Goal: Task Accomplishment & Management: Manage account settings

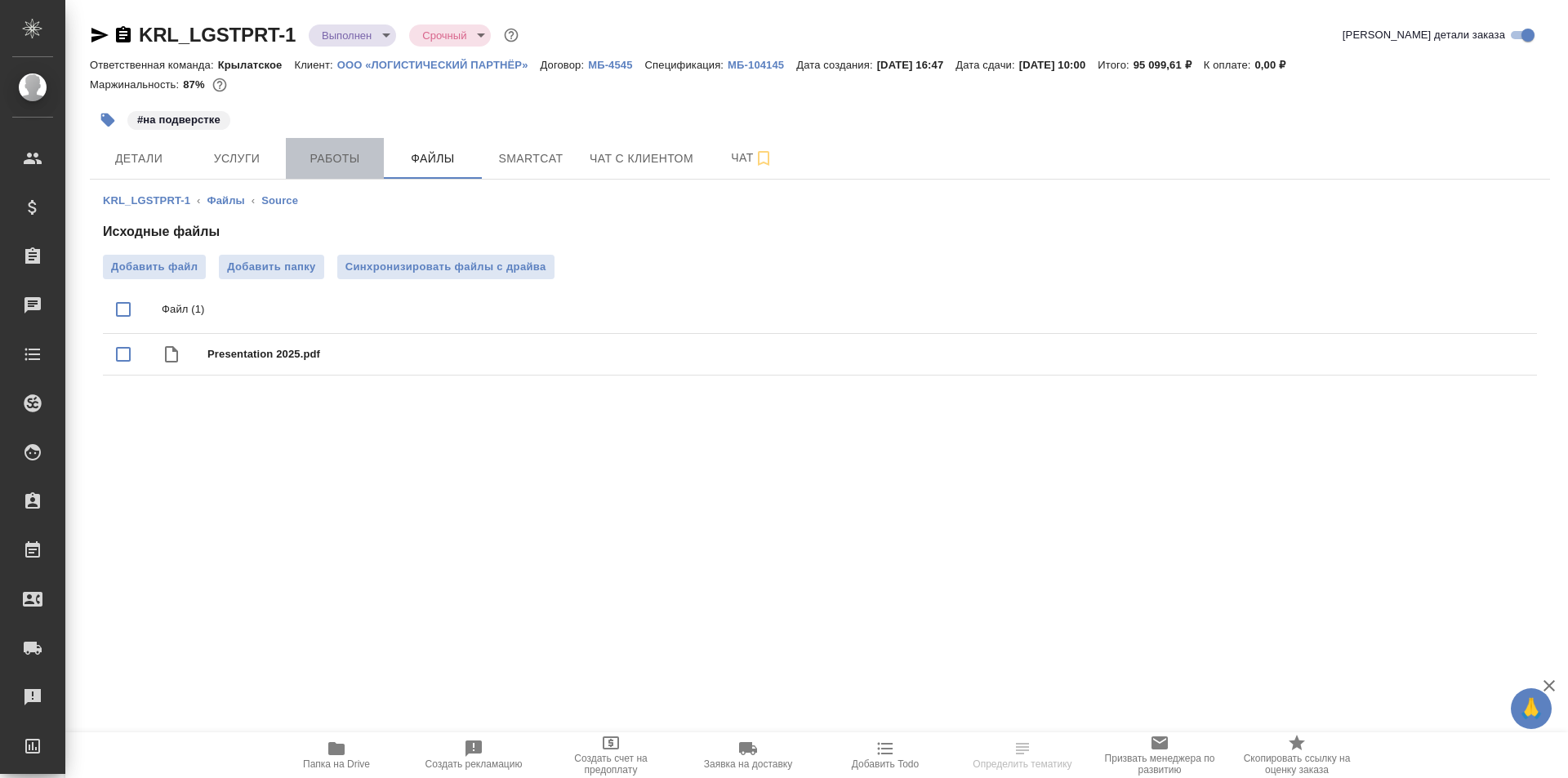
click at [354, 156] on span "Работы" at bounding box center [335, 158] width 78 height 21
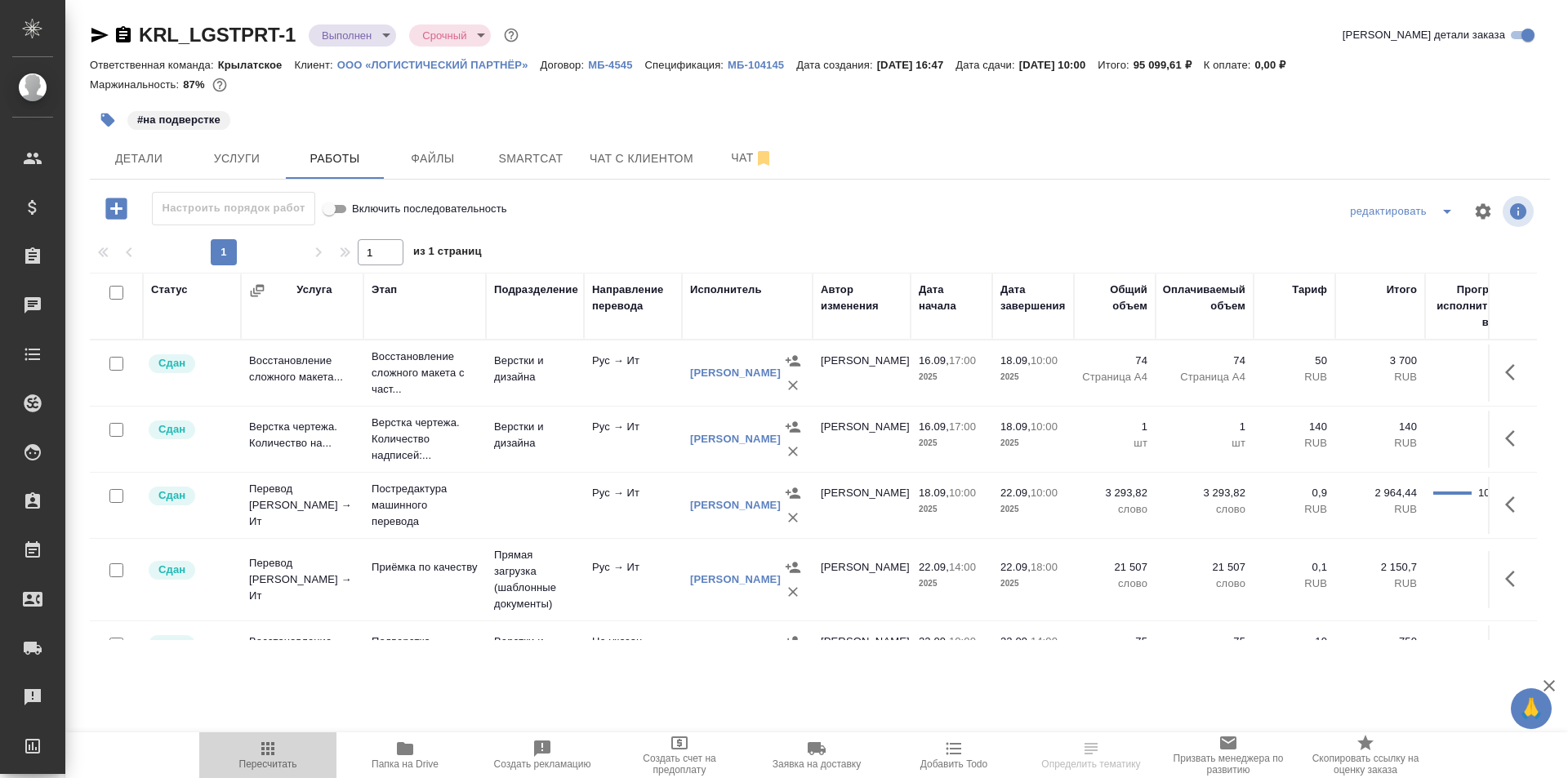
click at [284, 758] on span "Пересчитать" at bounding box center [268, 764] width 58 height 12
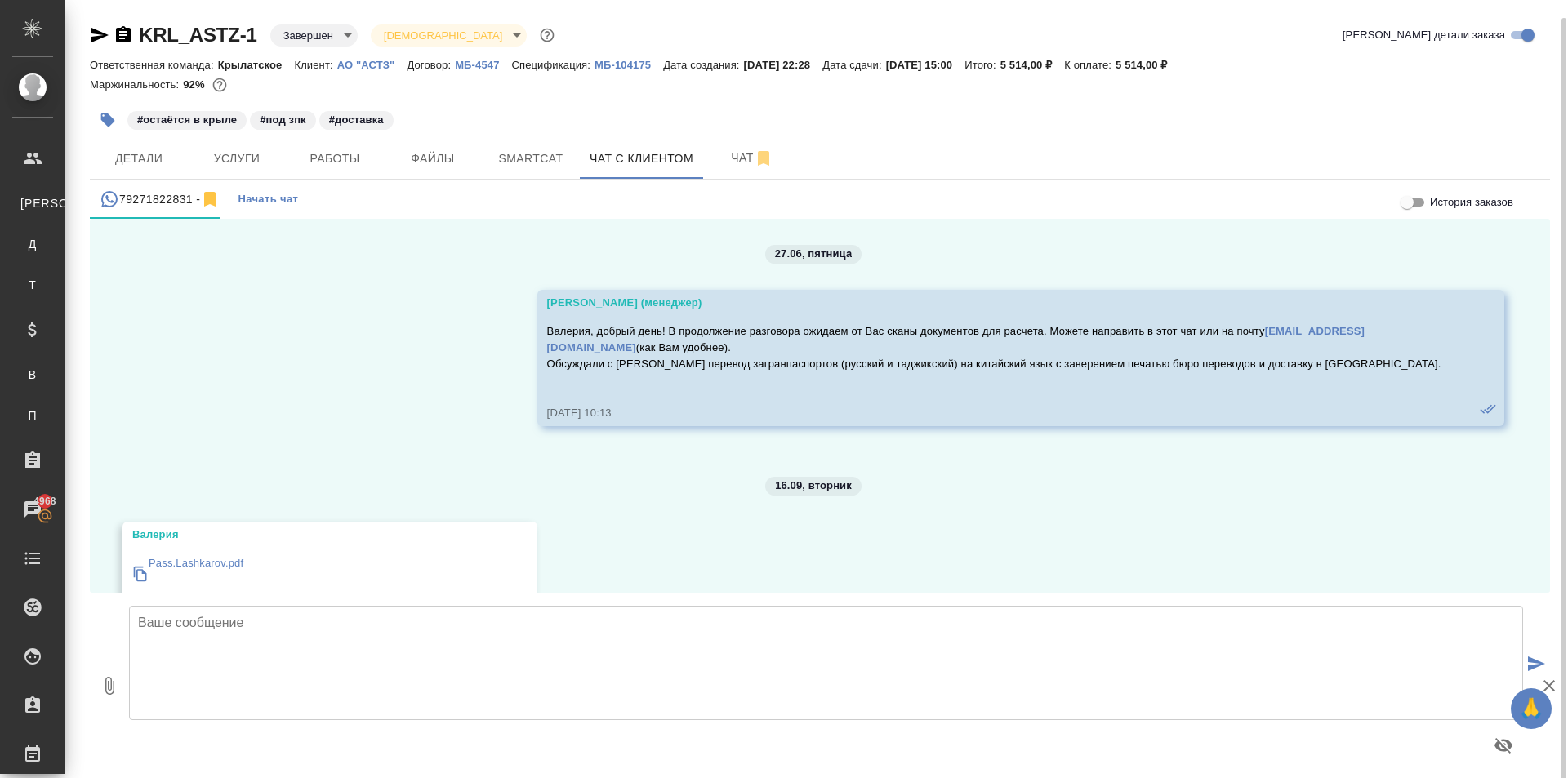
scroll to position [5475, 0]
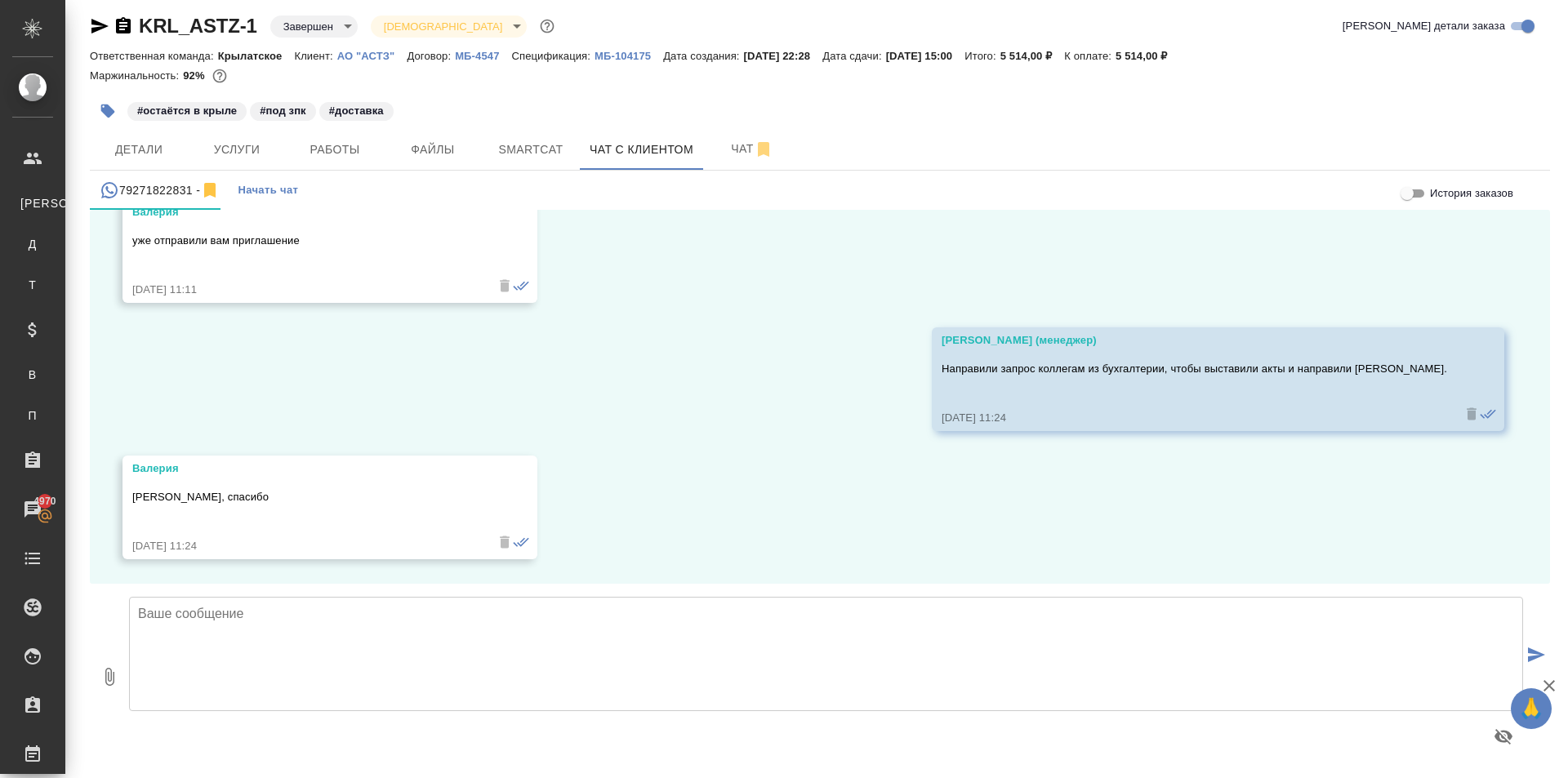
click at [403, 648] on textarea at bounding box center [825, 654] width 1394 height 115
click at [445, 639] on textarea at bounding box center [825, 654] width 1394 height 115
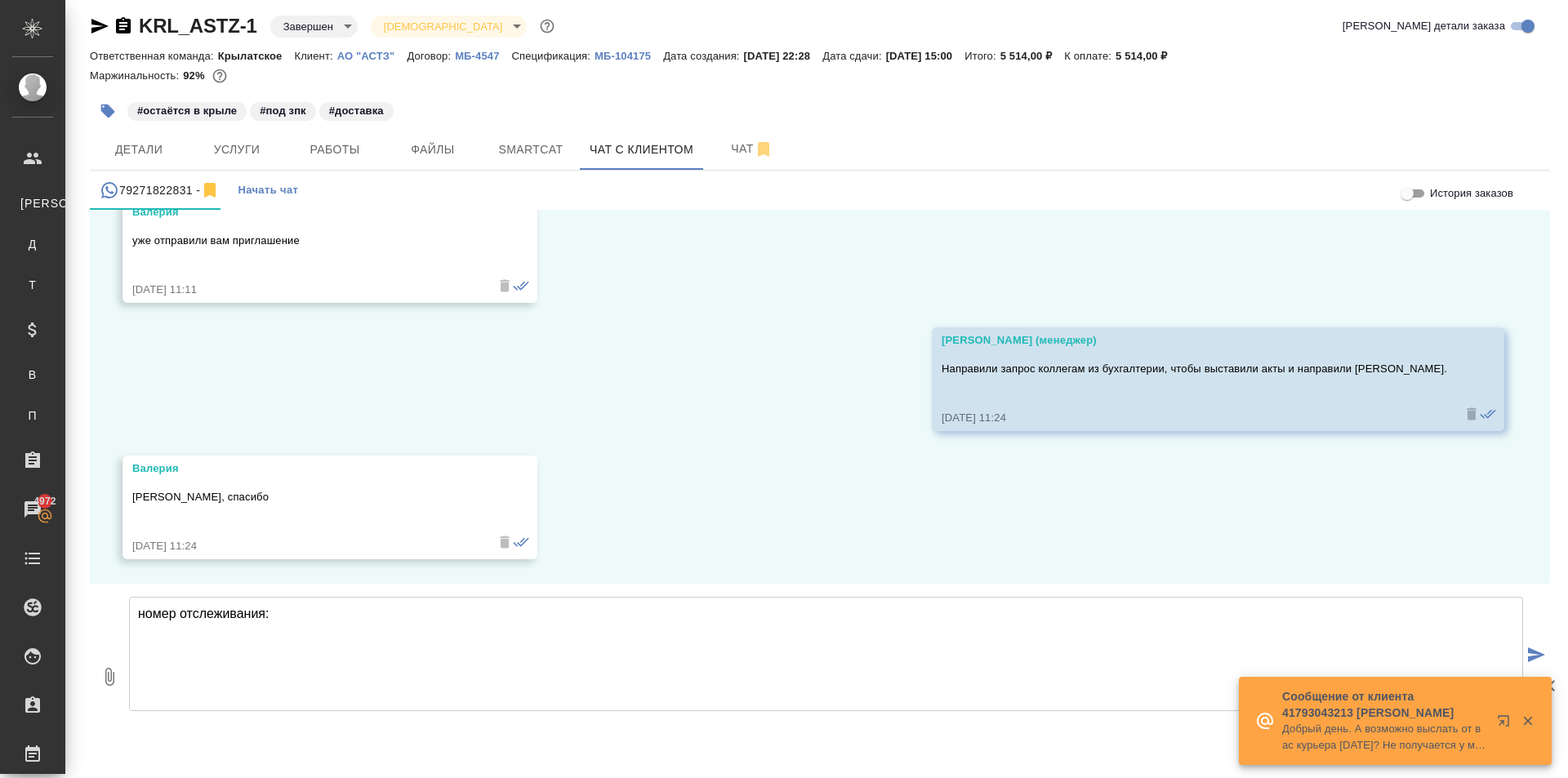
paste textarea "12160977016024"
type textarea "номер отслеживания: 12160977016024"
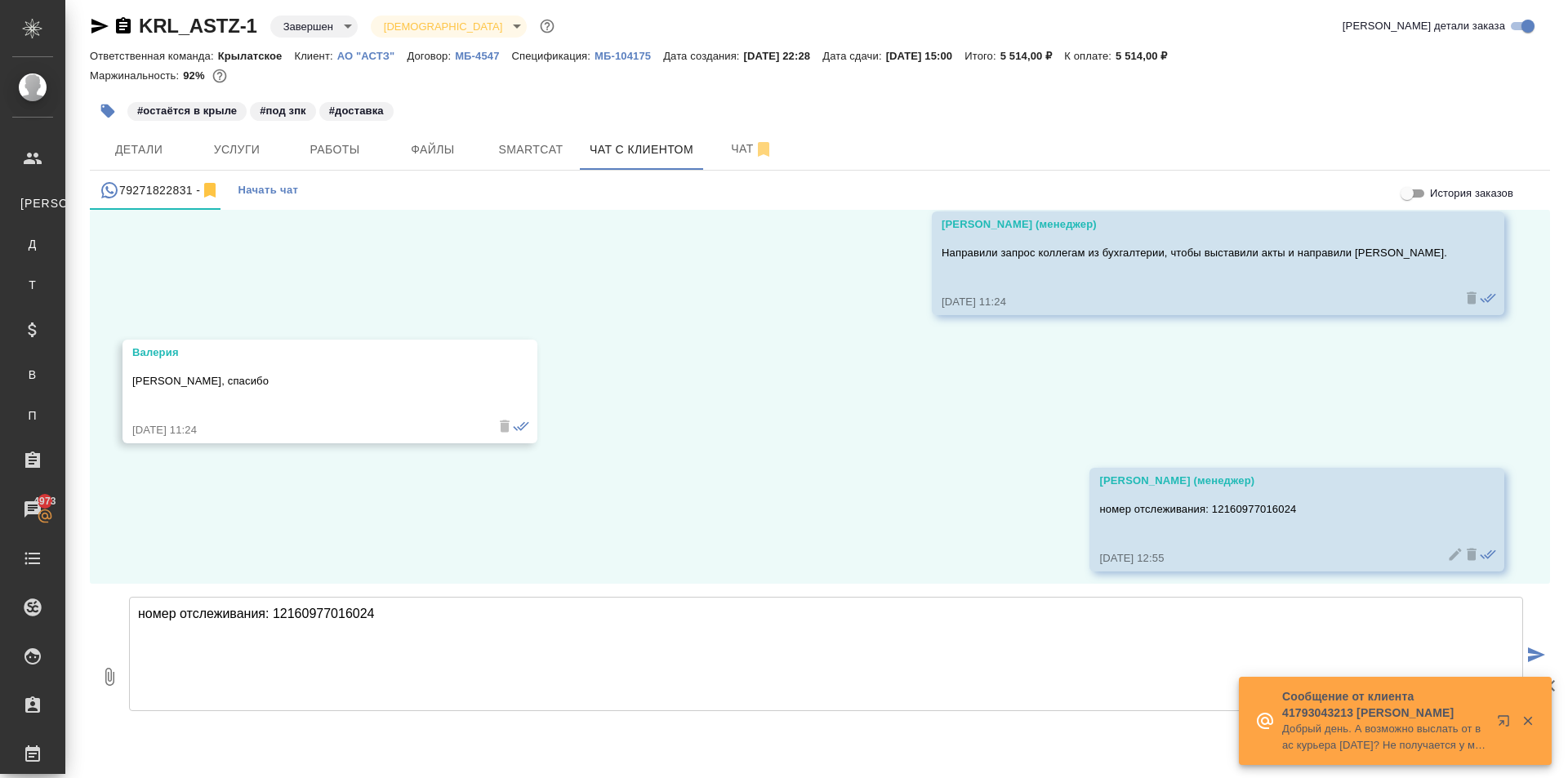
scroll to position [5603, 0]
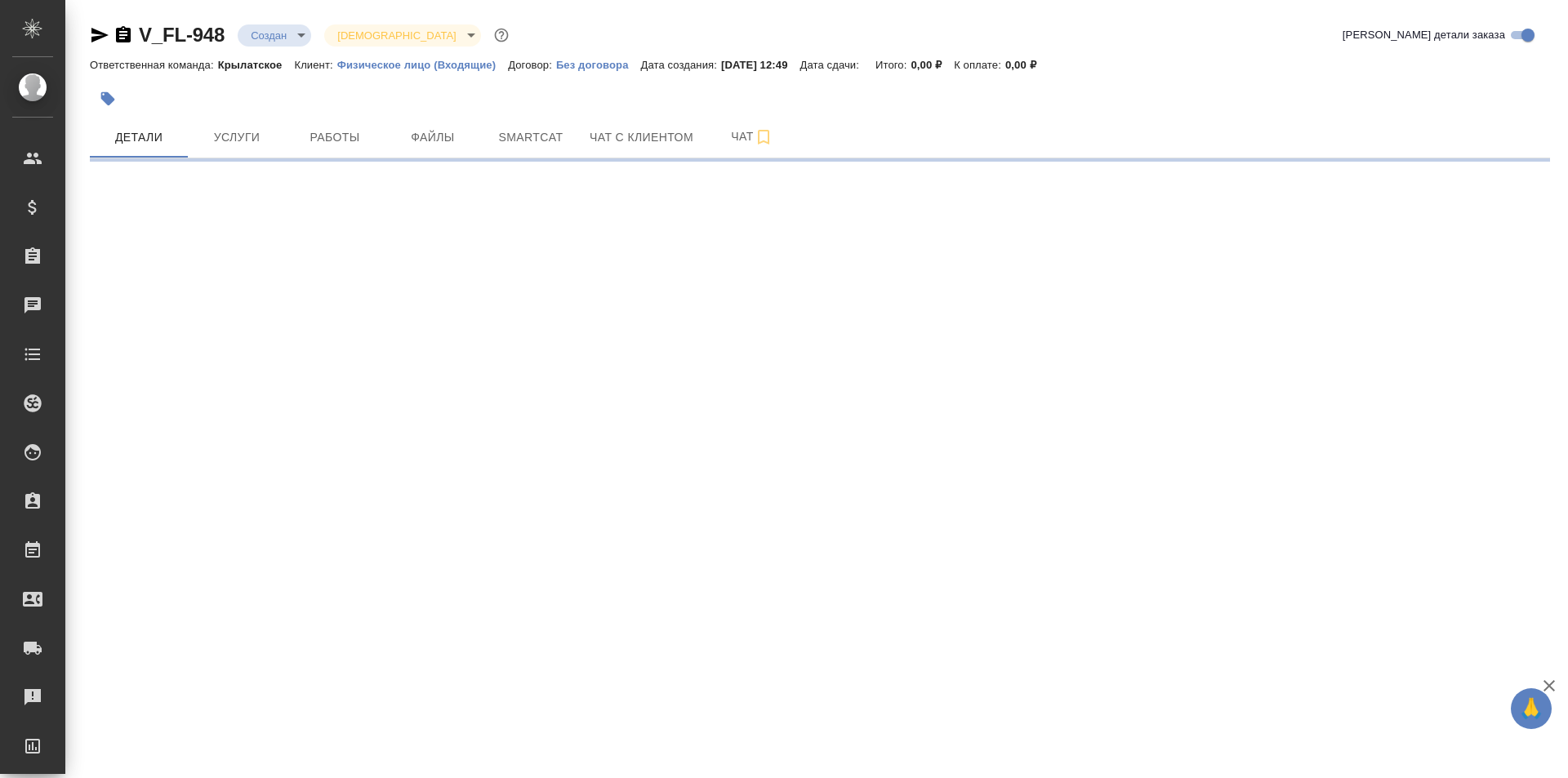
select select "RU"
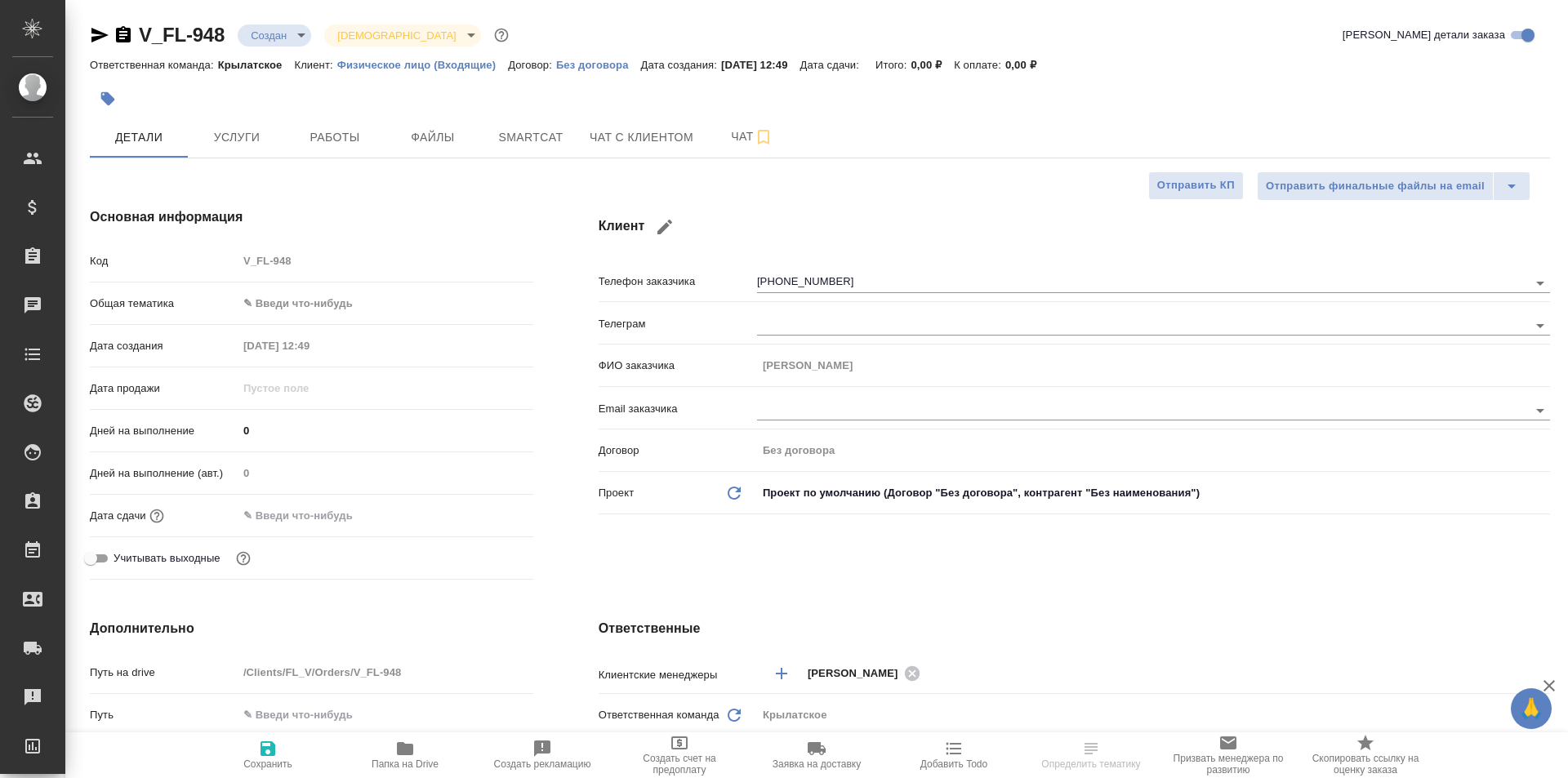
type textarea "x"
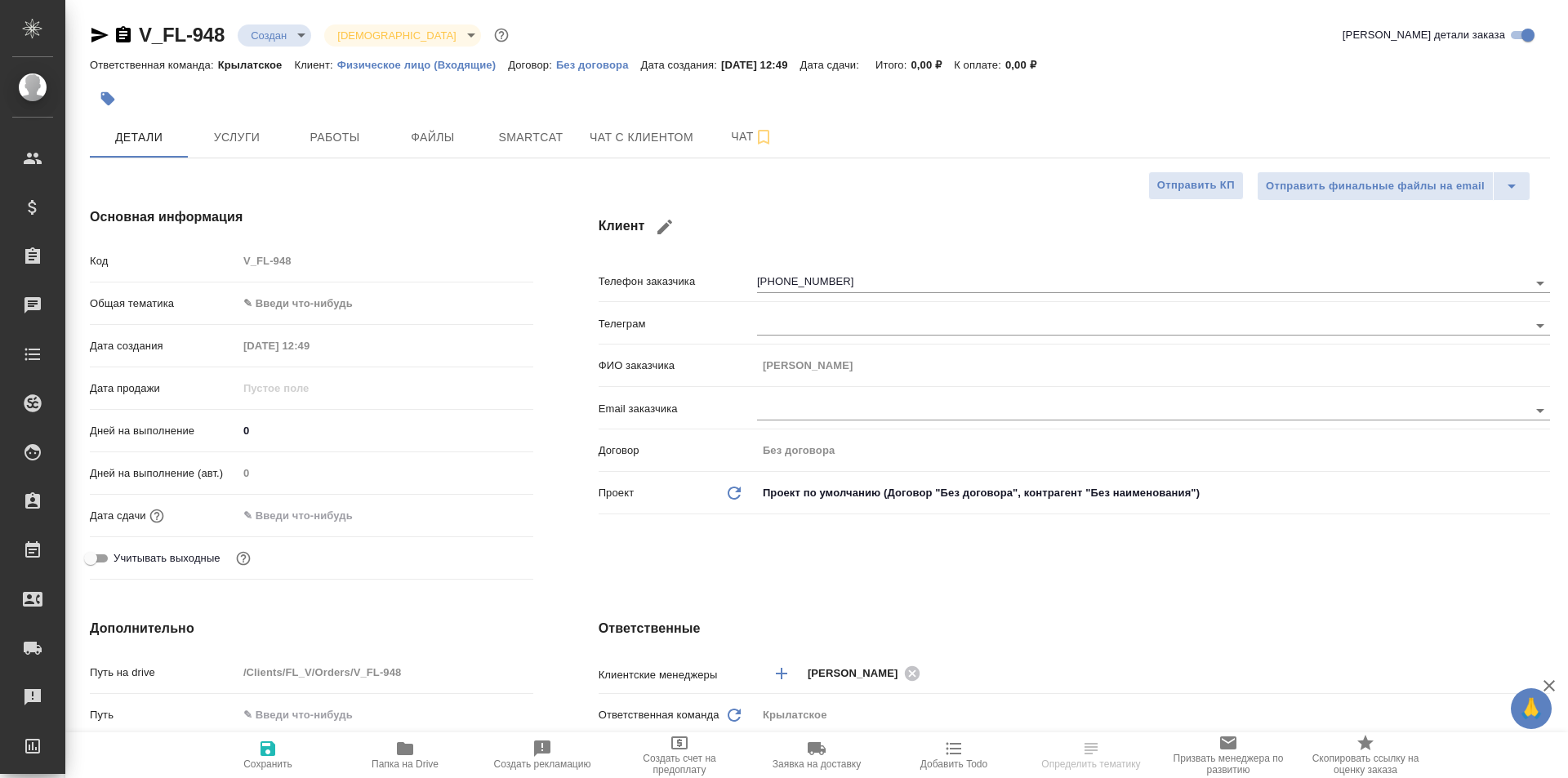
type textarea "x"
click at [110, 91] on icon "button" at bounding box center [108, 99] width 16 height 16
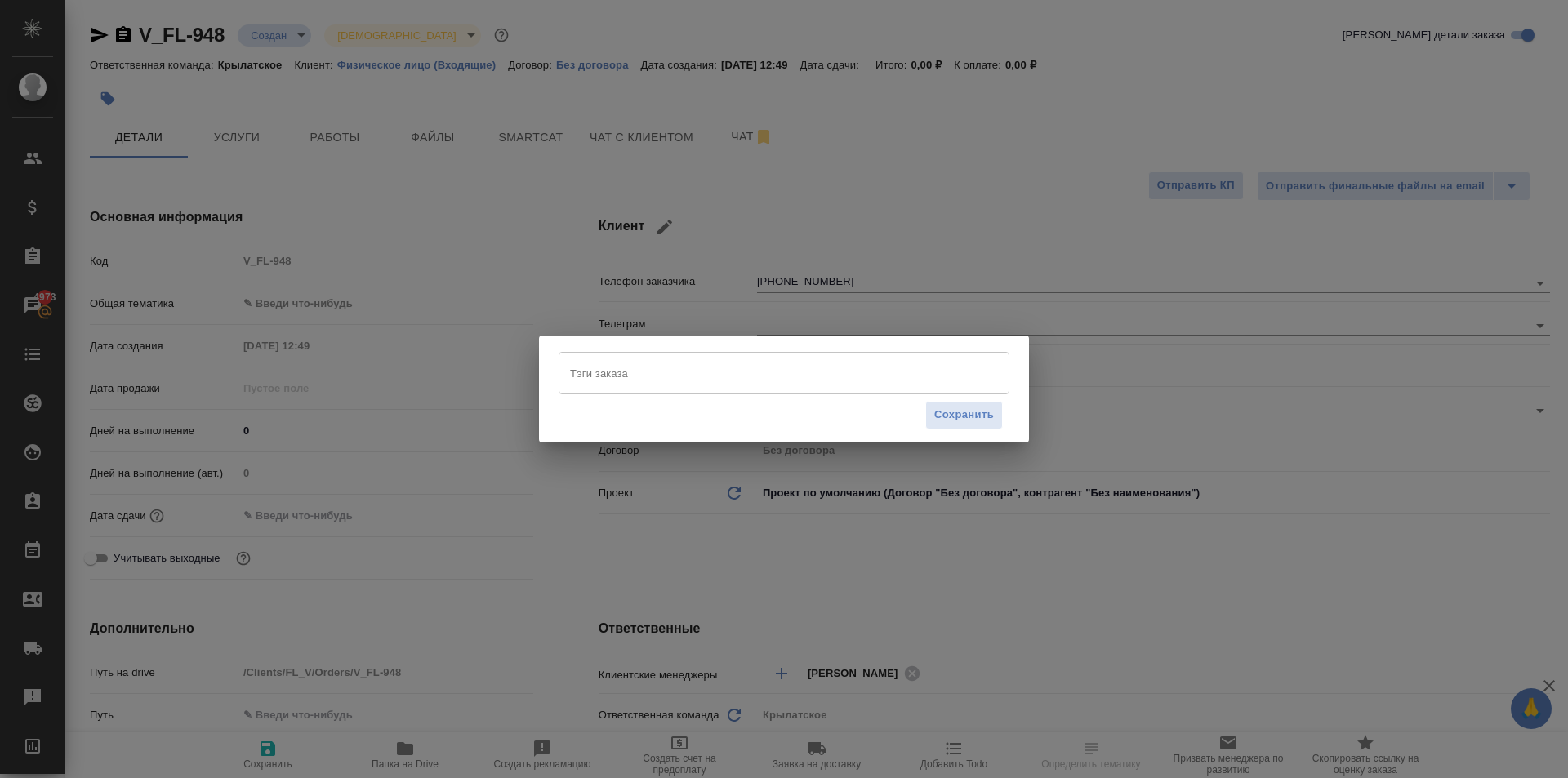
click at [636, 373] on input "Тэги заказа" at bounding box center [768, 373] width 405 height 28
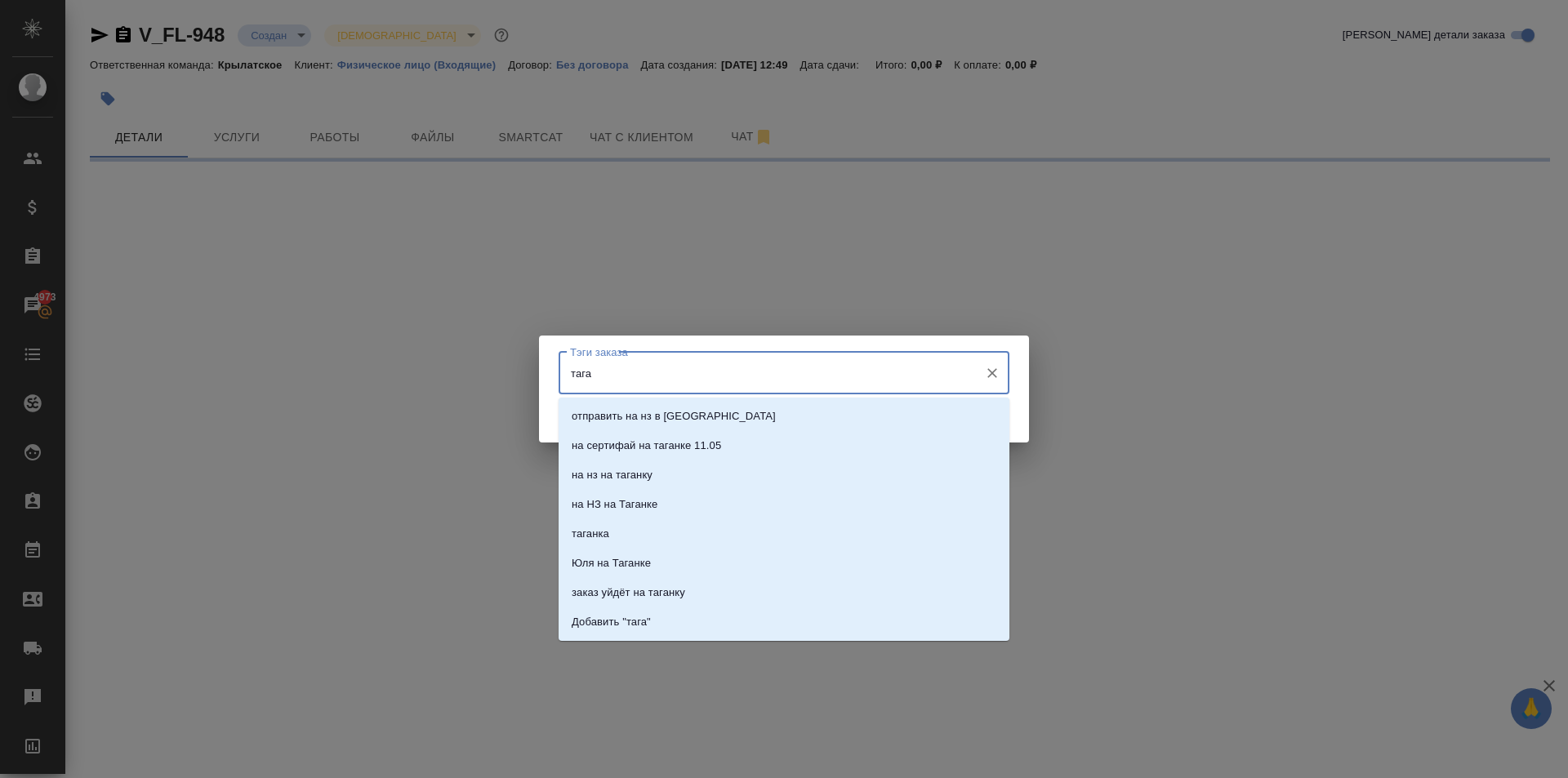
type input "таган"
select select "RU"
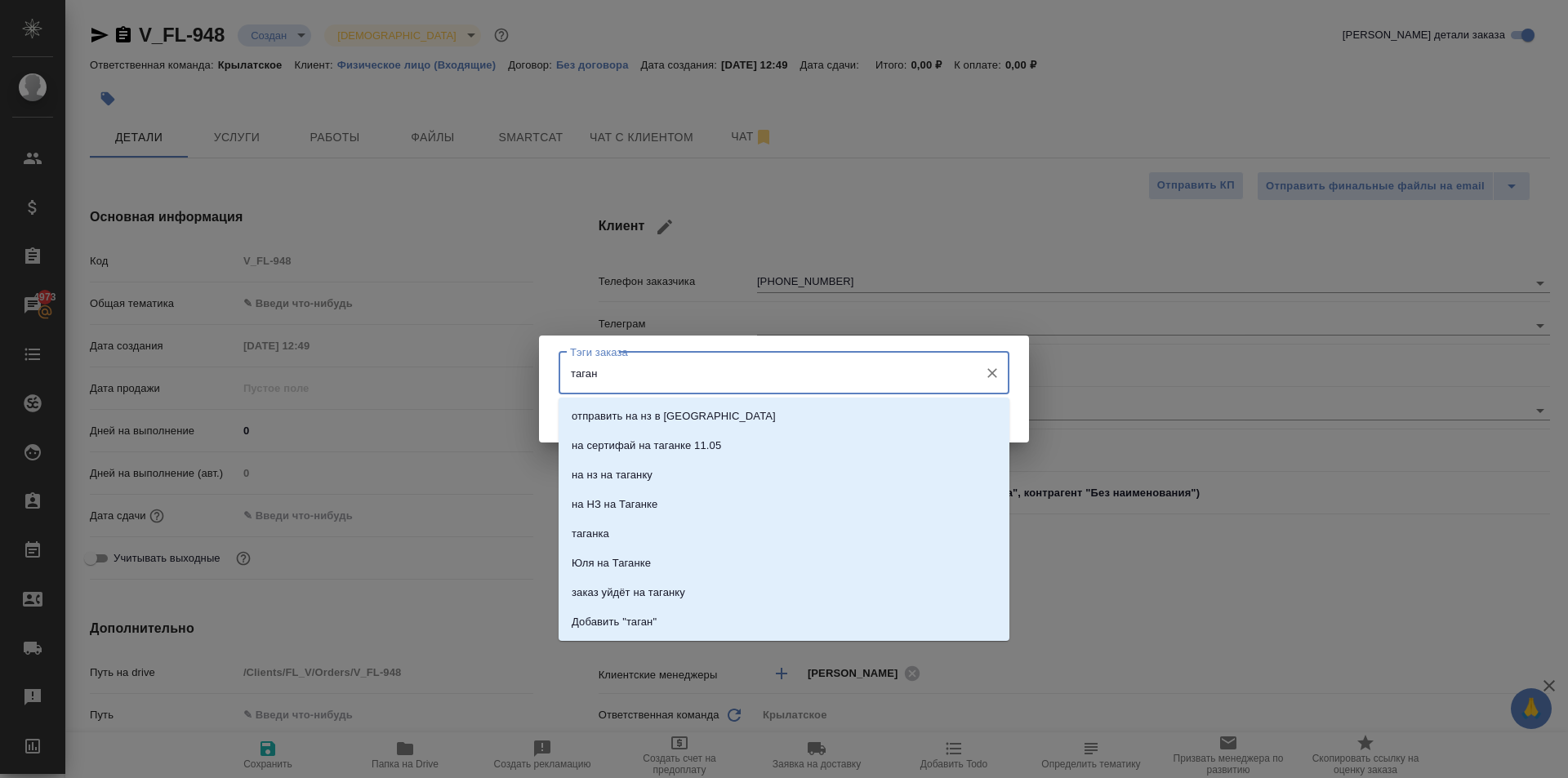
type textarea "x"
click at [716, 588] on li "заказ уйдёт на таганку" at bounding box center [783, 593] width 451 height 30
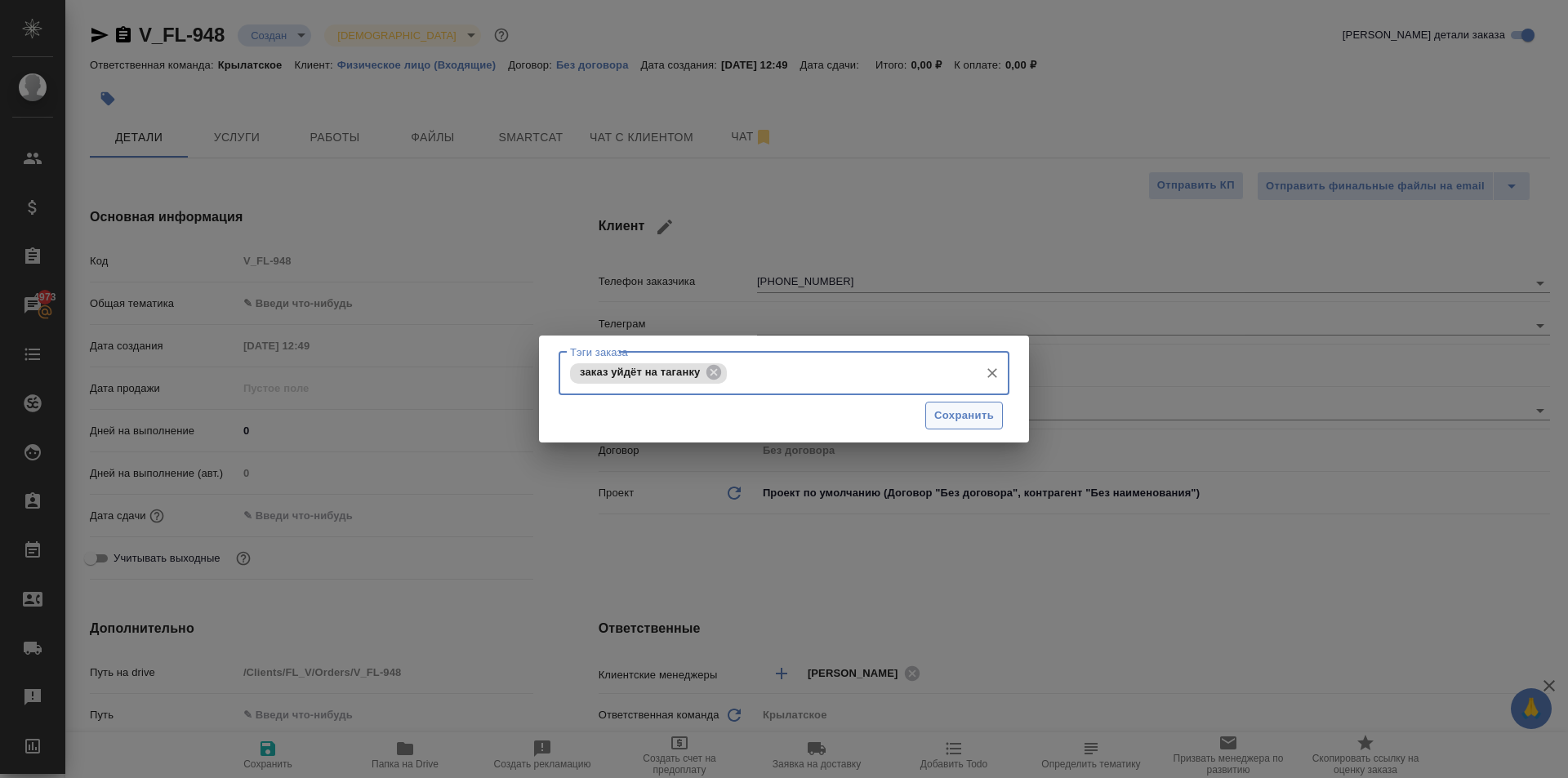
click at [974, 426] on button "Сохранить" at bounding box center [964, 415] width 77 height 29
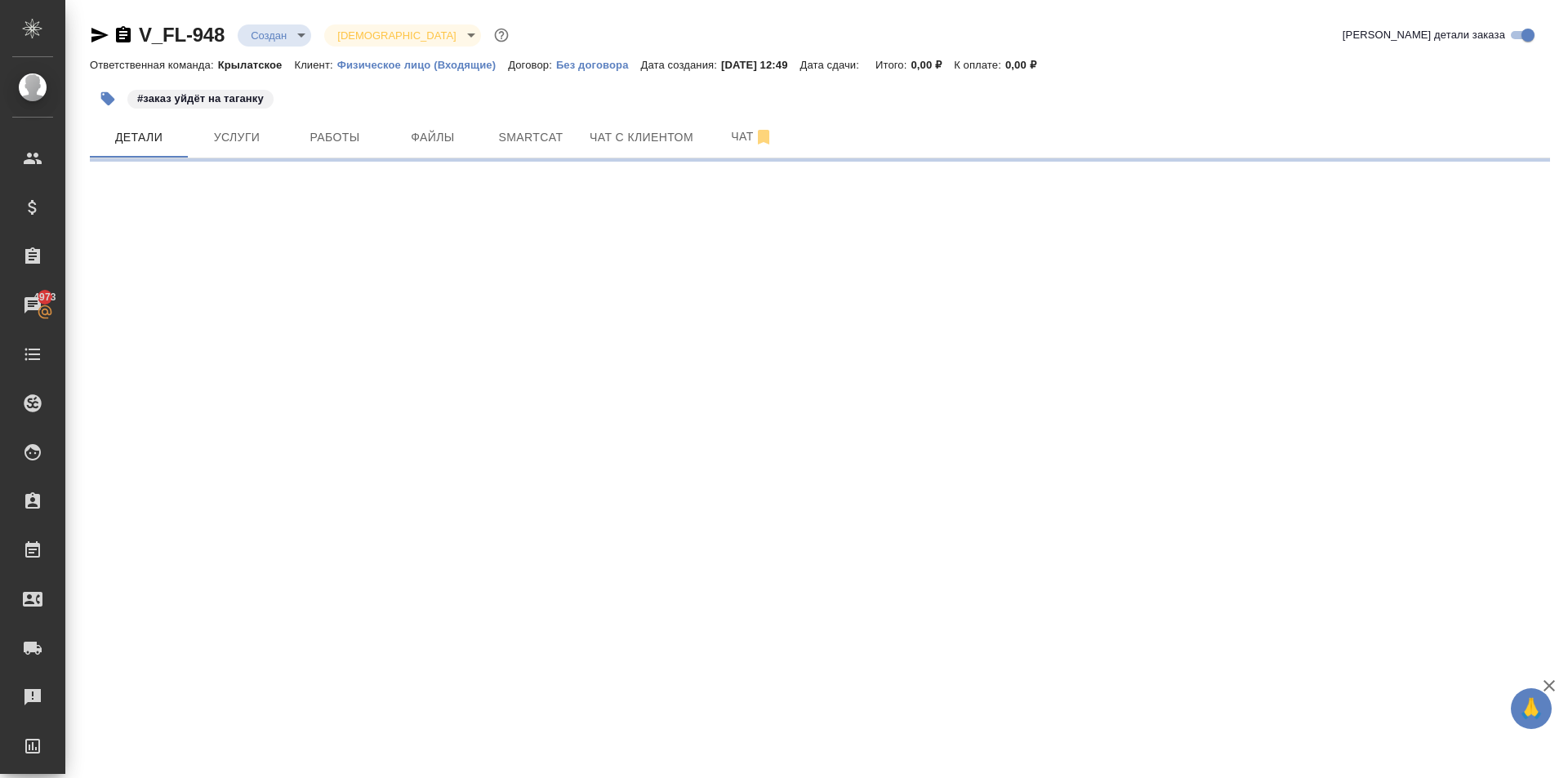
select select "RU"
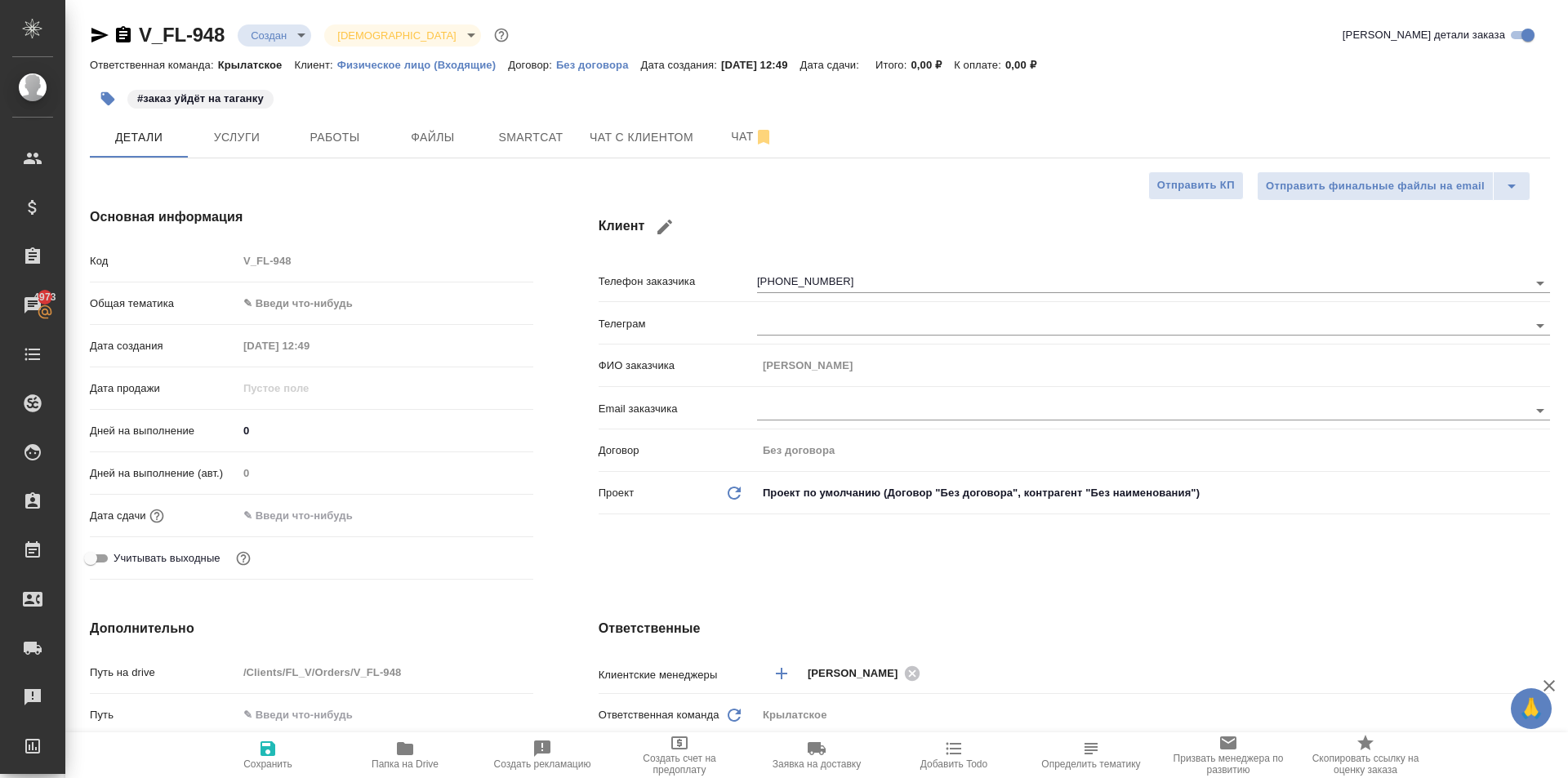
type textarea "x"
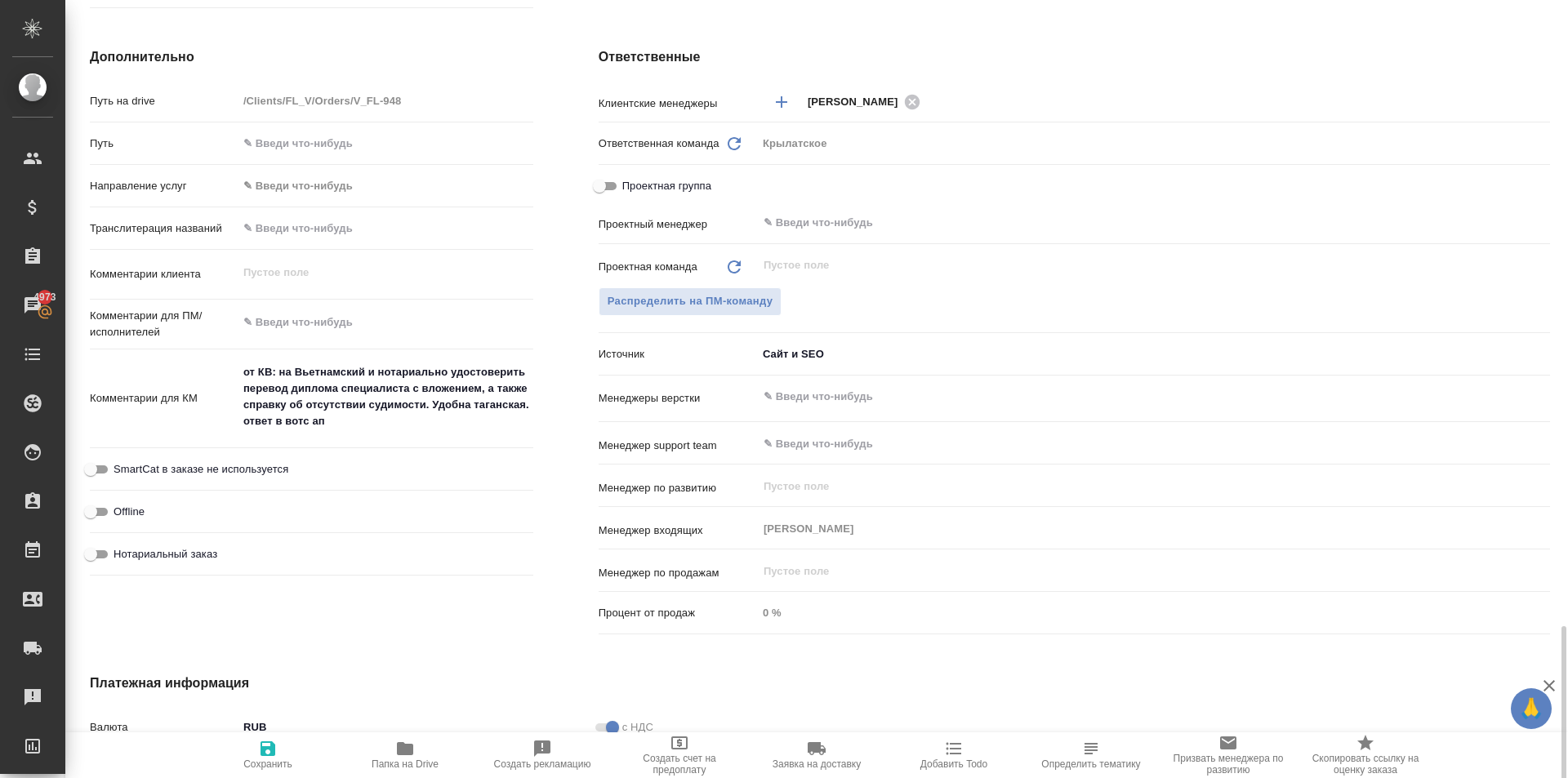
scroll to position [803, 0]
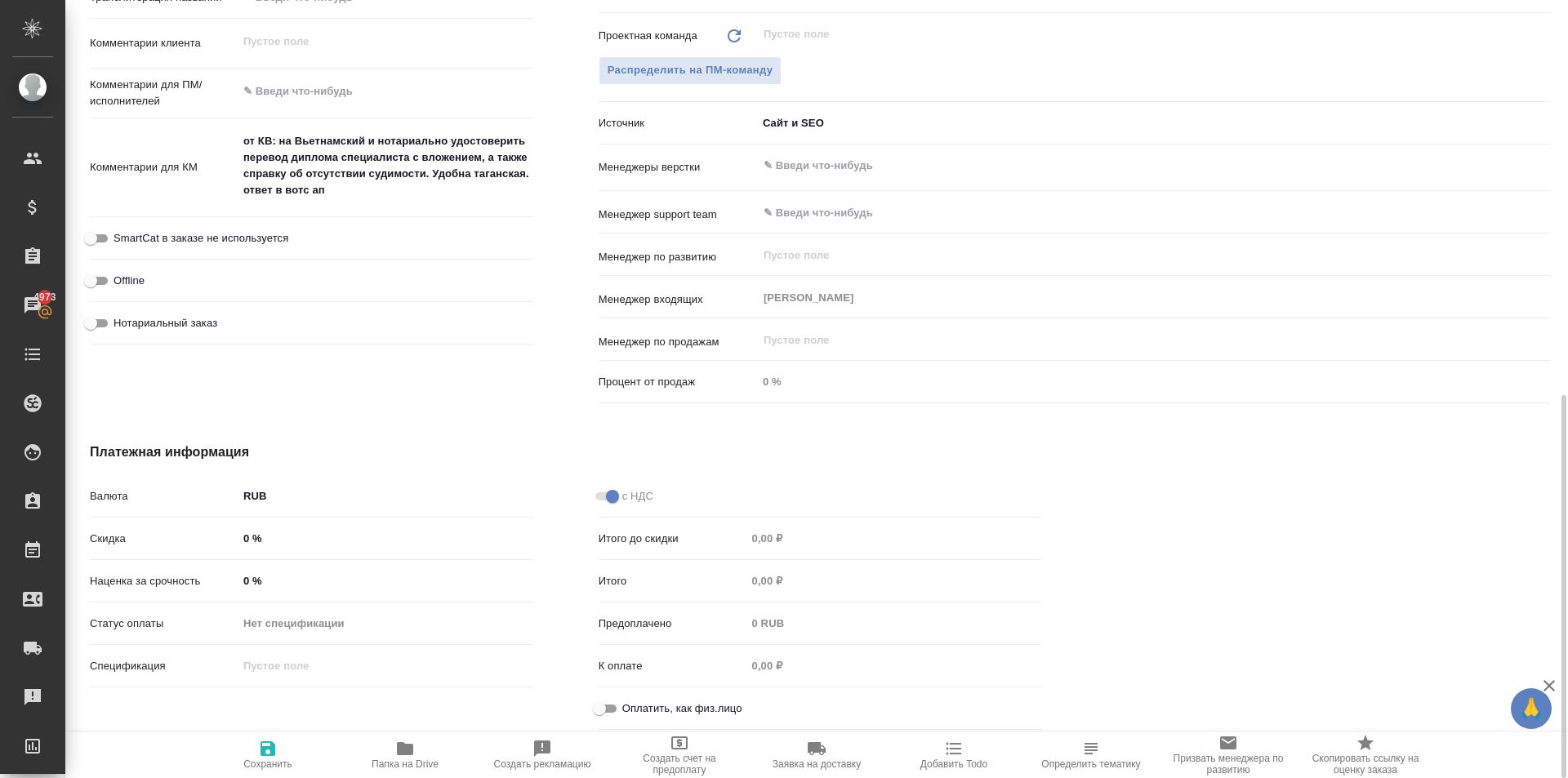
click at [607, 714] on input "Оплатить, как физ.лицо" at bounding box center [599, 709] width 59 height 20
checkbox input "true"
type textarea "x"
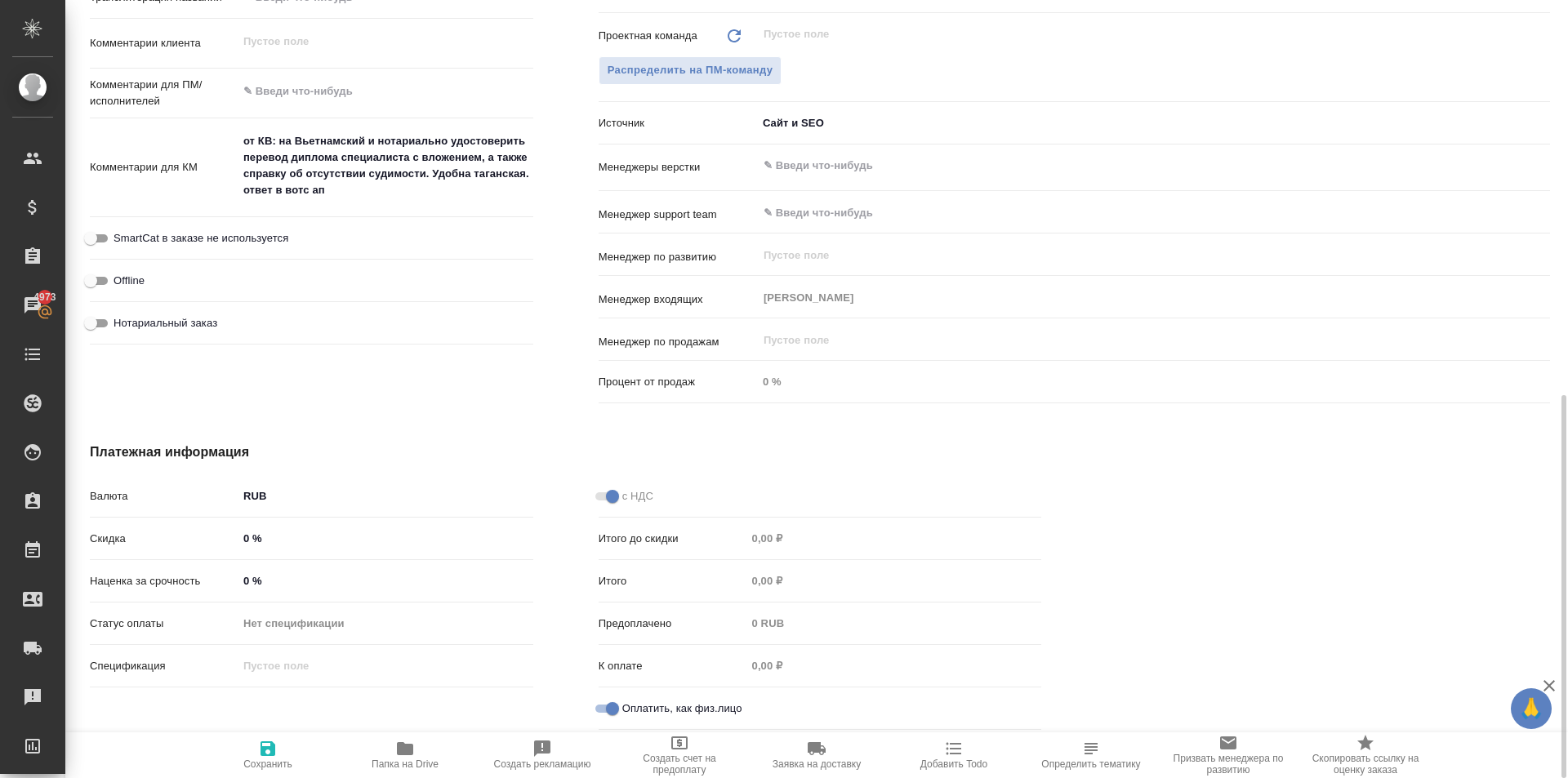
click at [222, 333] on div "Нотариальный заказ" at bounding box center [312, 322] width 444 height 29
click at [210, 325] on span "Нотариальный заказ" at bounding box center [166, 323] width 104 height 16
click at [120, 325] on input "Нотариальный заказ" at bounding box center [90, 323] width 59 height 20
checkbox input "true"
type textarea "x"
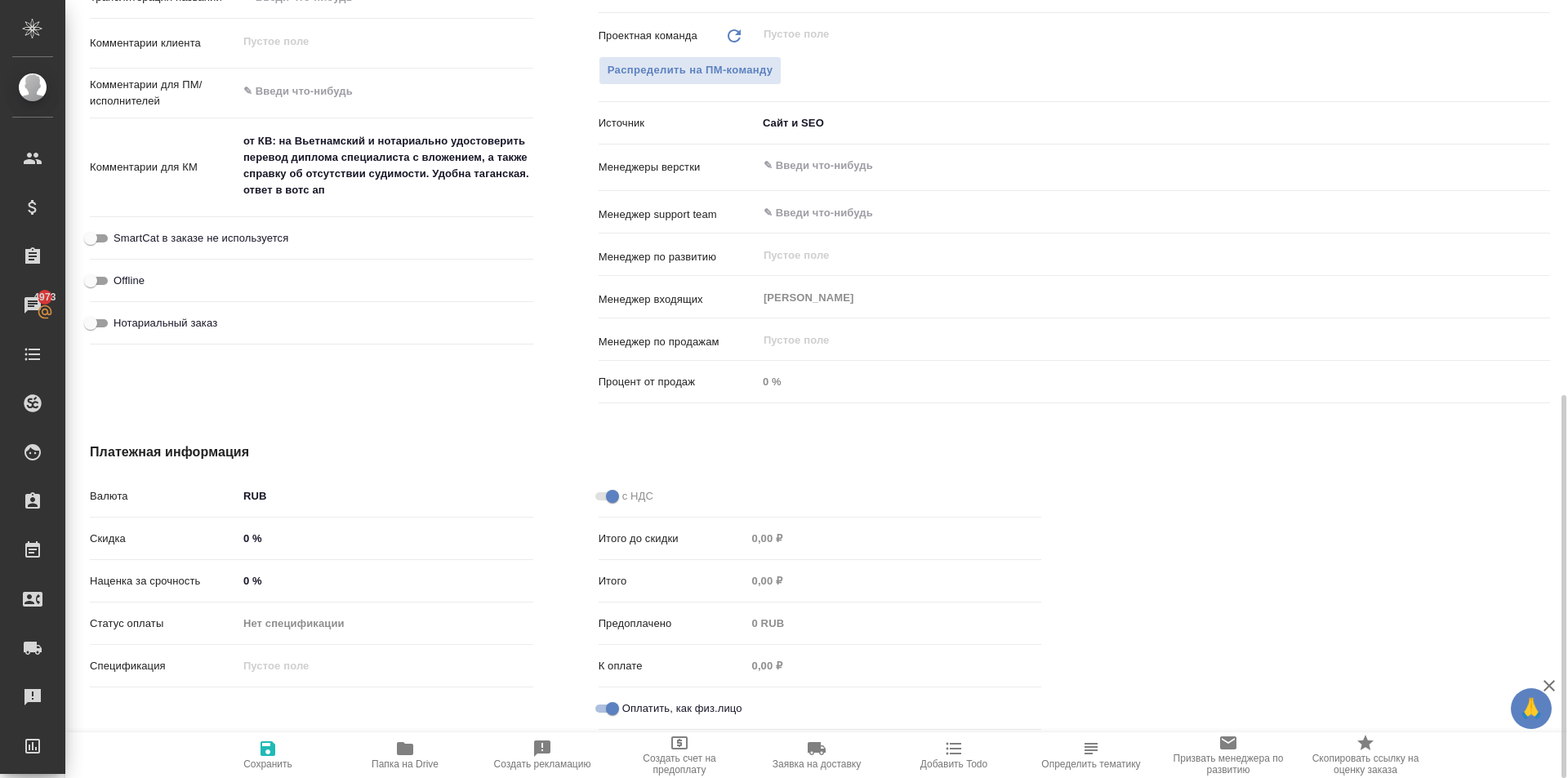
type textarea "x"
click at [259, 748] on icon "button" at bounding box center [268, 748] width 20 height 20
type textarea "x"
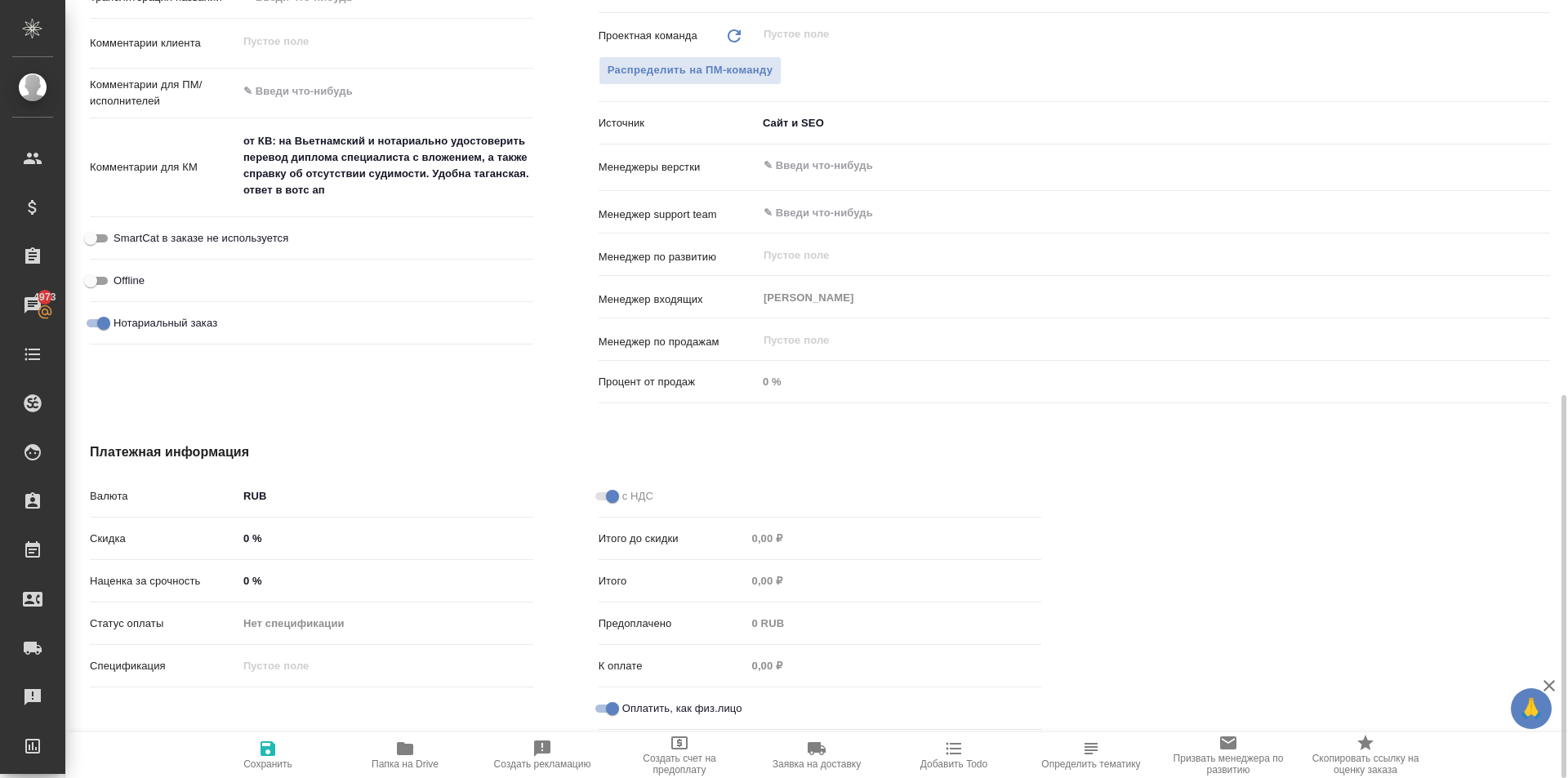
type textarea "x"
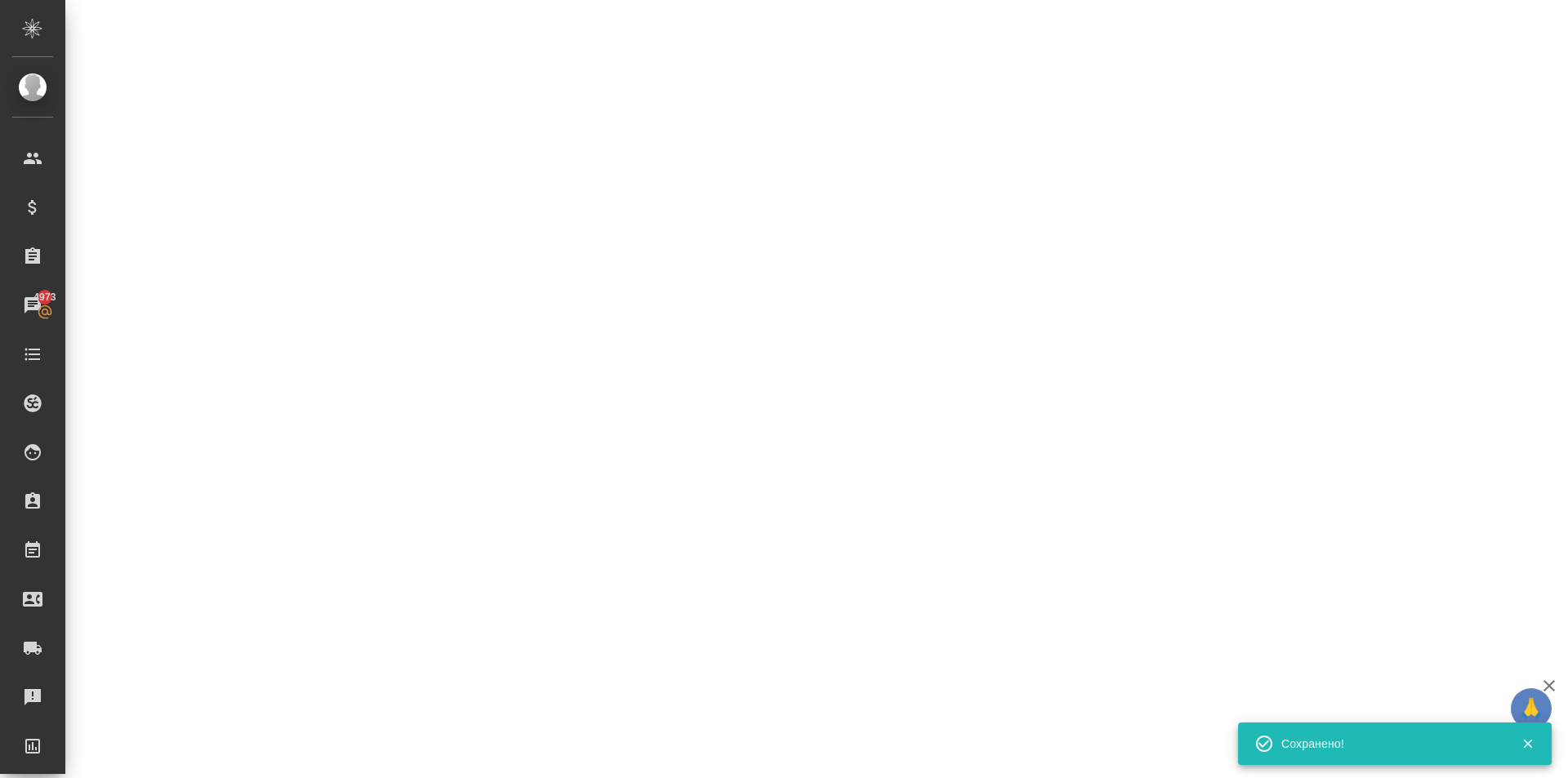
select select "RU"
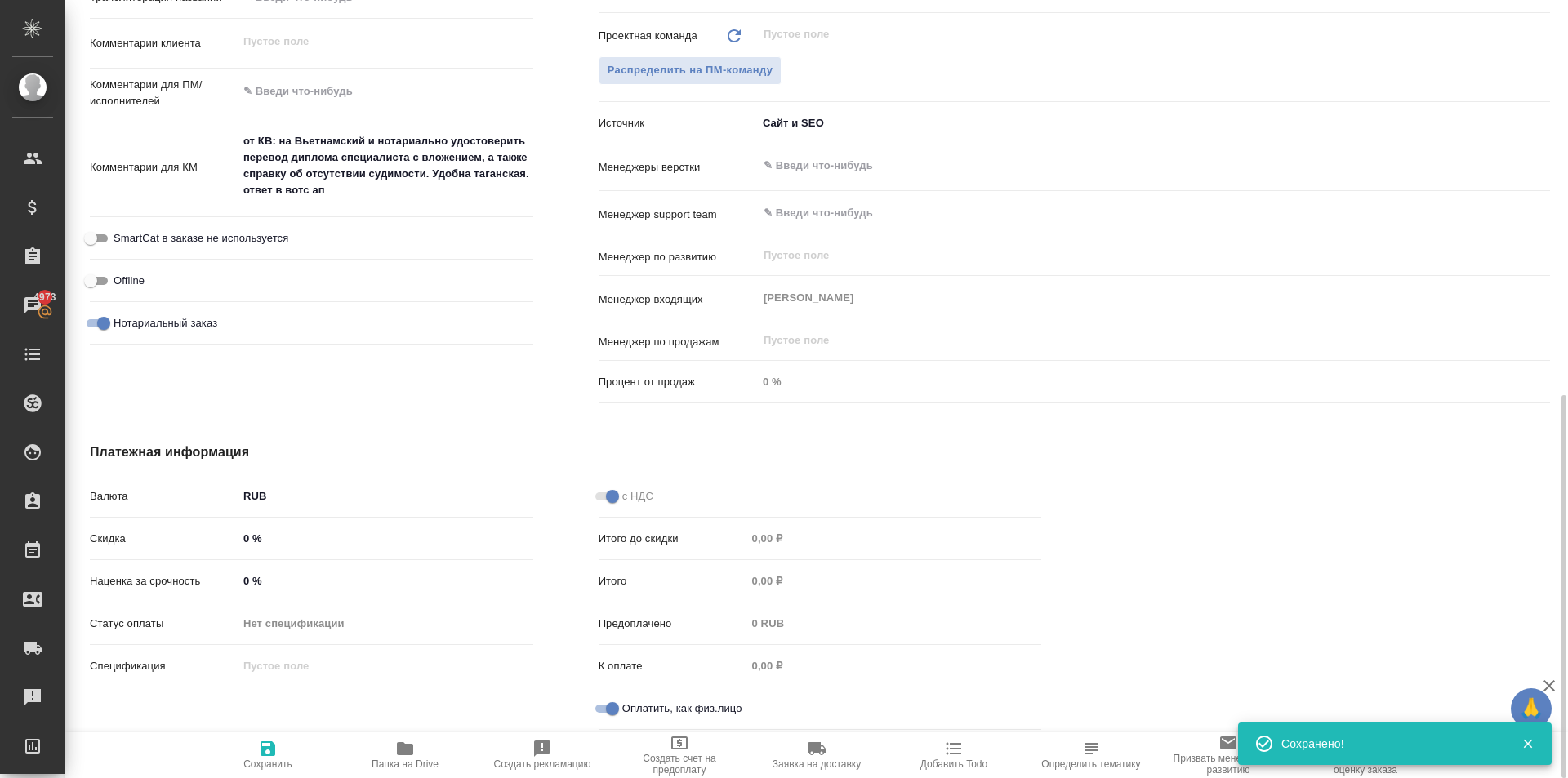
type textarea "x"
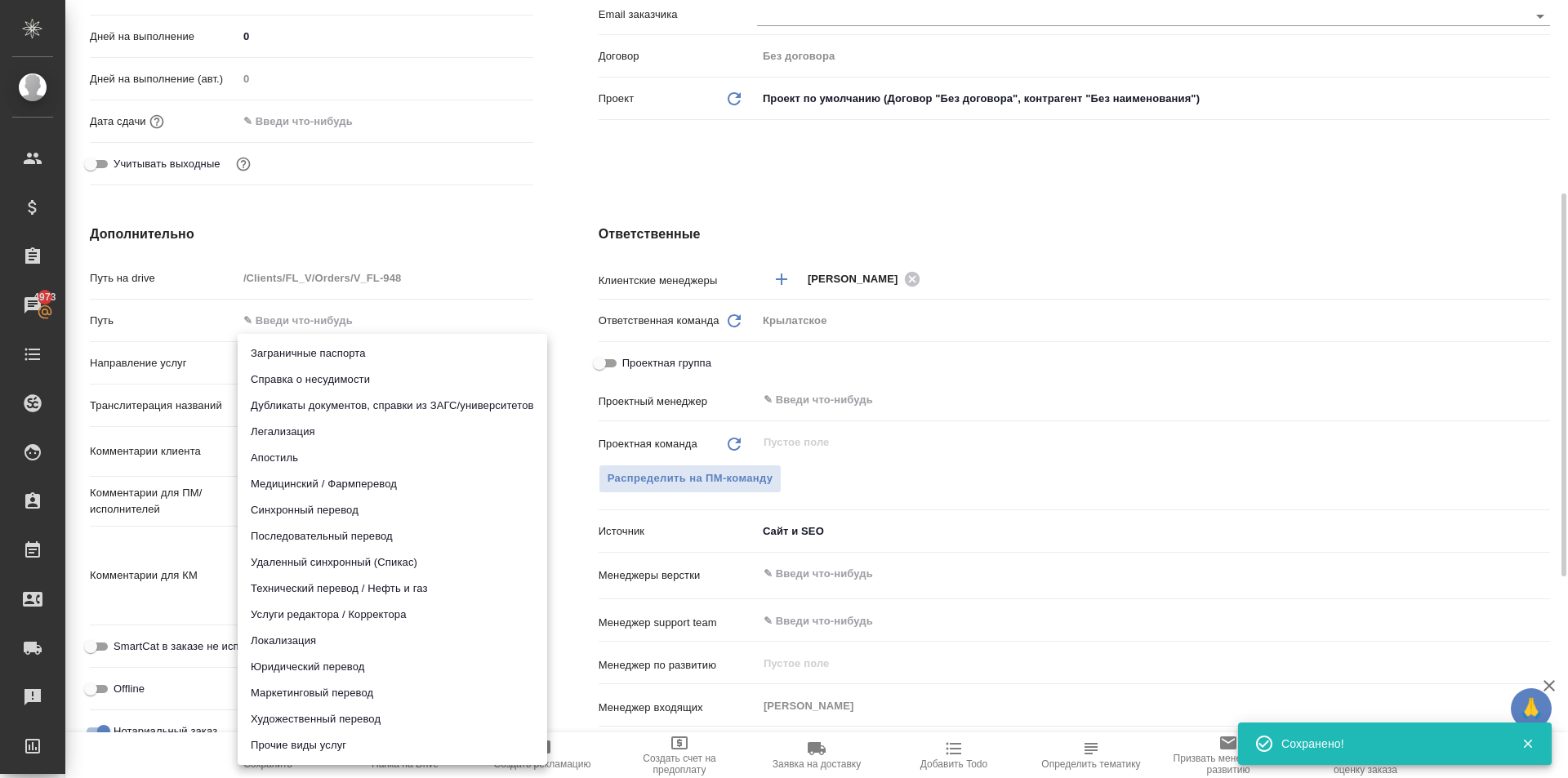
click at [340, 371] on body "🙏 .cls-1 fill:#fff; AWATERA Kasymov Timur Клиенты Спецификации Заказы 4973 Чаты…" at bounding box center [784, 389] width 1568 height 778
click at [336, 664] on li "Юридический перевод" at bounding box center [392, 667] width 309 height 26
type input "legalTranslation"
type textarea "x"
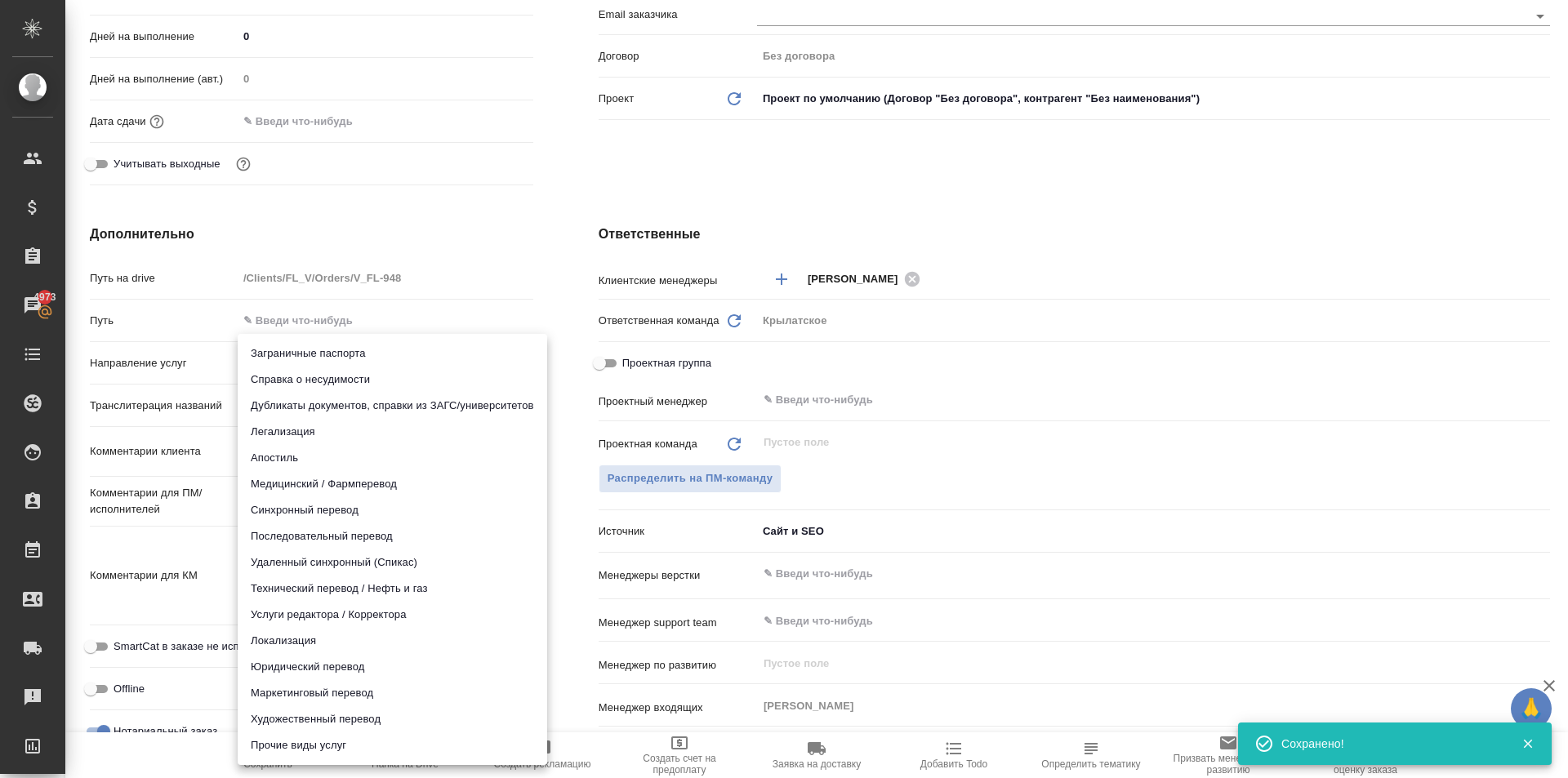
type textarea "x"
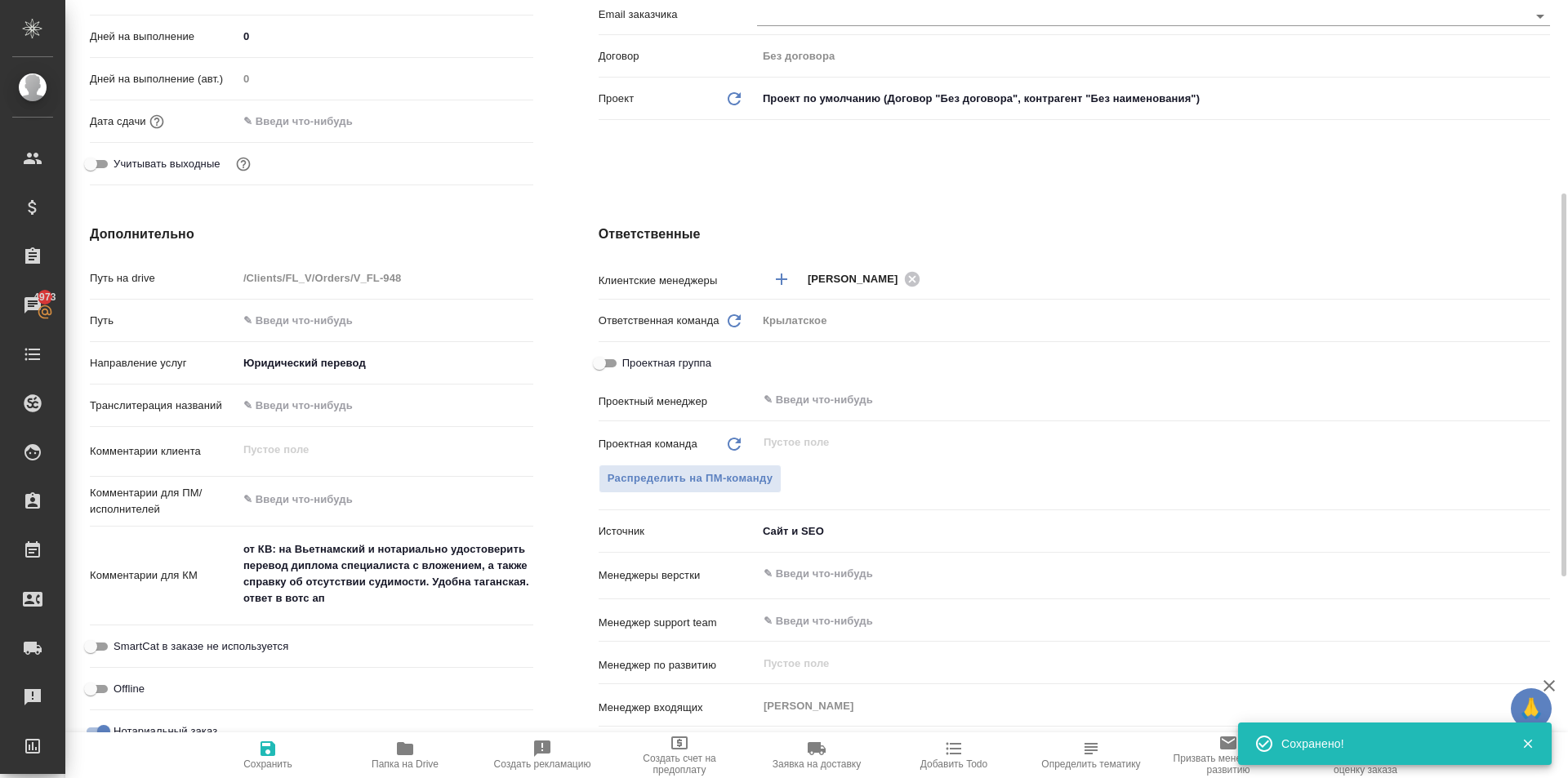
click at [256, 757] on span "Сохранить" at bounding box center [268, 754] width 118 height 31
type textarea "x"
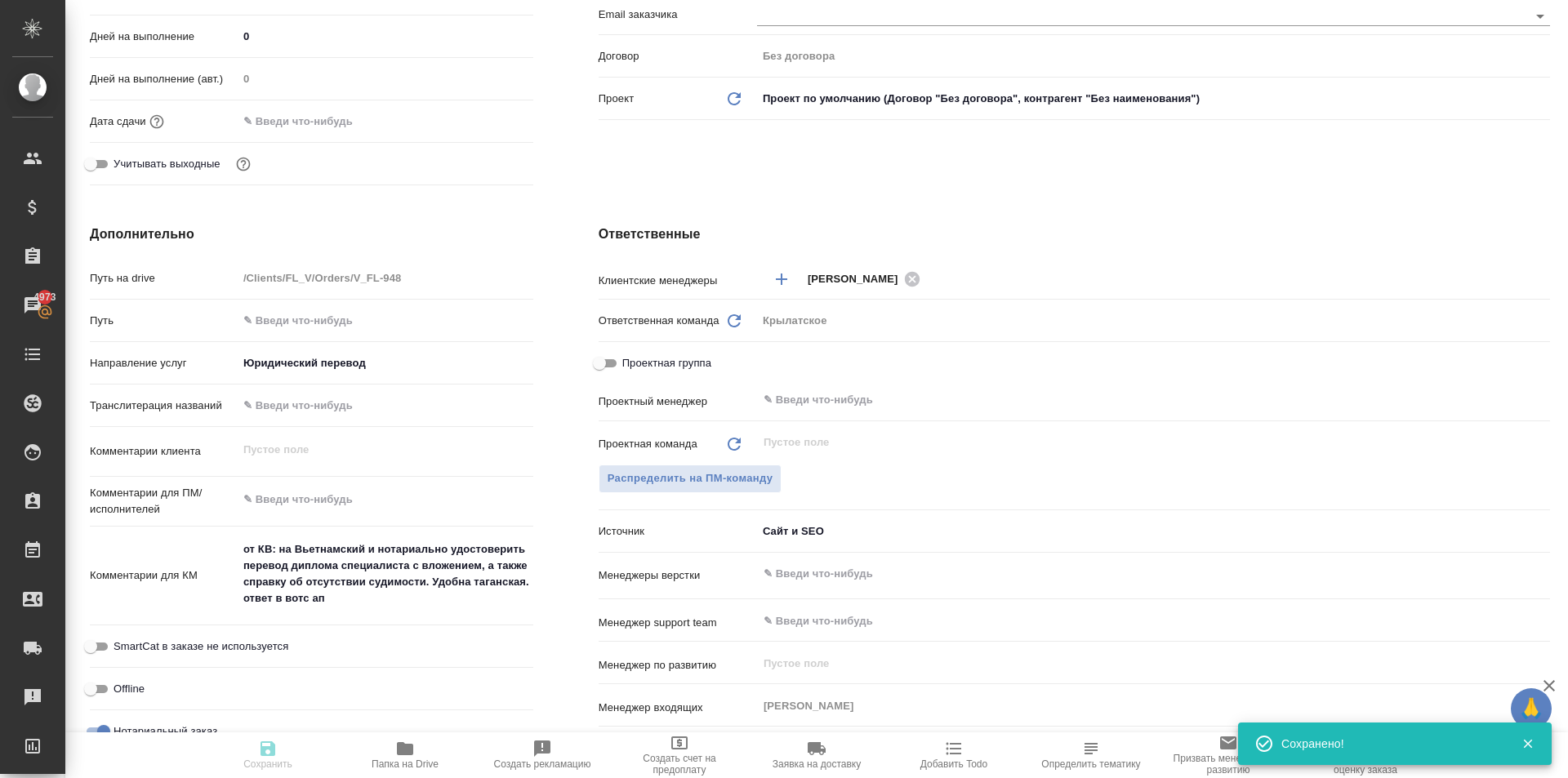
type textarea "x"
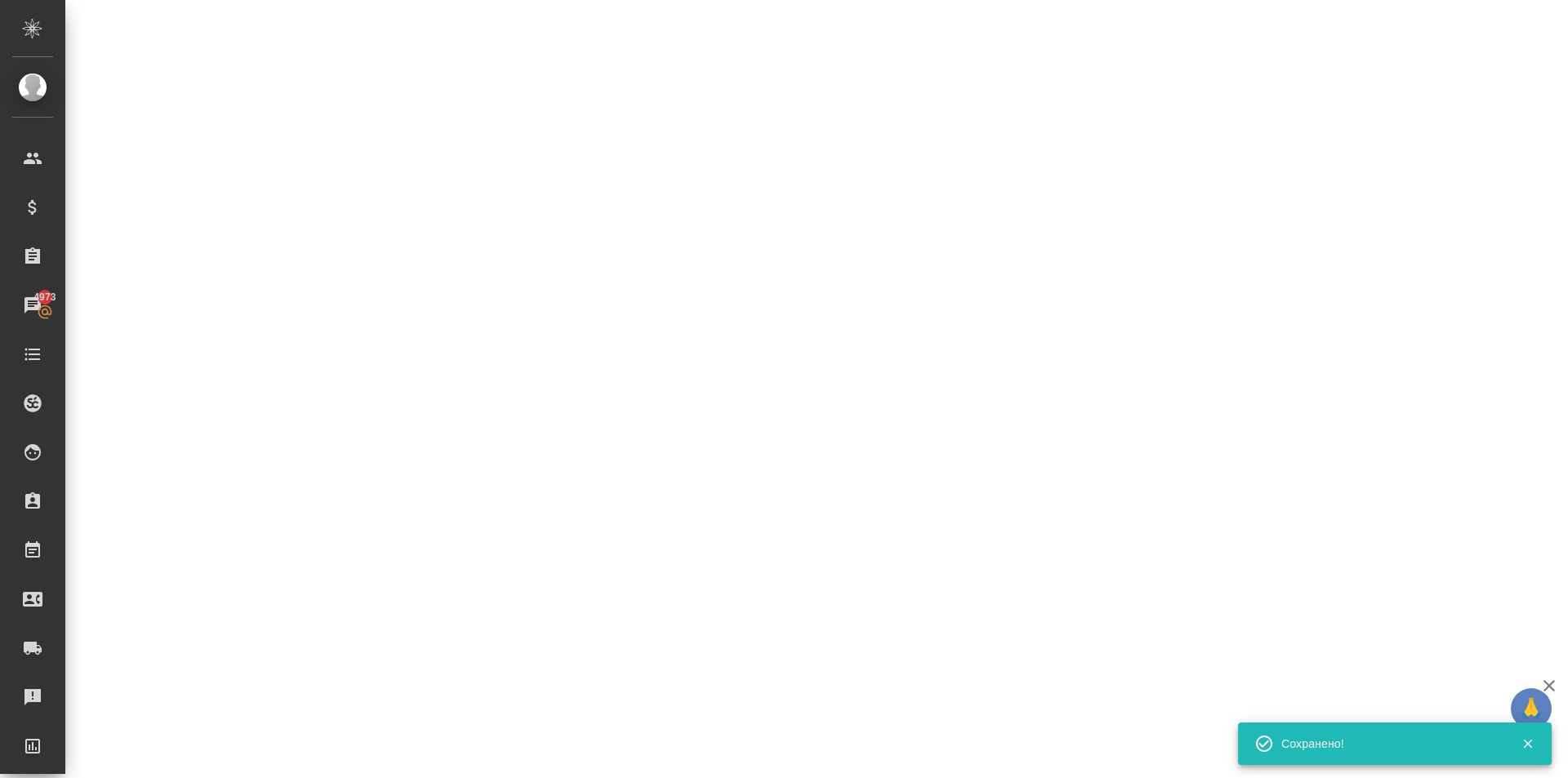
select select "RU"
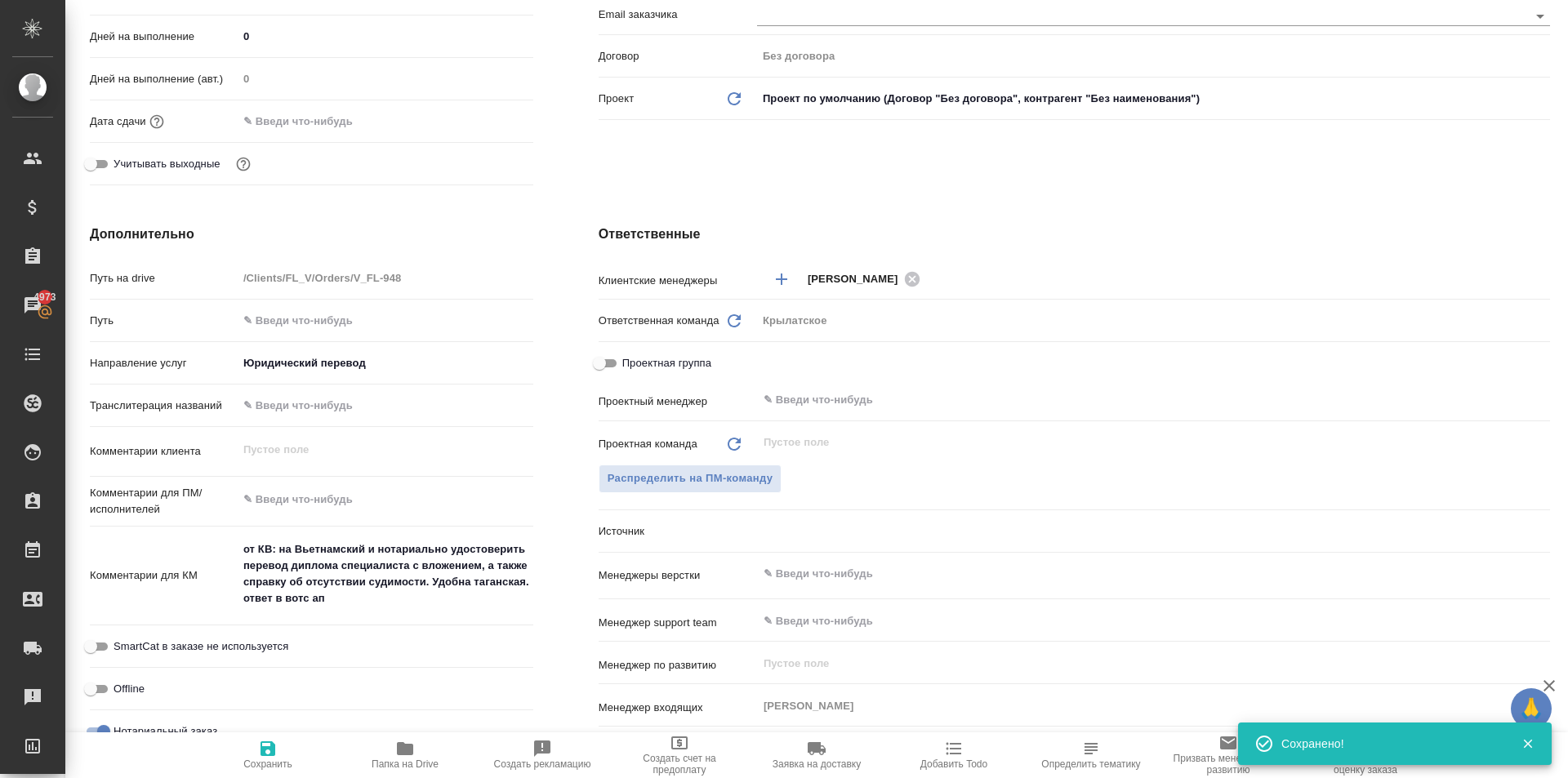
type textarea "x"
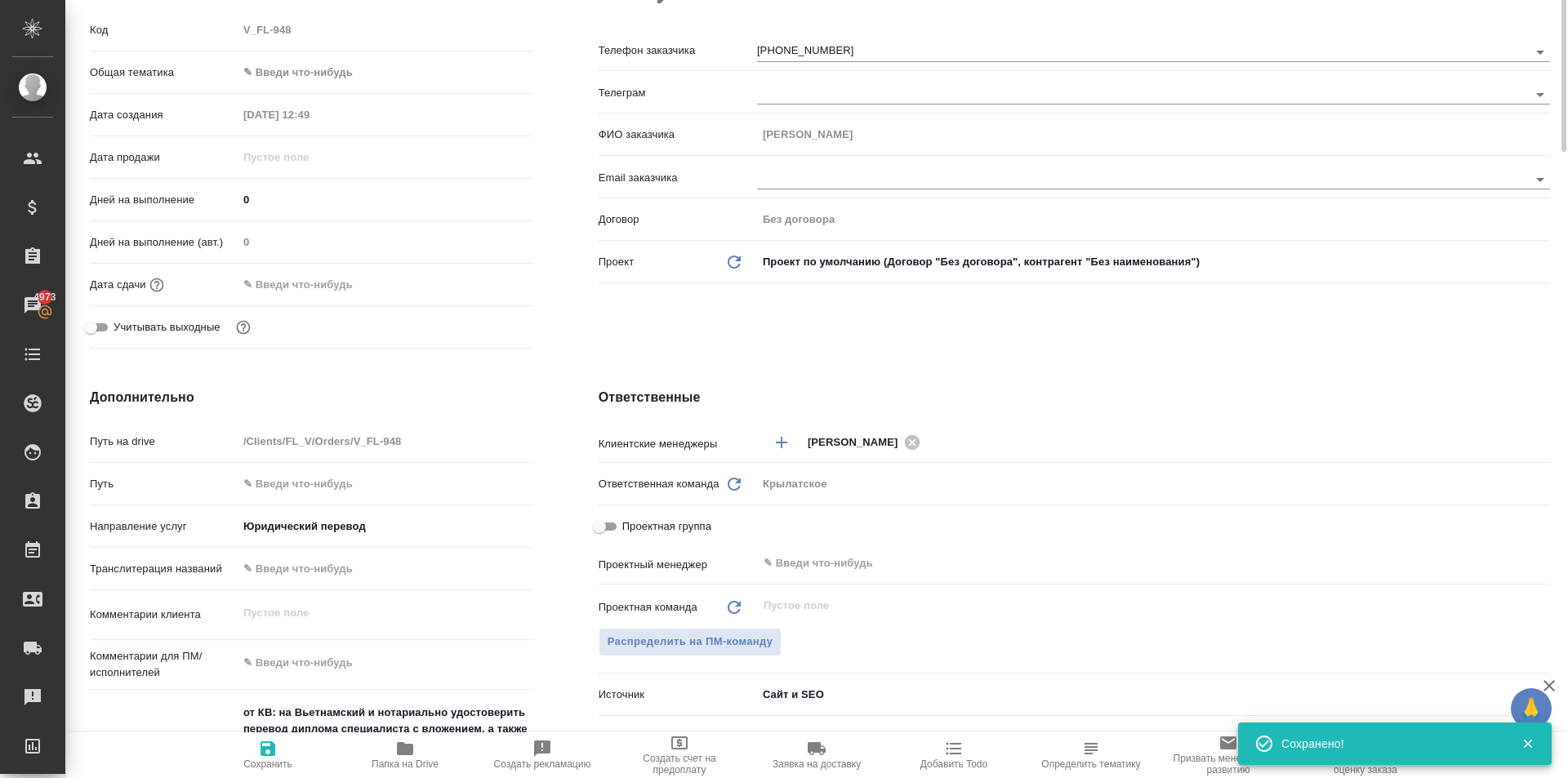
scroll to position [0, 0]
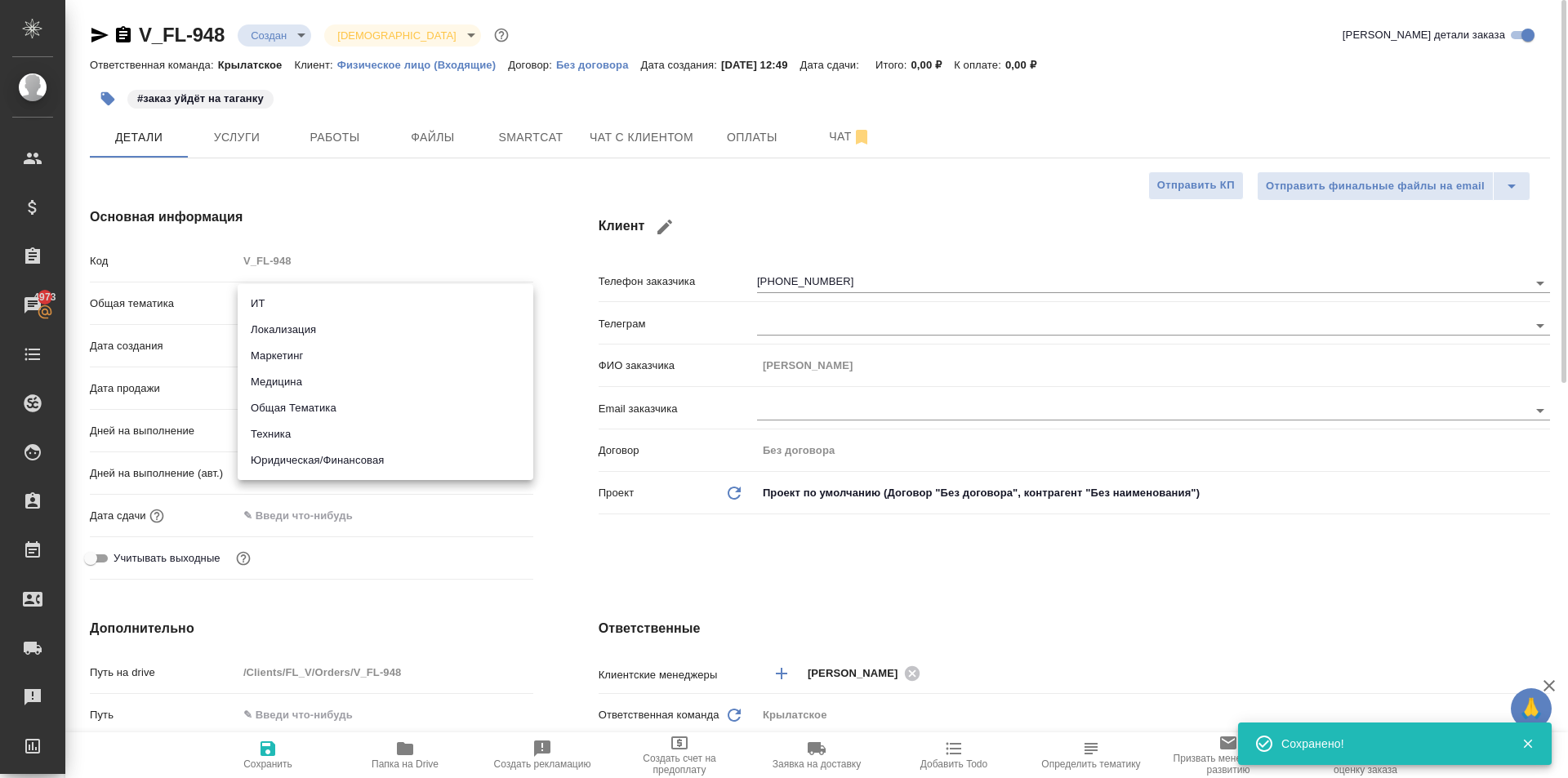
click at [340, 307] on body "🙏 .cls-1 fill:#fff; AWATERA Kasymov Timur Клиенты Спецификации Заказы 4973 Чаты…" at bounding box center [784, 389] width 1568 height 778
click at [350, 474] on ul "ИТ Локализация Маркетинг Медицина Общая Тематика Техника Юридическая/Финансовая" at bounding box center [385, 382] width 296 height 196
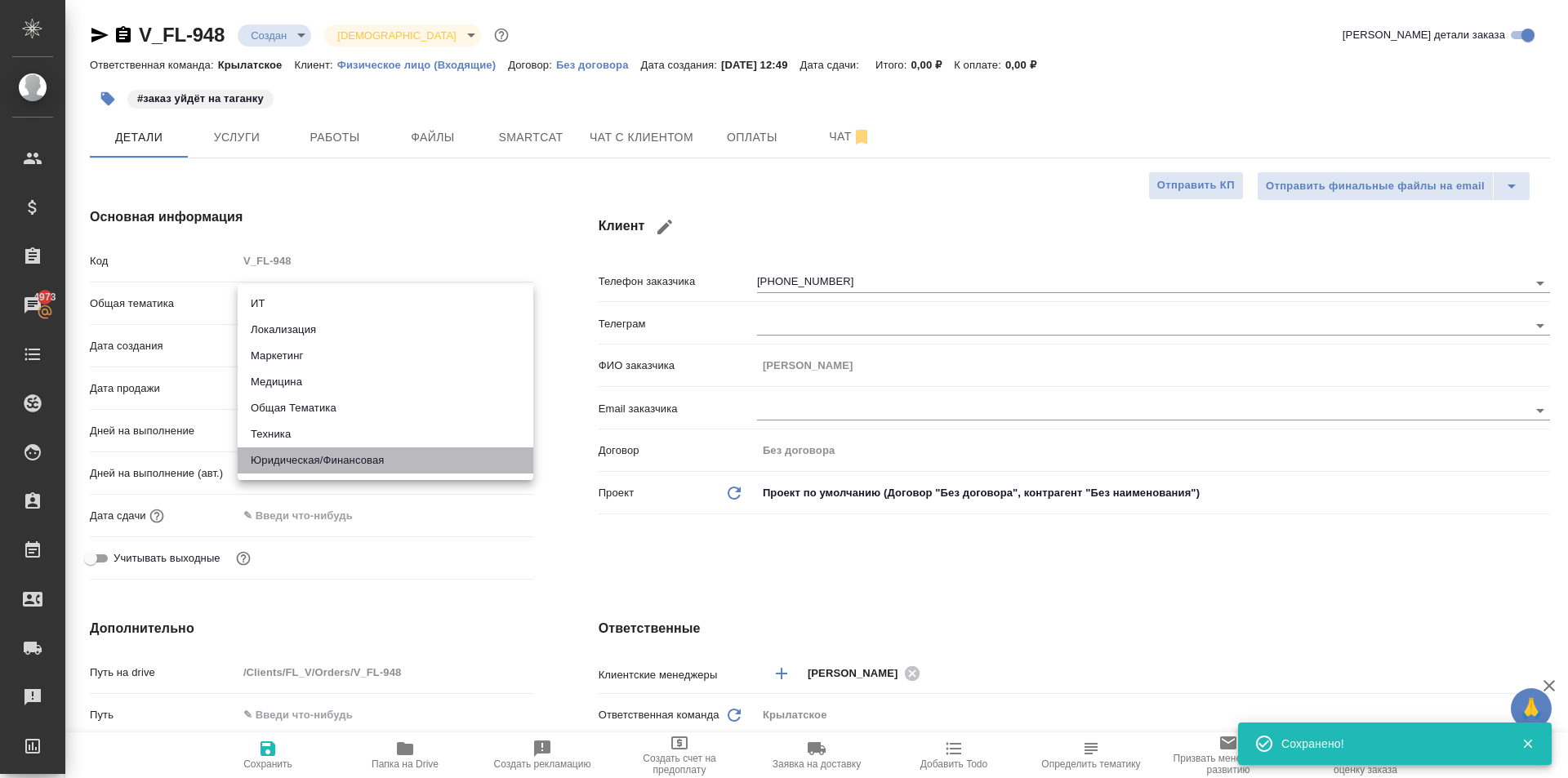
click at [350, 470] on li "Юридическая/Финансовая" at bounding box center [385, 461] width 296 height 26
type input "yr-fn"
type textarea "x"
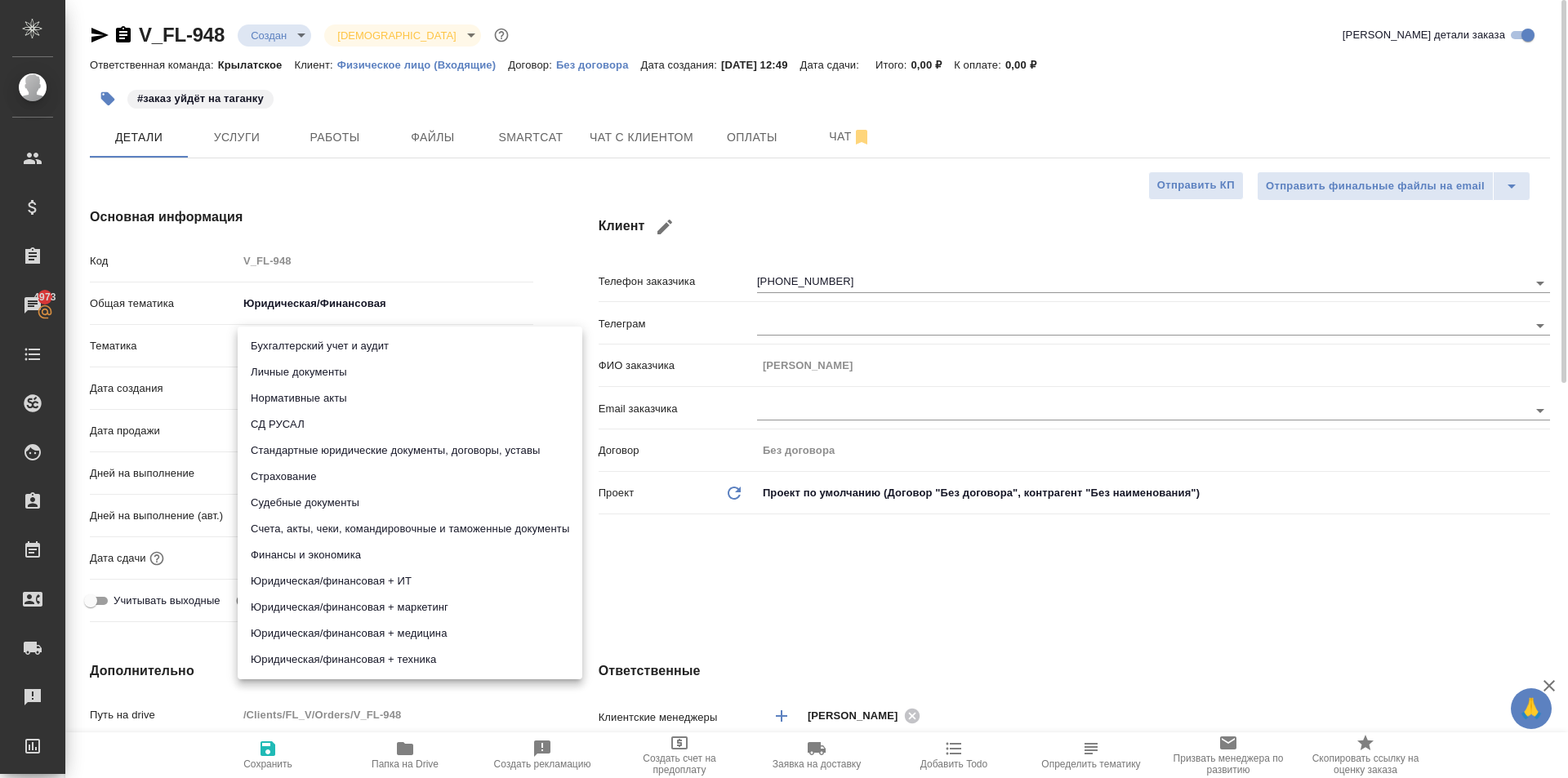
click at [306, 353] on body "🙏 .cls-1 fill:#fff; AWATERA Kasymov Timur Клиенты Спецификации Заказы 4973 Чаты…" at bounding box center [784, 389] width 1568 height 778
click at [307, 376] on li "Личные документы" at bounding box center [410, 373] width 345 height 26
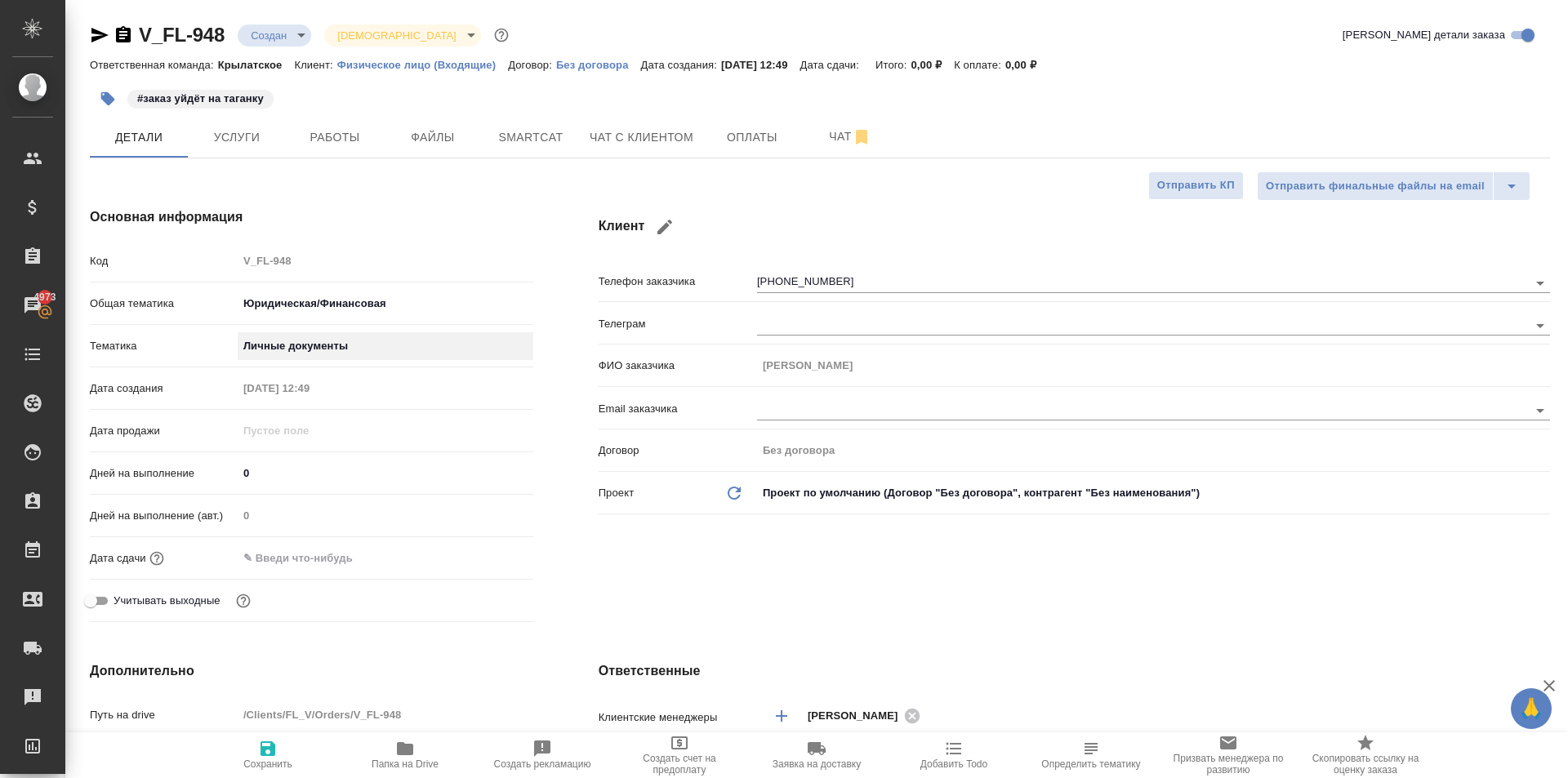
type textarea "x"
type input "5a8b8b956a9677013d343cfe"
drag, startPoint x: 278, startPoint y: 473, endPoint x: 195, endPoint y: 467, distance: 83.2
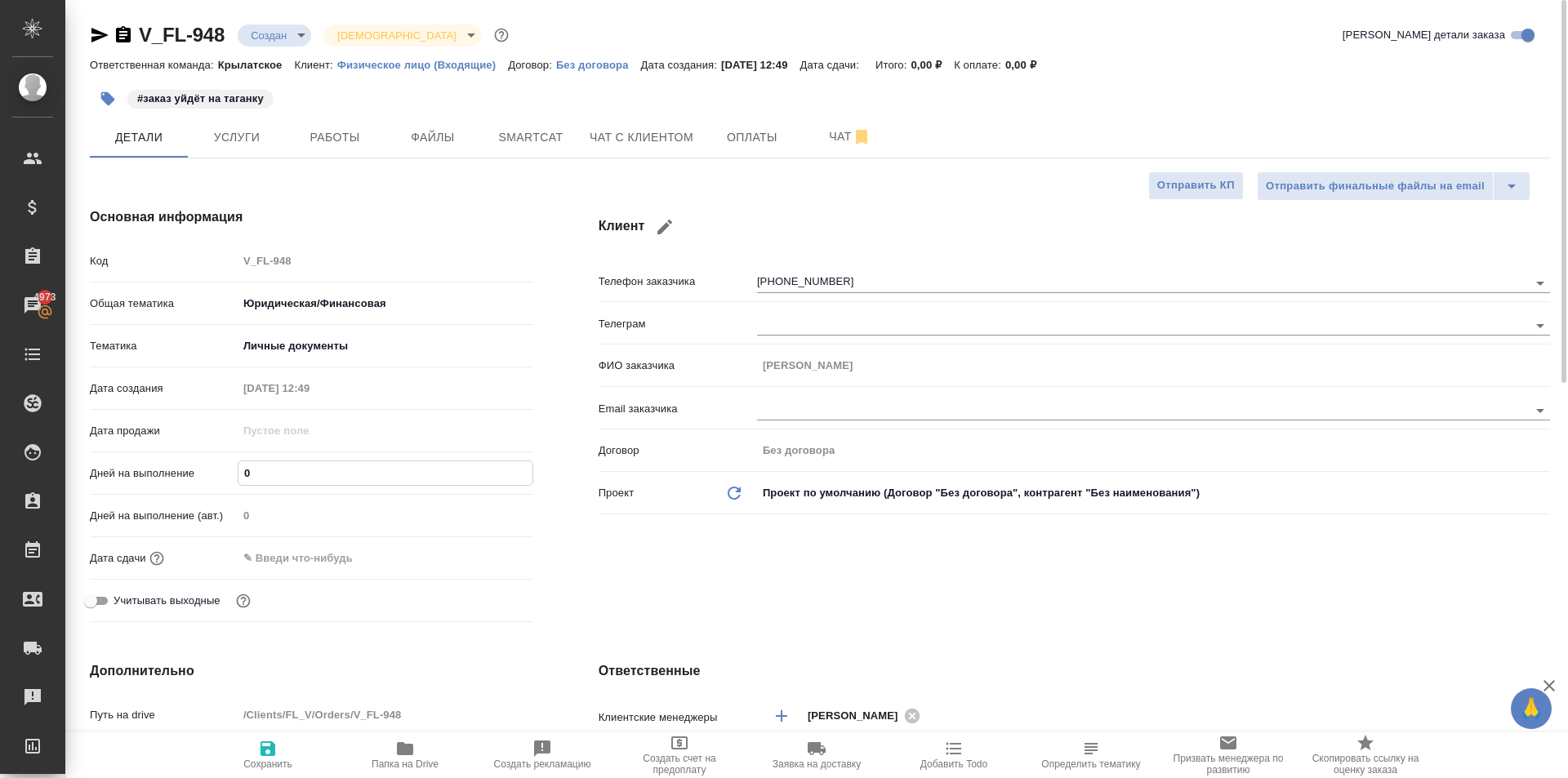
click at [195, 467] on div "Дней на выполнение 0" at bounding box center [312, 473] width 444 height 29
type input "1"
type textarea "x"
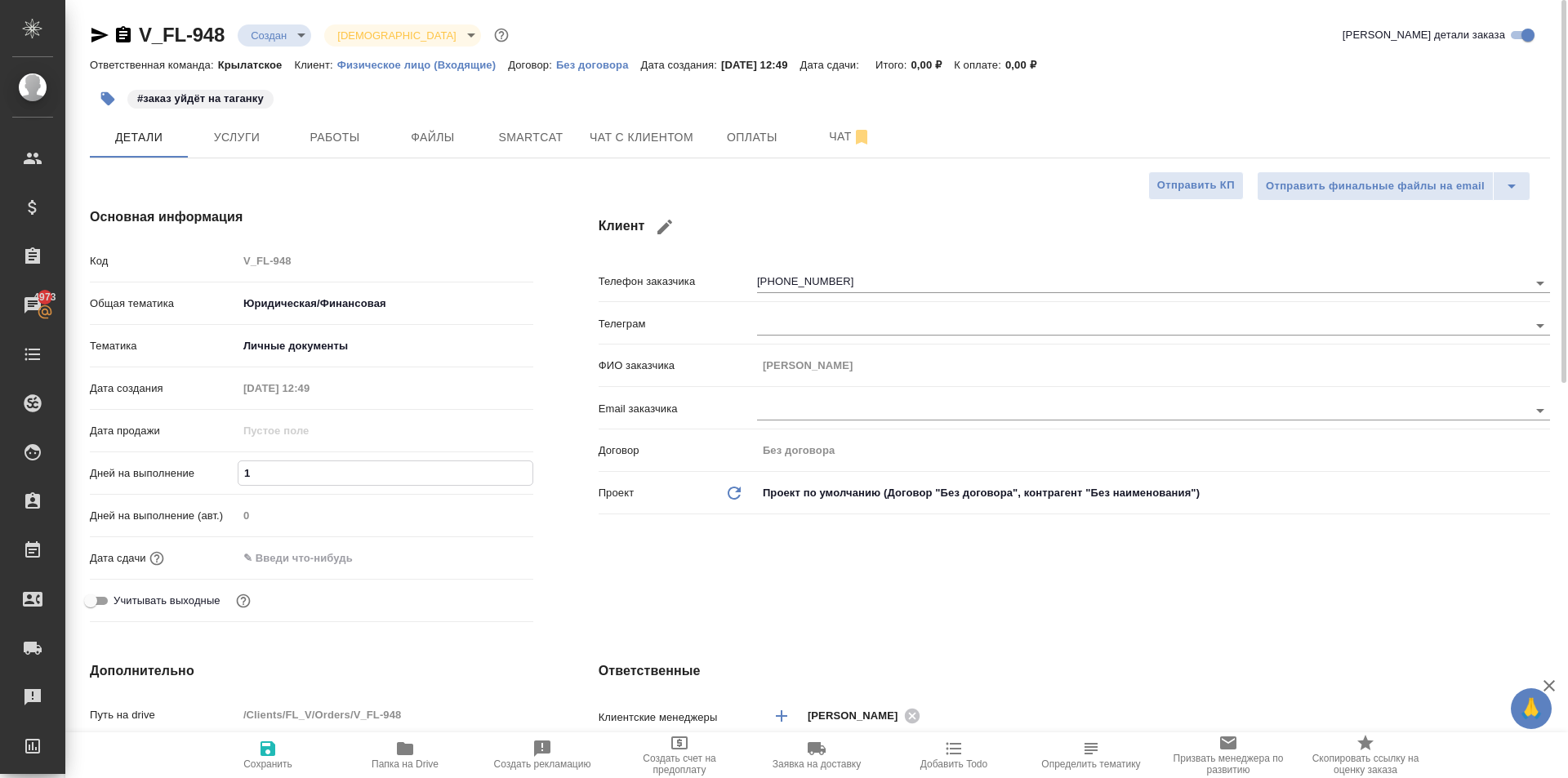
type input "1"
drag, startPoint x: 244, startPoint y: 581, endPoint x: 249, endPoint y: 573, distance: 9.4
click at [246, 576] on div "Дата сдачи" at bounding box center [312, 565] width 444 height 43
click at [249, 573] on div "Дата сдачи" at bounding box center [312, 565] width 444 height 43
click at [254, 566] on input "text" at bounding box center [308, 558] width 143 height 24
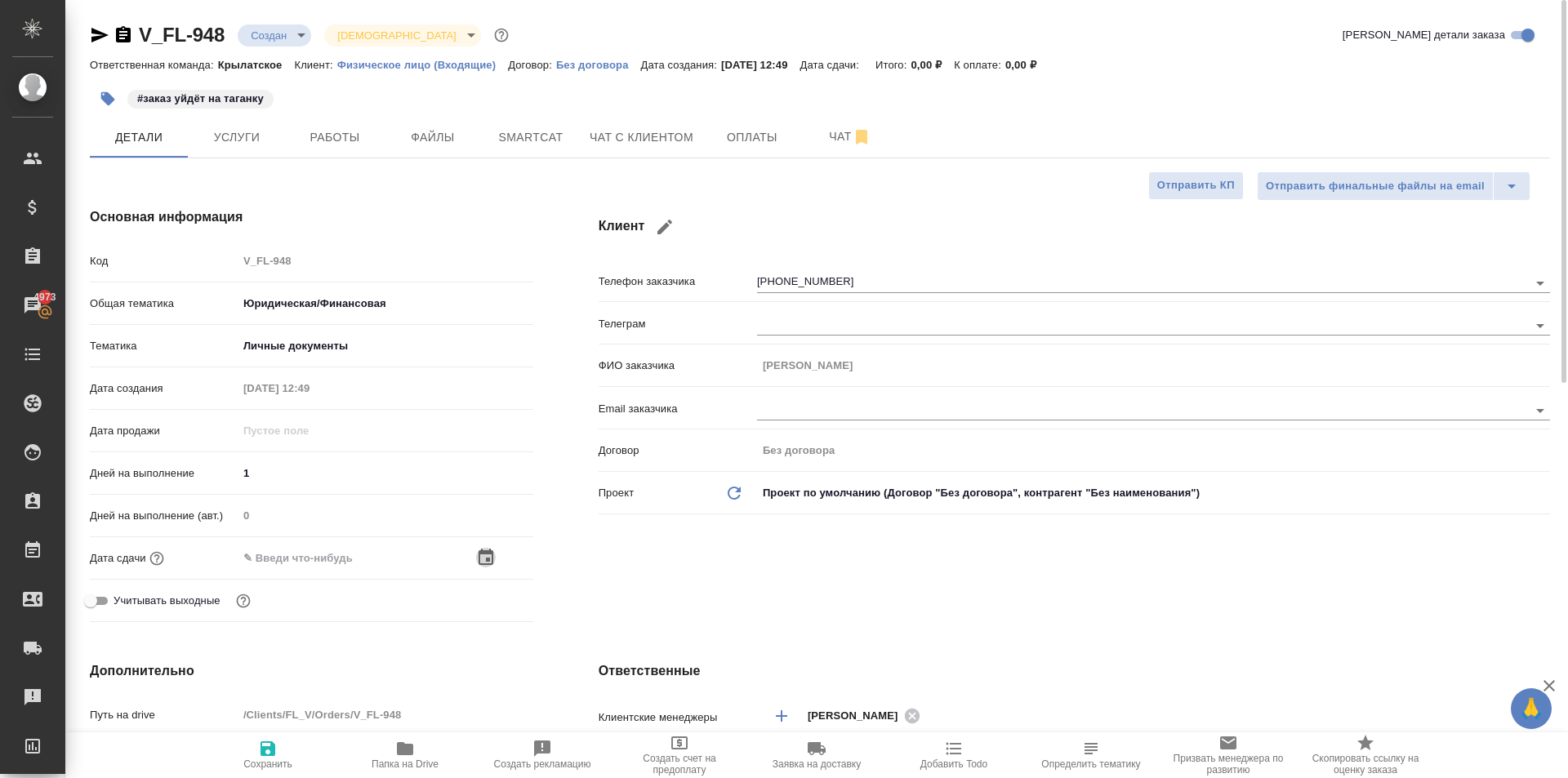
click at [491, 552] on icon "button" at bounding box center [486, 557] width 15 height 16
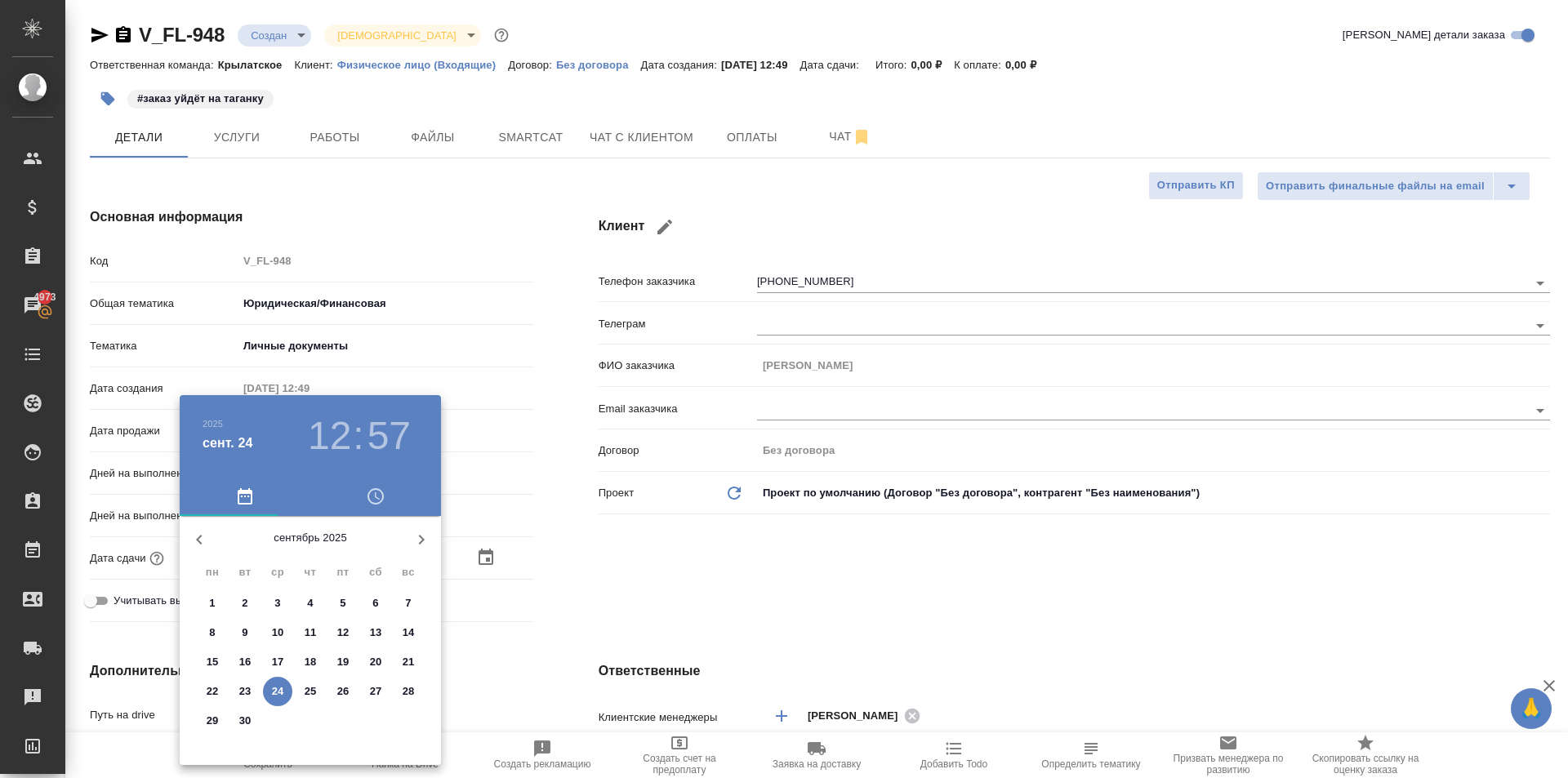
click at [312, 683] on p "25" at bounding box center [310, 691] width 12 height 16
type input "25.09.2025 12:57"
type textarea "x"
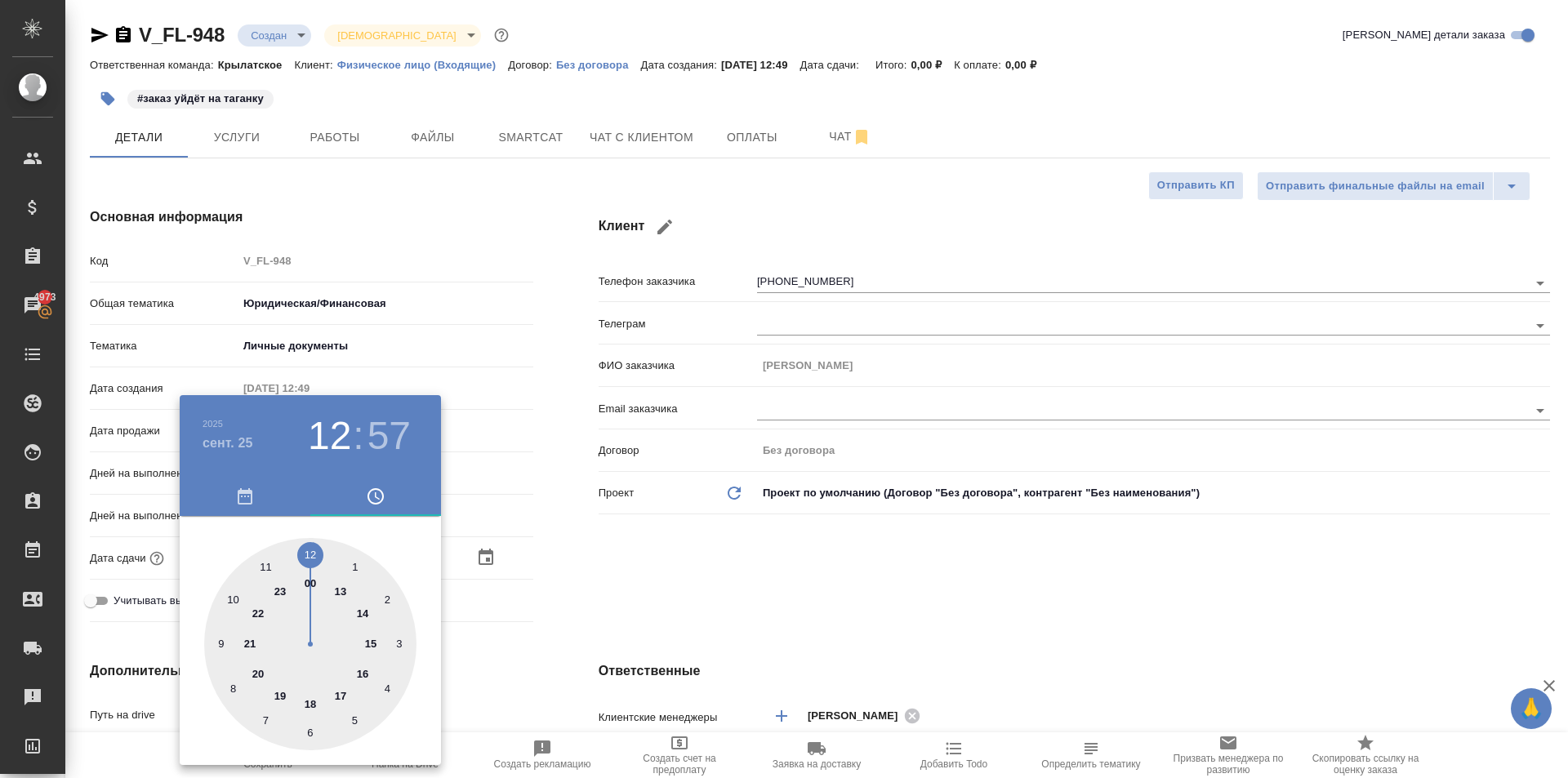
click at [316, 549] on div at bounding box center [311, 644] width 213 height 213
type textarea "x"
click at [312, 550] on div at bounding box center [311, 644] width 213 height 213
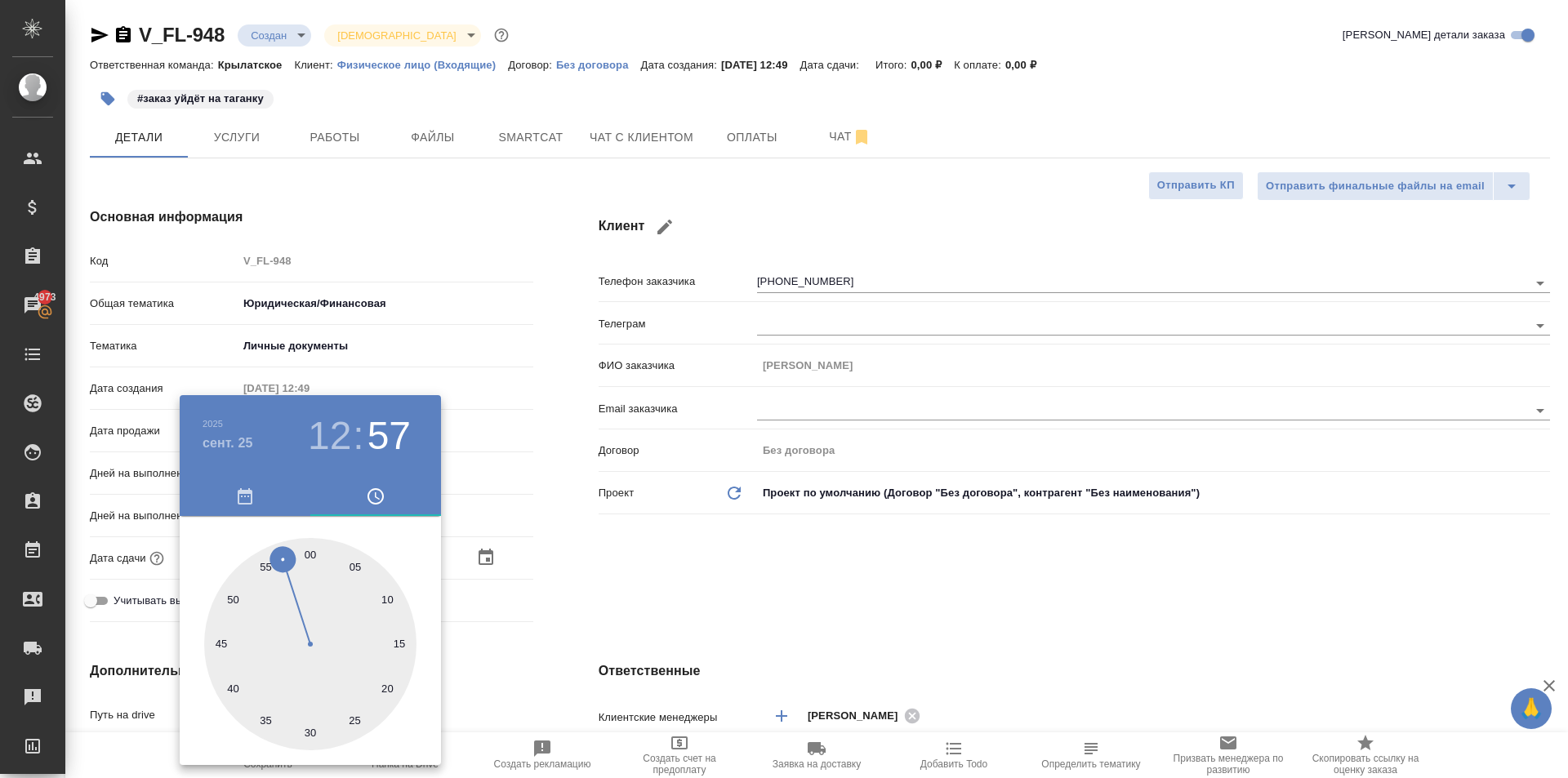
type input "25.09.2025 12:00"
type textarea "x"
click at [640, 565] on div at bounding box center [784, 389] width 1568 height 778
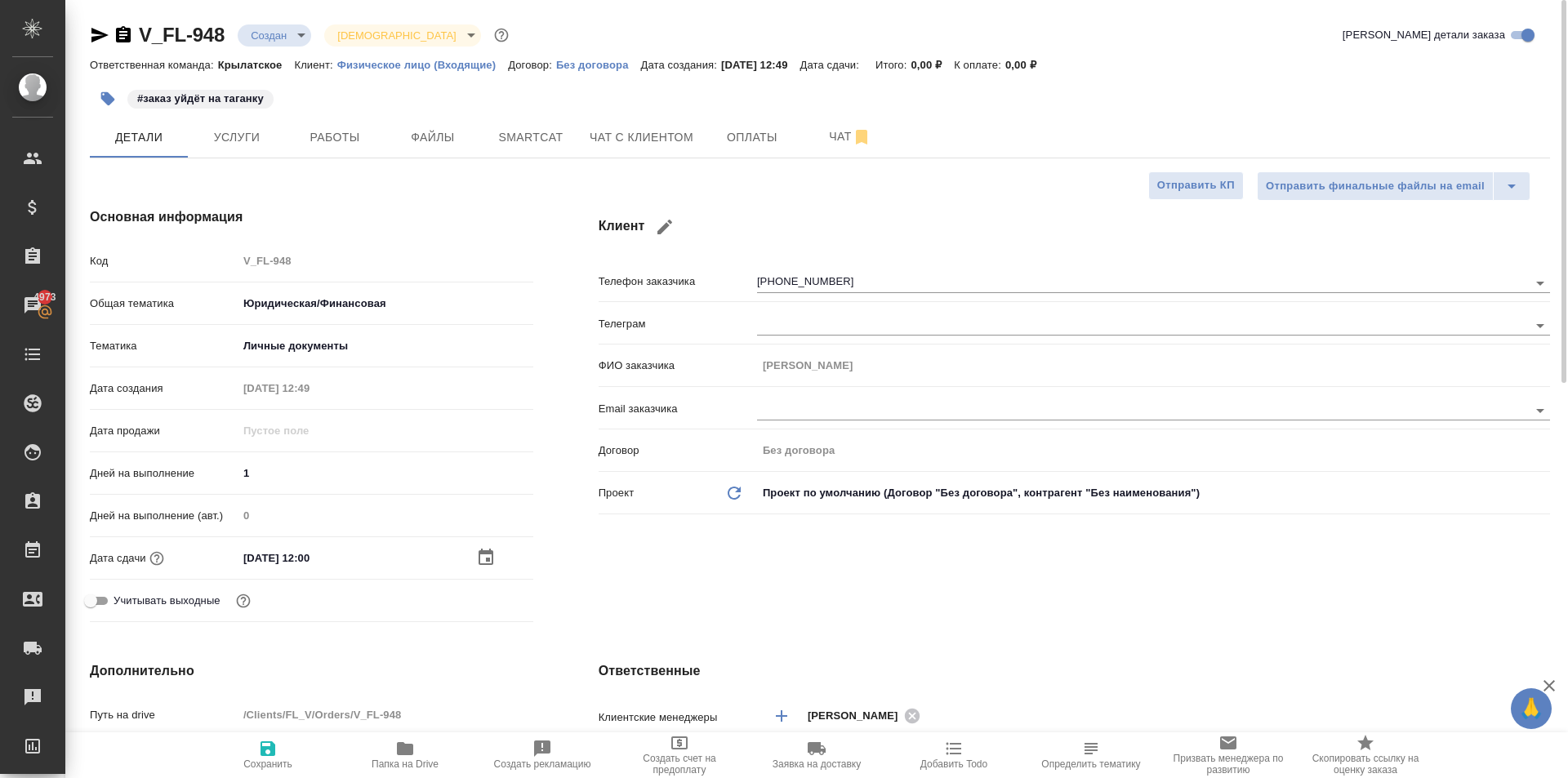
click at [267, 736] on button "Сохранить" at bounding box center [268, 754] width 137 height 45
type textarea "x"
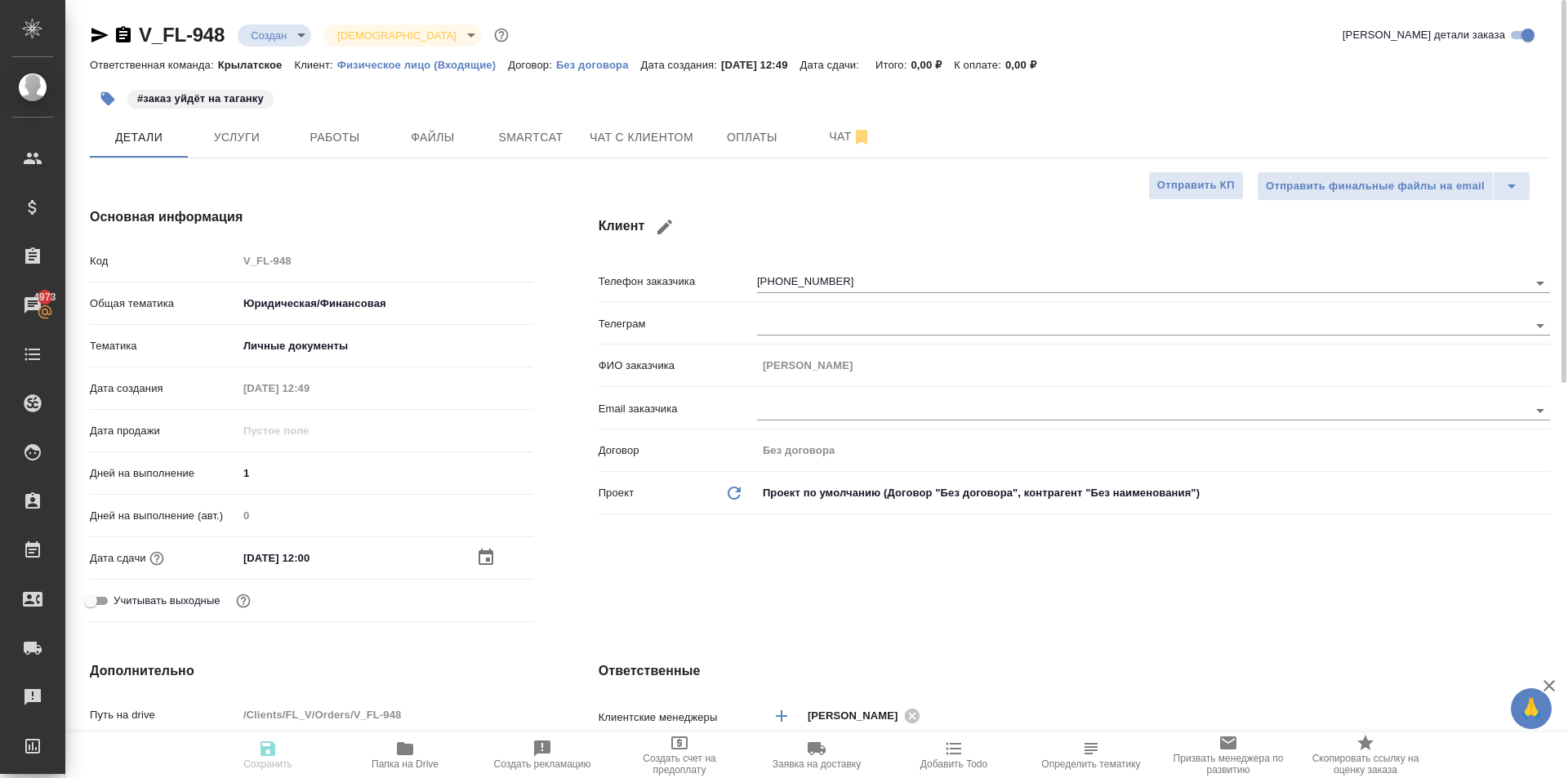
type textarea "x"
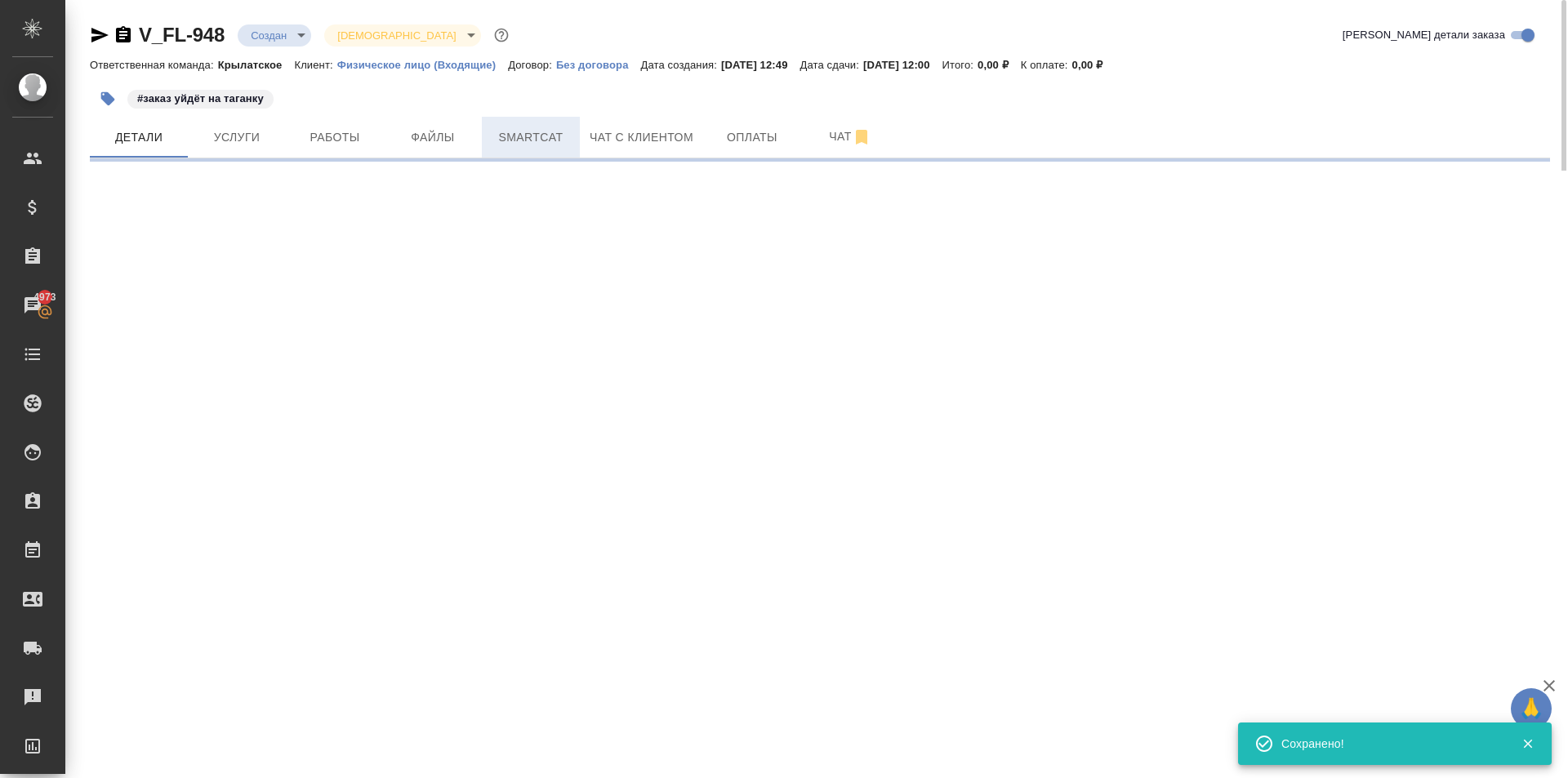
select select "RU"
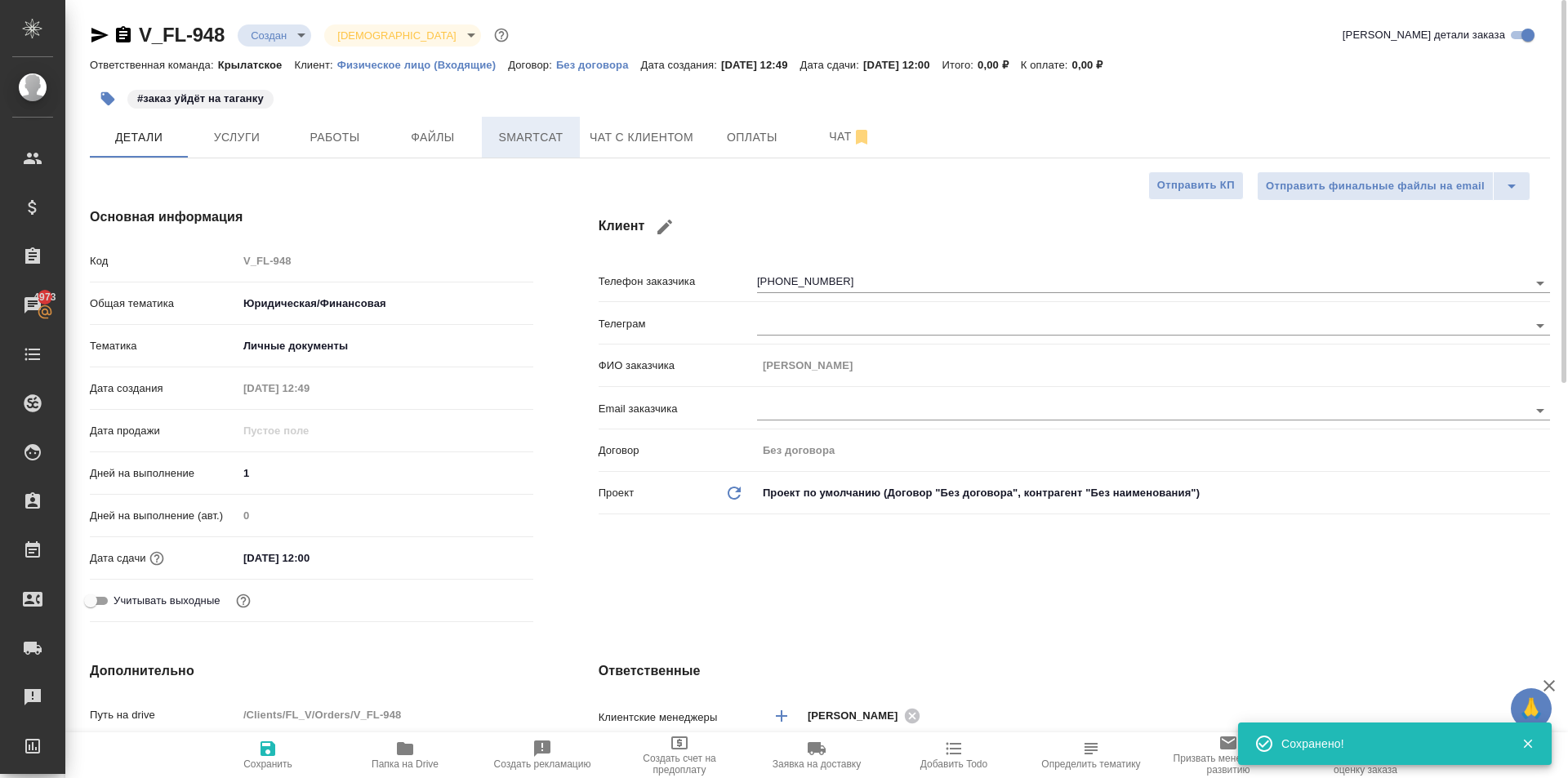
type textarea "x"
click at [251, 135] on span "Услуги" at bounding box center [237, 138] width 78 height 21
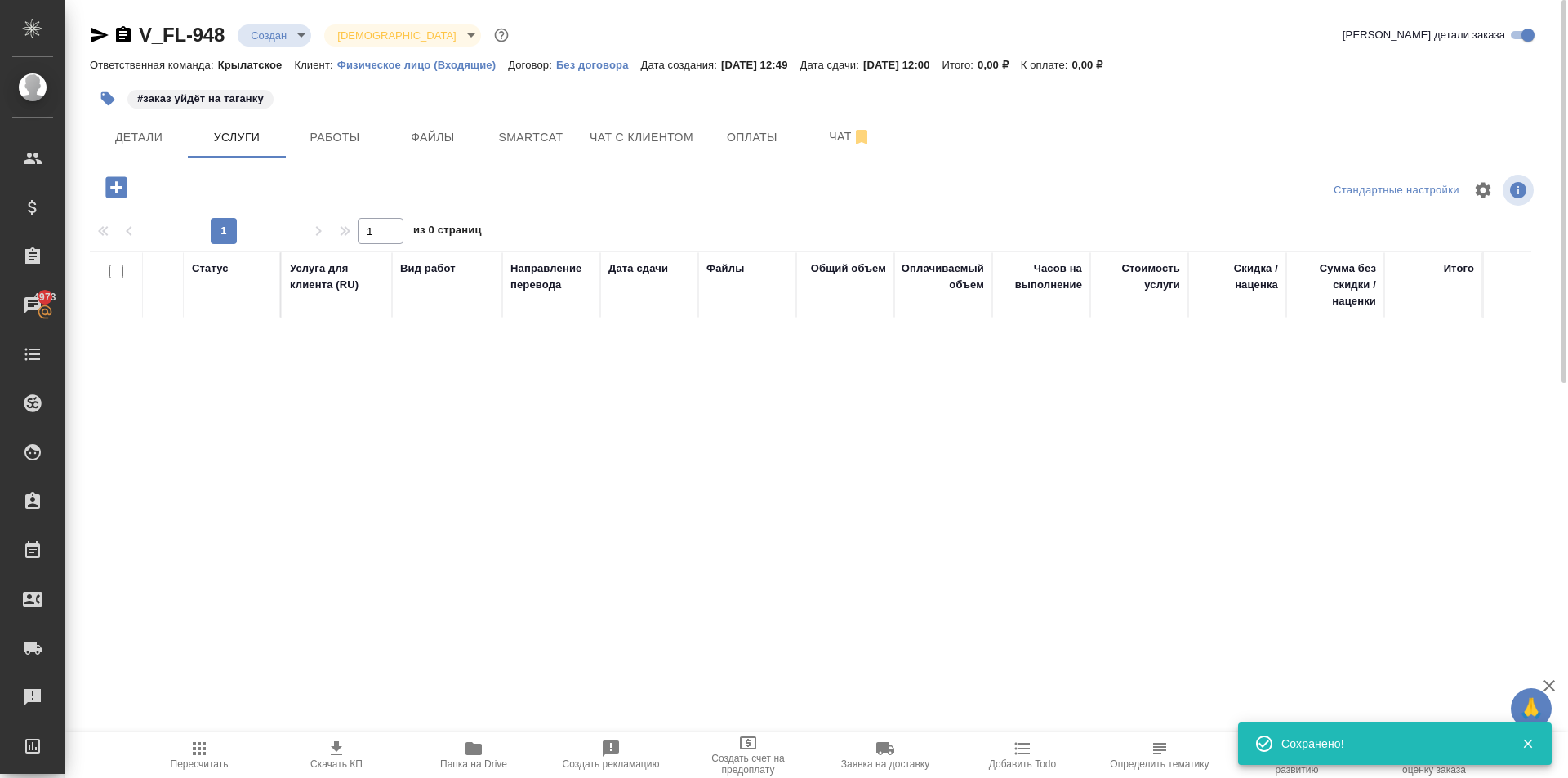
click at [117, 194] on icon "button" at bounding box center [116, 187] width 21 height 21
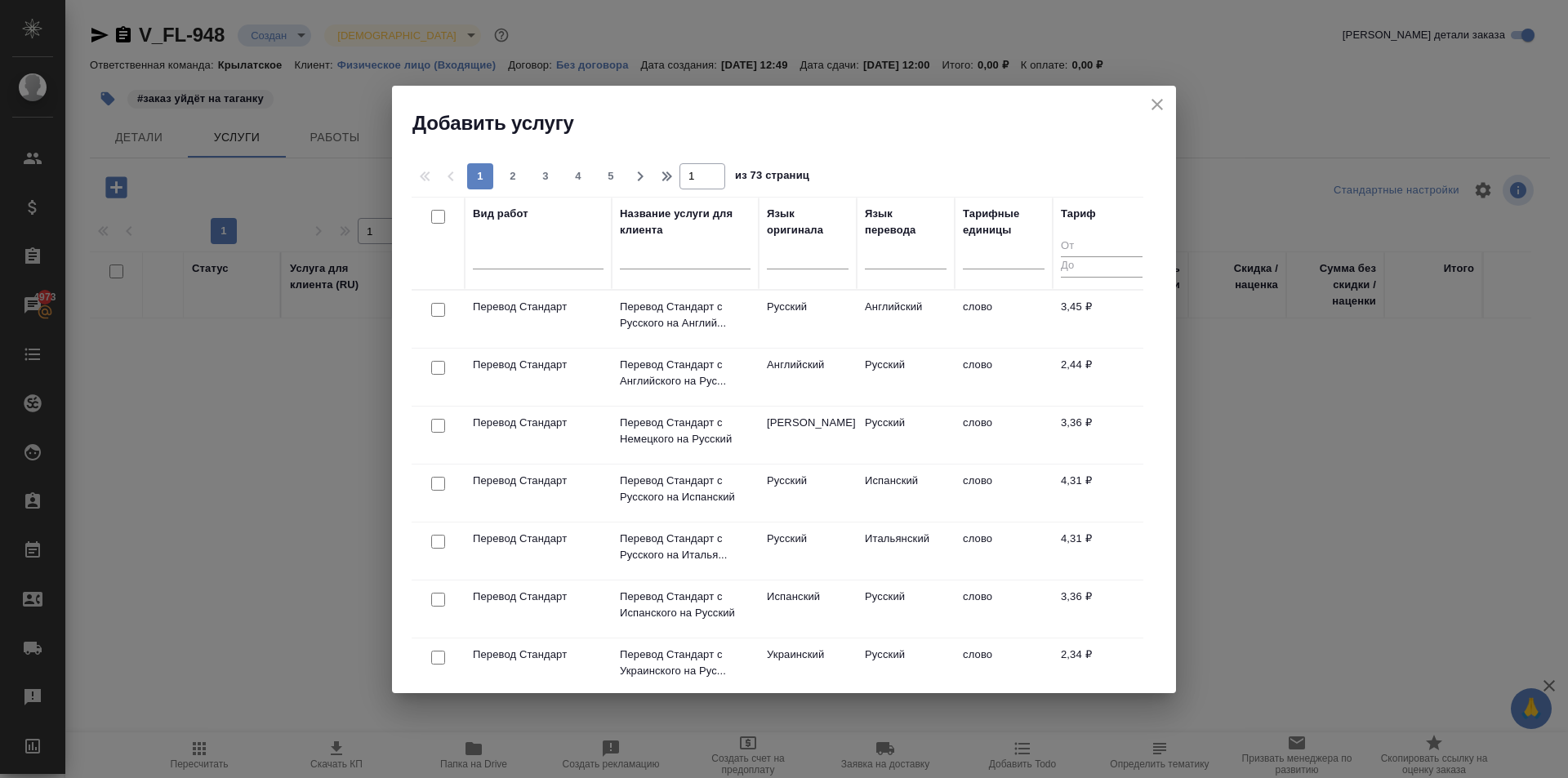
click at [1157, 114] on icon "close" at bounding box center [1157, 105] width 20 height 20
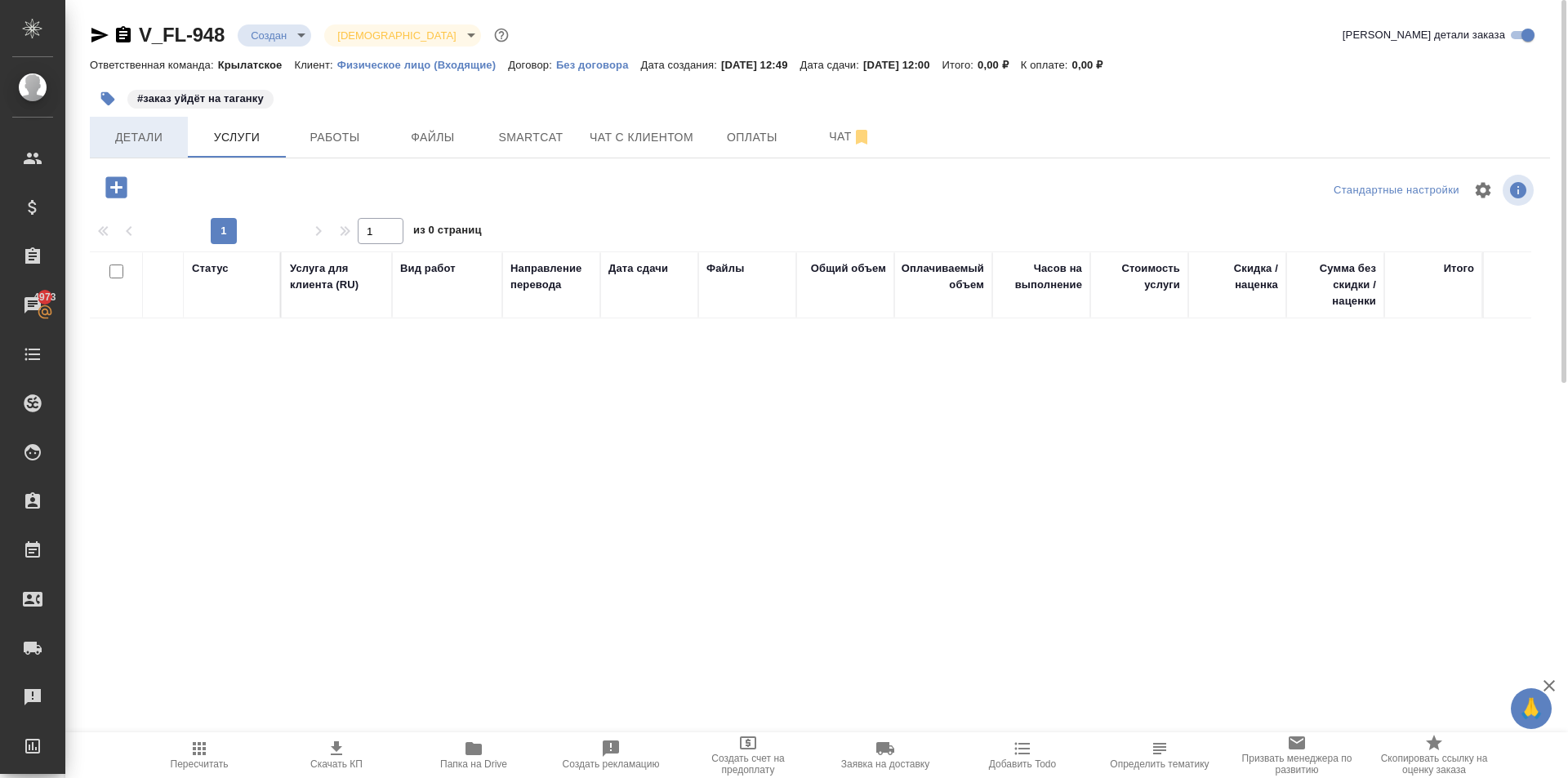
click at [114, 146] on span "Детали" at bounding box center [138, 138] width 78 height 21
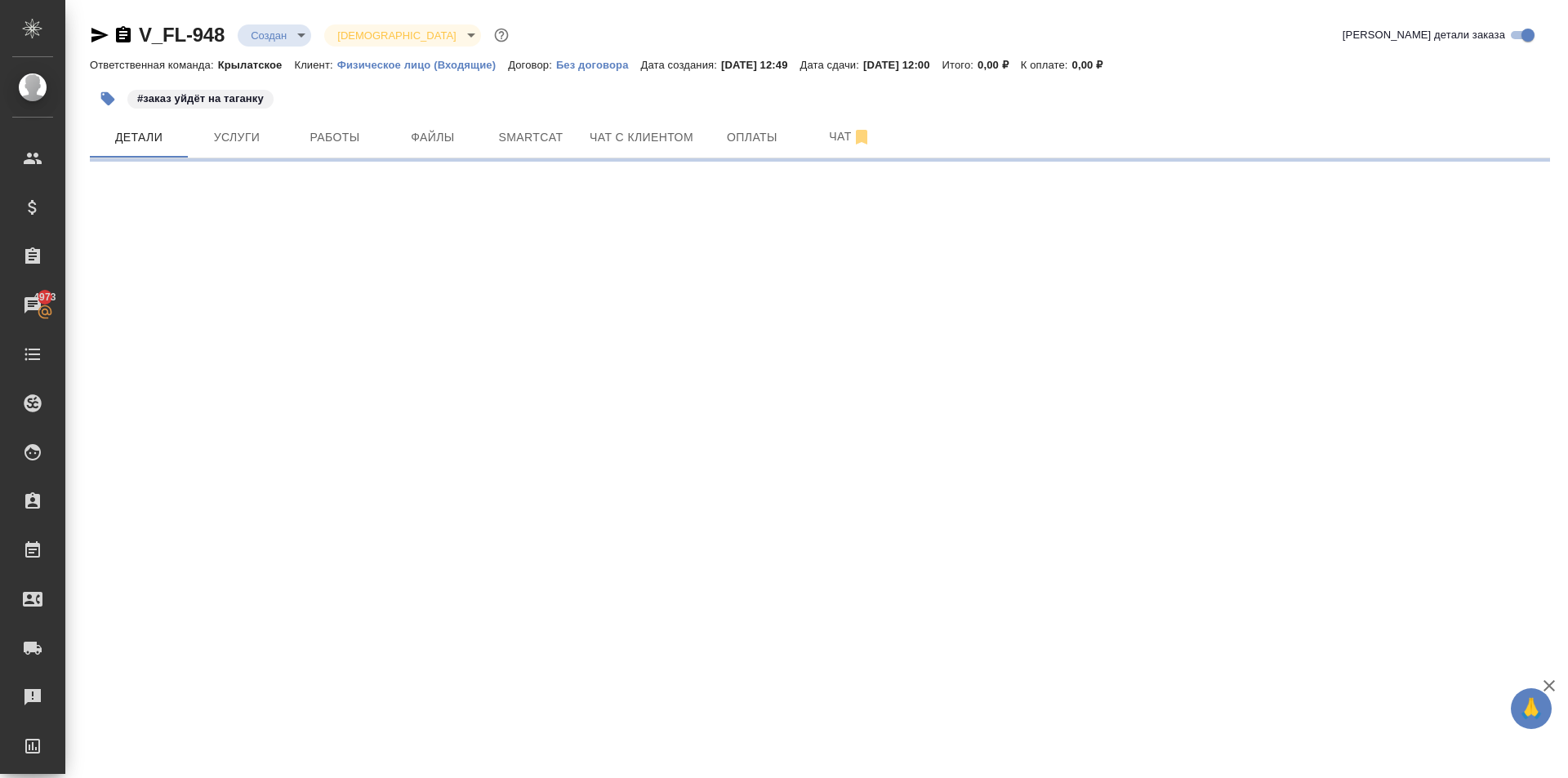
select select "RU"
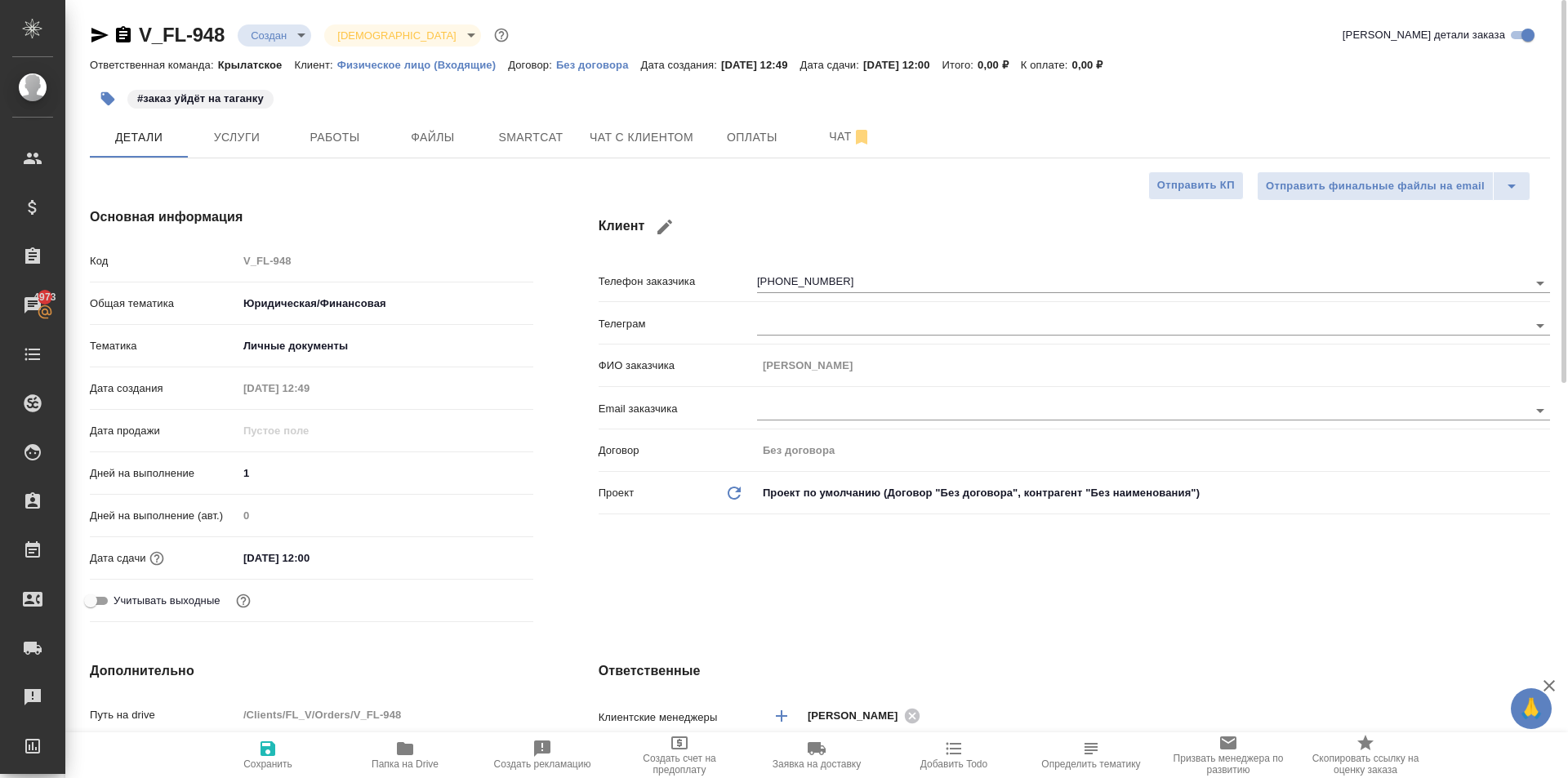
type textarea "x"
click at [257, 146] on button "Услуги" at bounding box center [237, 138] width 98 height 41
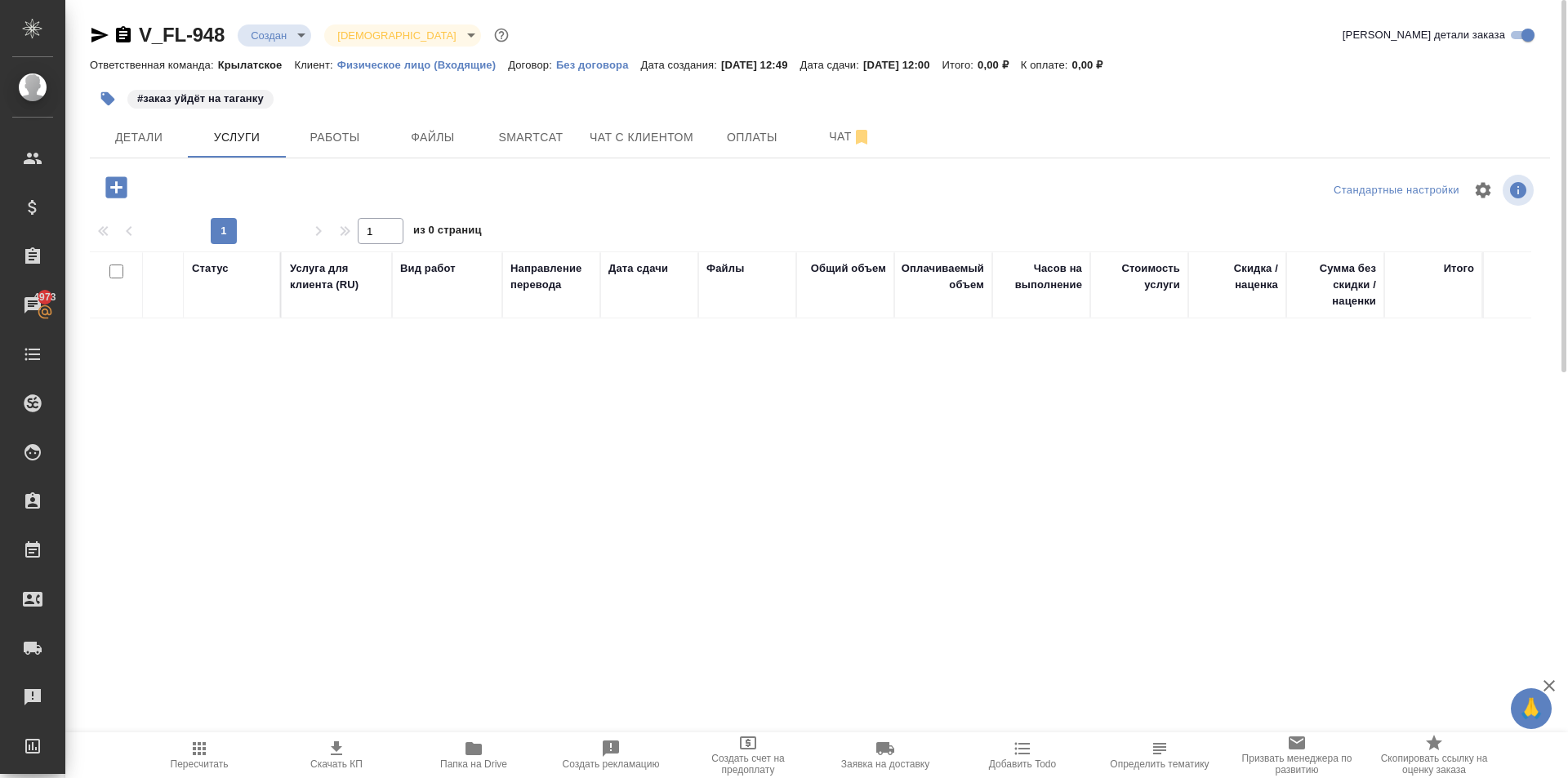
click at [122, 194] on icon "button" at bounding box center [116, 187] width 21 height 21
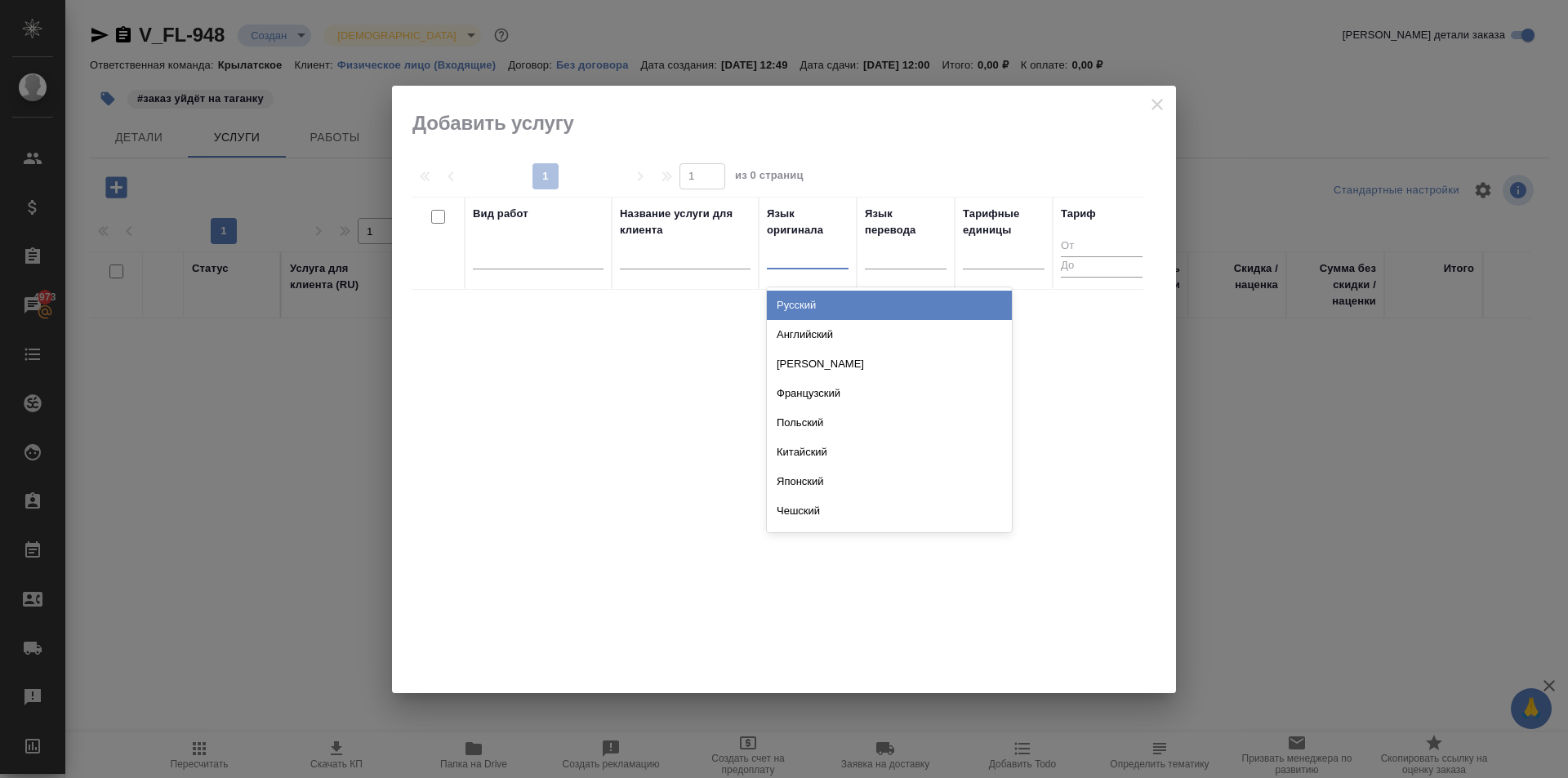
click at [810, 254] on div at bounding box center [807, 252] width 82 height 24
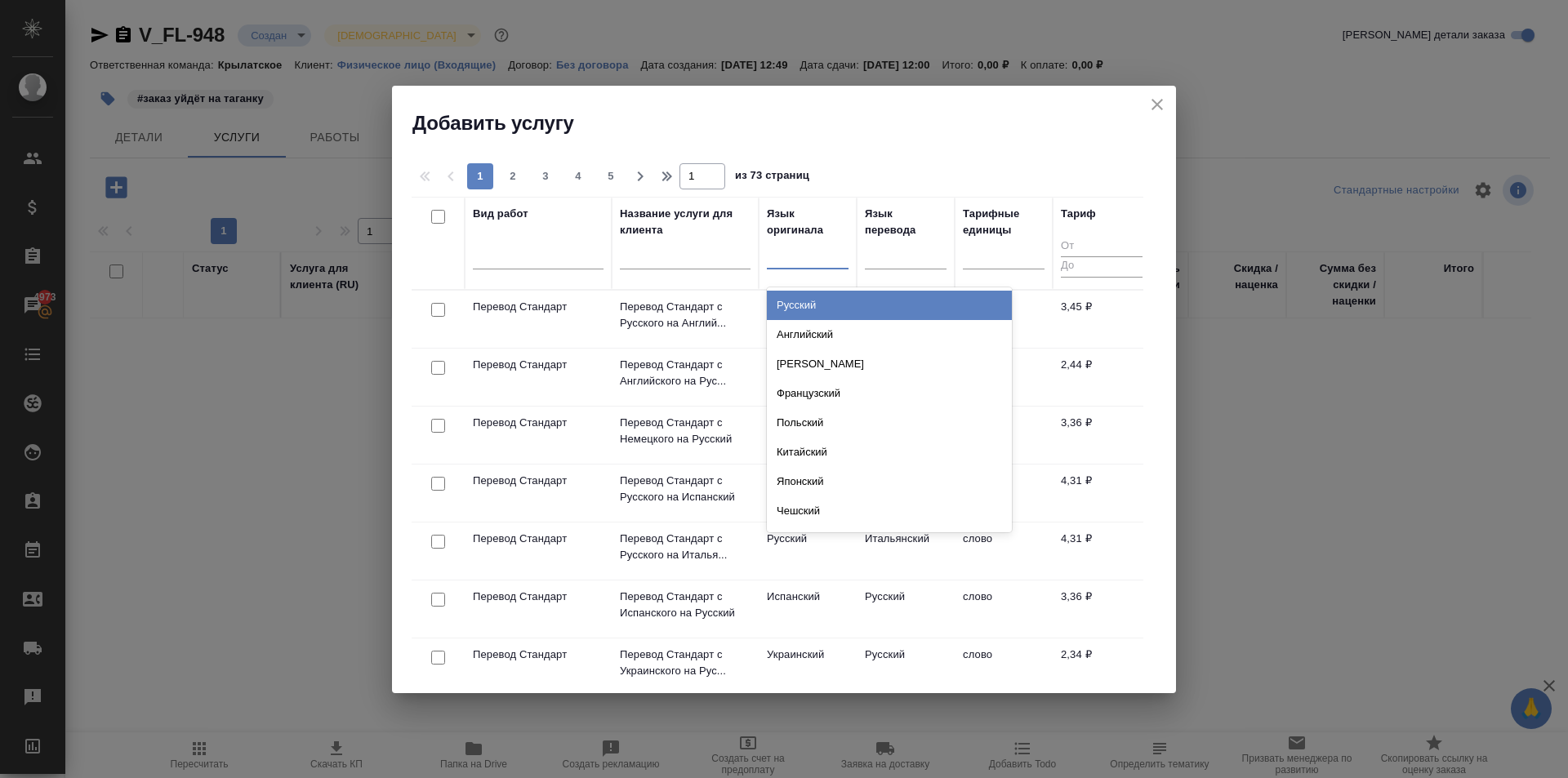
click at [828, 306] on div "Русский" at bounding box center [889, 306] width 245 height 30
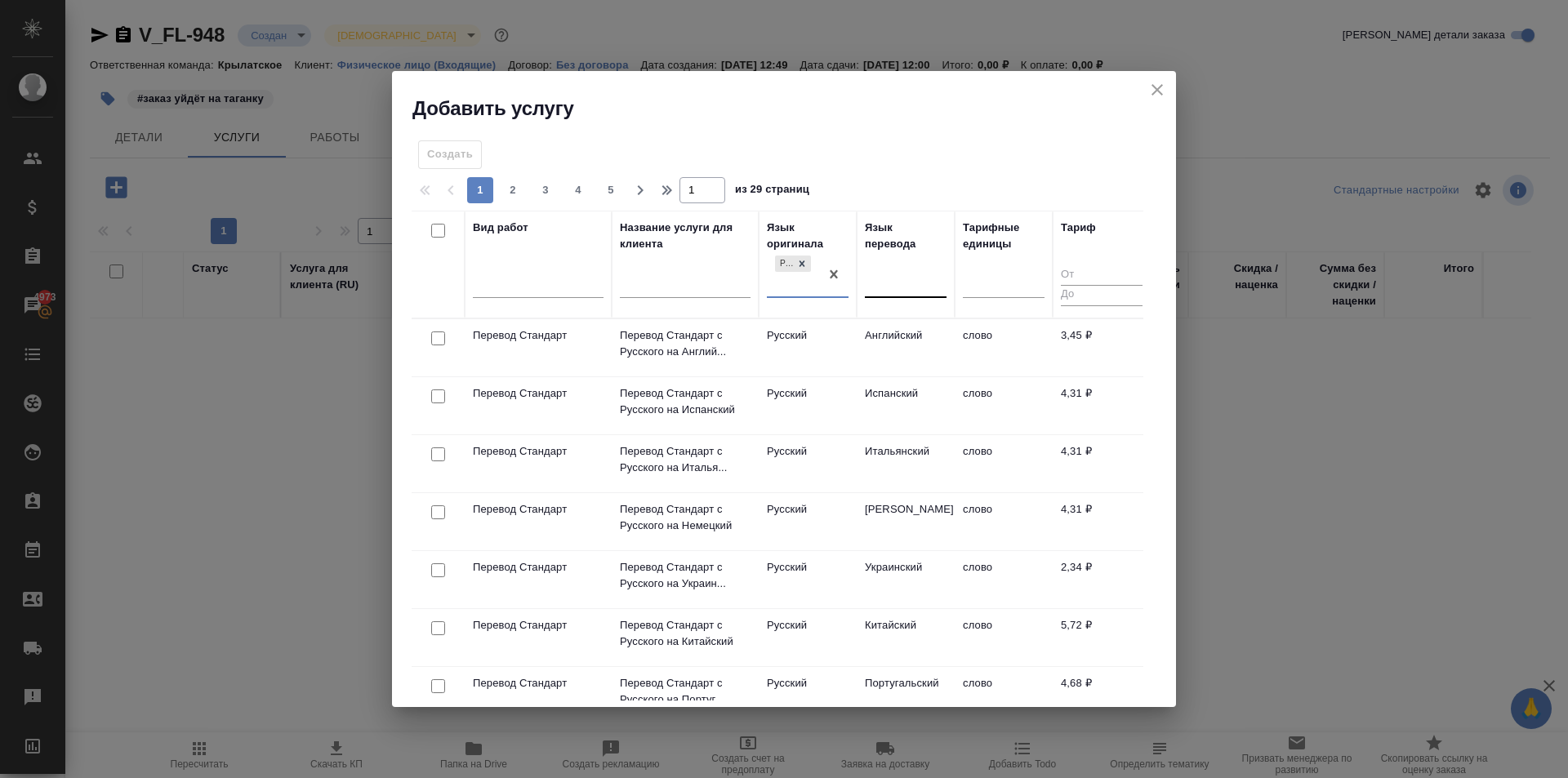
click at [927, 288] on div at bounding box center [905, 281] width 82 height 24
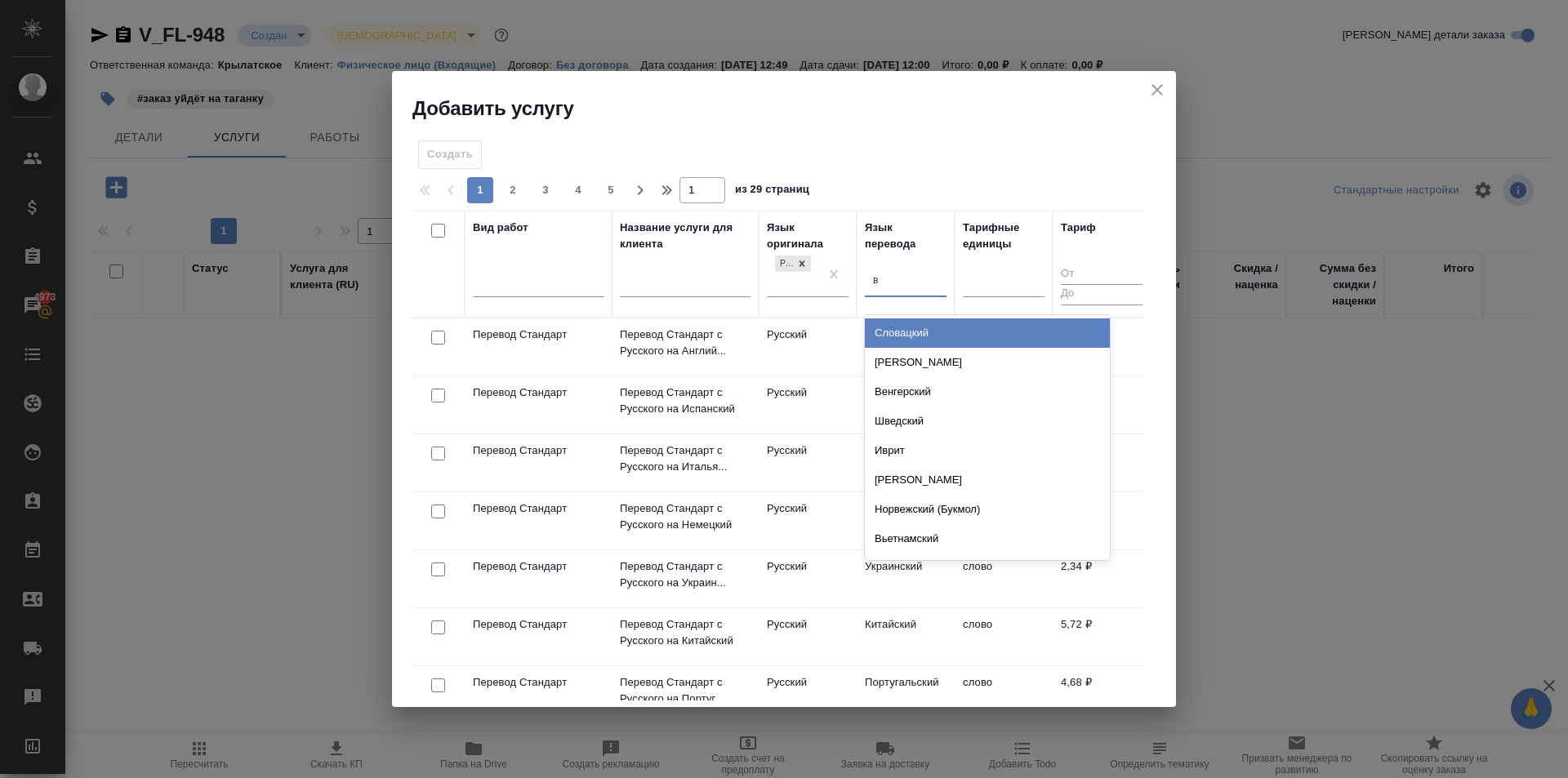
type input "вь"
click at [936, 329] on div "Вьетнамский" at bounding box center [987, 333] width 245 height 30
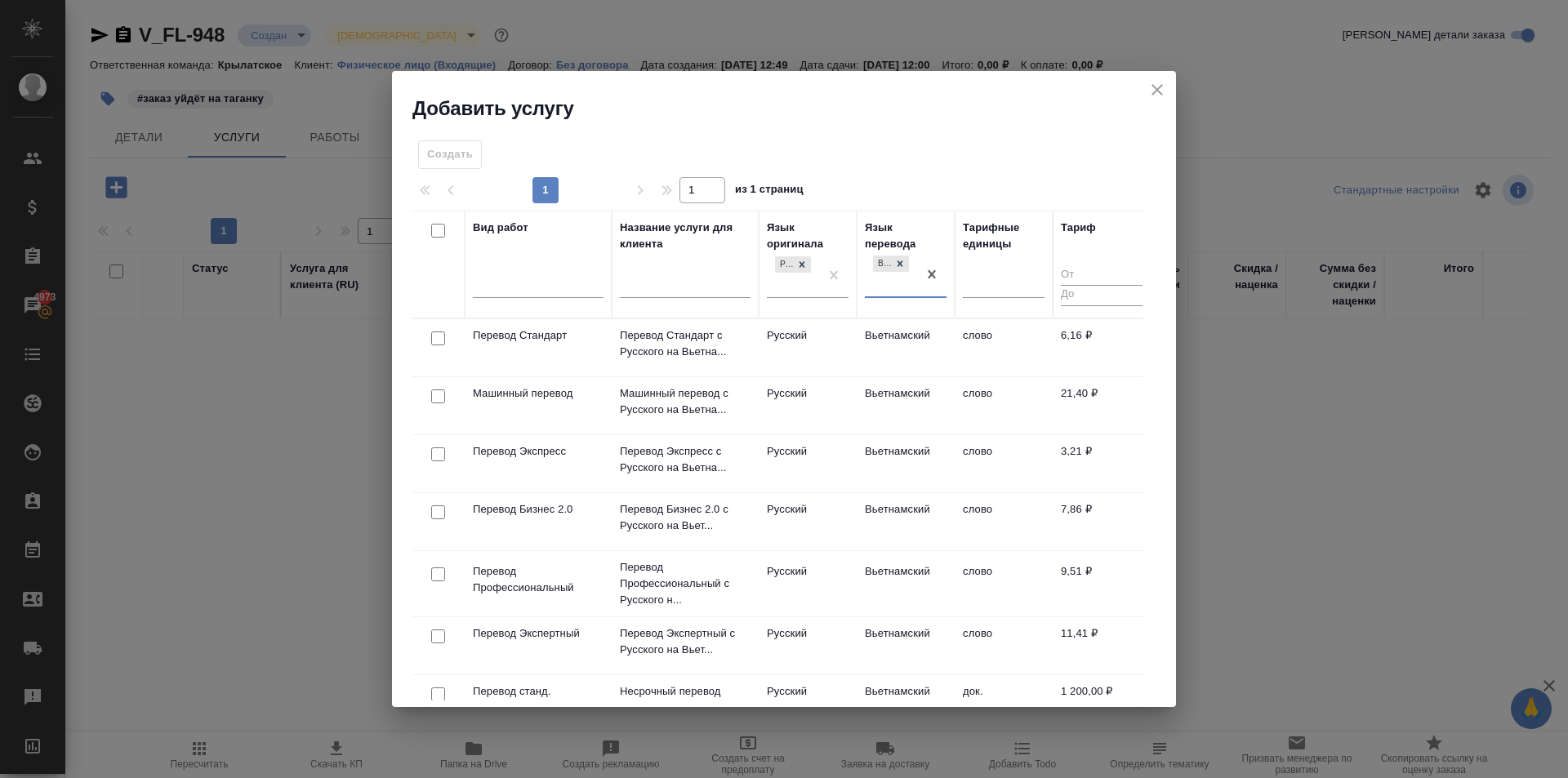
click at [872, 340] on td "Вьетнамский" at bounding box center [905, 347] width 98 height 57
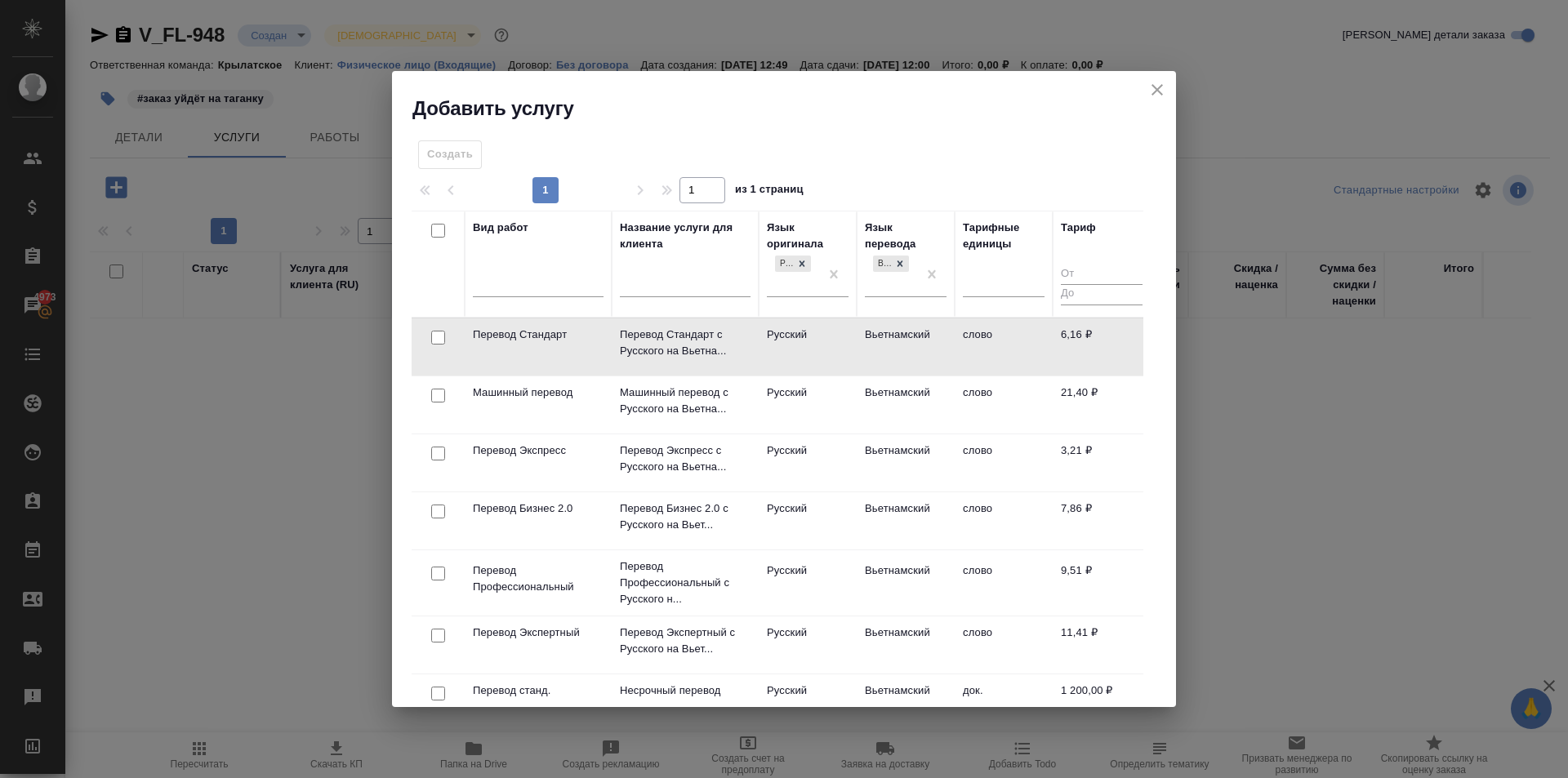
click at [872, 340] on td "Вьетнамский" at bounding box center [905, 346] width 98 height 57
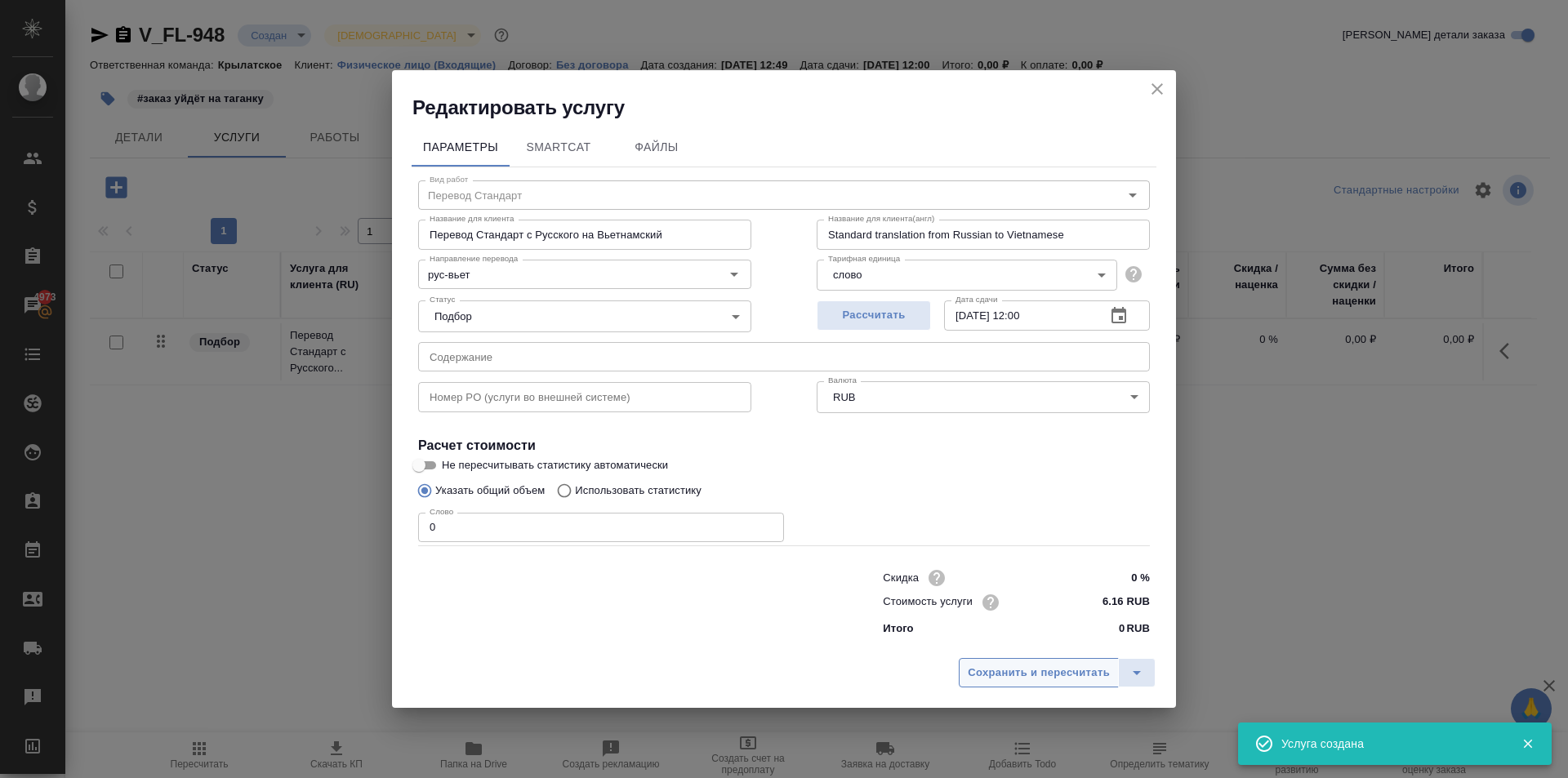
click at [1057, 666] on span "Сохранить и пересчитать" at bounding box center [1039, 673] width 142 height 19
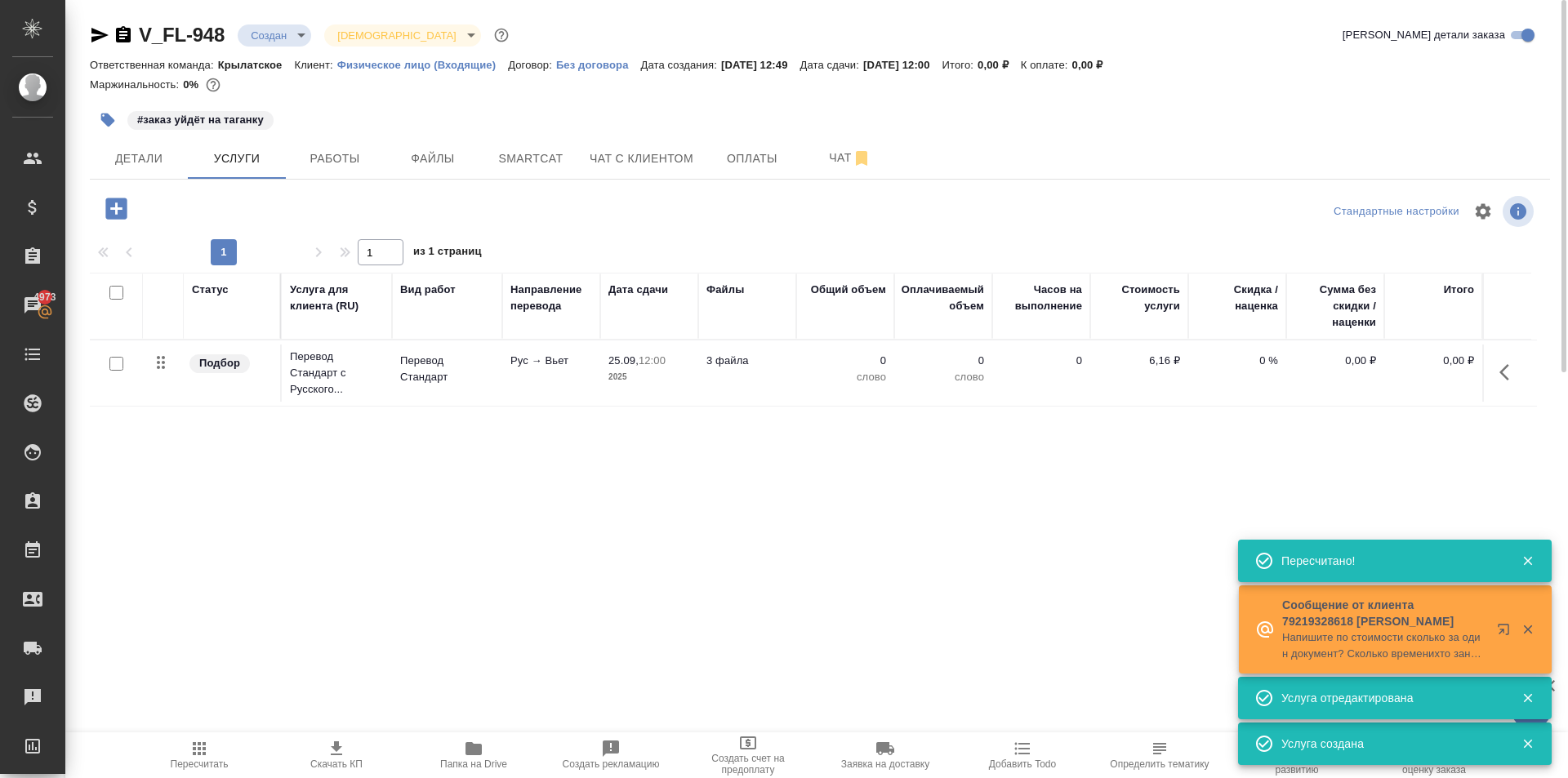
click at [458, 748] on span "Папка на Drive" at bounding box center [473, 754] width 118 height 31
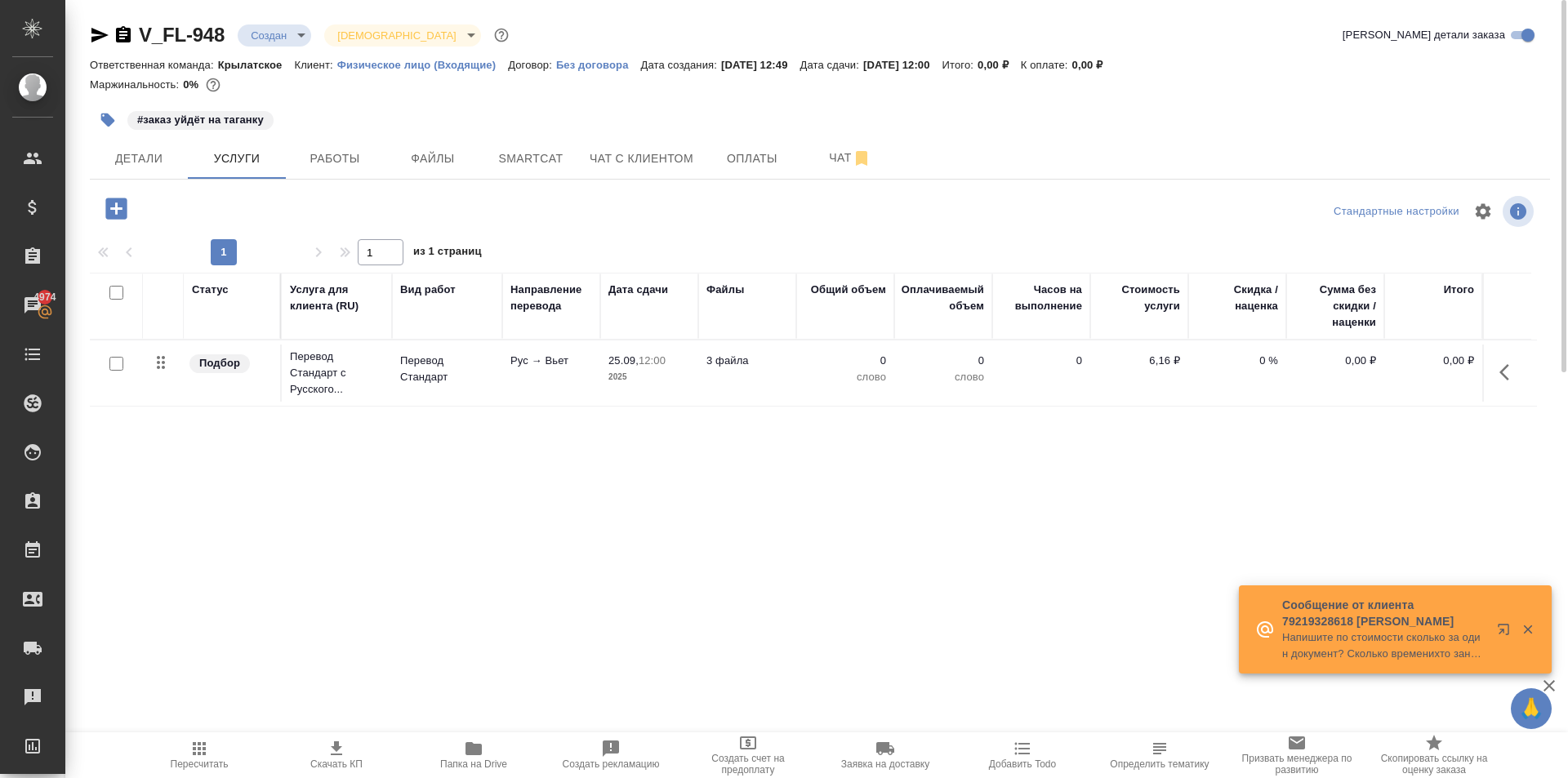
click at [121, 209] on icon "button" at bounding box center [116, 209] width 29 height 29
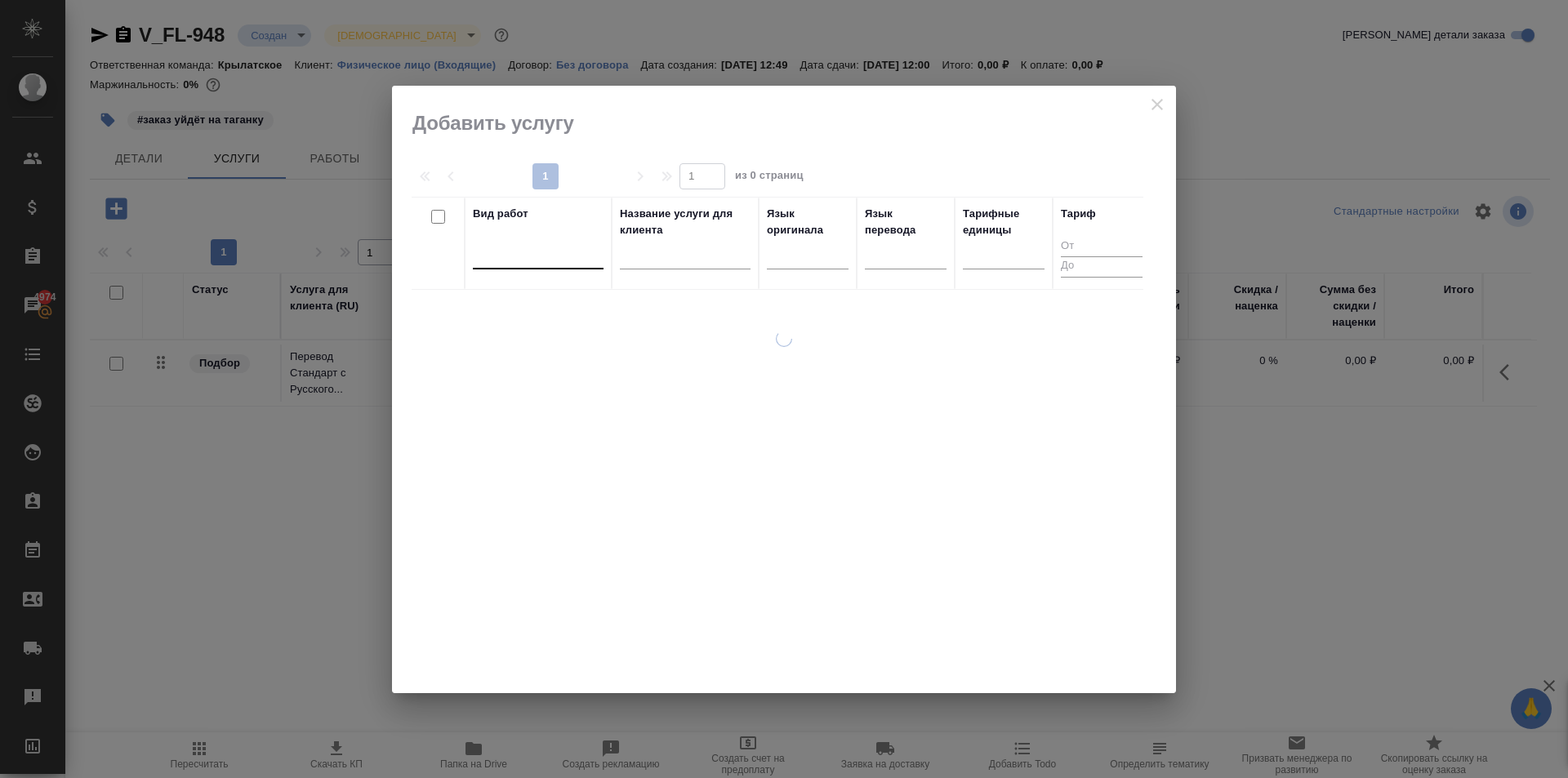
click at [523, 251] on div at bounding box center [538, 252] width 130 height 24
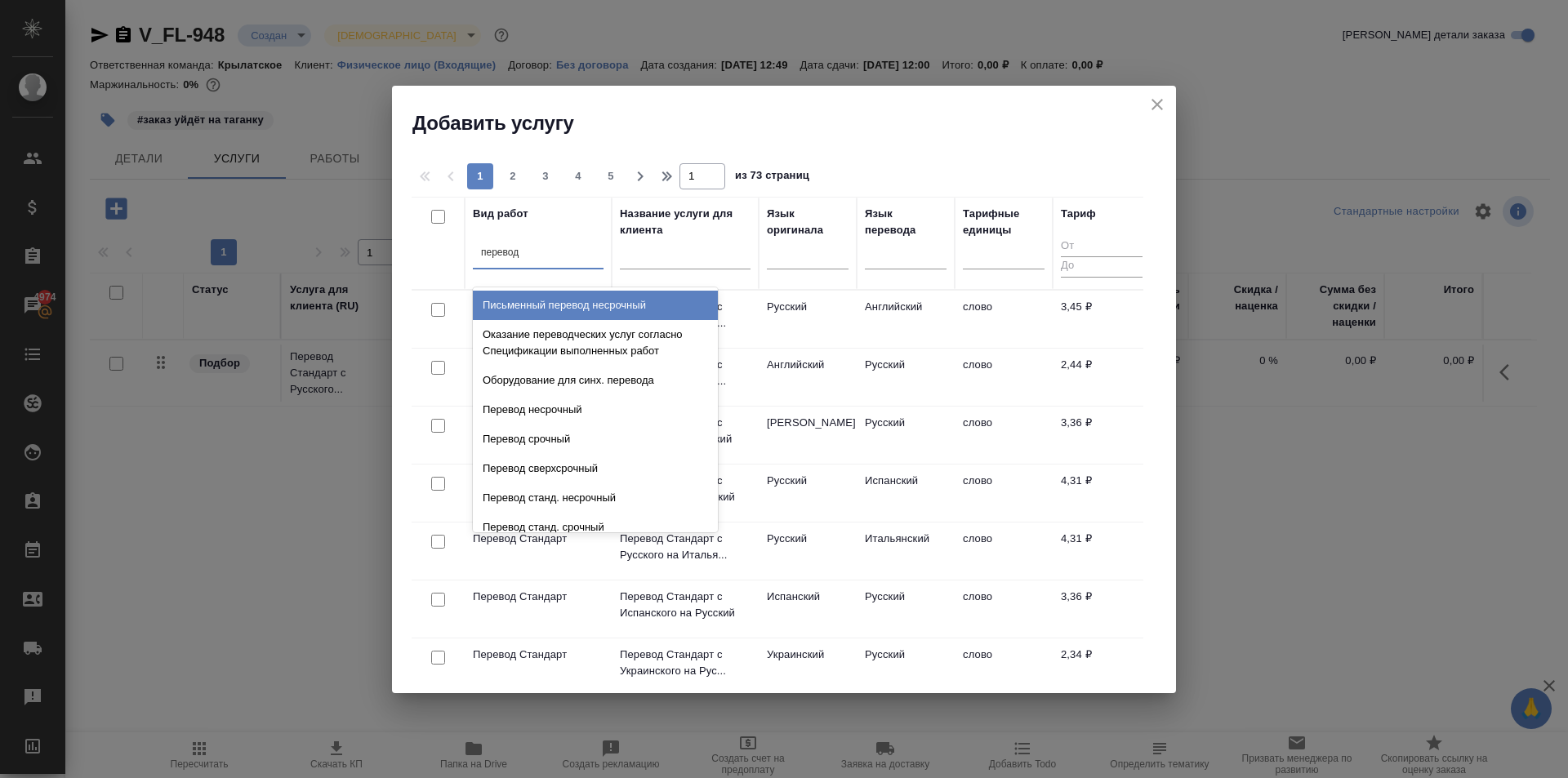
type input "перевод ст"
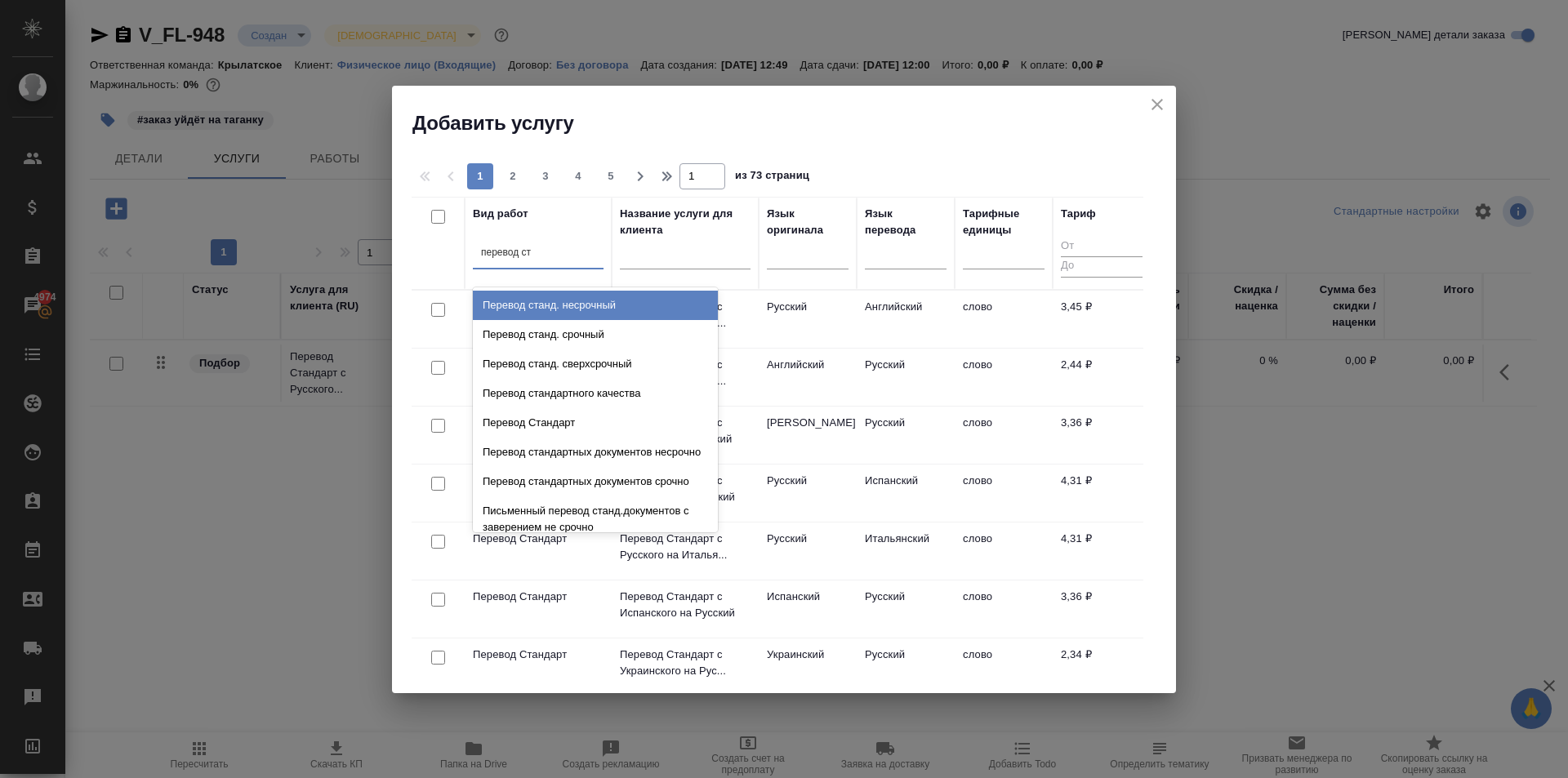
click at [629, 299] on div "Перевод станд. несрочный" at bounding box center [594, 306] width 245 height 30
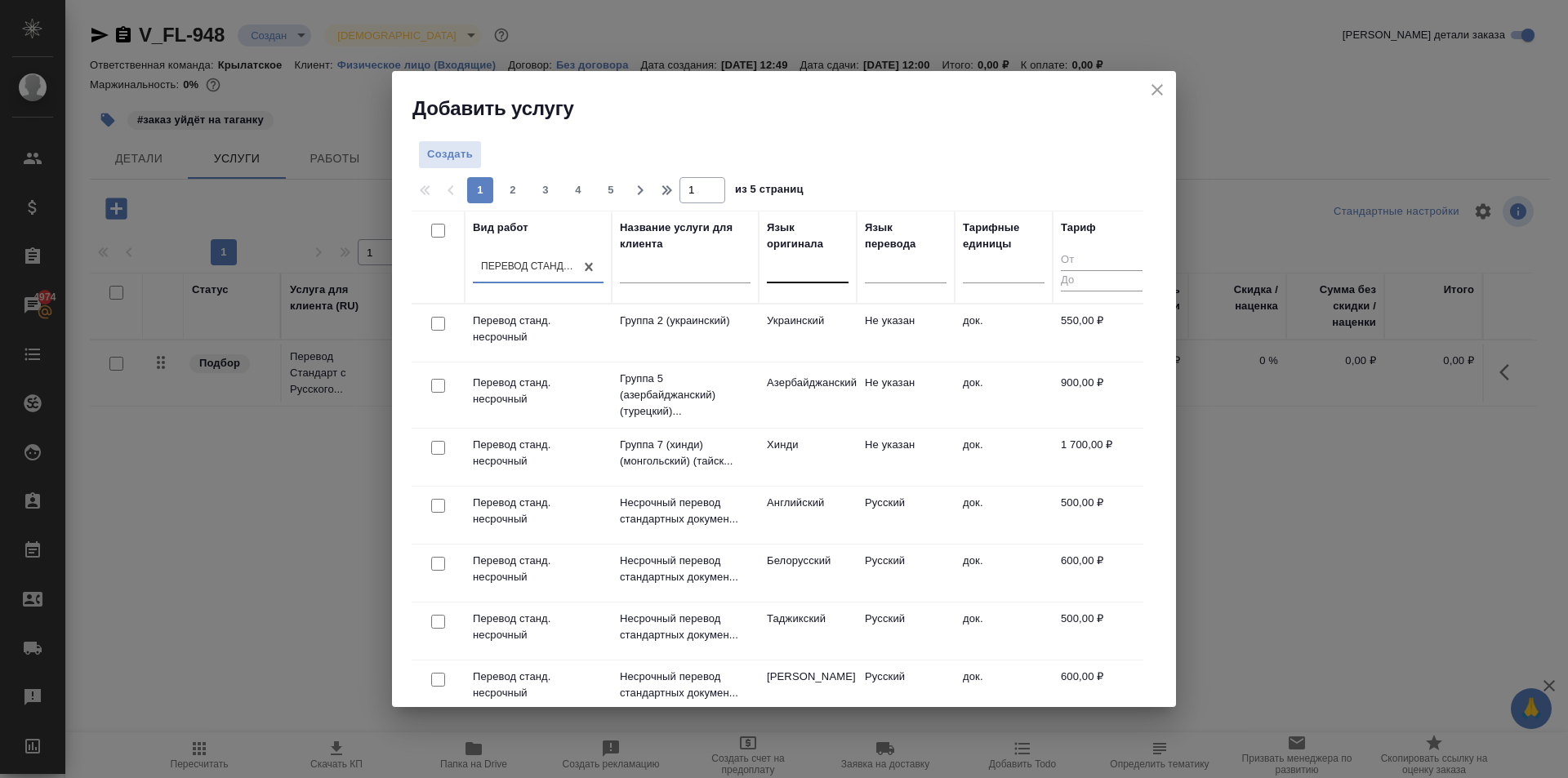
drag, startPoint x: 819, startPoint y: 258, endPoint x: 820, endPoint y: 275, distance: 17.0
click at [820, 258] on div at bounding box center [807, 266] width 82 height 24
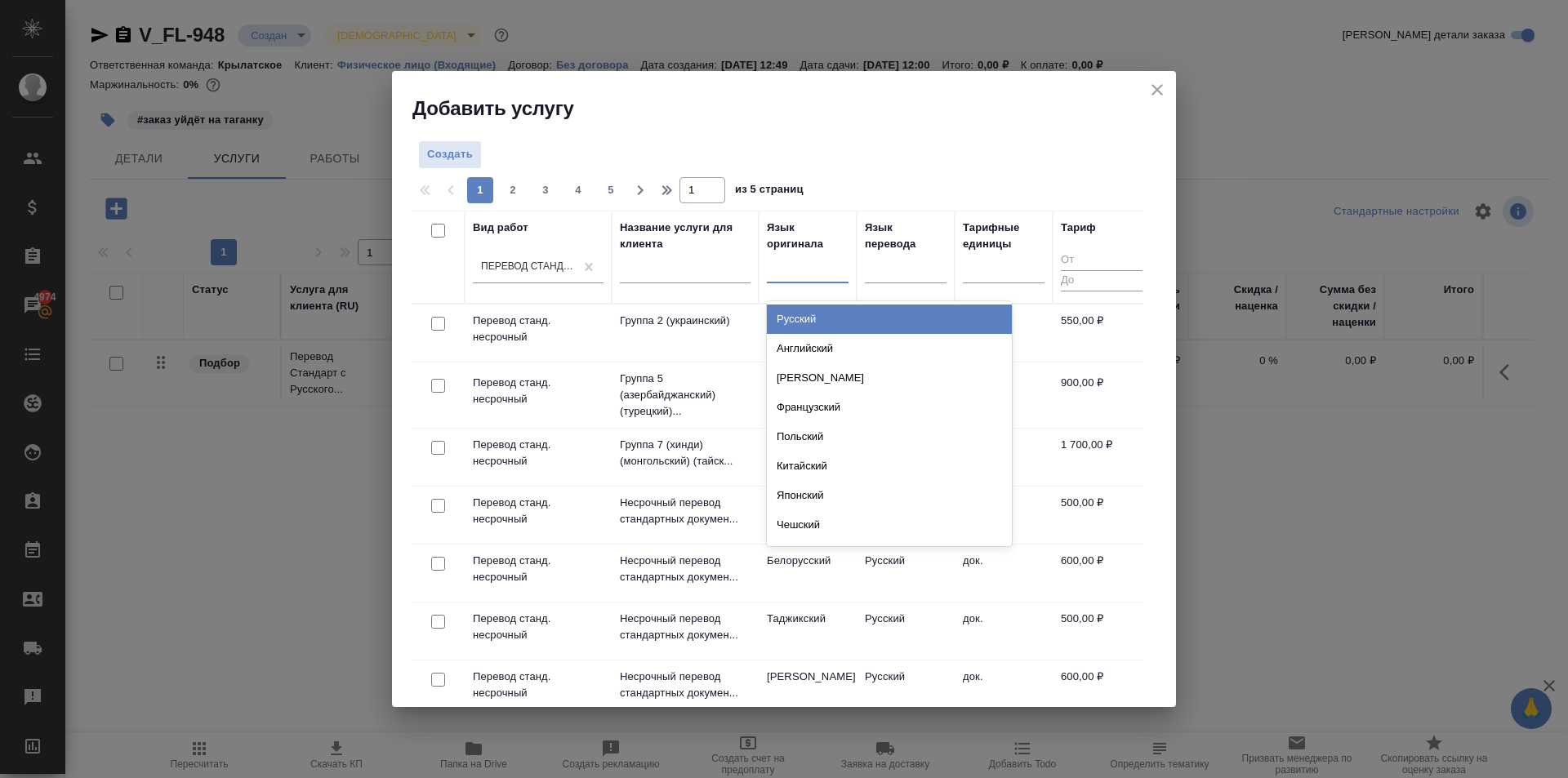
drag, startPoint x: 801, startPoint y: 312, endPoint x: 890, endPoint y: 286, distance: 92.7
click at [806, 312] on div "Русский" at bounding box center [889, 319] width 245 height 30
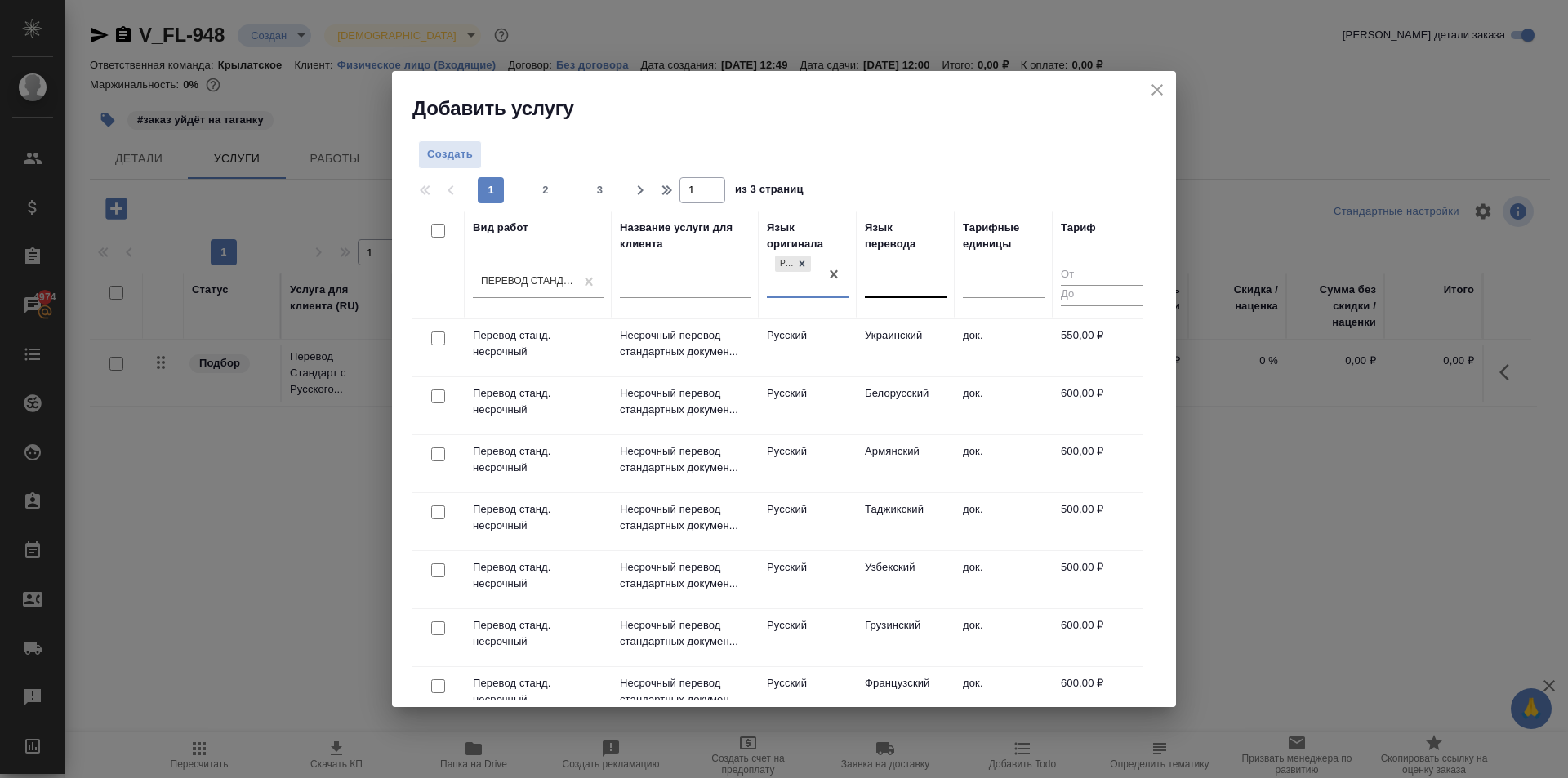
click at [892, 286] on div at bounding box center [905, 281] width 82 height 24
type input "вье"
click at [911, 319] on div "Вьетнамский" at bounding box center [987, 333] width 245 height 30
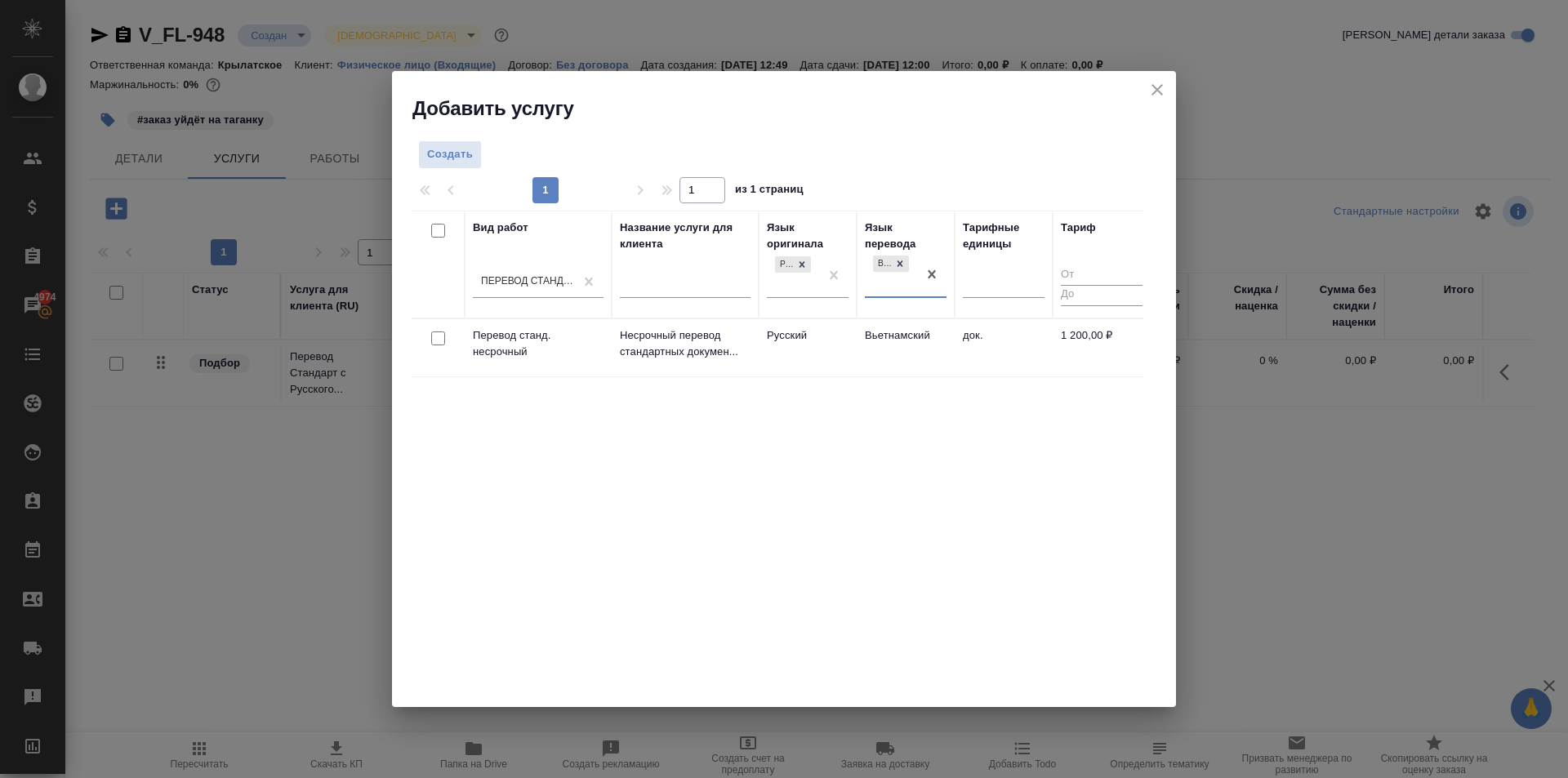
click at [892, 344] on td "Вьетнамский" at bounding box center [905, 347] width 98 height 57
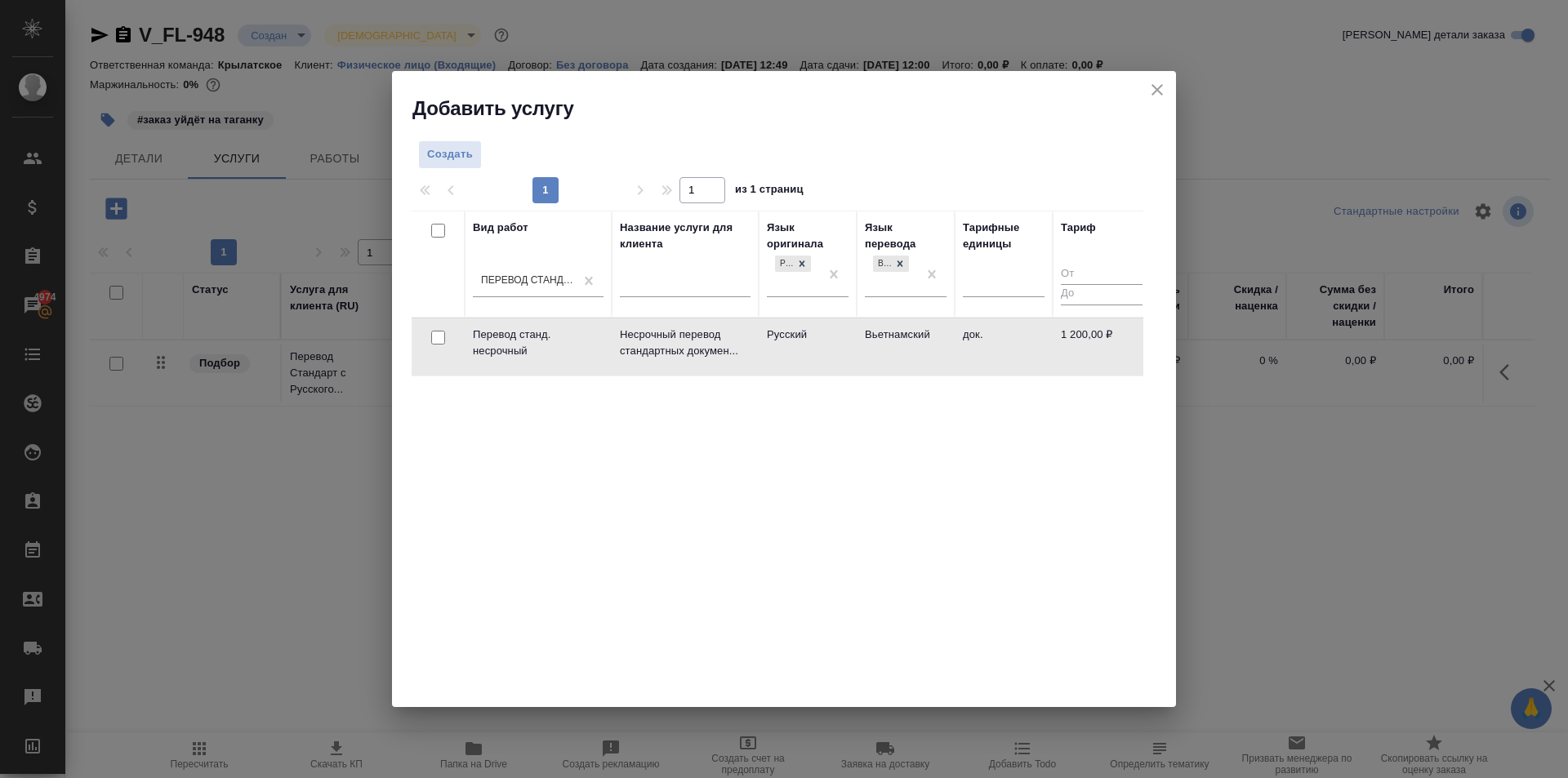
click at [892, 344] on td "Вьетнамский" at bounding box center [905, 346] width 98 height 57
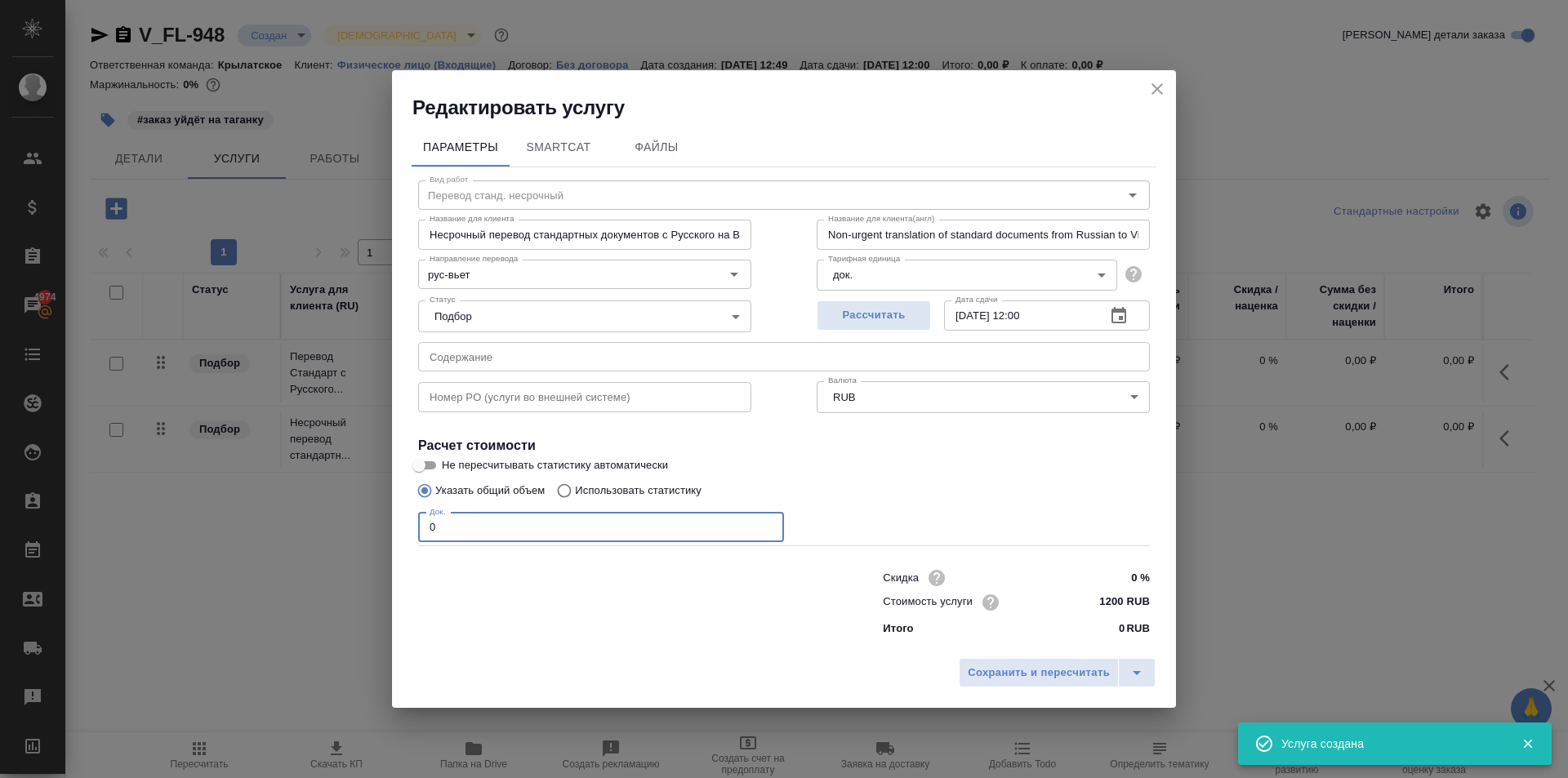
drag, startPoint x: 470, startPoint y: 527, endPoint x: 326, endPoint y: 516, distance: 144.4
click at [326, 516] on div "Редактировать услугу Параметры SmartCat Файлы Вид работ Перевод станд. несрочны…" at bounding box center [784, 389] width 1568 height 778
type input "2"
click at [987, 665] on span "Сохранить и пересчитать" at bounding box center [1039, 673] width 142 height 19
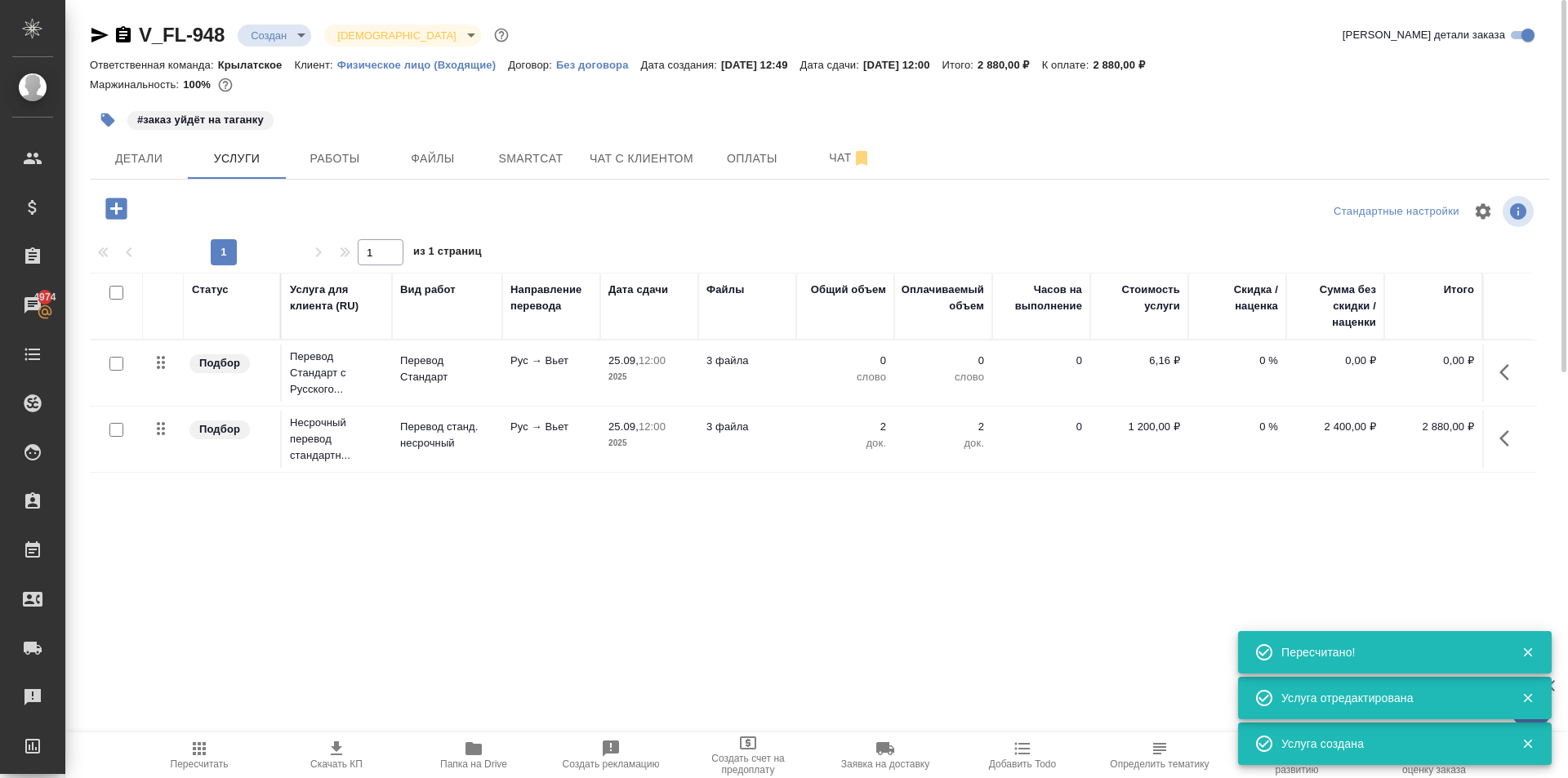
click at [116, 364] on input "checkbox" at bounding box center [116, 363] width 14 height 14
checkbox input "true"
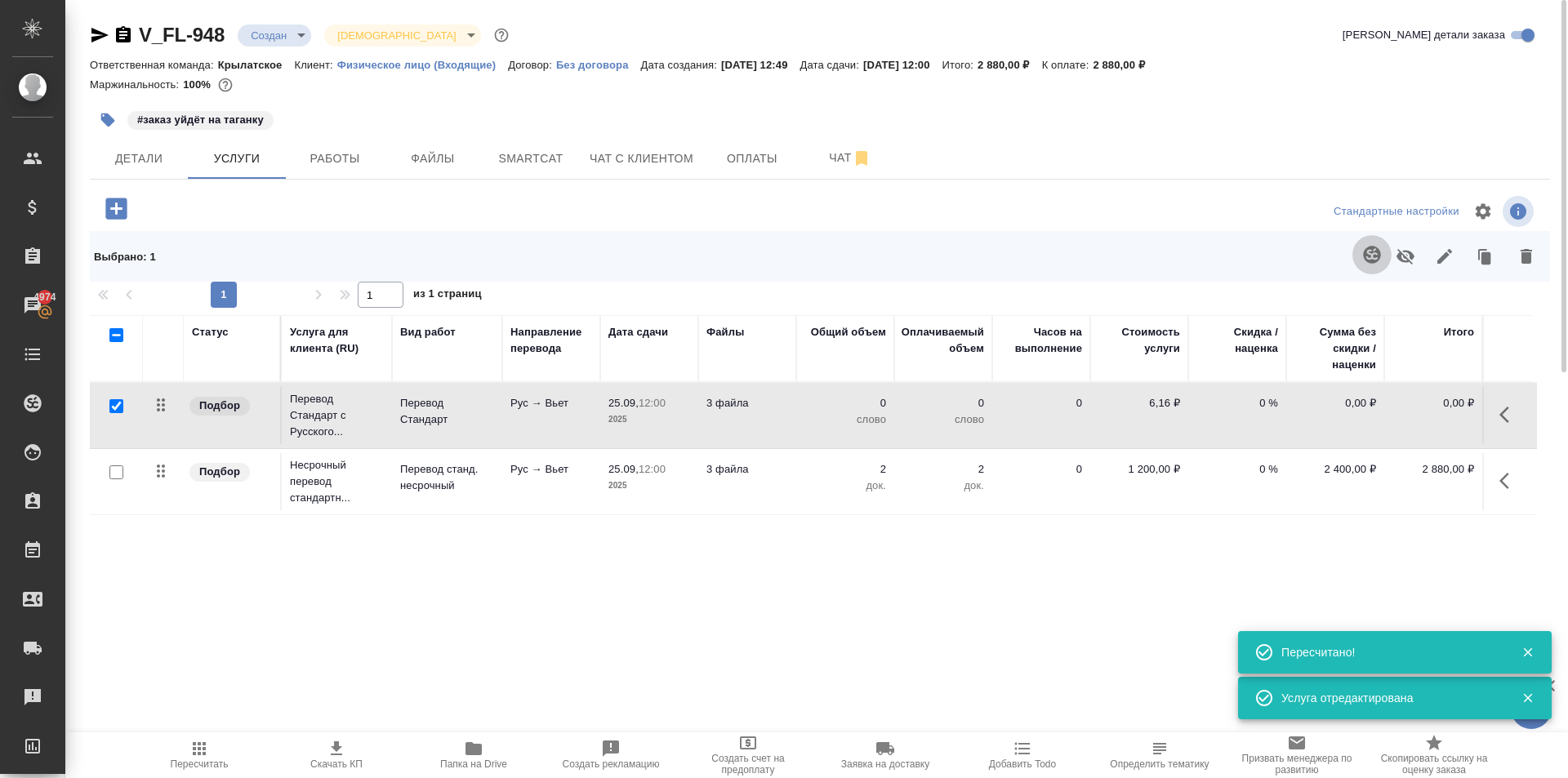
click at [1361, 252] on button "button" at bounding box center [1372, 255] width 40 height 40
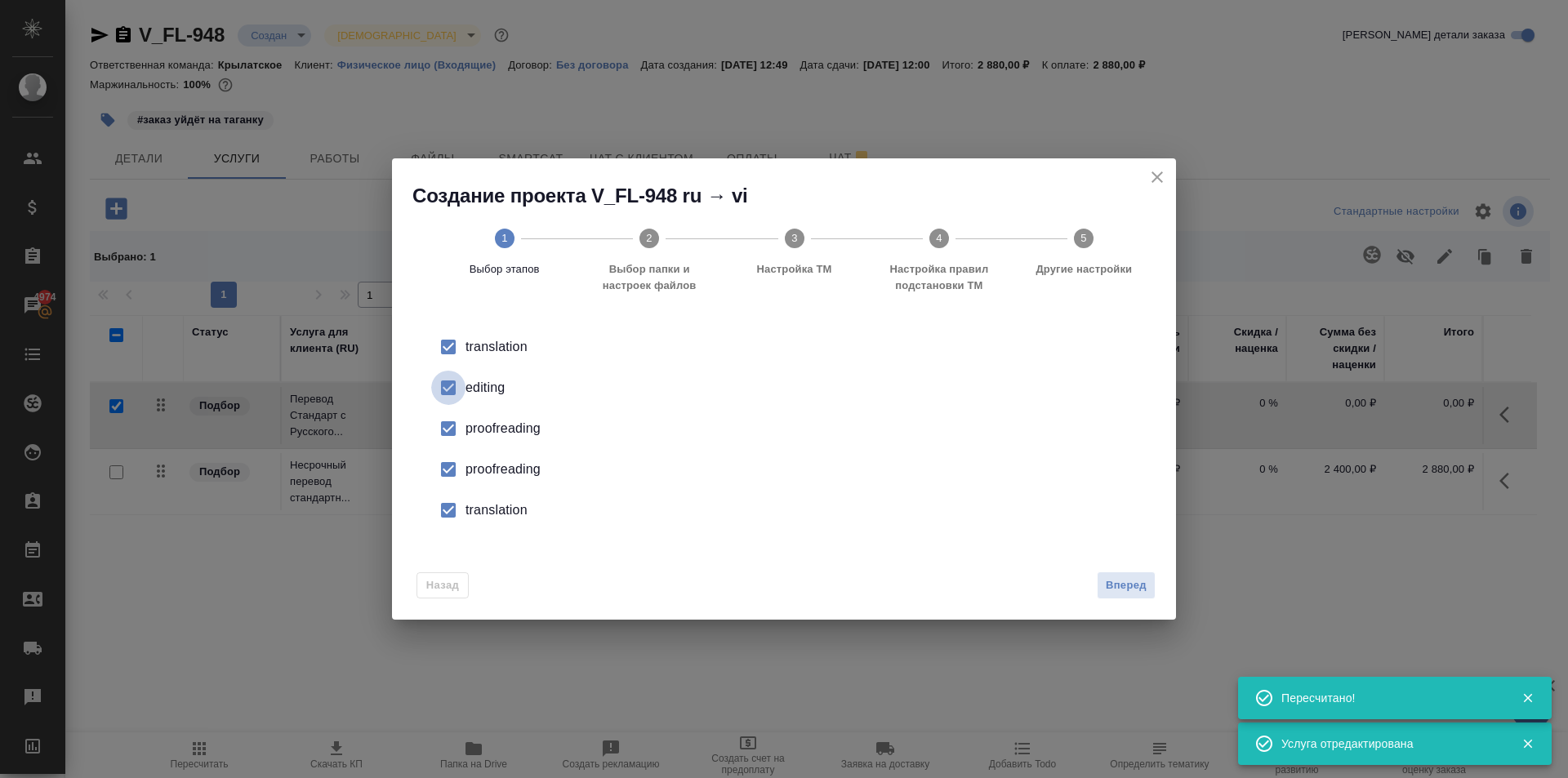
click at [446, 387] on input "checkbox" at bounding box center [448, 388] width 35 height 35
click at [447, 422] on input "checkbox" at bounding box center [448, 429] width 35 height 35
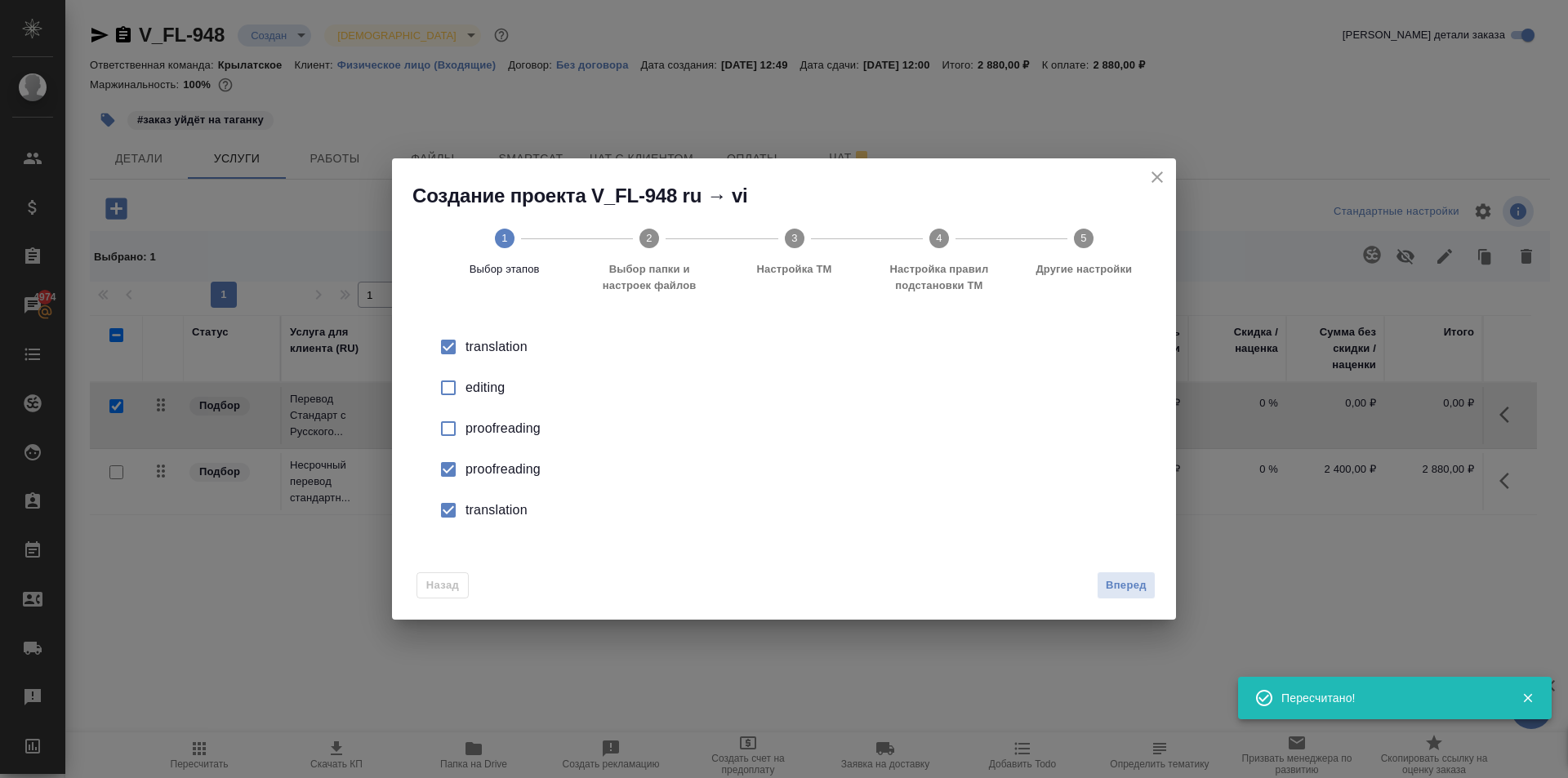
click at [448, 480] on input "checkbox" at bounding box center [448, 470] width 35 height 35
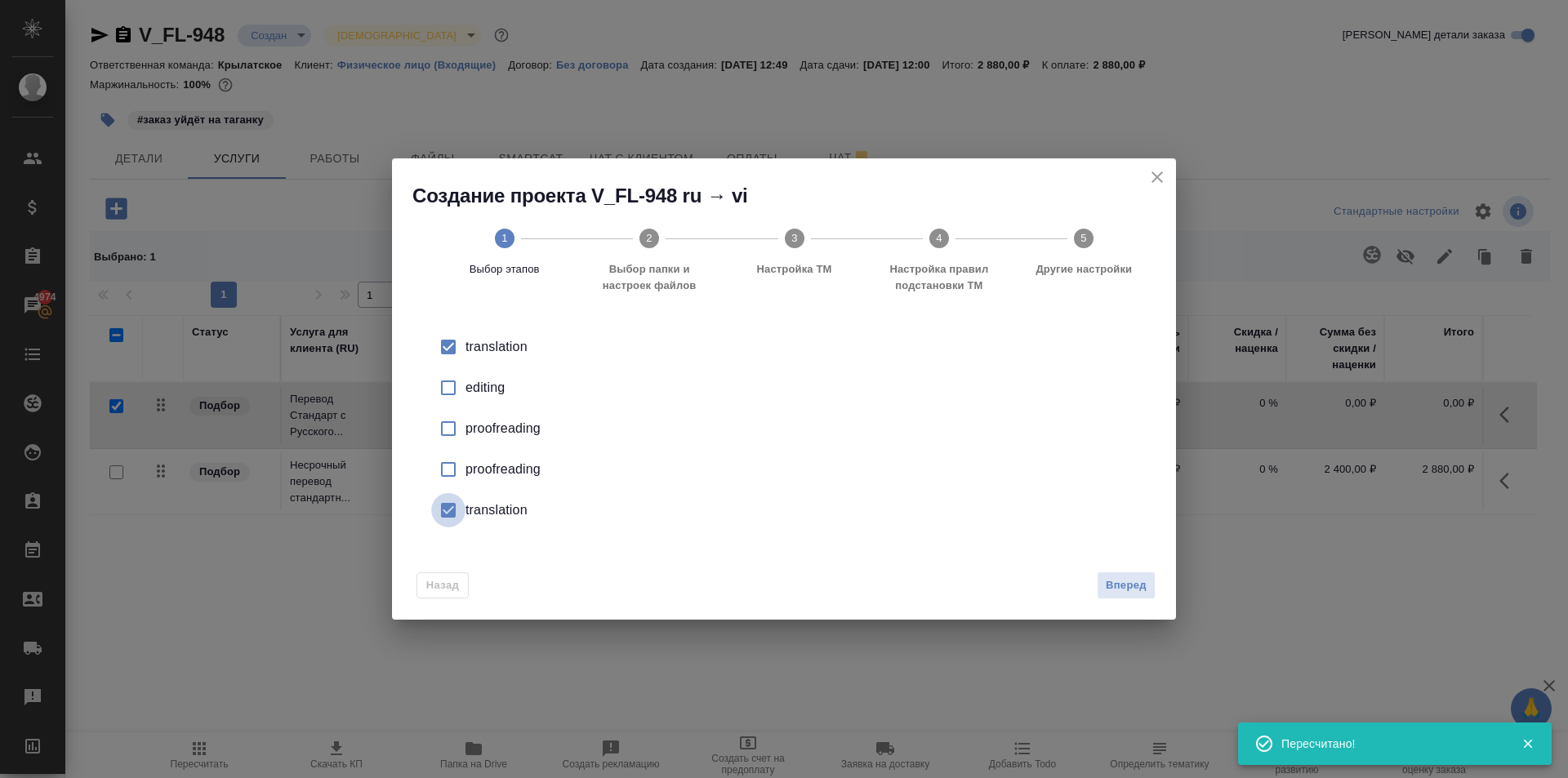
click at [461, 509] on input "checkbox" at bounding box center [448, 510] width 35 height 35
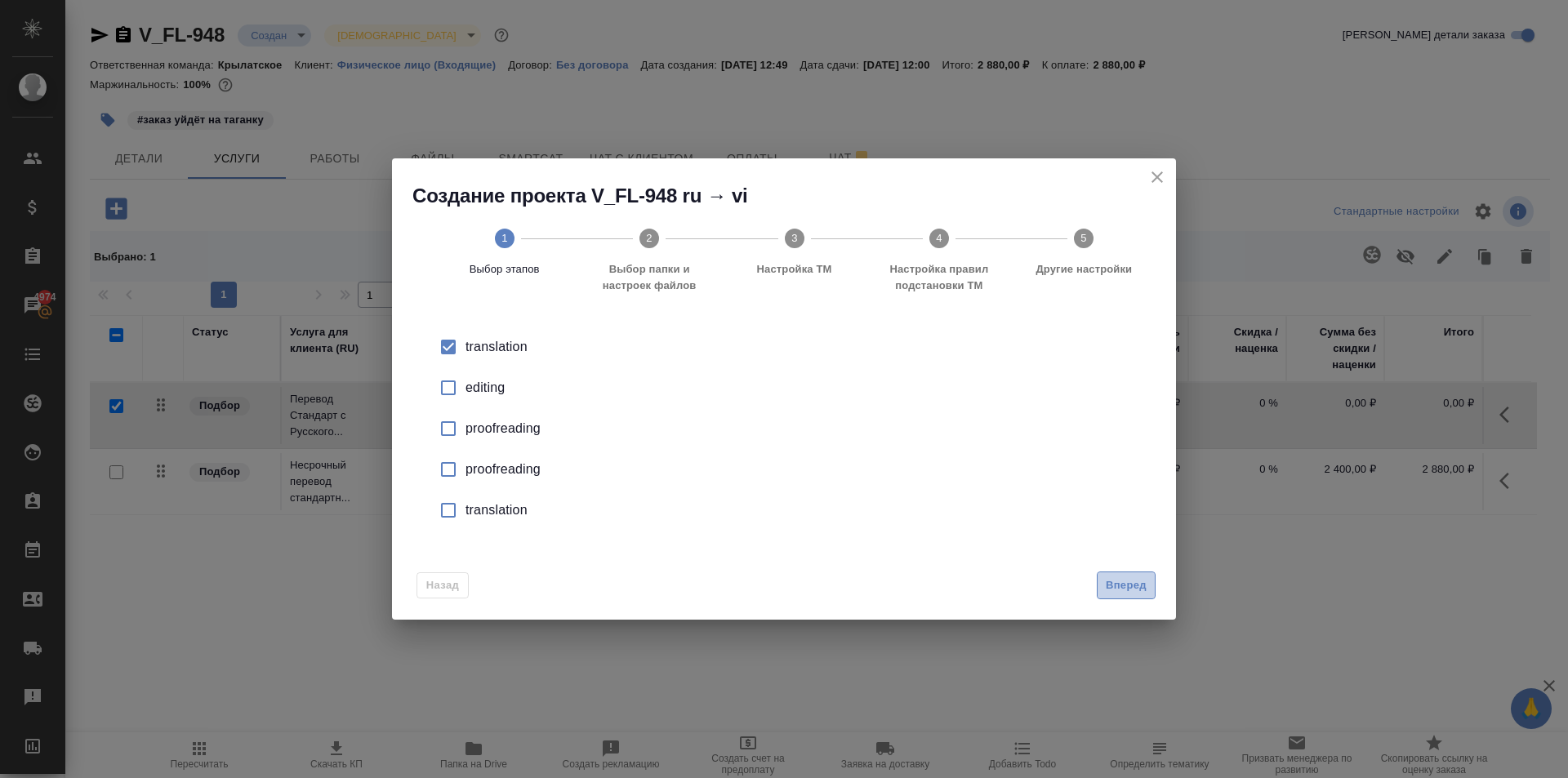
click at [1120, 579] on span "Вперед" at bounding box center [1126, 585] width 41 height 19
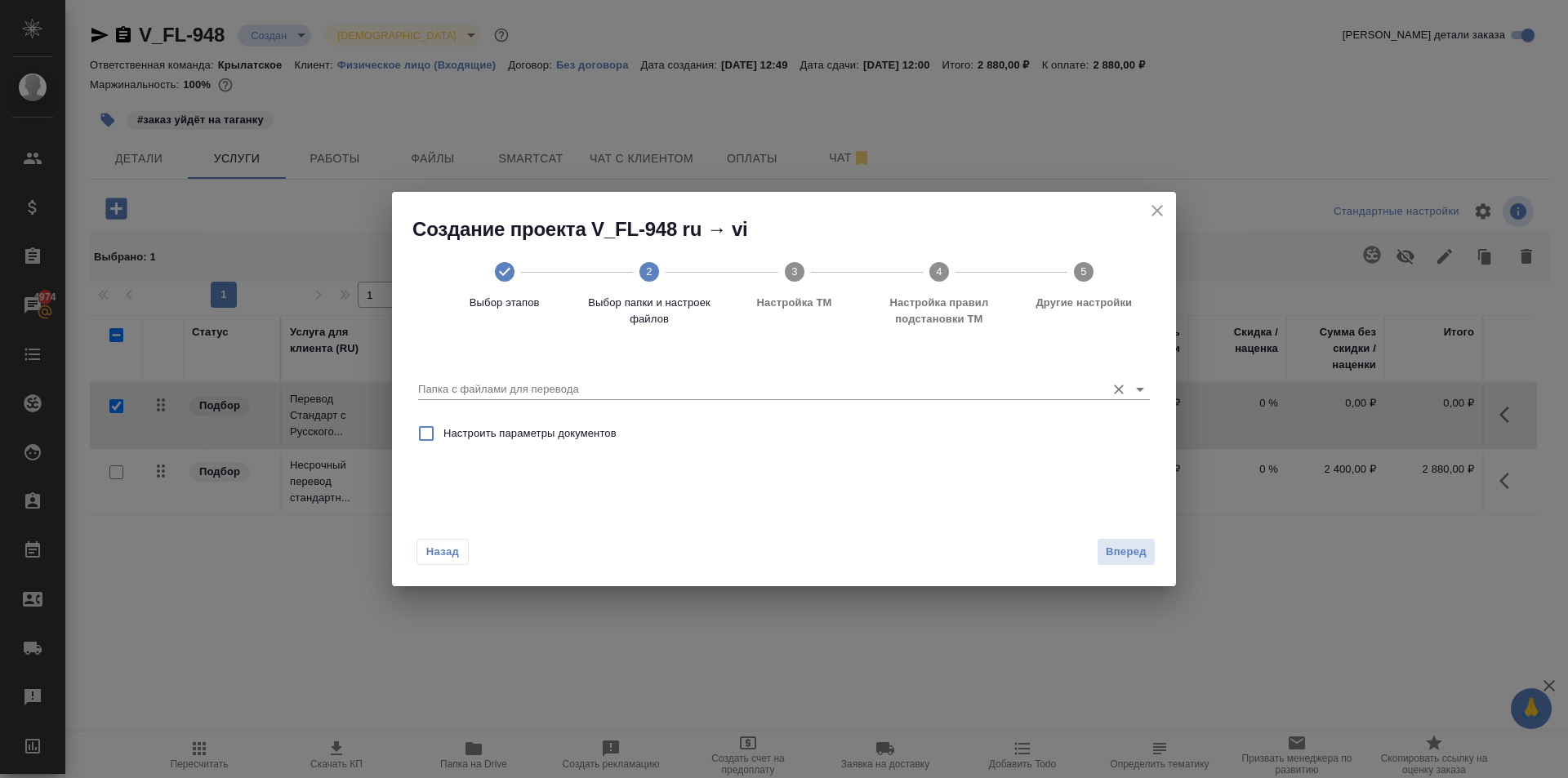
click at [472, 384] on input "Папка с файлами для перевода" at bounding box center [758, 390] width 679 height 20
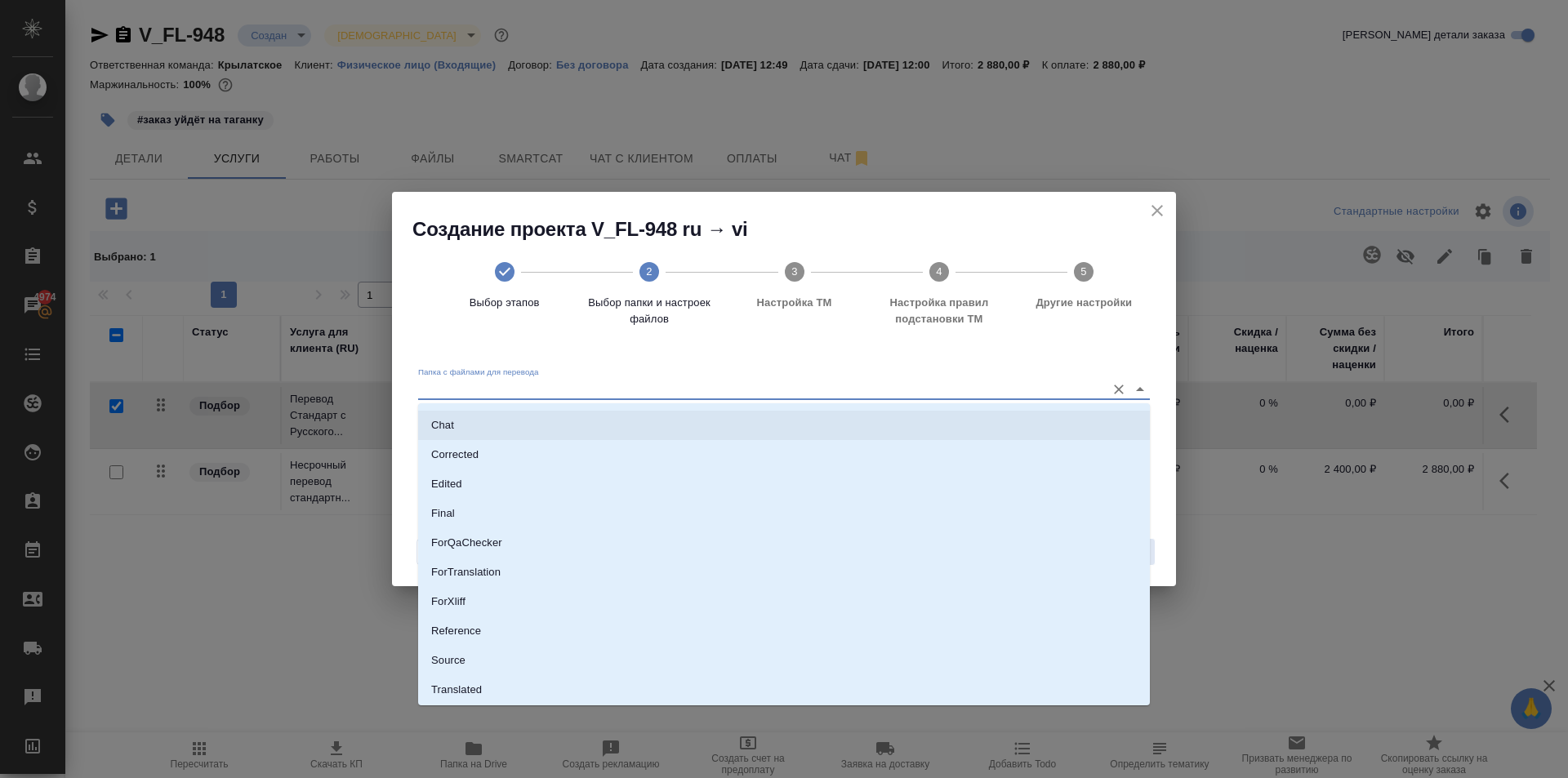
scroll to position [85, 0]
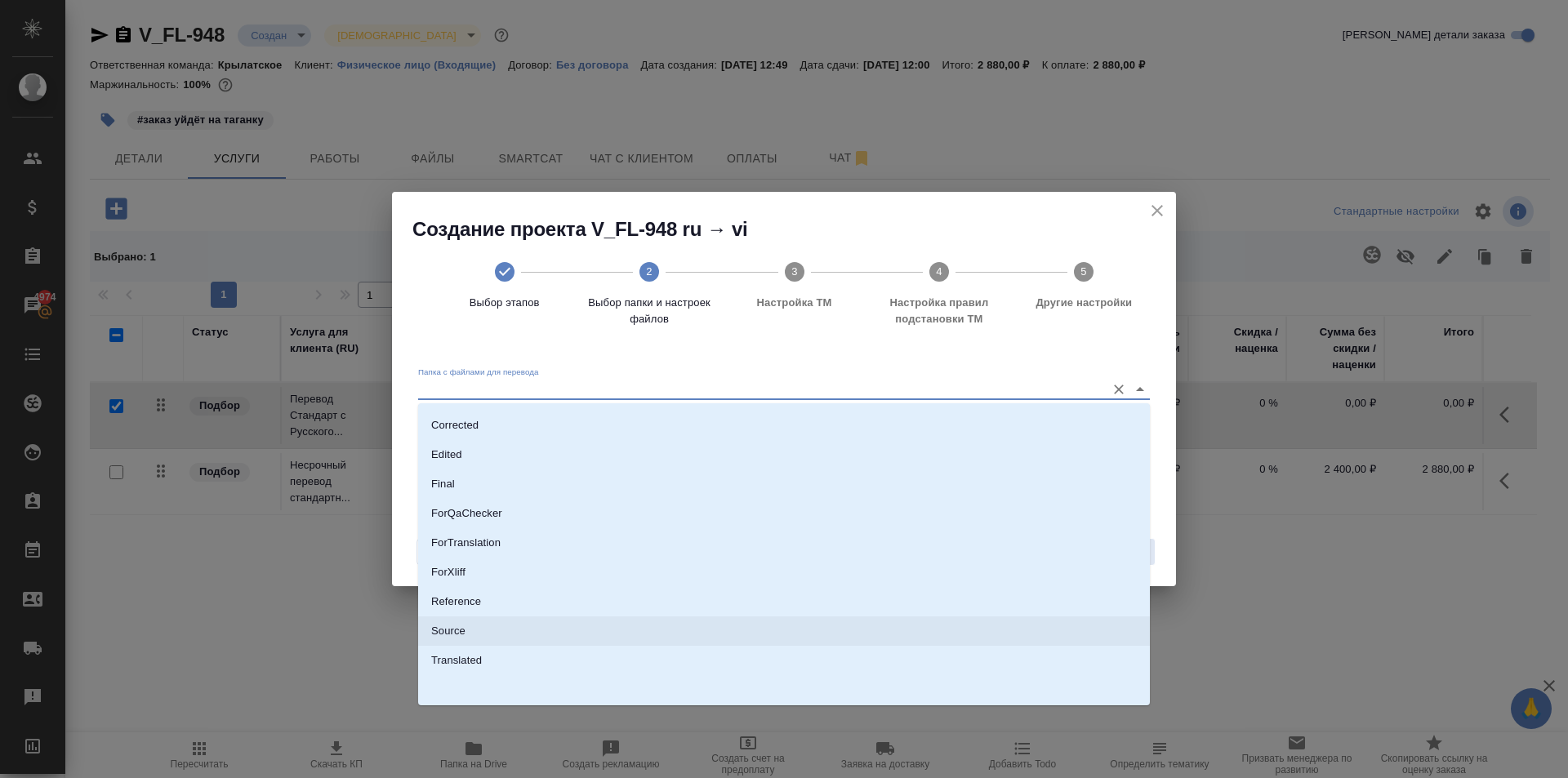
click at [463, 623] on p "Source" at bounding box center [448, 631] width 35 height 16
type input "Source"
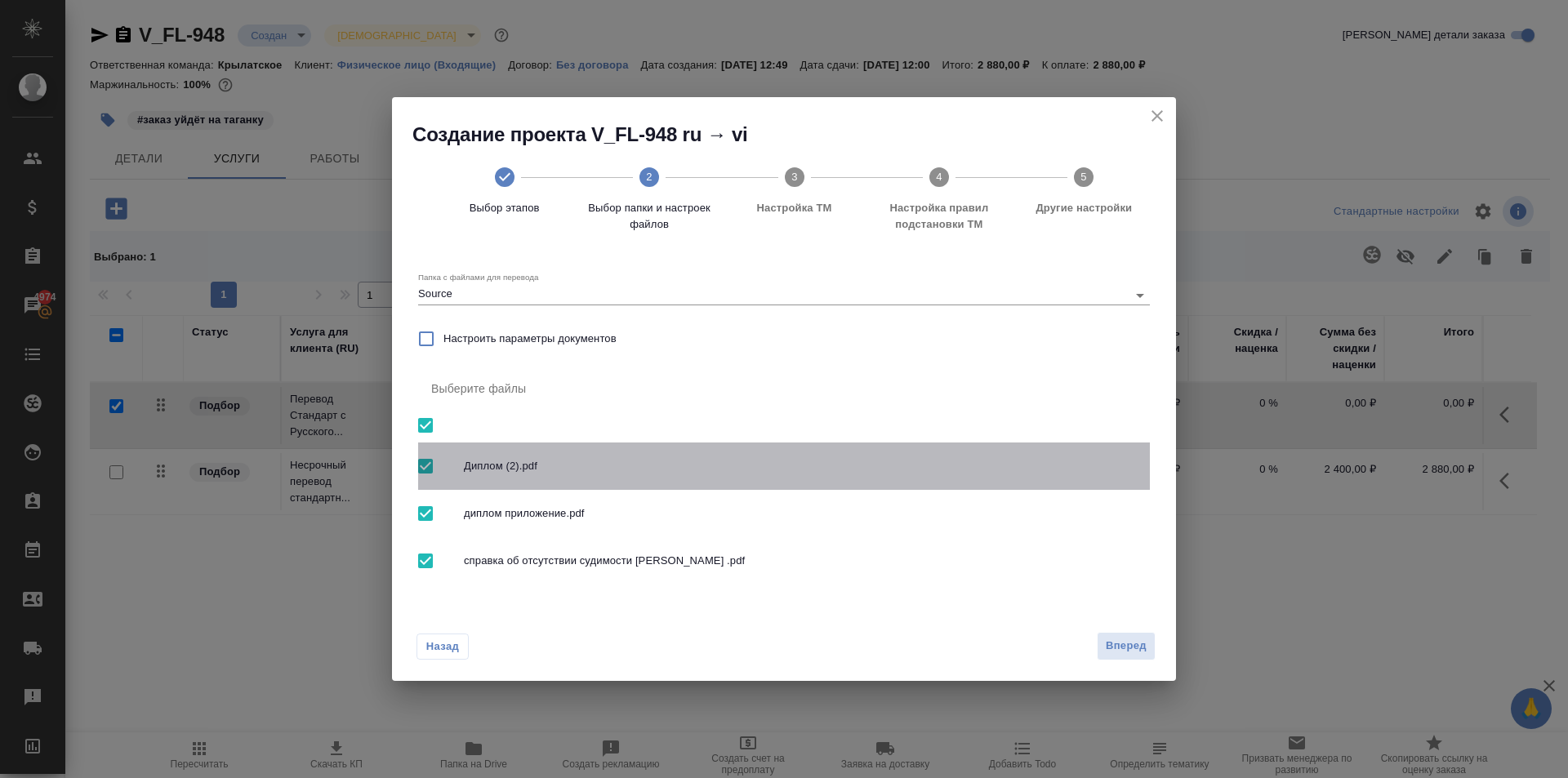
drag, startPoint x: 509, startPoint y: 472, endPoint x: 575, endPoint y: 491, distance: 68.7
click at [511, 472] on span "Диплом (2).pdf" at bounding box center [800, 466] width 673 height 16
checkbox input "false"
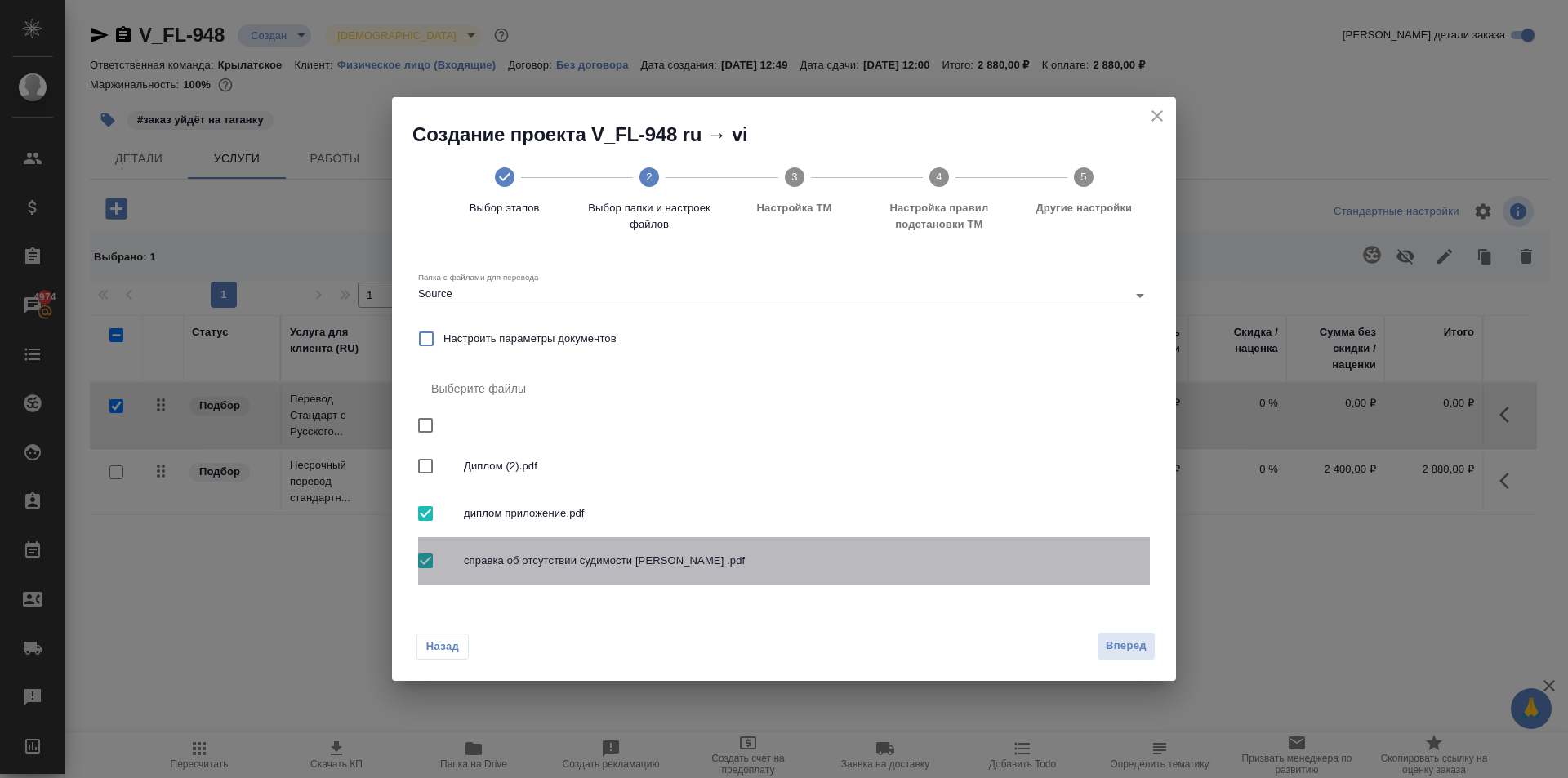
click at [741, 569] on span "справка об отсутствии судимости Маркина .pdf" at bounding box center [800, 561] width 673 height 16
checkbox input "false"
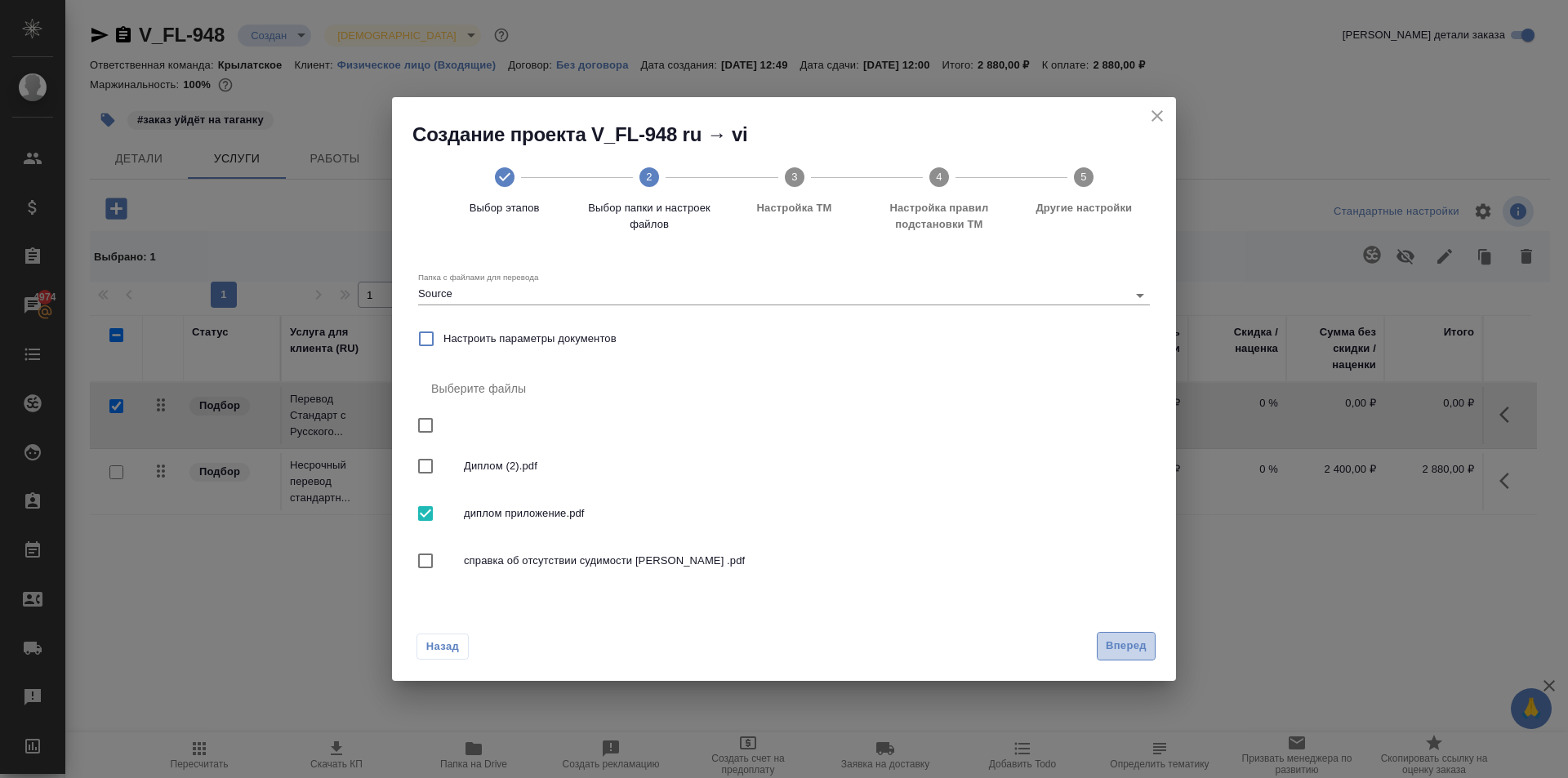
click at [1109, 643] on span "Вперед" at bounding box center [1126, 646] width 41 height 19
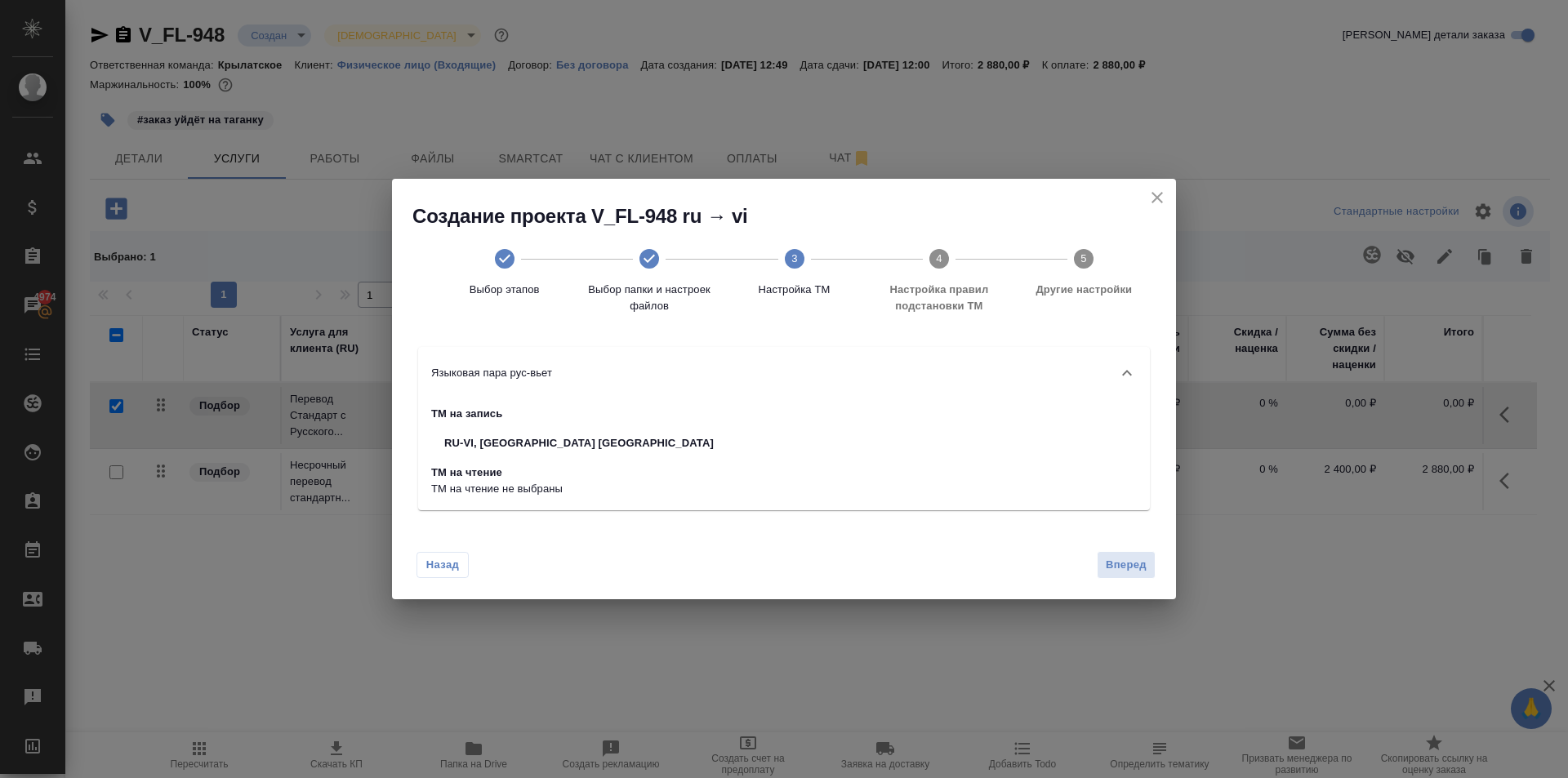
click at [1113, 547] on div "Назад Вперед" at bounding box center [783, 561] width 784 height 77
click at [1118, 554] on button "Вперед" at bounding box center [1125, 565] width 59 height 29
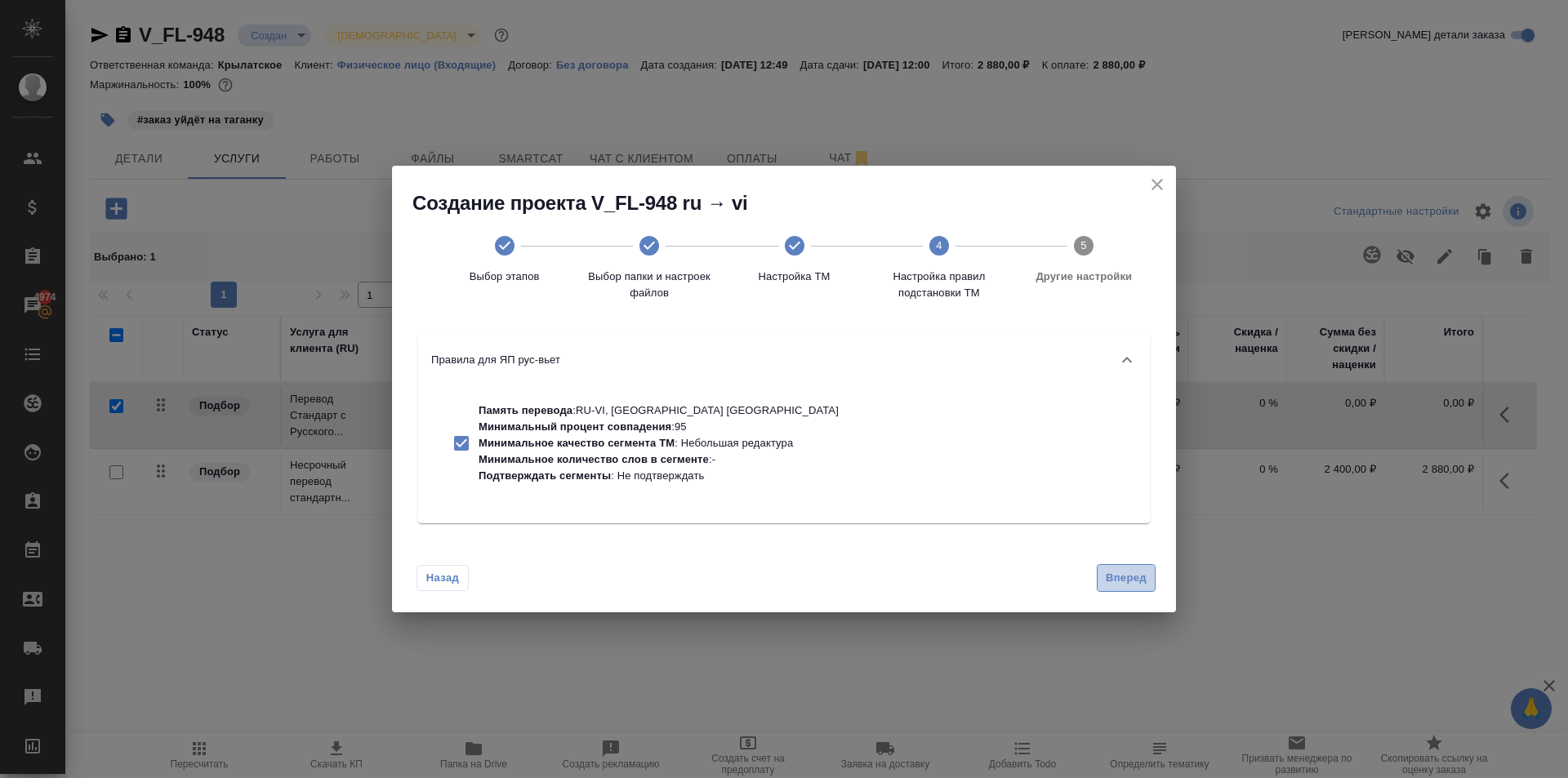
click at [1112, 574] on span "Вперед" at bounding box center [1126, 578] width 41 height 19
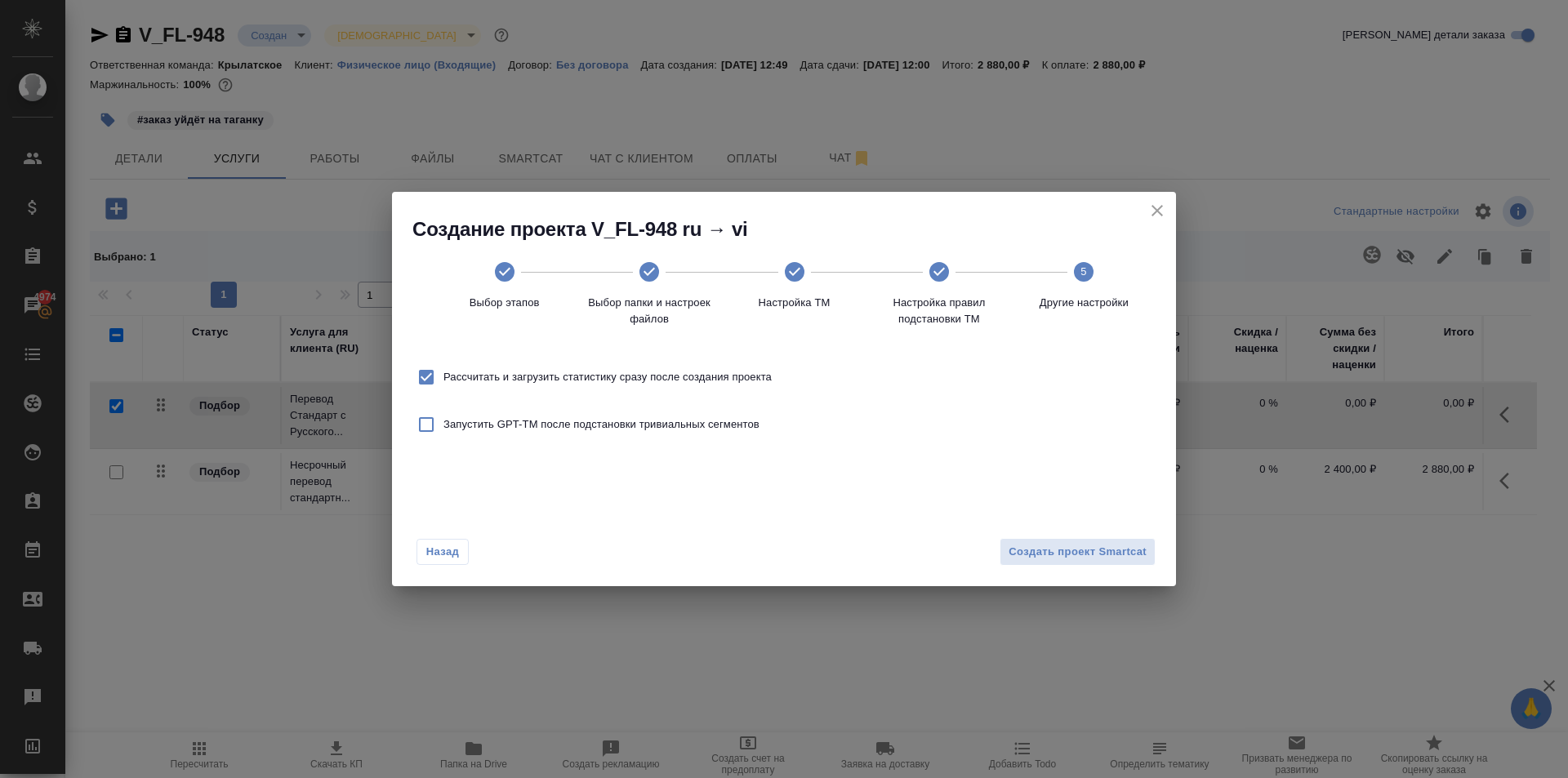
click at [494, 377] on span "Рассчитать и загрузить статистику сразу после создания проекта" at bounding box center [608, 377] width 328 height 16
click at [444, 377] on input "Рассчитать и загрузить статистику сразу после создания проекта" at bounding box center [426, 377] width 35 height 35
checkbox input "false"
click at [1068, 555] on span "Создать проект Smartcat" at bounding box center [1077, 552] width 138 height 19
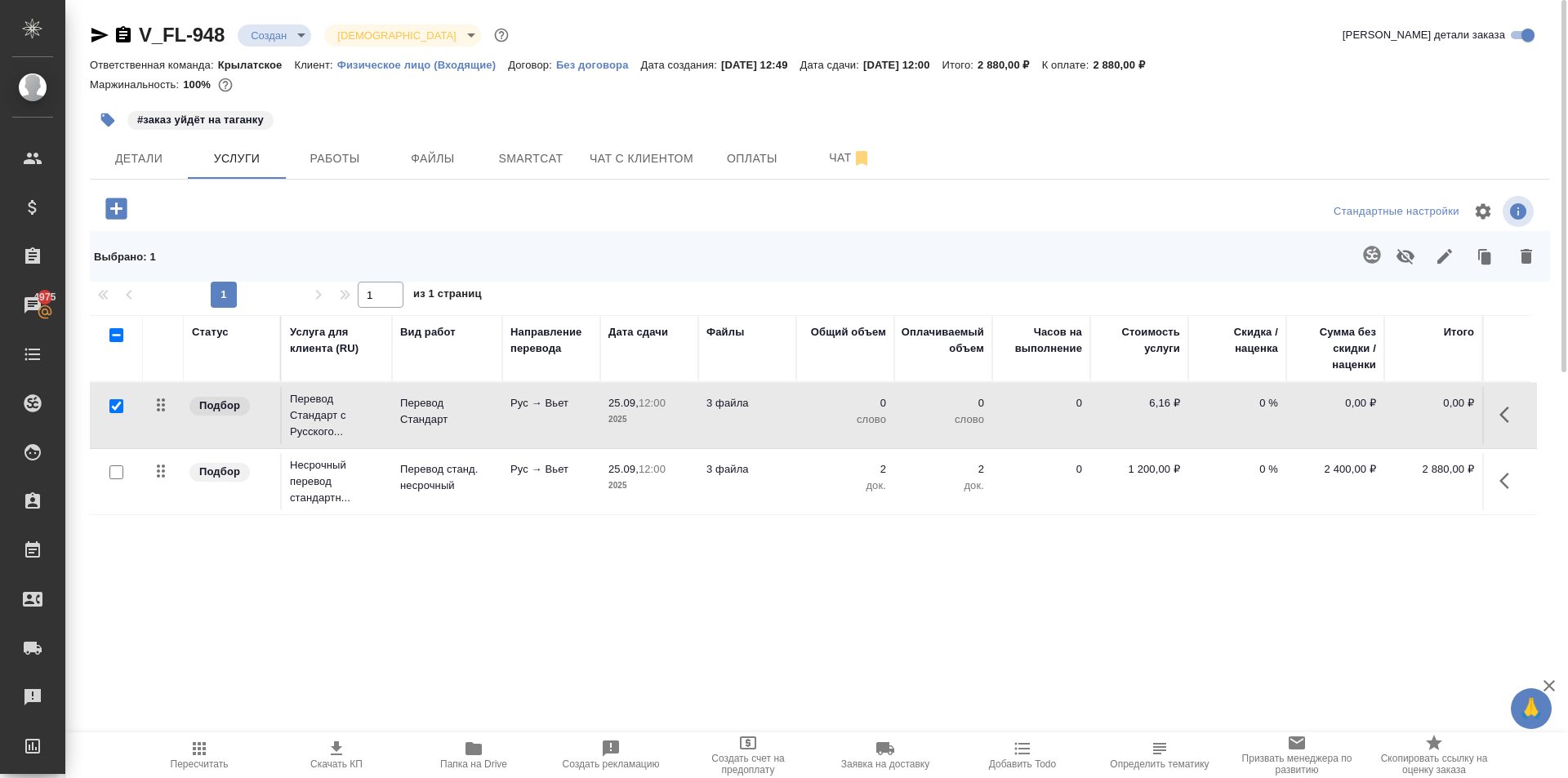
click at [1505, 417] on icon "button" at bounding box center [1509, 415] width 20 height 20
click at [1420, 405] on icon "button" at bounding box center [1417, 415] width 20 height 20
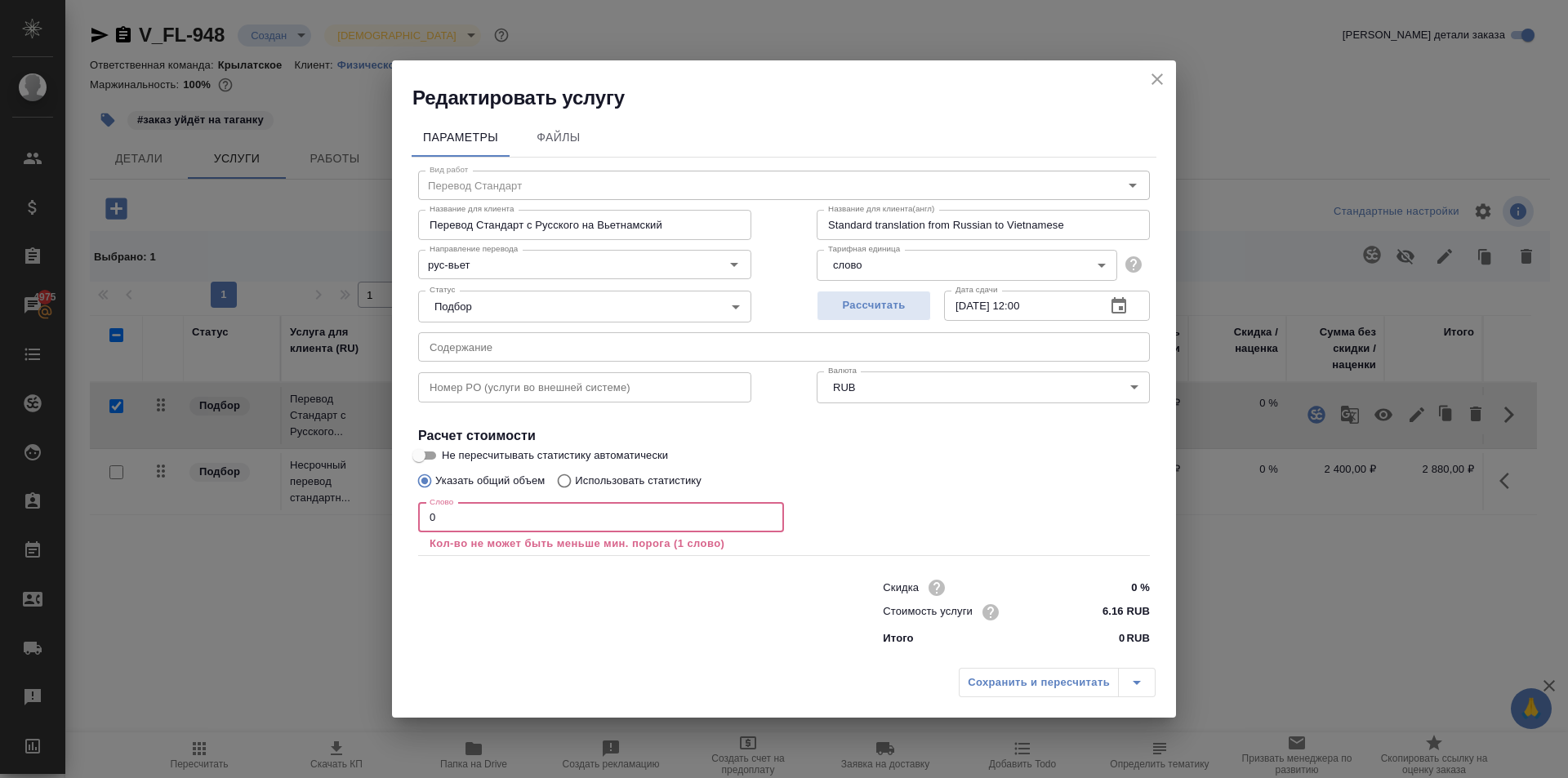
click at [406, 520] on div "Параметры Файлы Вид работ Перевод Стандарт Вид работ Название для клиента Перев…" at bounding box center [783, 386] width 784 height 549
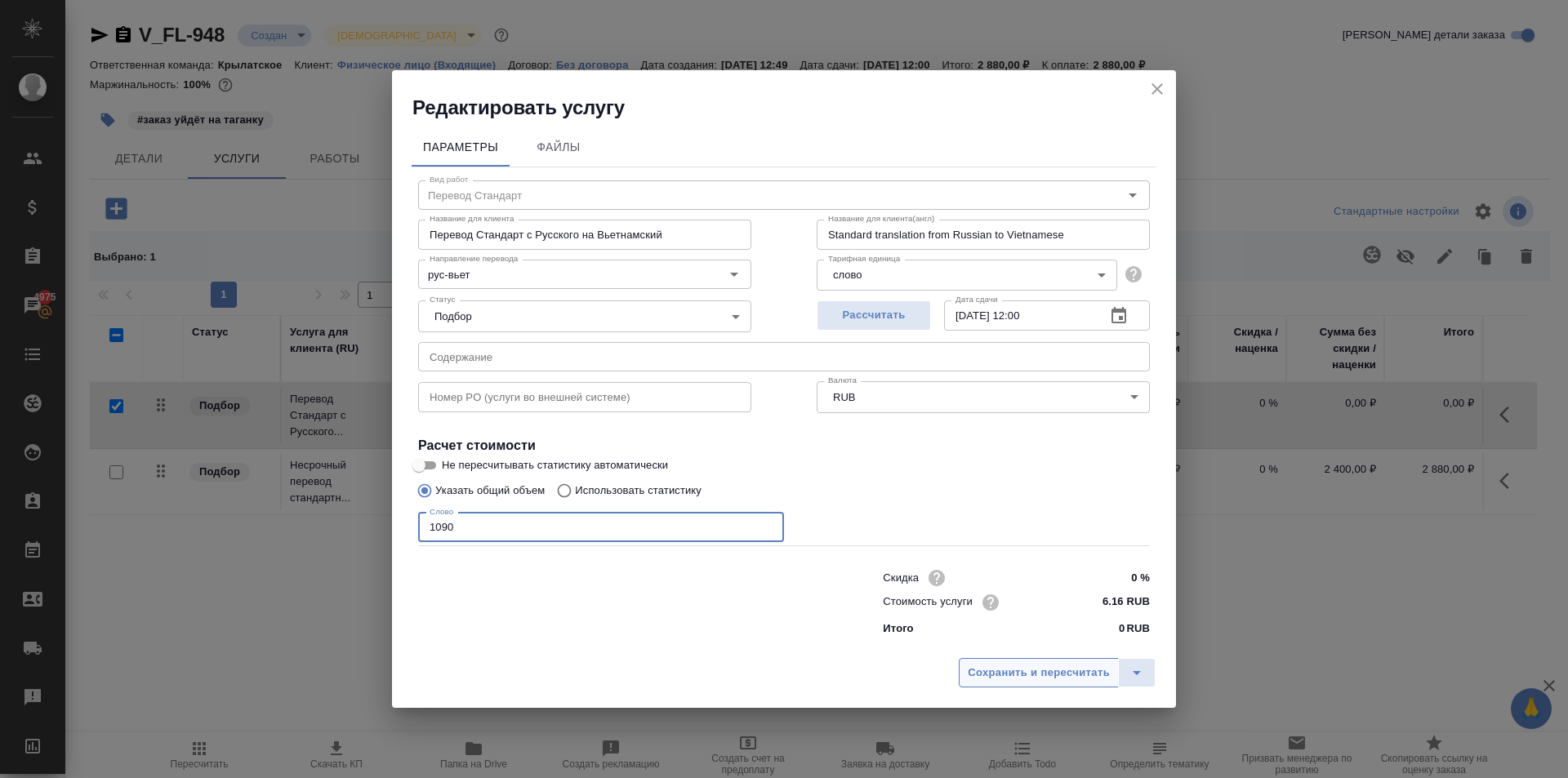
type input "1090"
click at [1037, 674] on span "Сохранить и пересчитать" at bounding box center [1039, 673] width 142 height 19
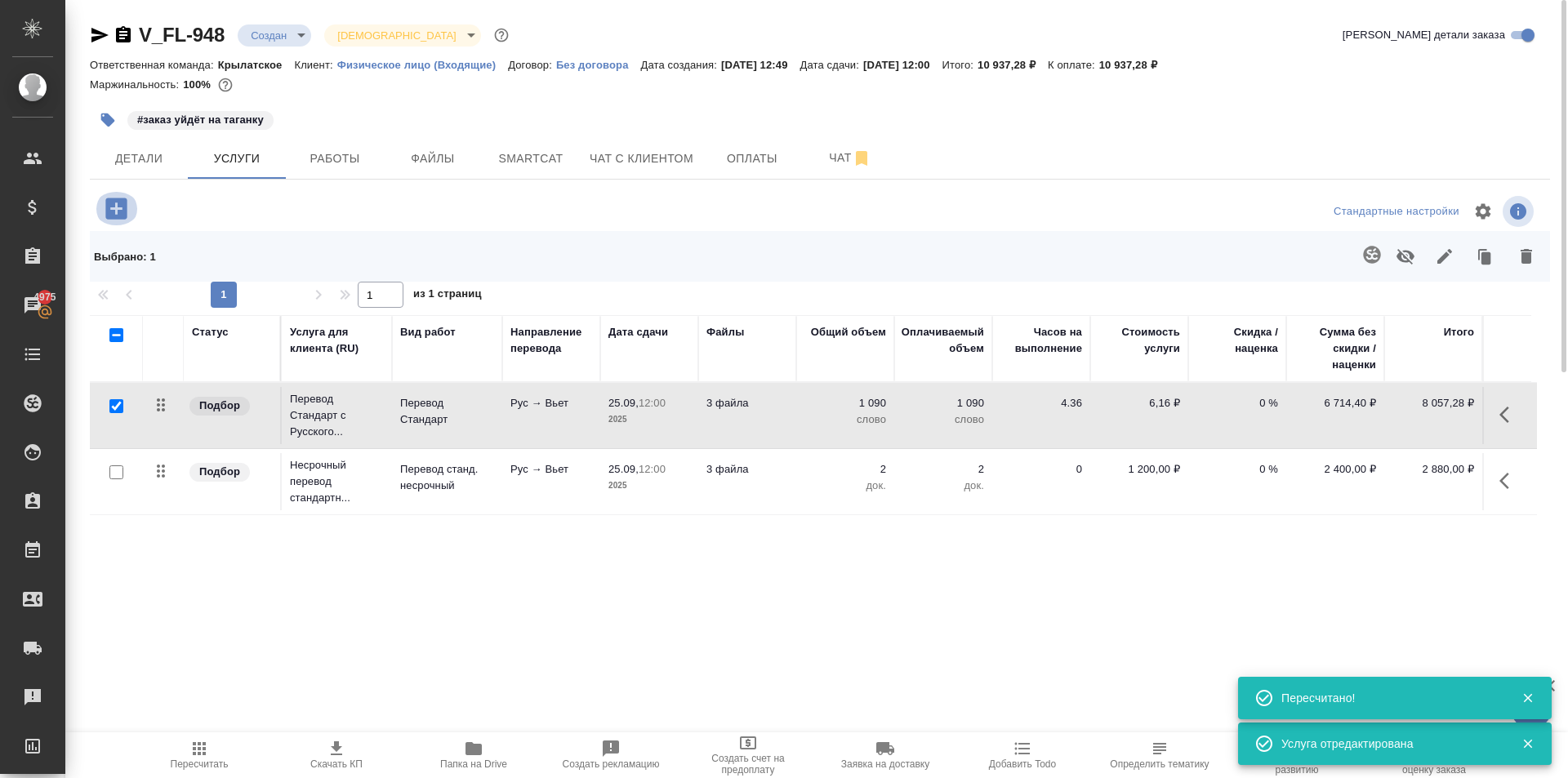
click at [120, 210] on icon "button" at bounding box center [116, 209] width 21 height 21
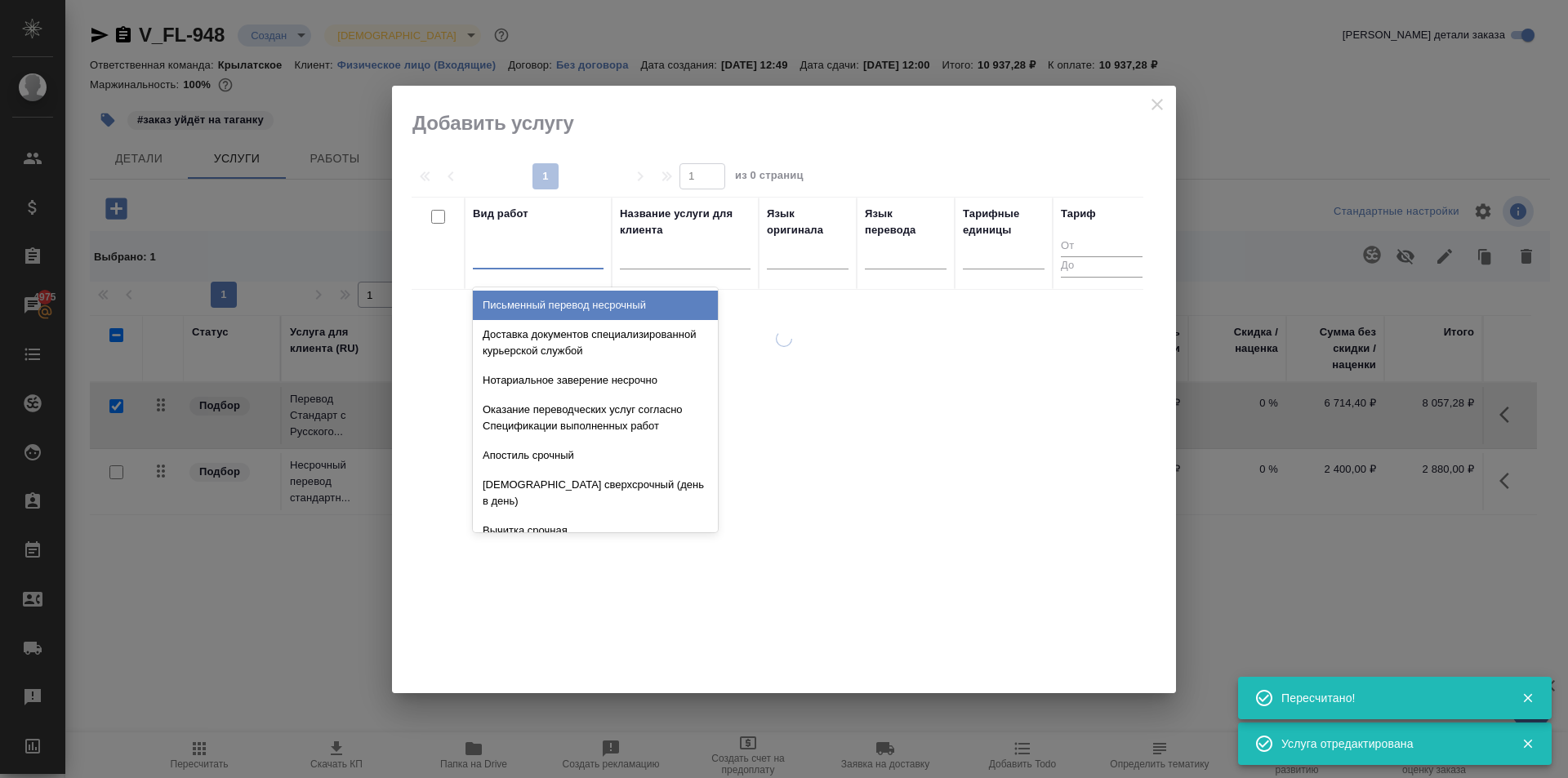
click at [540, 245] on div at bounding box center [538, 252] width 130 height 24
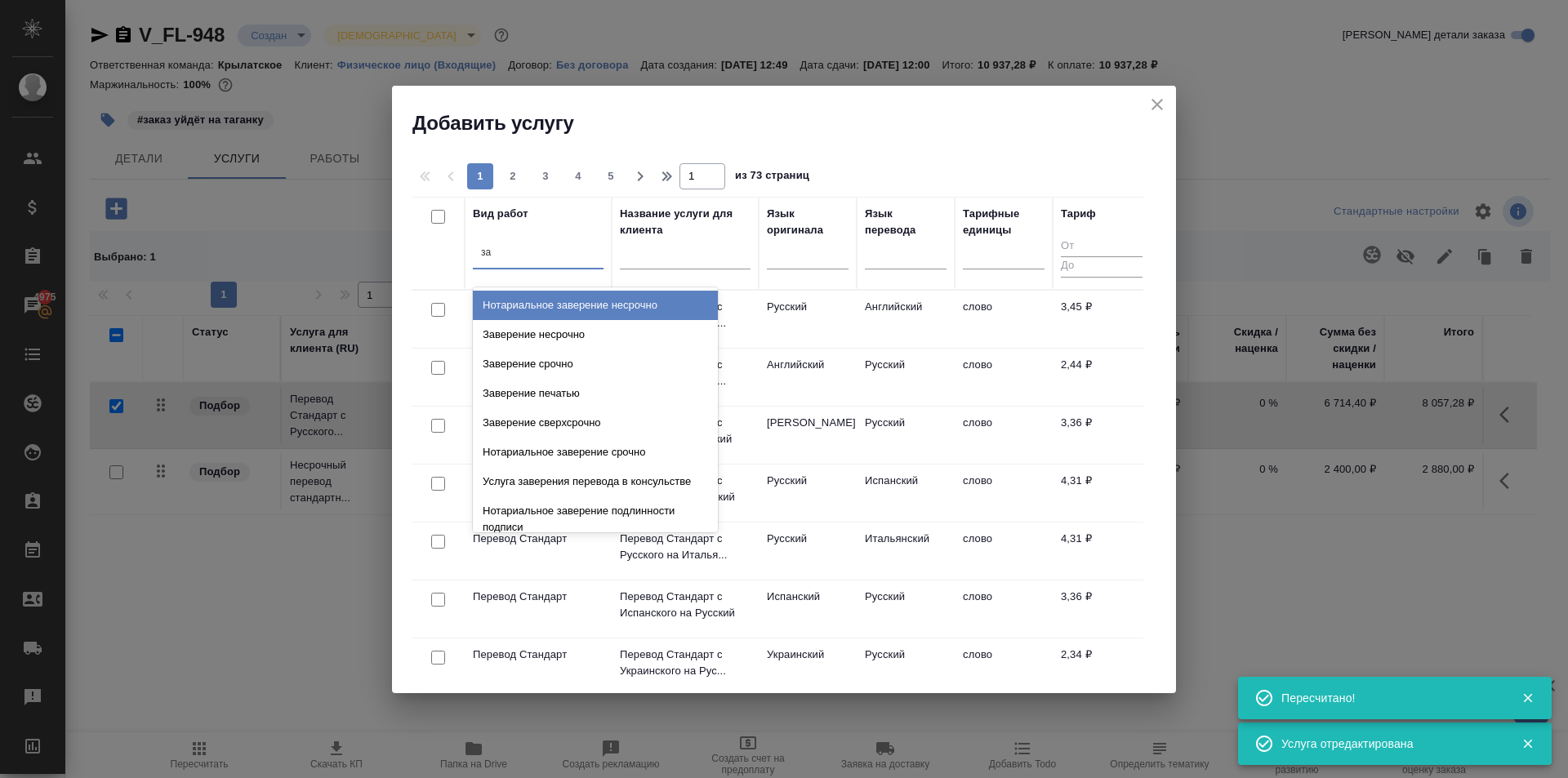
type input "з"
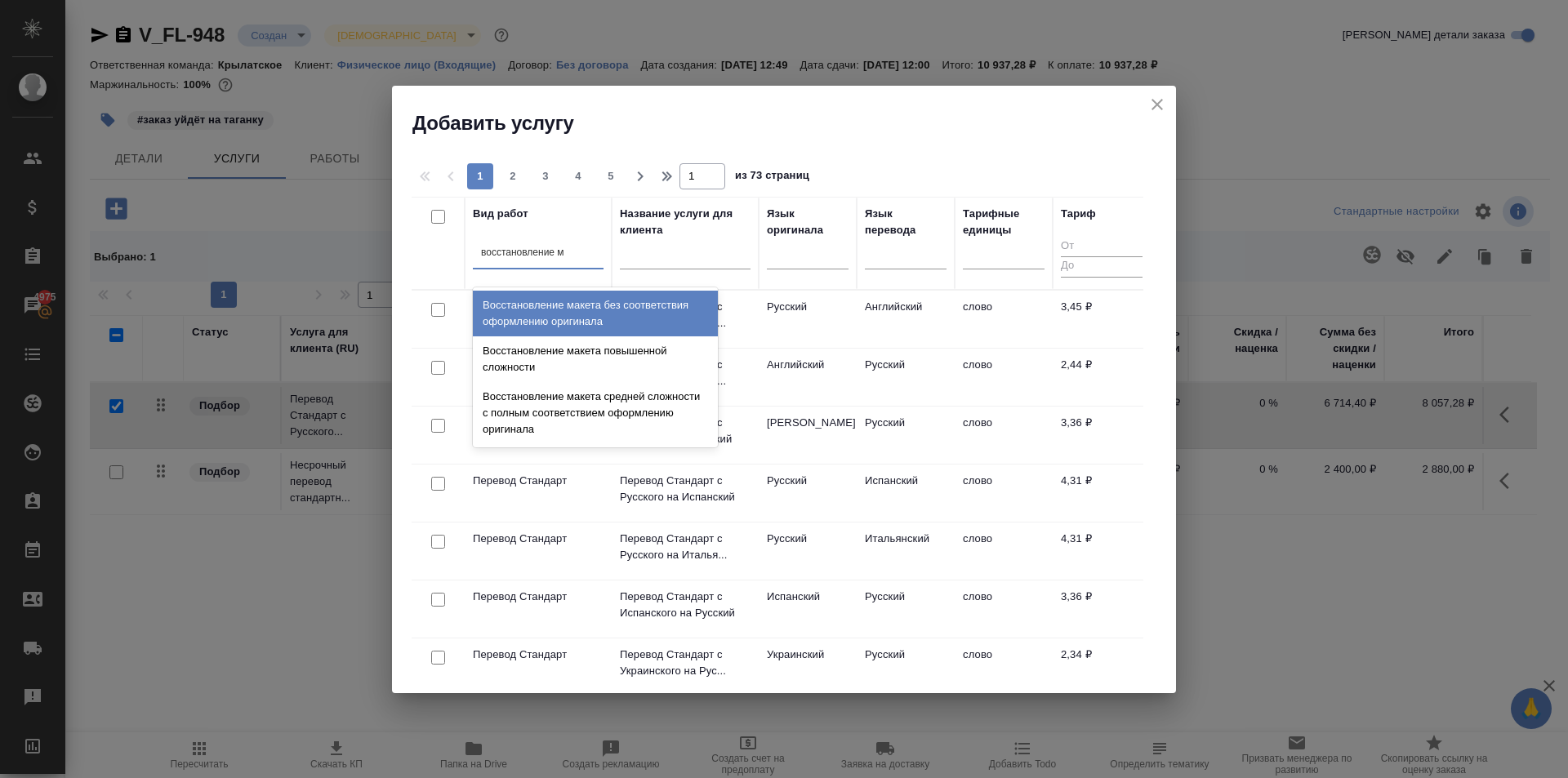
type input "восстановление ма"
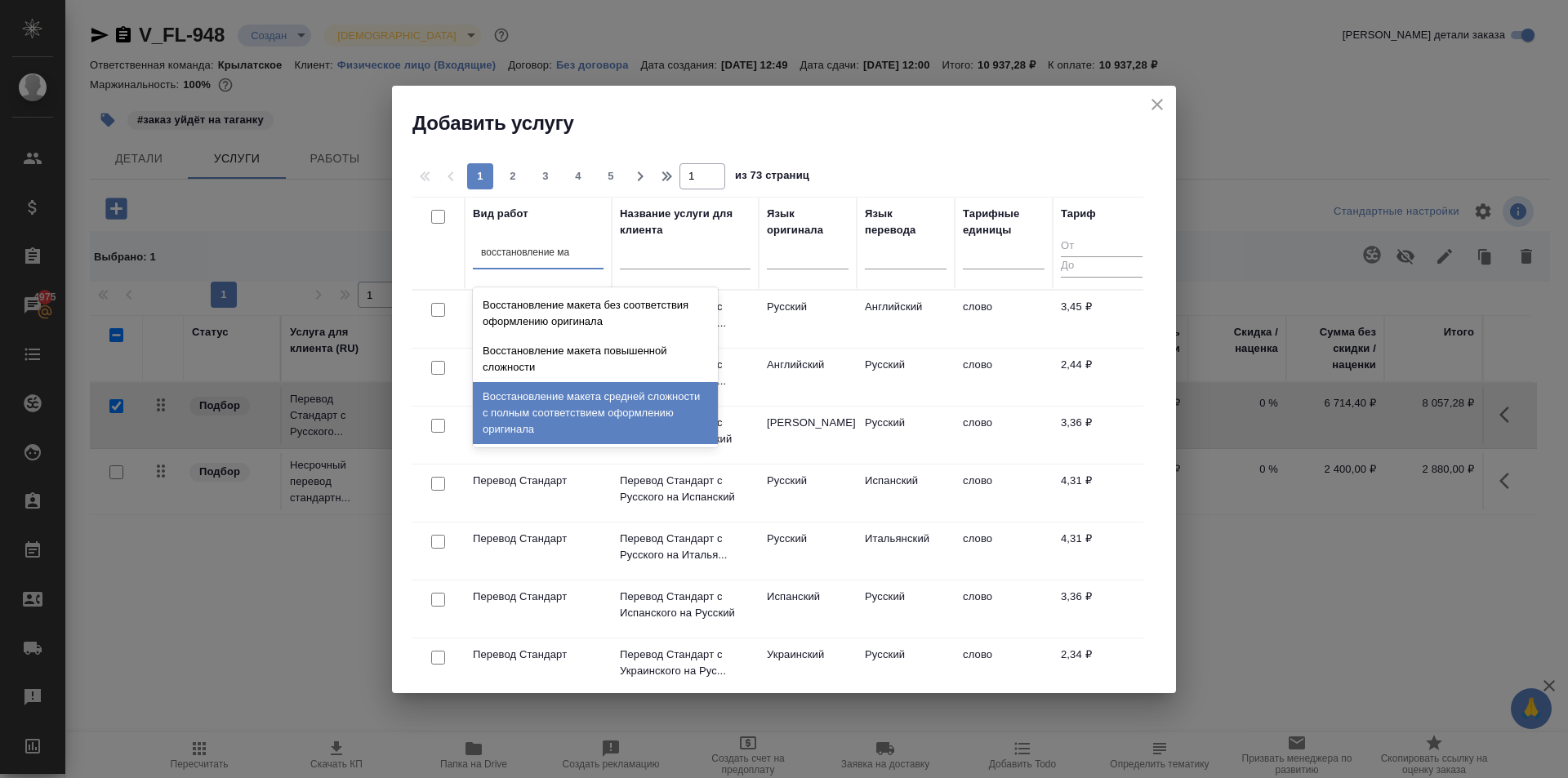
click at [667, 419] on div "Восстановление макета средней сложности с полным соответствием оформлению ориги…" at bounding box center [594, 413] width 245 height 62
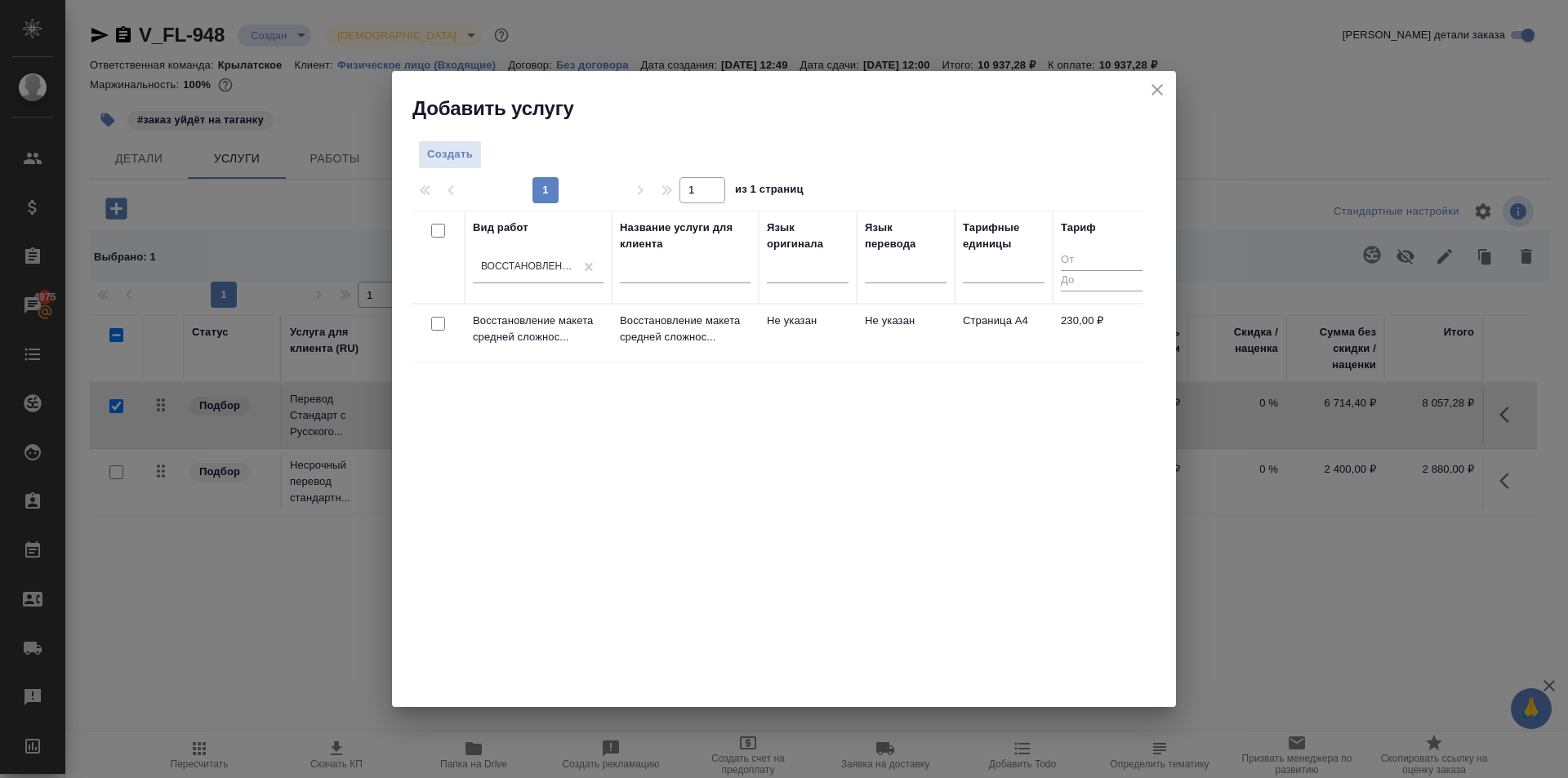
click at [772, 338] on td "Не указан" at bounding box center [807, 332] width 98 height 57
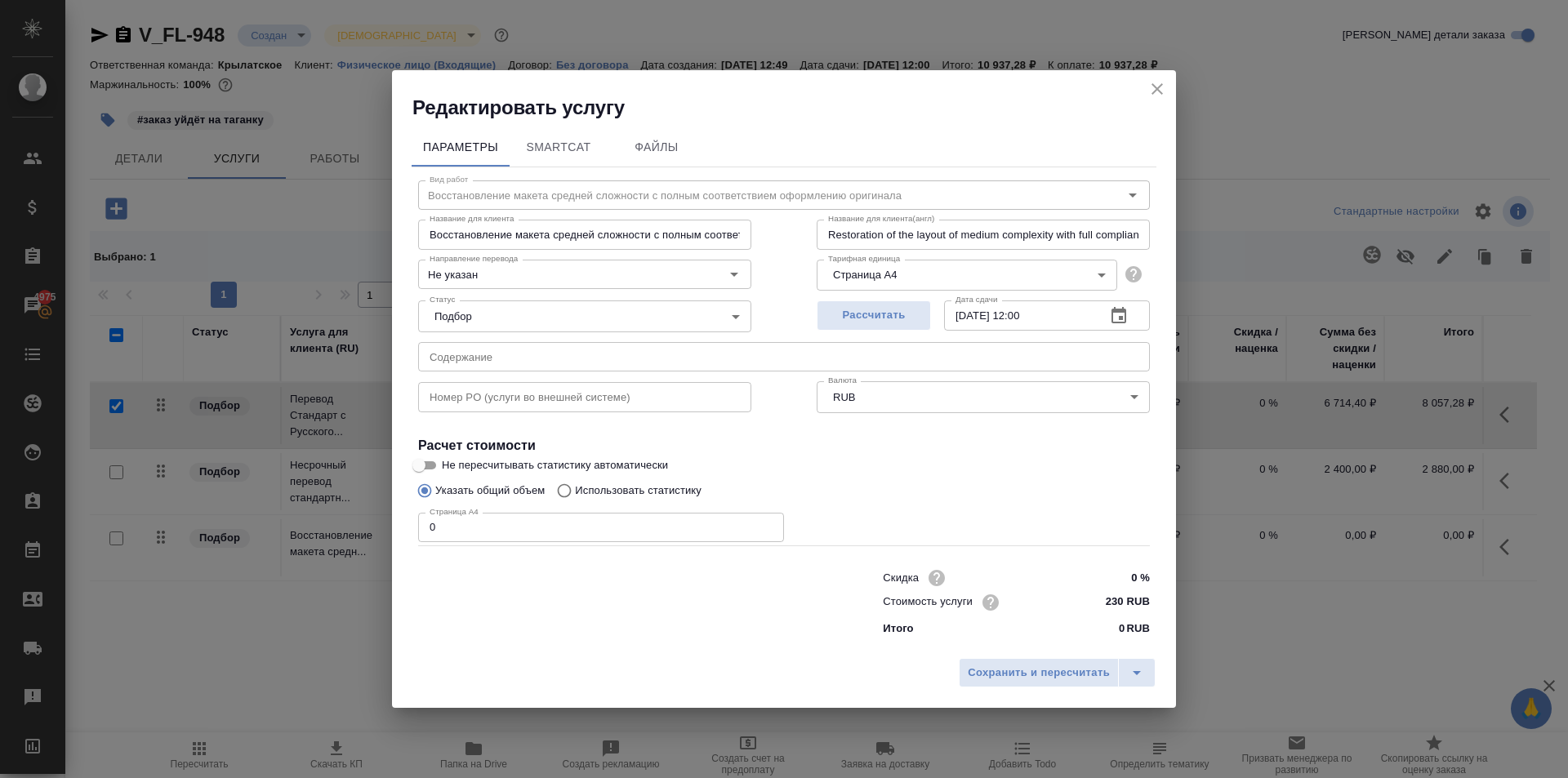
drag, startPoint x: 420, startPoint y: 535, endPoint x: 384, endPoint y: 541, distance: 36.5
click at [384, 541] on div "Редактировать услугу Параметры SmartCat Файлы Вид работ Восстановление макета с…" at bounding box center [784, 389] width 1568 height 778
type input "4"
drag, startPoint x: 1074, startPoint y: 677, endPoint x: 1125, endPoint y: 602, distance: 90.7
click at [1068, 588] on div "Редактировать услугу Параметры SmartCat Файлы Вид работ Восстановление макета с…" at bounding box center [783, 389] width 784 height 638
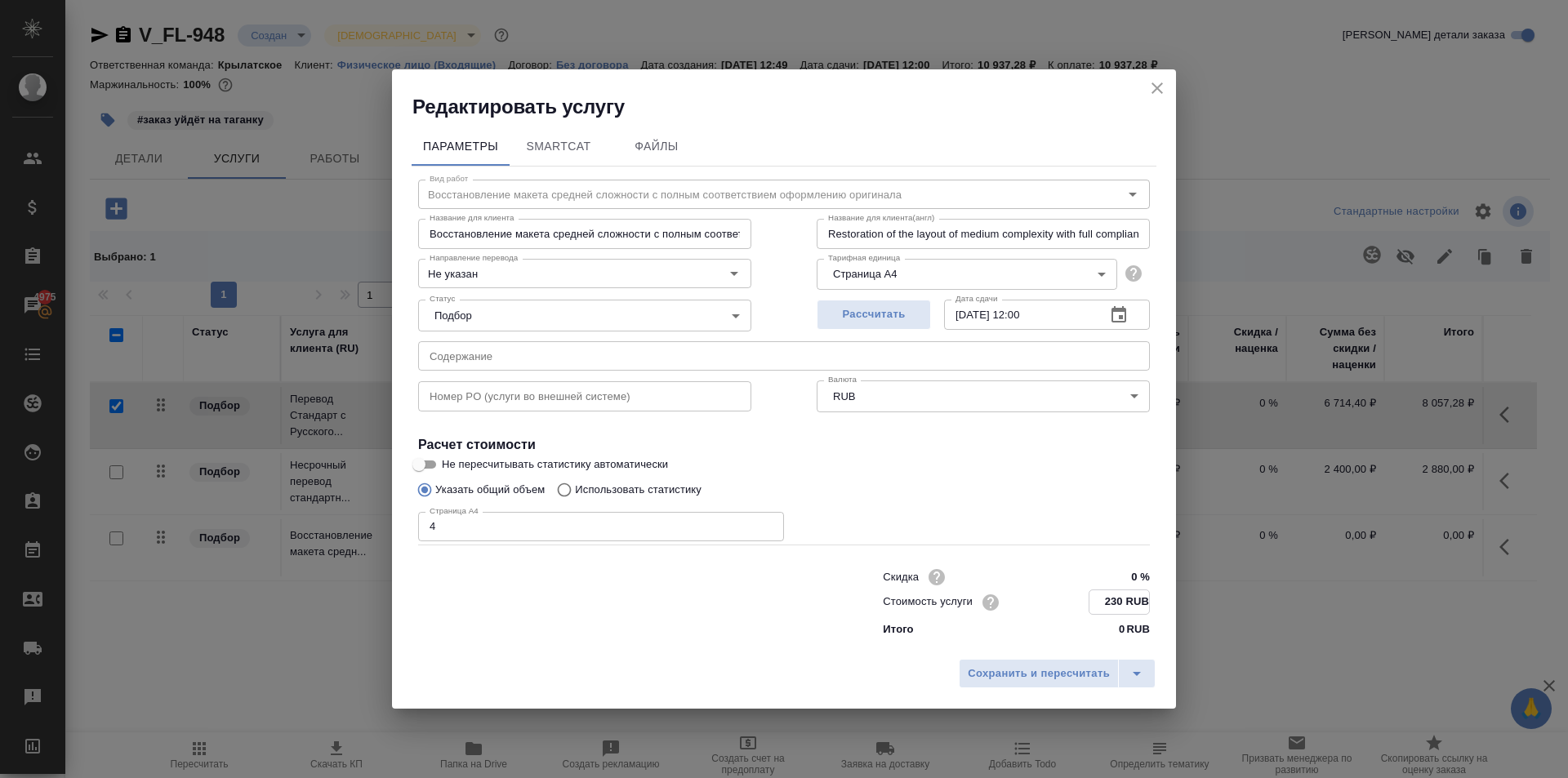
click at [1110, 598] on input "230 RUB" at bounding box center [1119, 602] width 59 height 24
click at [1110, 598] on input "230 RUB" at bounding box center [1119, 602] width 59 height 24
type input "150 RUB"
click at [1084, 665] on span "Сохранить и пересчитать" at bounding box center [1039, 673] width 142 height 19
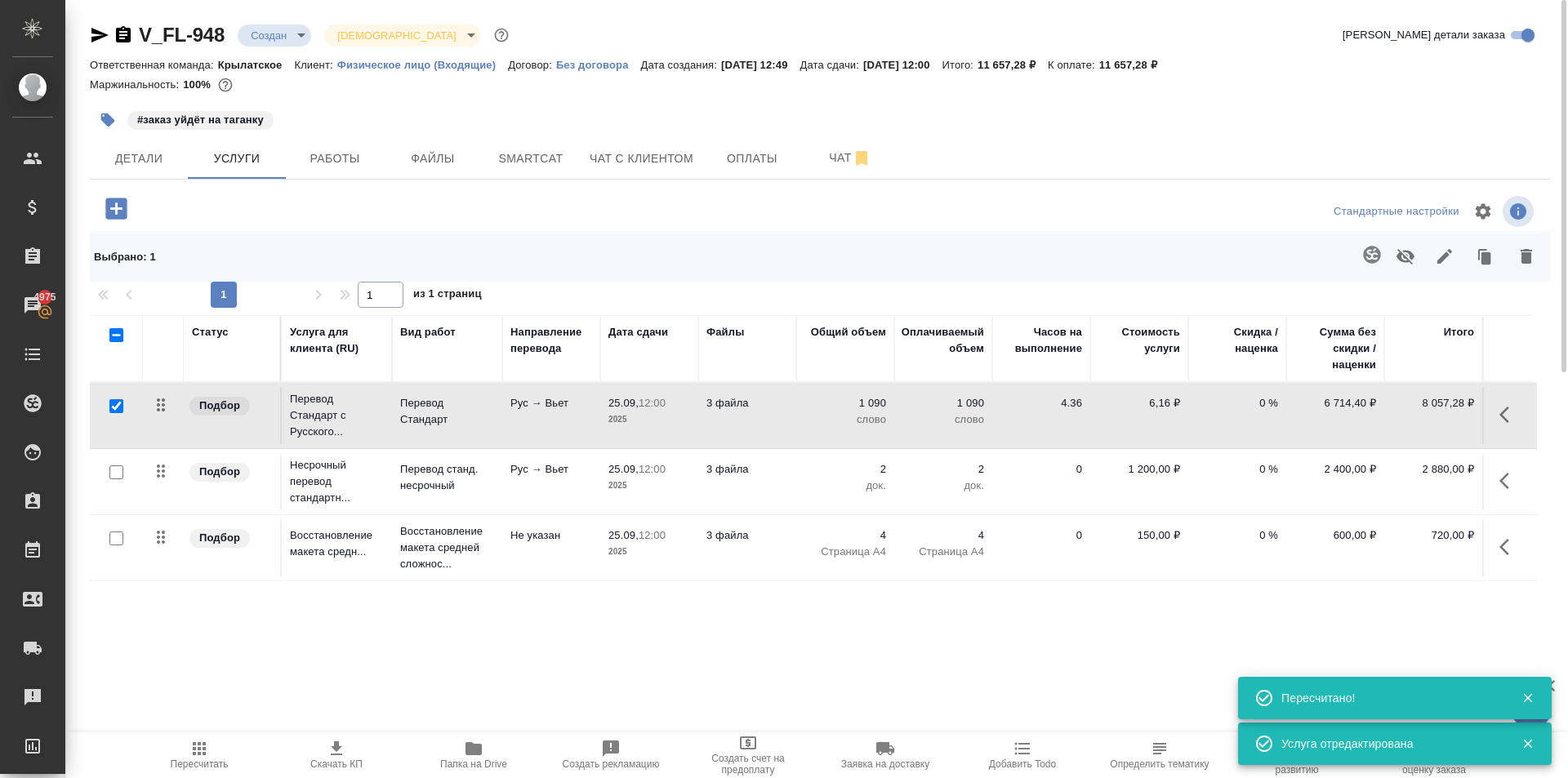
click at [241, 762] on span "Пересчитать" at bounding box center [199, 754] width 118 height 31
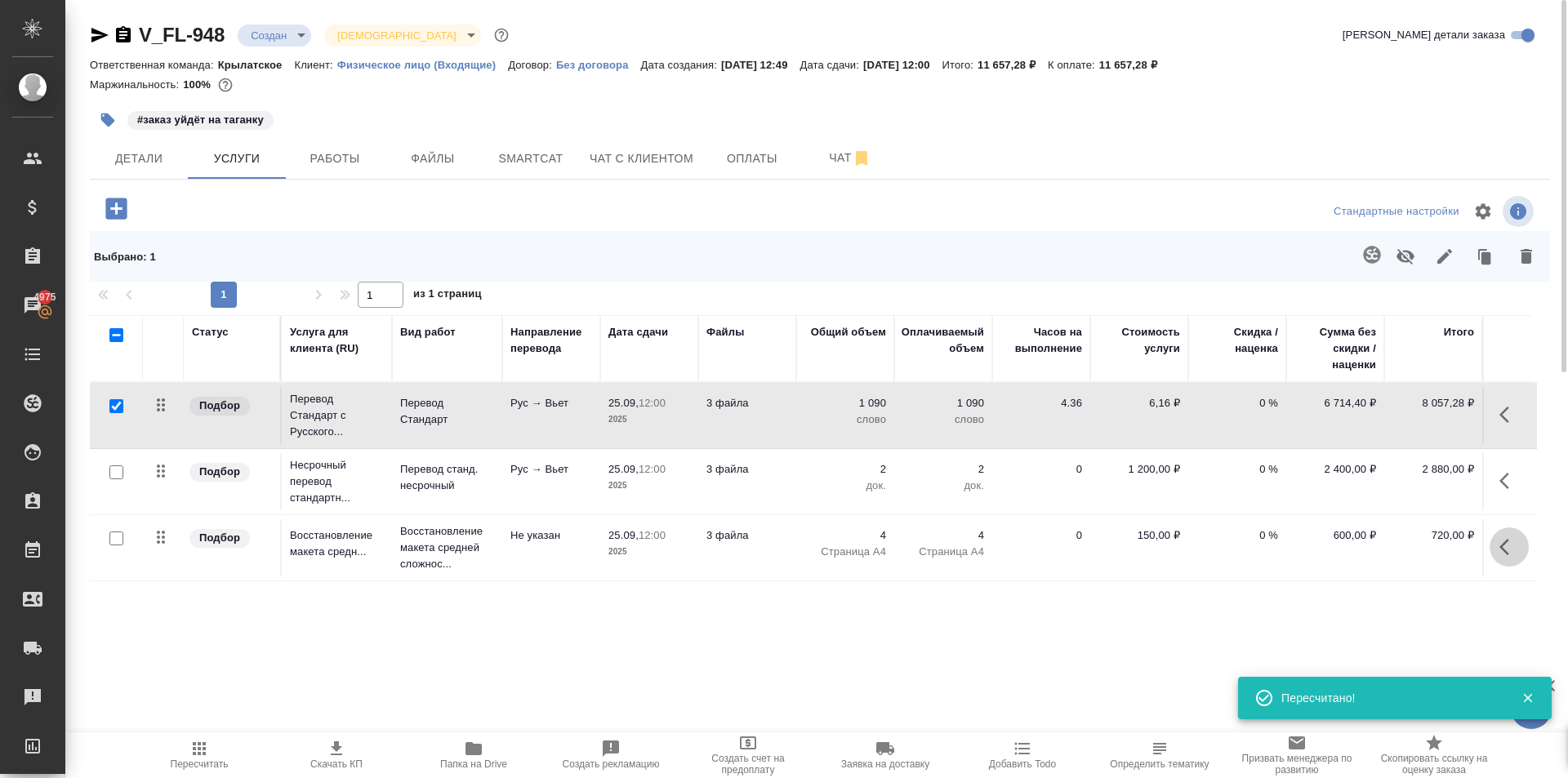
click at [1497, 541] on button "button" at bounding box center [1509, 547] width 40 height 40
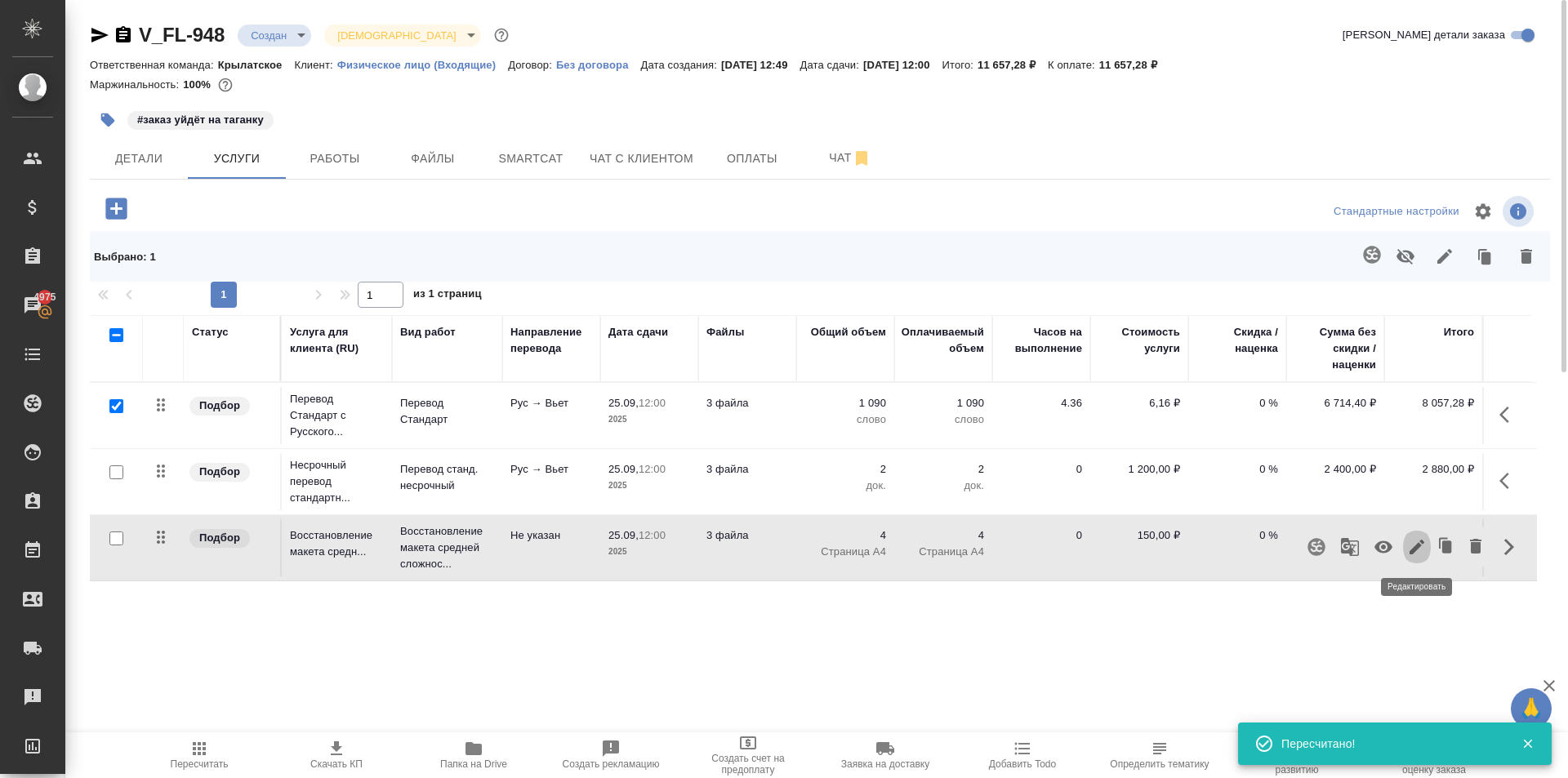
click at [1424, 554] on button "button" at bounding box center [1417, 547] width 28 height 40
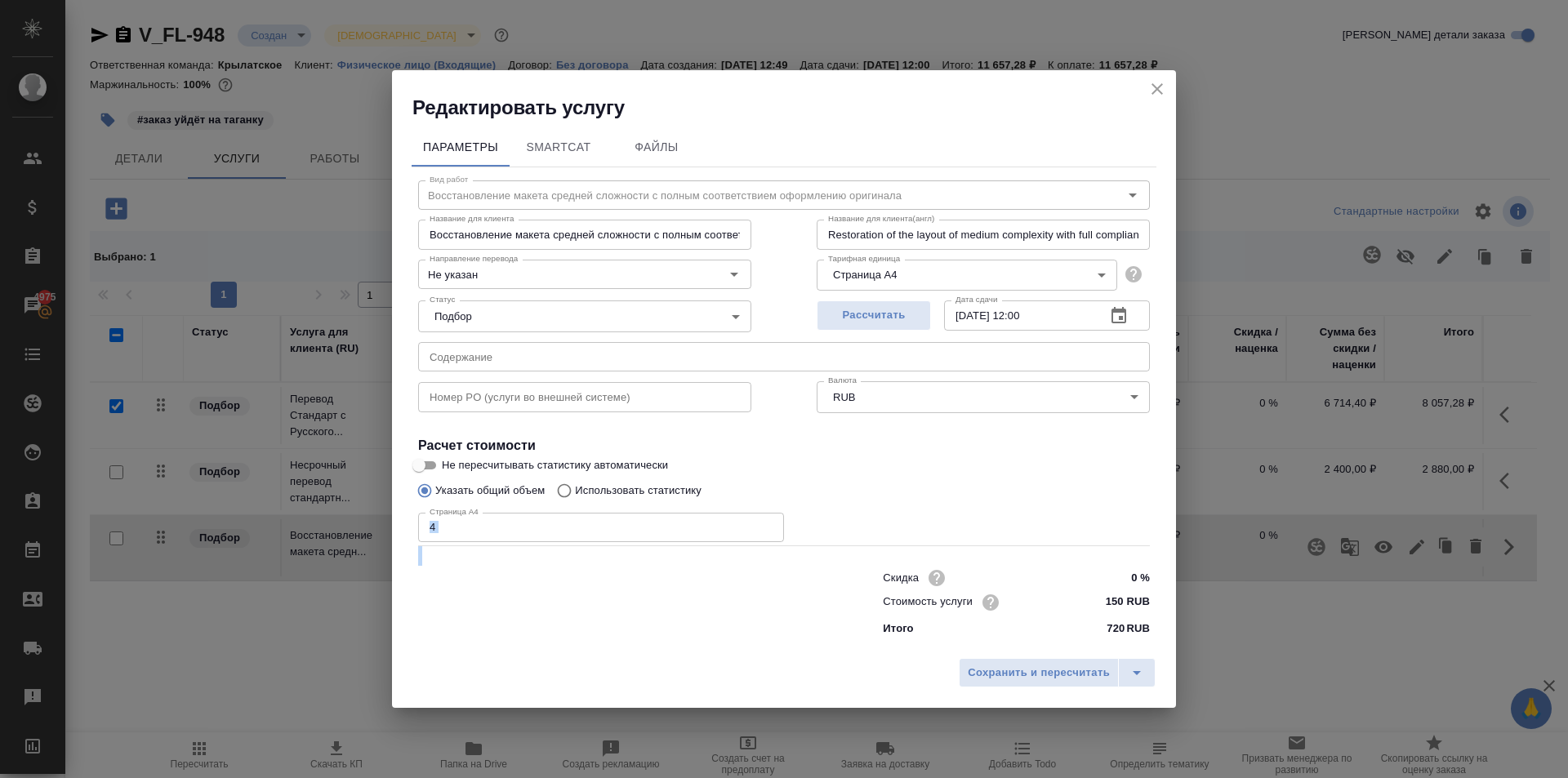
drag, startPoint x: 553, startPoint y: 548, endPoint x: 477, endPoint y: 526, distance: 79.1
click at [477, 526] on div "Вид работ Восстановление макета средней сложности с полным соответствием оформл…" at bounding box center [783, 405] width 744 height 476
drag, startPoint x: 477, startPoint y: 526, endPoint x: 364, endPoint y: 540, distance: 113.9
click at [364, 540] on div "Редактировать услугу Параметры SmartCat Файлы Вид работ Восстановление макета с…" at bounding box center [784, 389] width 1568 height 778
type input "200"
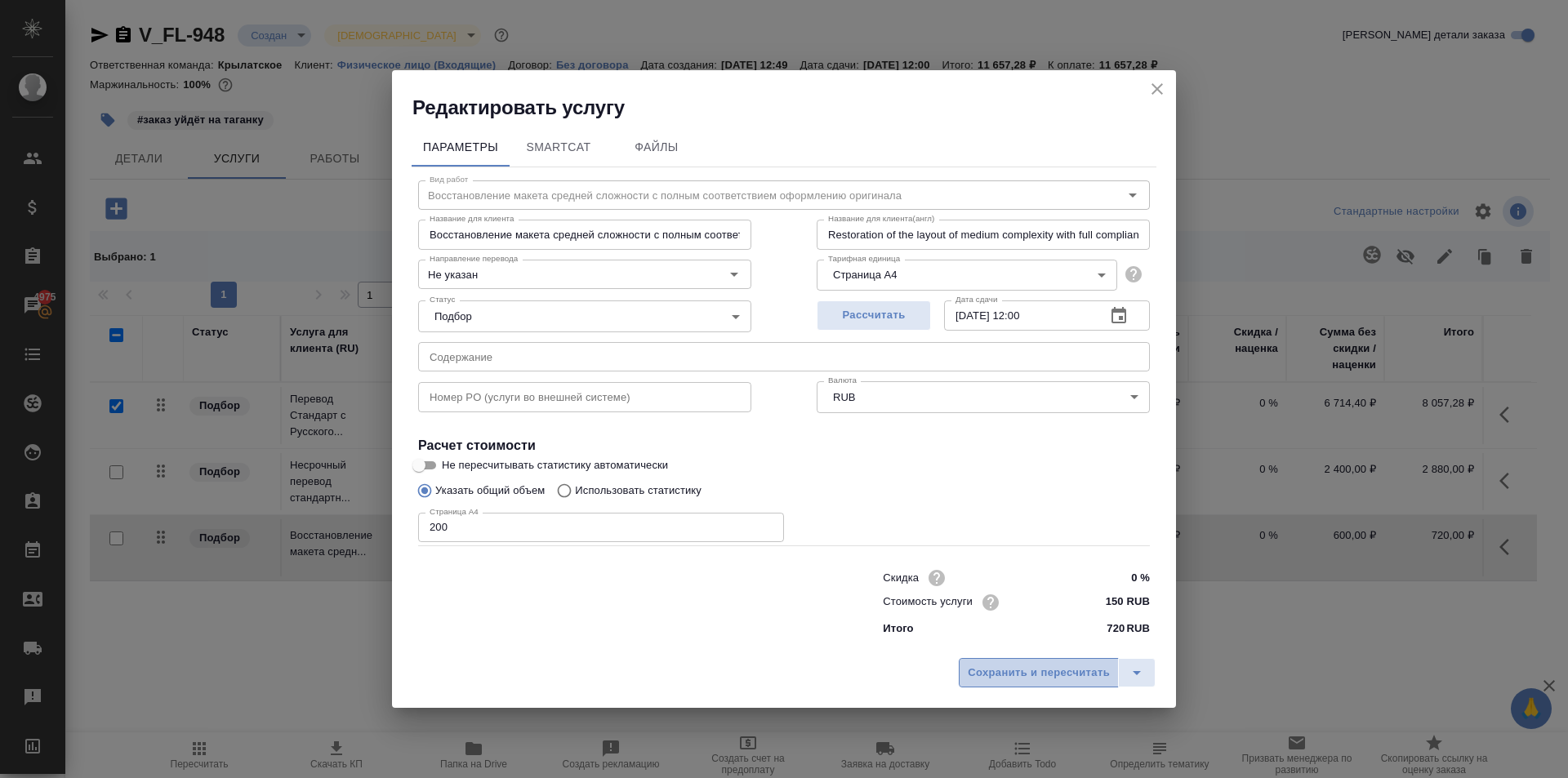
click at [1080, 658] on button "Сохранить и пересчитать" at bounding box center [1039, 673] width 160 height 30
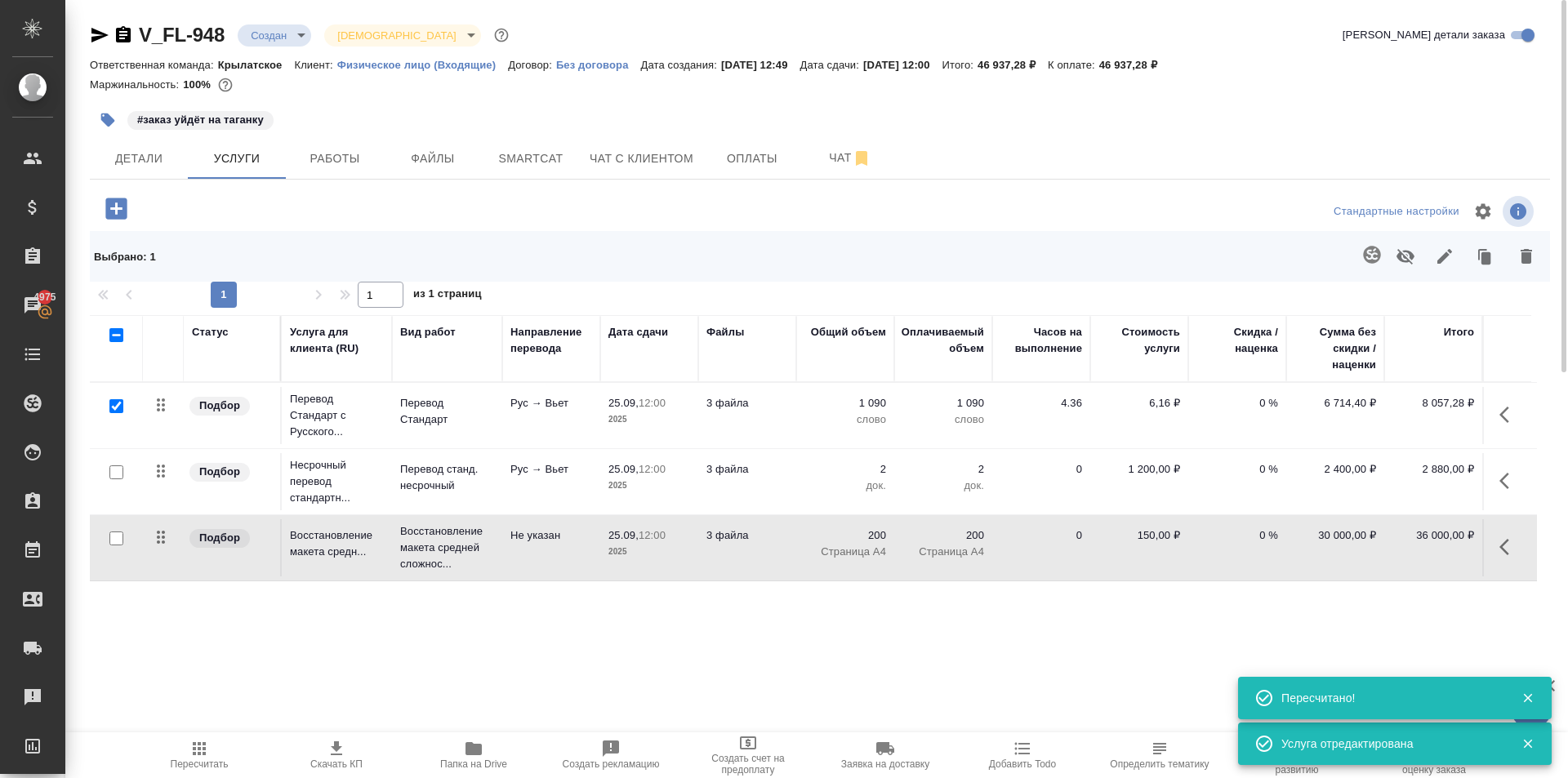
click at [1514, 551] on icon "button" at bounding box center [1509, 547] width 20 height 20
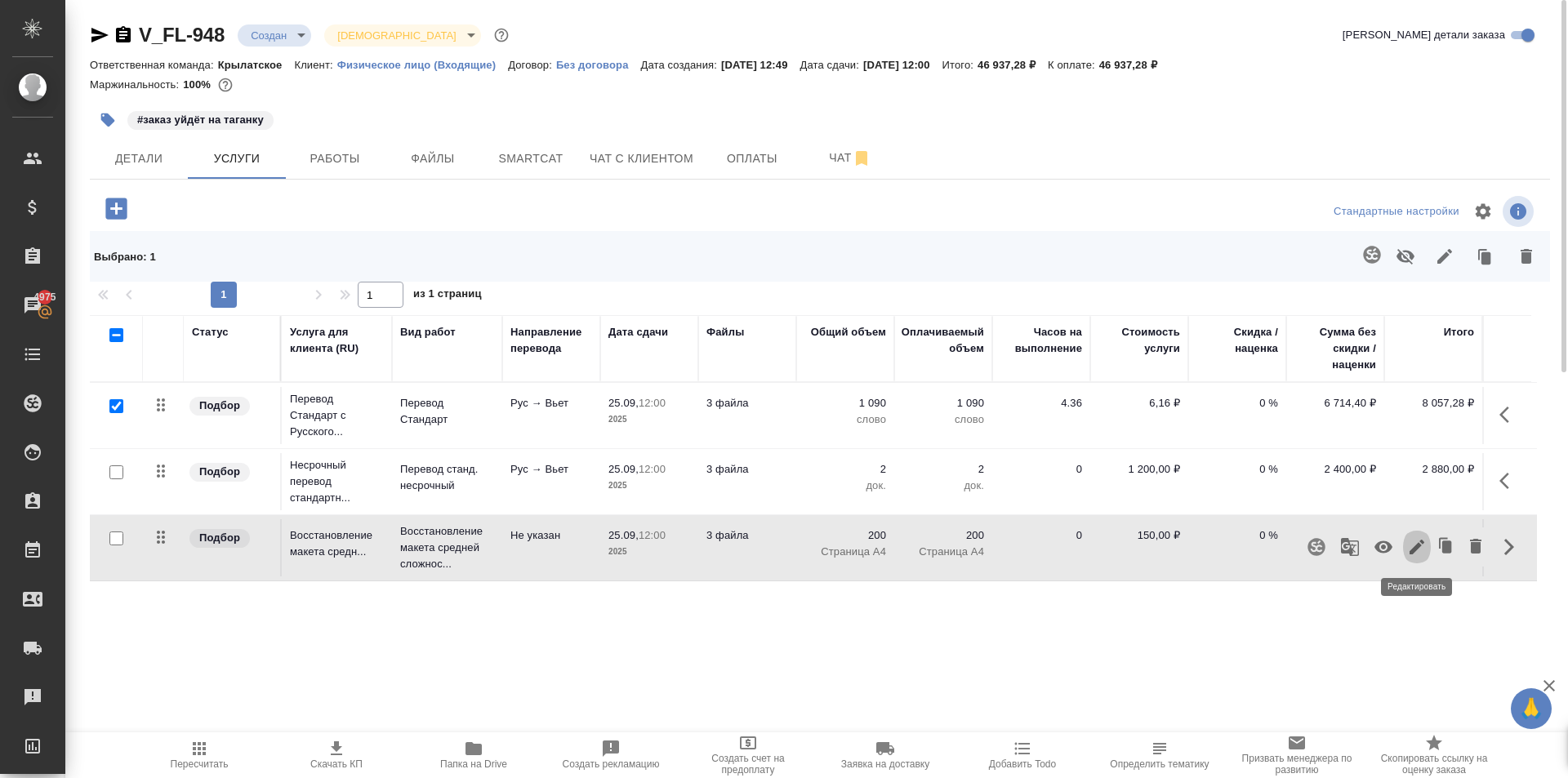
click at [1418, 543] on icon "button" at bounding box center [1416, 547] width 15 height 15
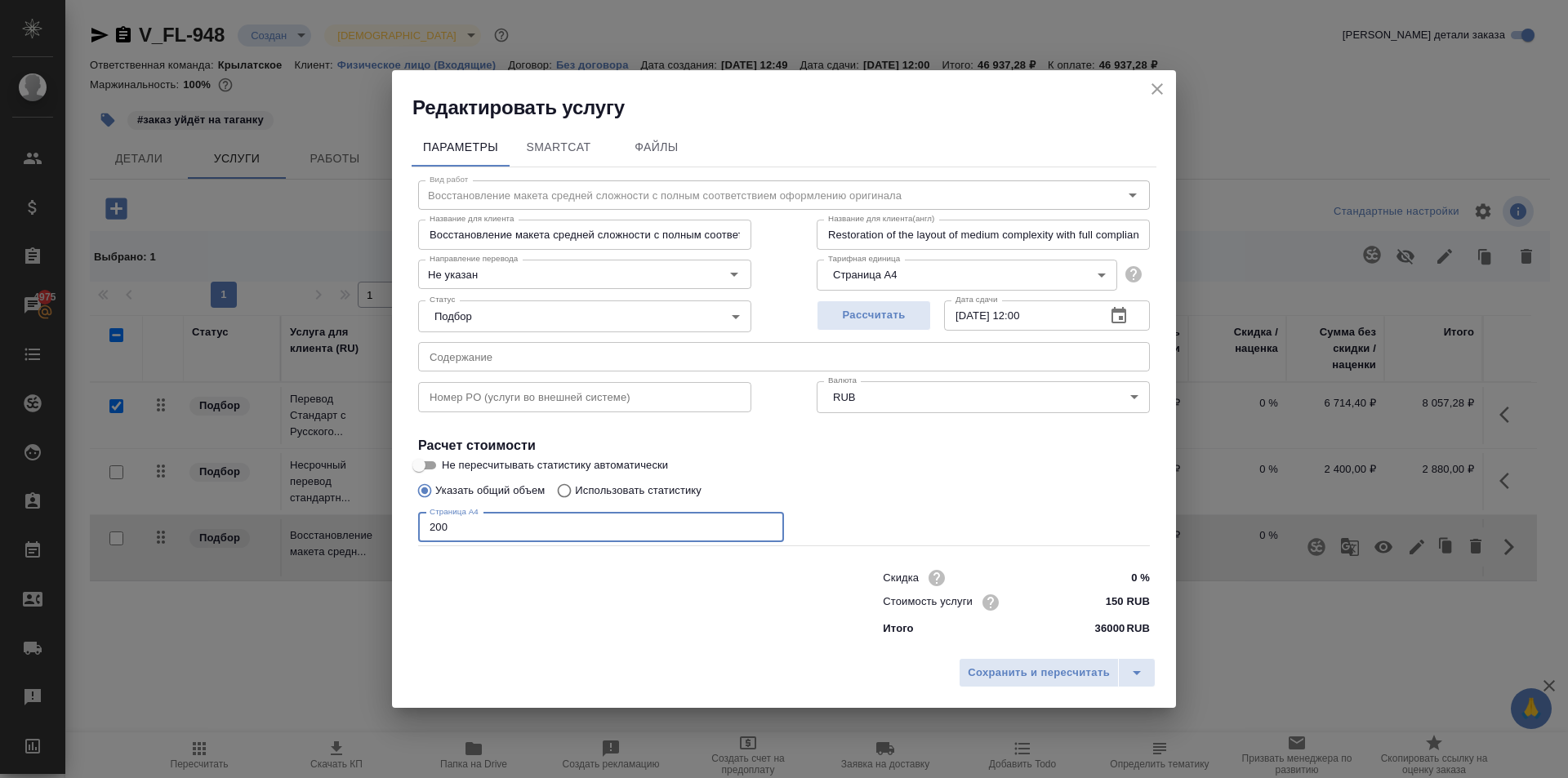
drag, startPoint x: 457, startPoint y: 541, endPoint x: 240, endPoint y: 546, distance: 217.1
click at [214, 545] on div "Редактировать услугу Параметры SmartCat Файлы Вид работ Восстановление макета с…" at bounding box center [784, 389] width 1568 height 778
click at [1118, 608] on input "150 RUB" at bounding box center [1119, 602] width 59 height 24
click at [1117, 608] on input "150 RUB" at bounding box center [1119, 602] width 59 height 24
type input "200 RUB"
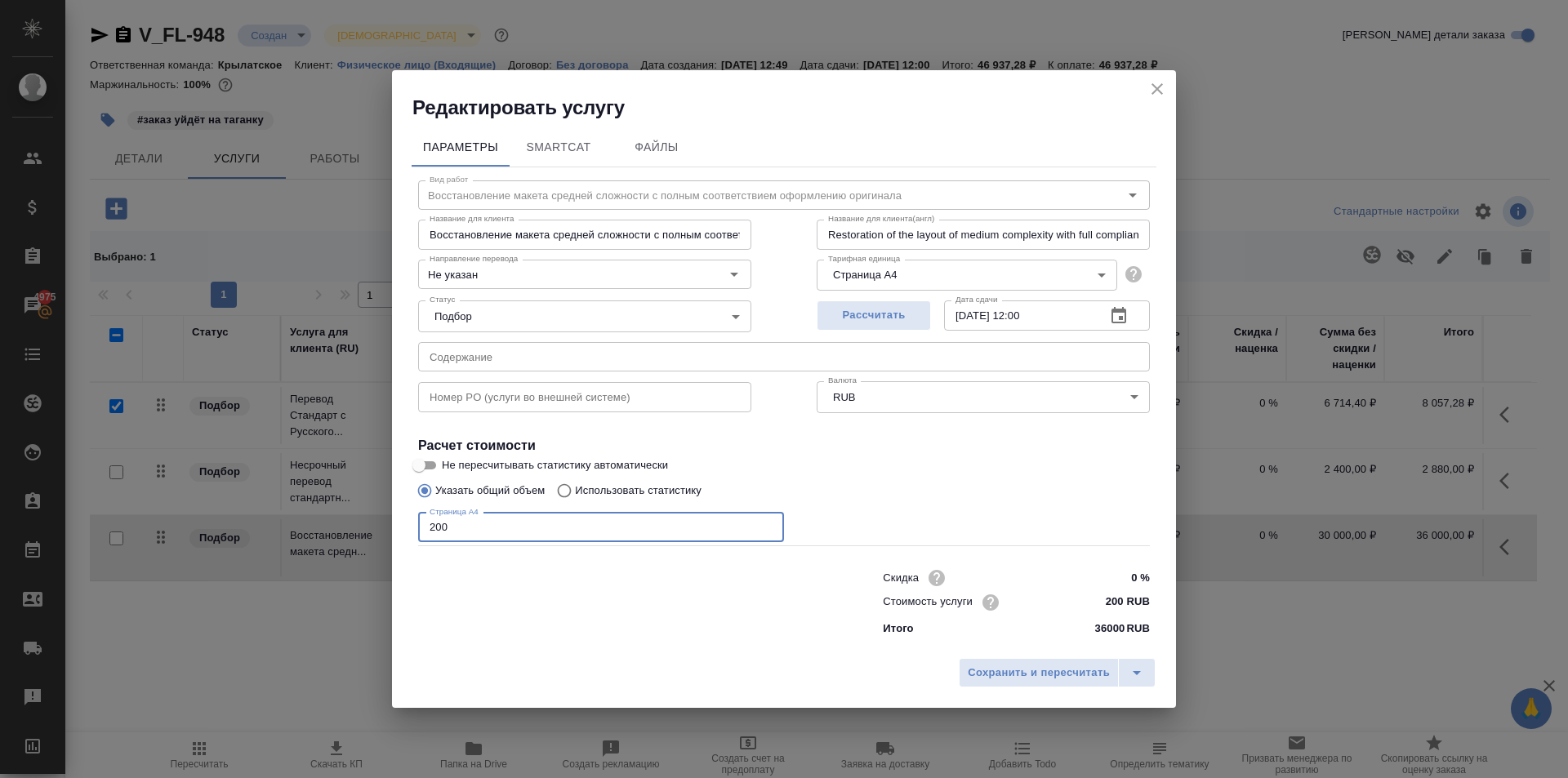
click at [356, 536] on div "Редактировать услугу Параметры SmartCat Файлы Вид работ Восстановление макета с…" at bounding box center [784, 389] width 1568 height 778
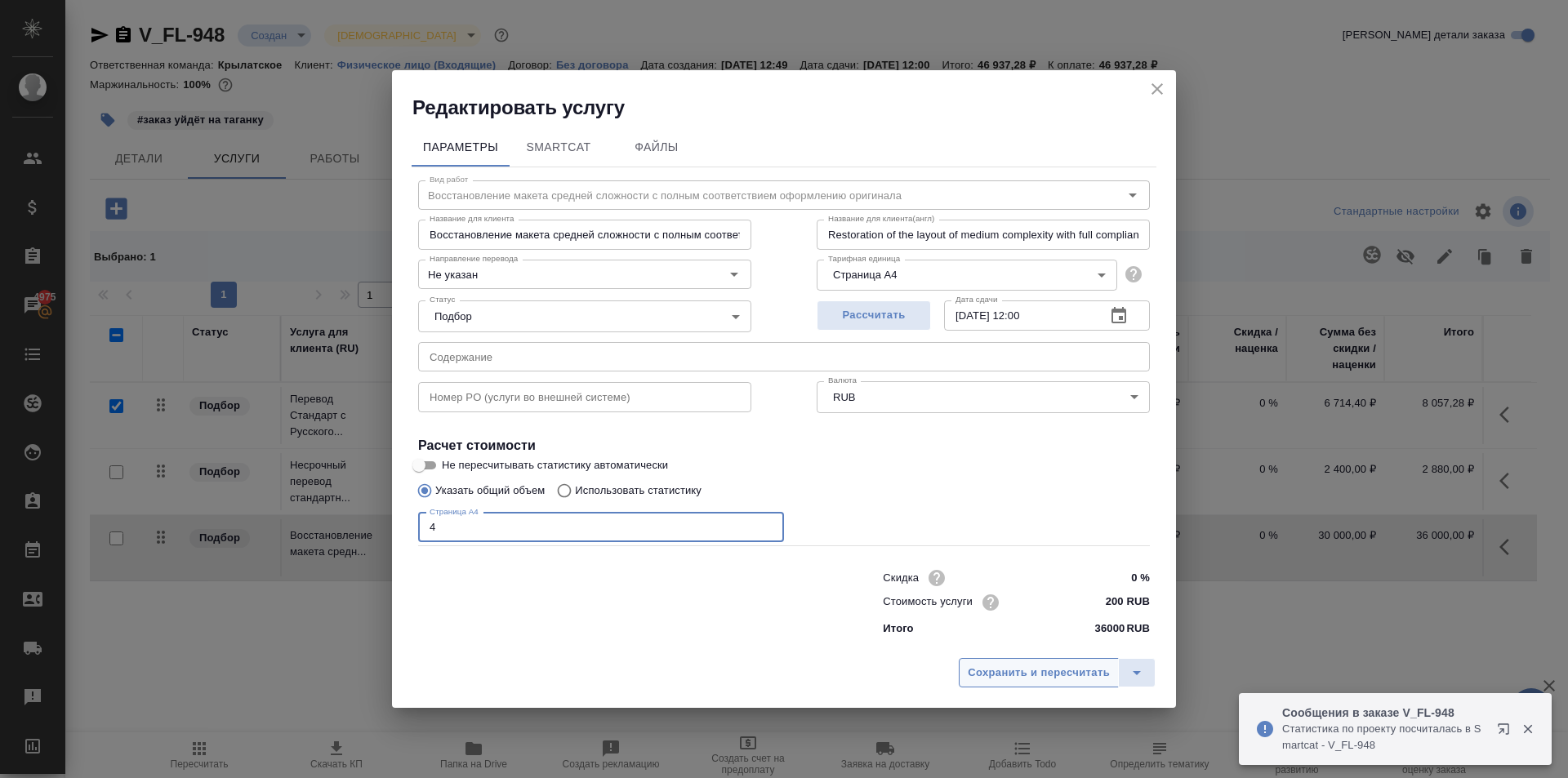
type input "4"
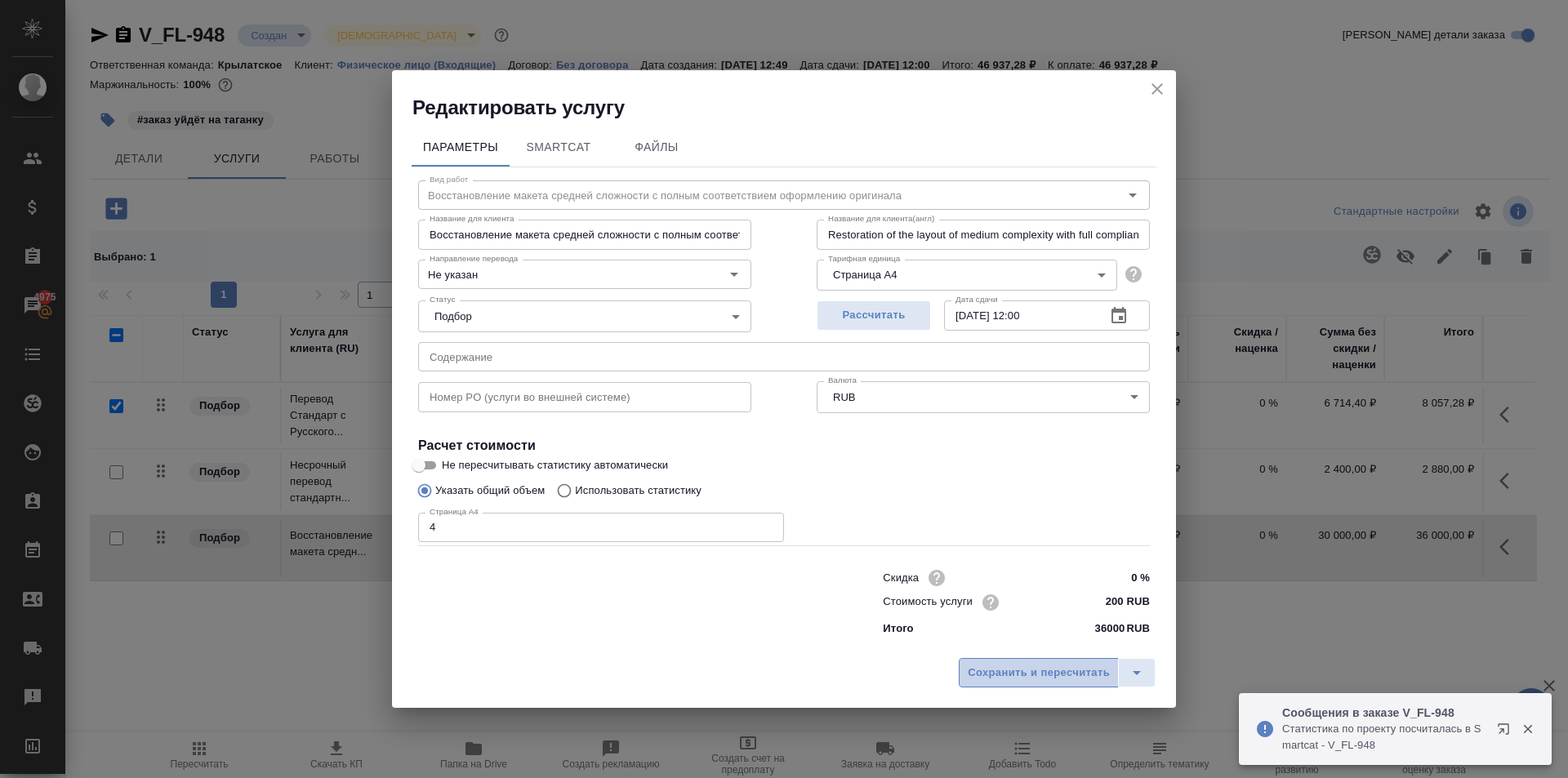
click at [1073, 664] on span "Сохранить и пересчитать" at bounding box center [1039, 673] width 142 height 19
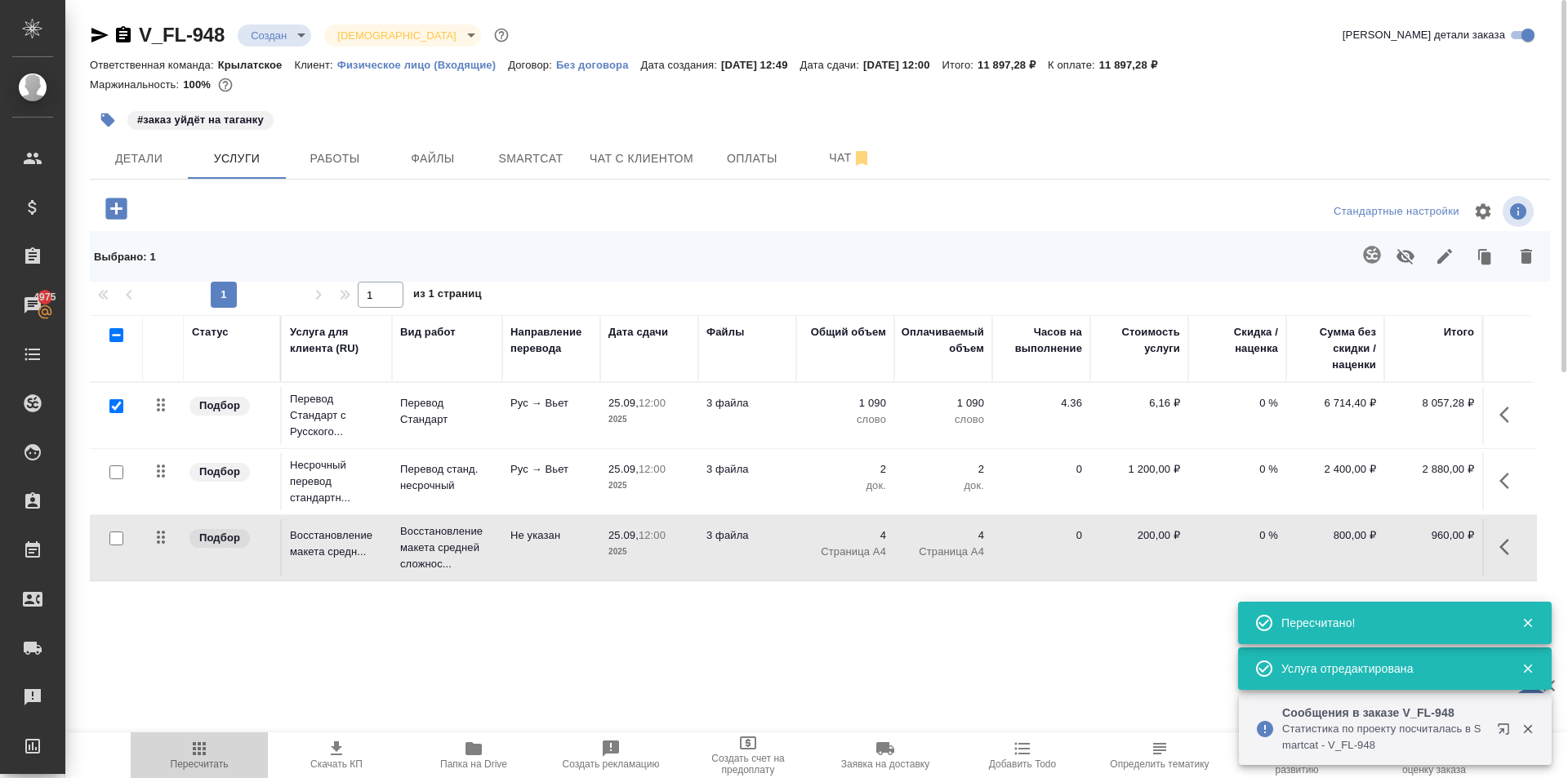
click at [149, 762] on span "Пересчитать" at bounding box center [199, 754] width 118 height 31
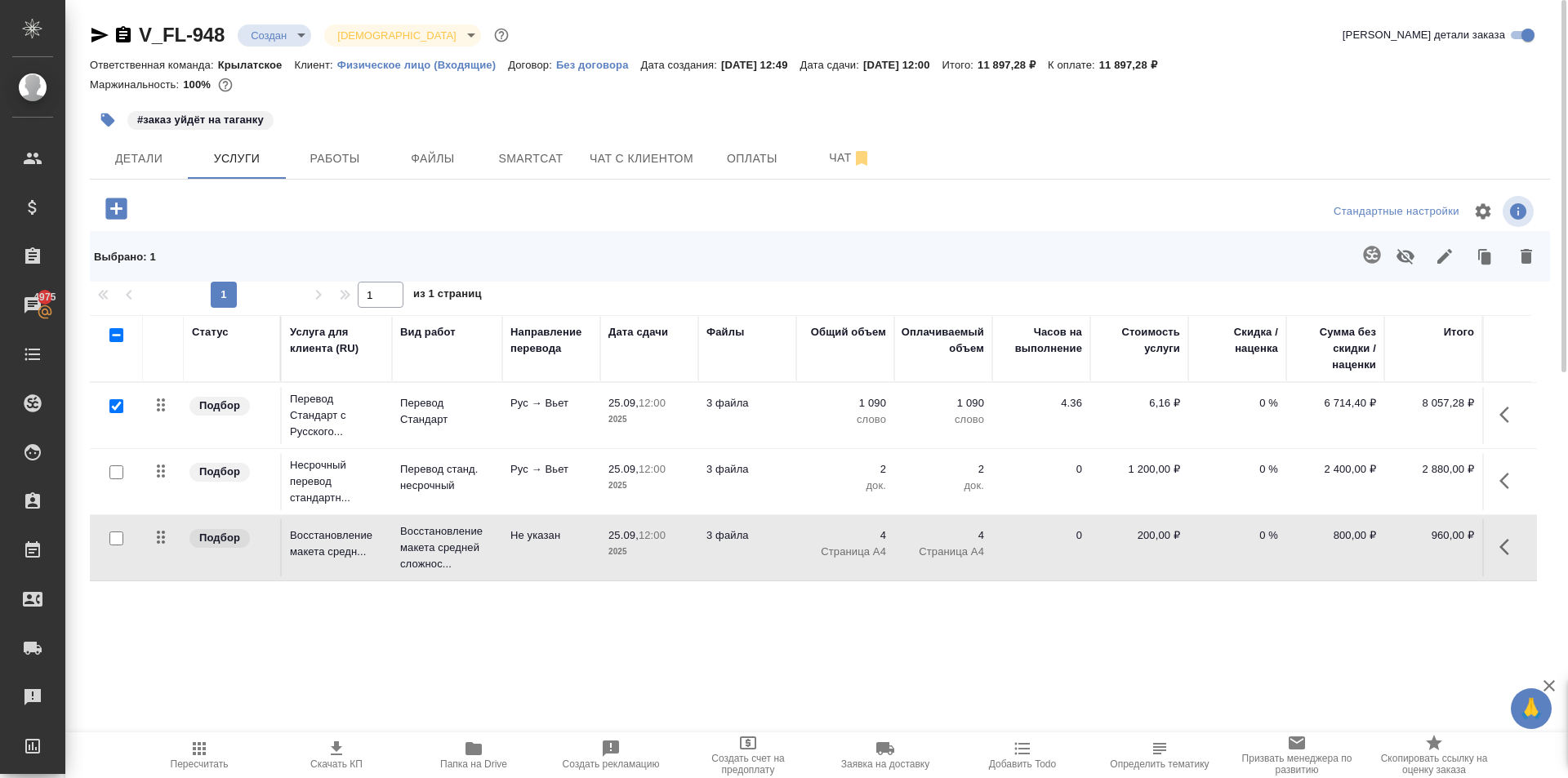
click at [115, 204] on icon "button" at bounding box center [116, 209] width 21 height 21
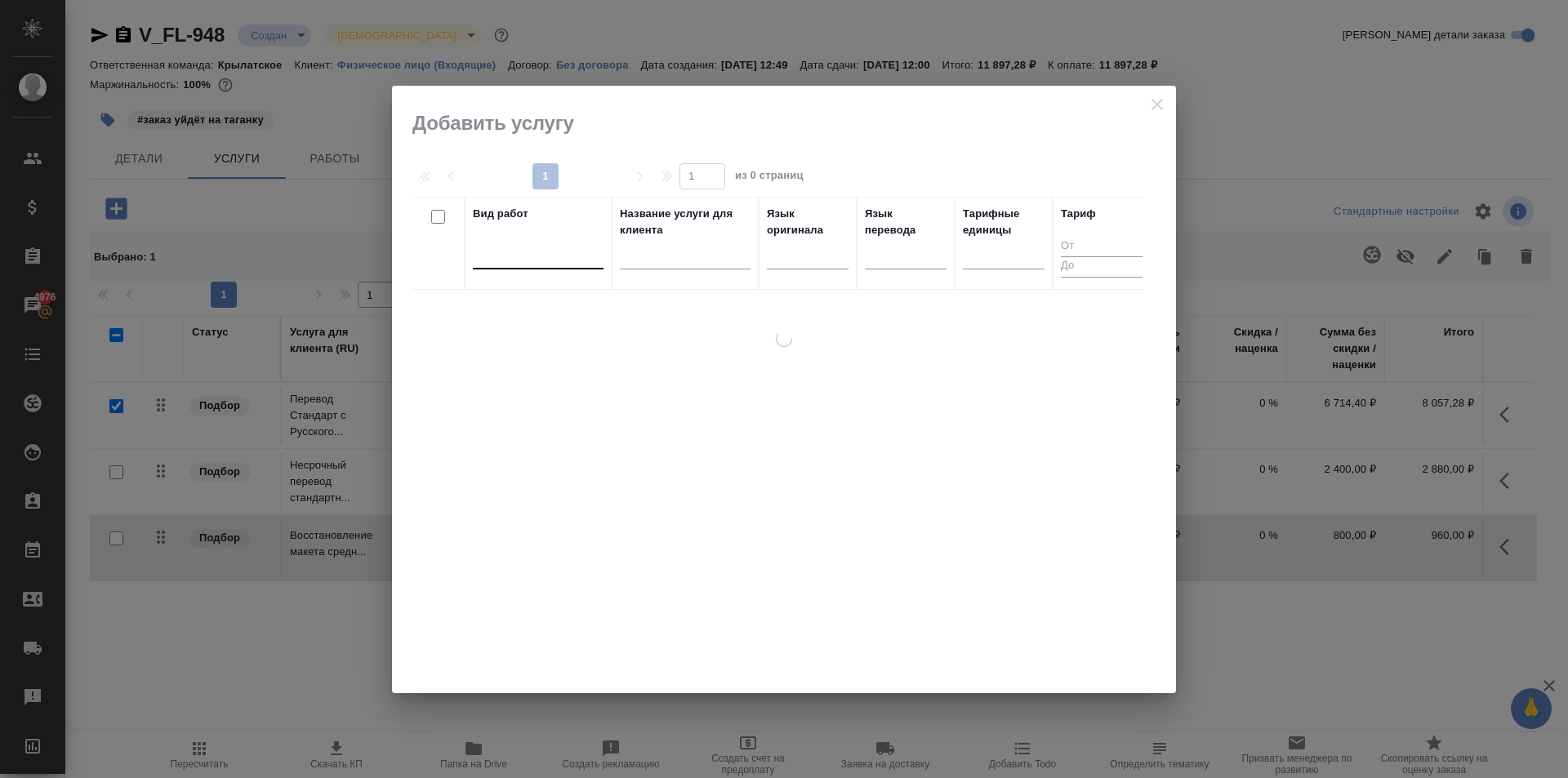
click at [528, 241] on div at bounding box center [538, 252] width 130 height 24
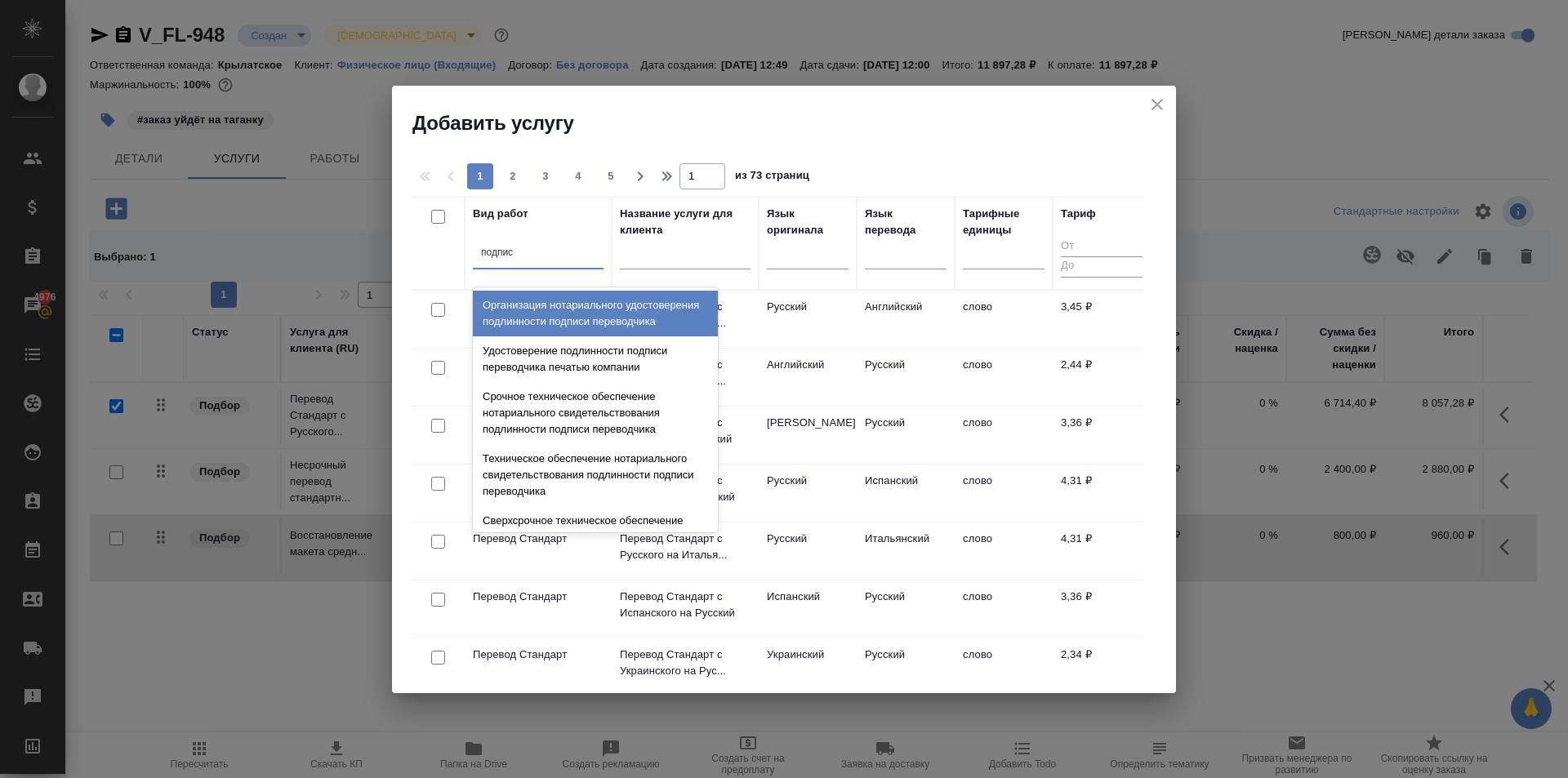
type input "подписи"
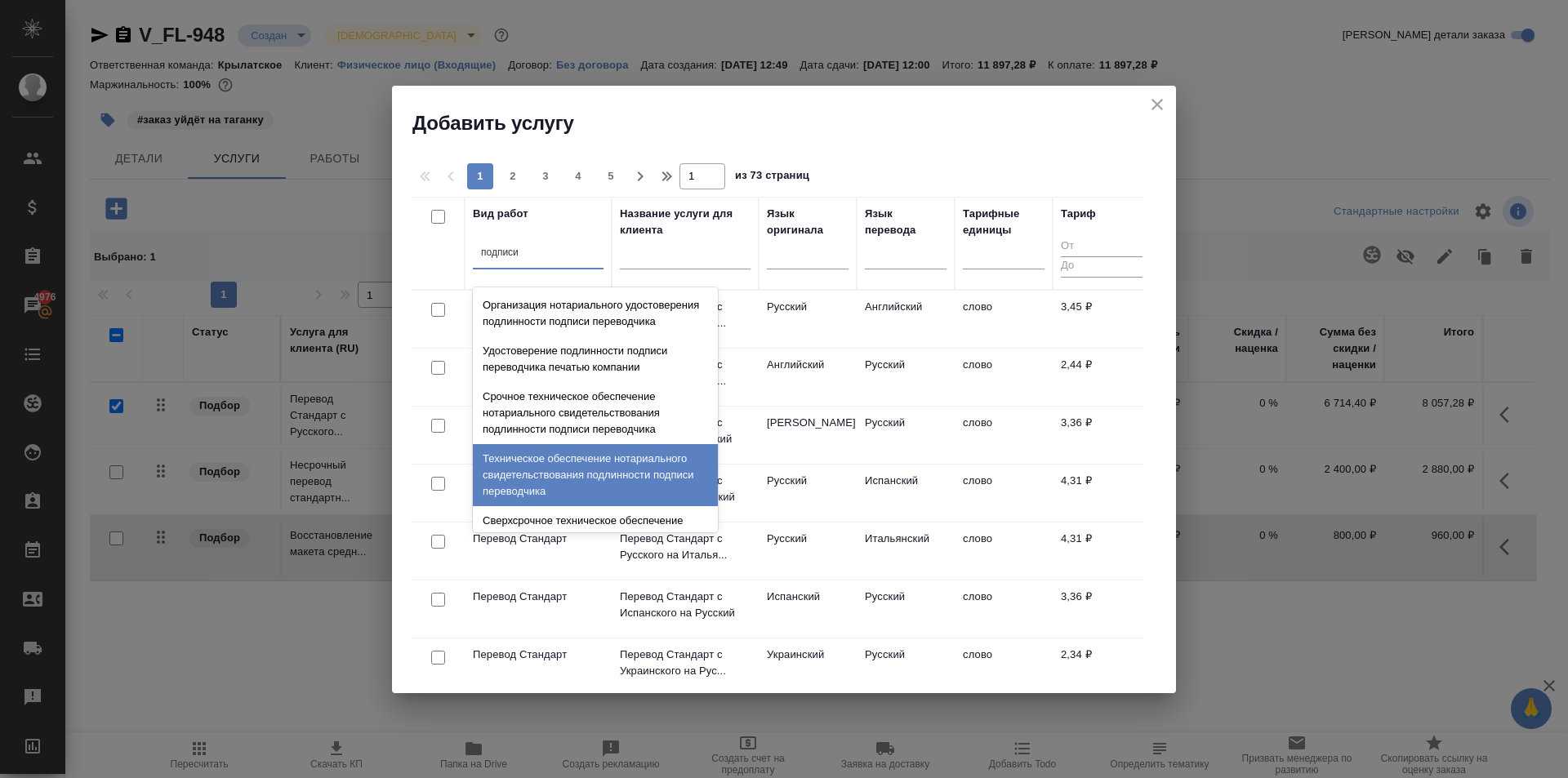
click at [594, 475] on div "Техническое обеспечение нотариального свидетельствования подлинности подписи пе…" at bounding box center [594, 475] width 245 height 62
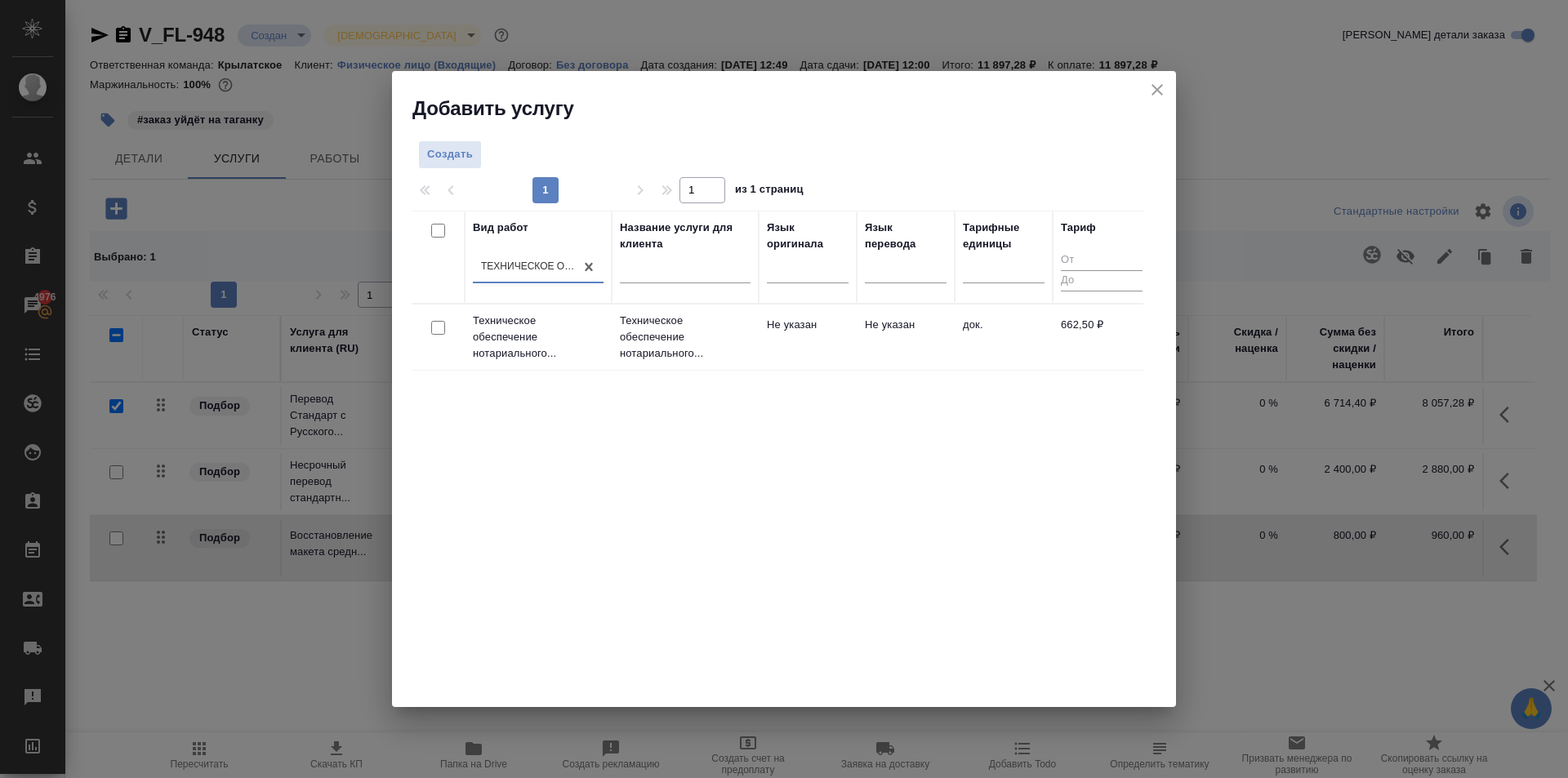
click at [611, 355] on td "Техническое обеспечение нотариального..." at bounding box center [538, 336] width 147 height 65
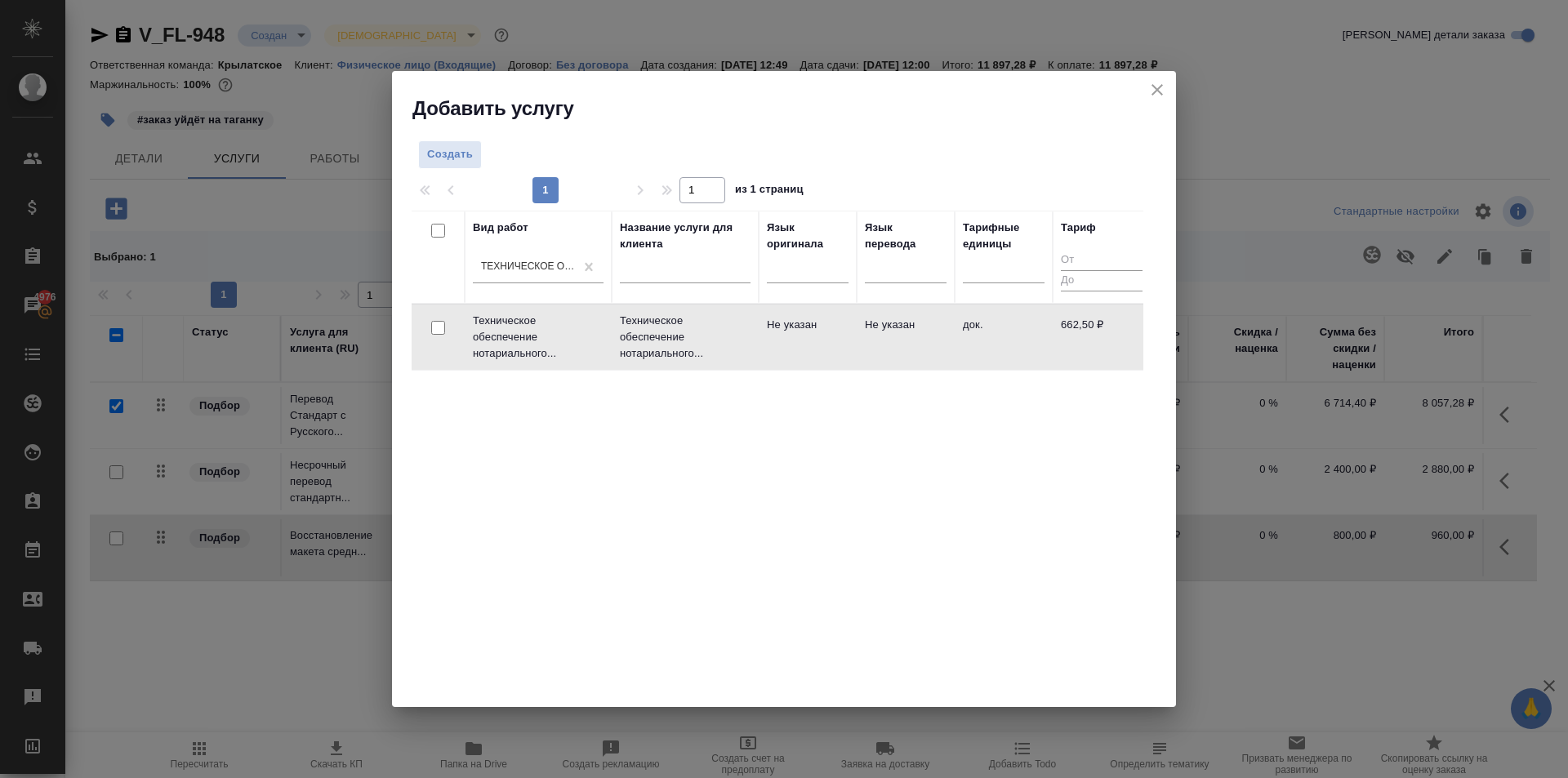
click at [611, 355] on td "Техническое обеспечение нотариального..." at bounding box center [538, 336] width 147 height 65
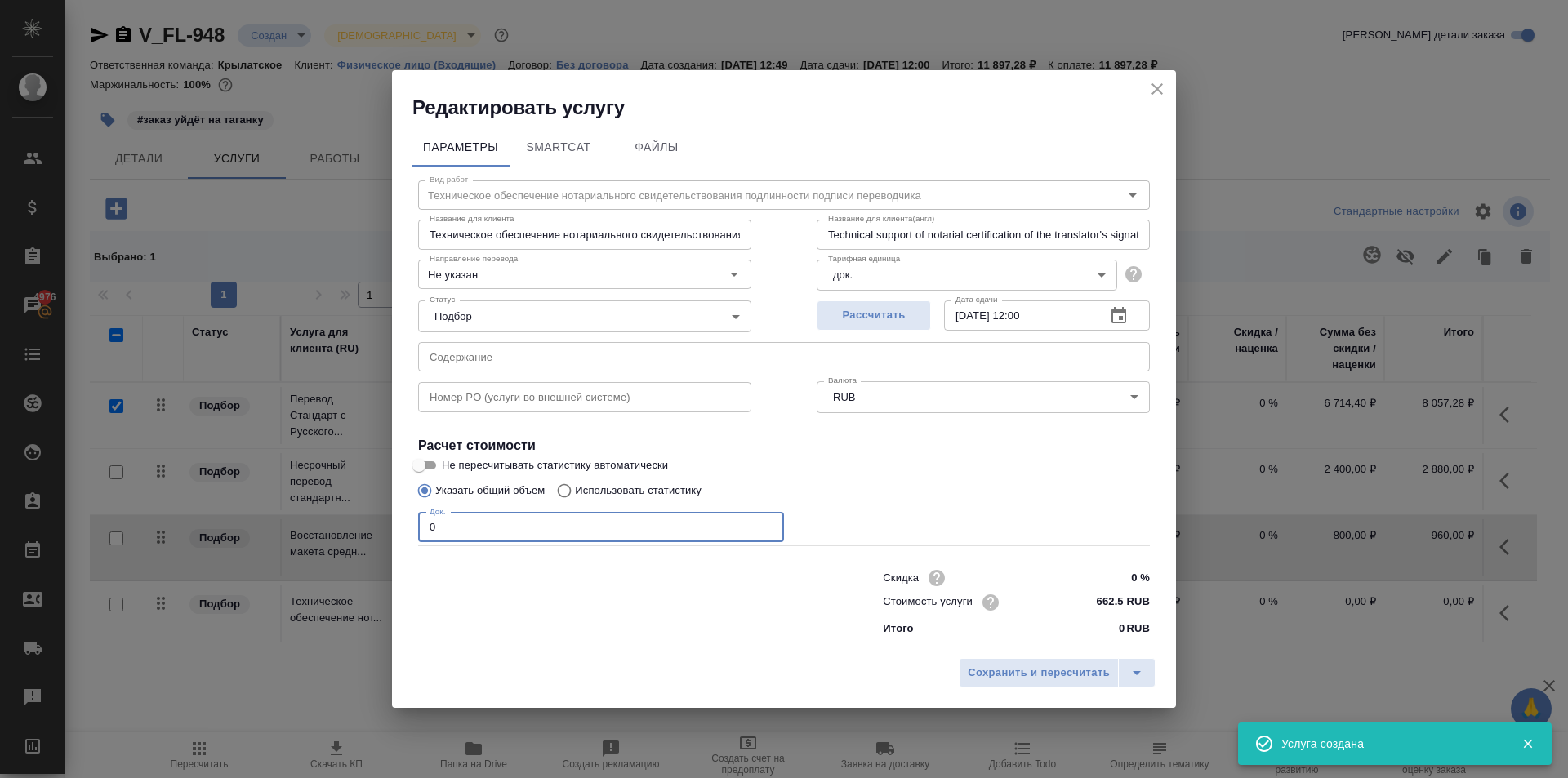
drag, startPoint x: 462, startPoint y: 531, endPoint x: 321, endPoint y: 519, distance: 141.5
click at [321, 519] on div "Редактировать услугу Параметры SmartCat Файлы Вид работ Техническое обеспечение…" at bounding box center [784, 389] width 1568 height 778
type input "3"
click at [1052, 673] on span "Сохранить и пересчитать" at bounding box center [1039, 673] width 142 height 19
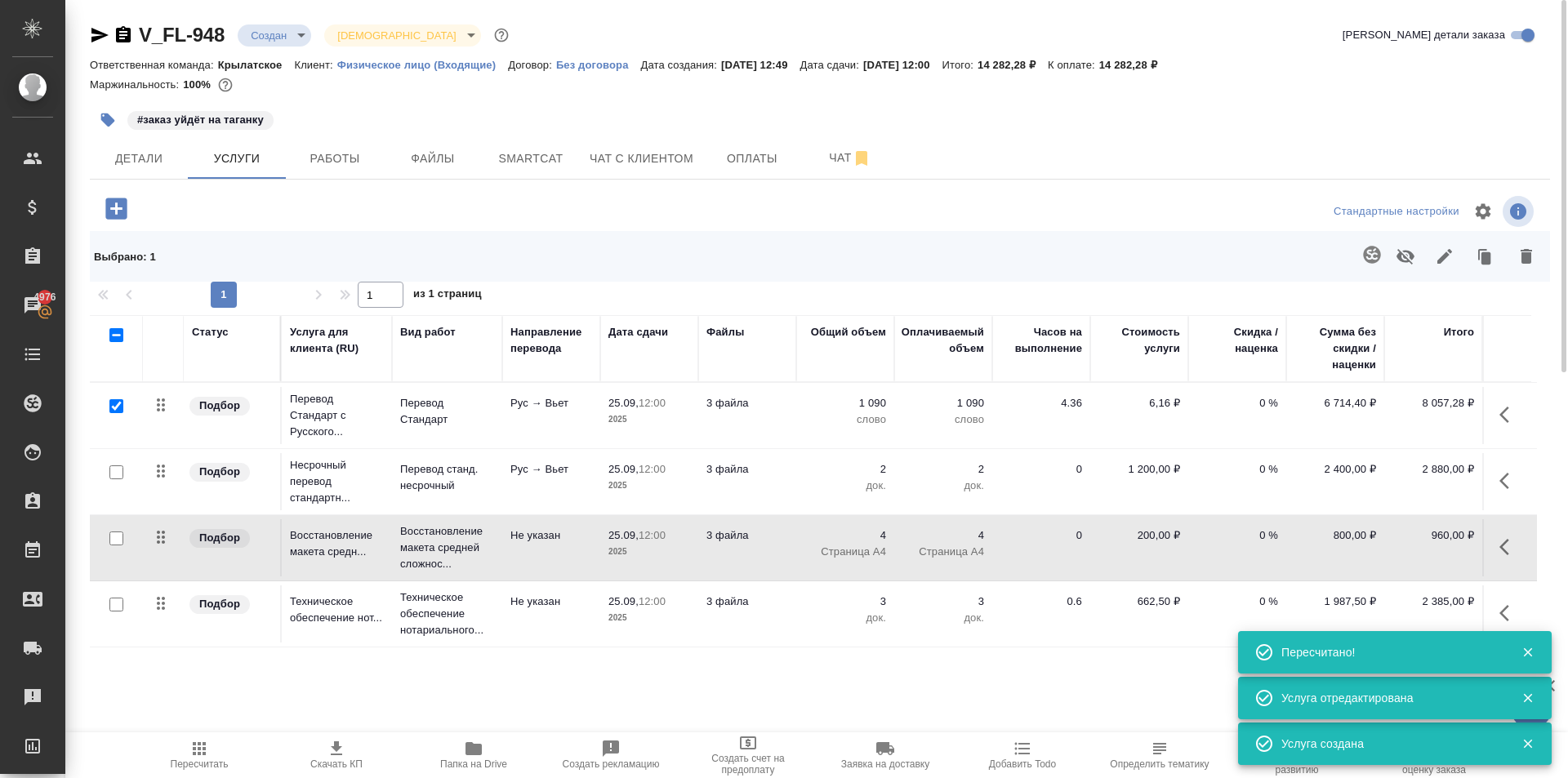
click at [225, 748] on span "Пересчитать" at bounding box center [199, 754] width 118 height 31
drag, startPoint x: 1516, startPoint y: 412, endPoint x: 1505, endPoint y: 414, distance: 11.2
click at [1505, 414] on icon "button" at bounding box center [1509, 415] width 20 height 20
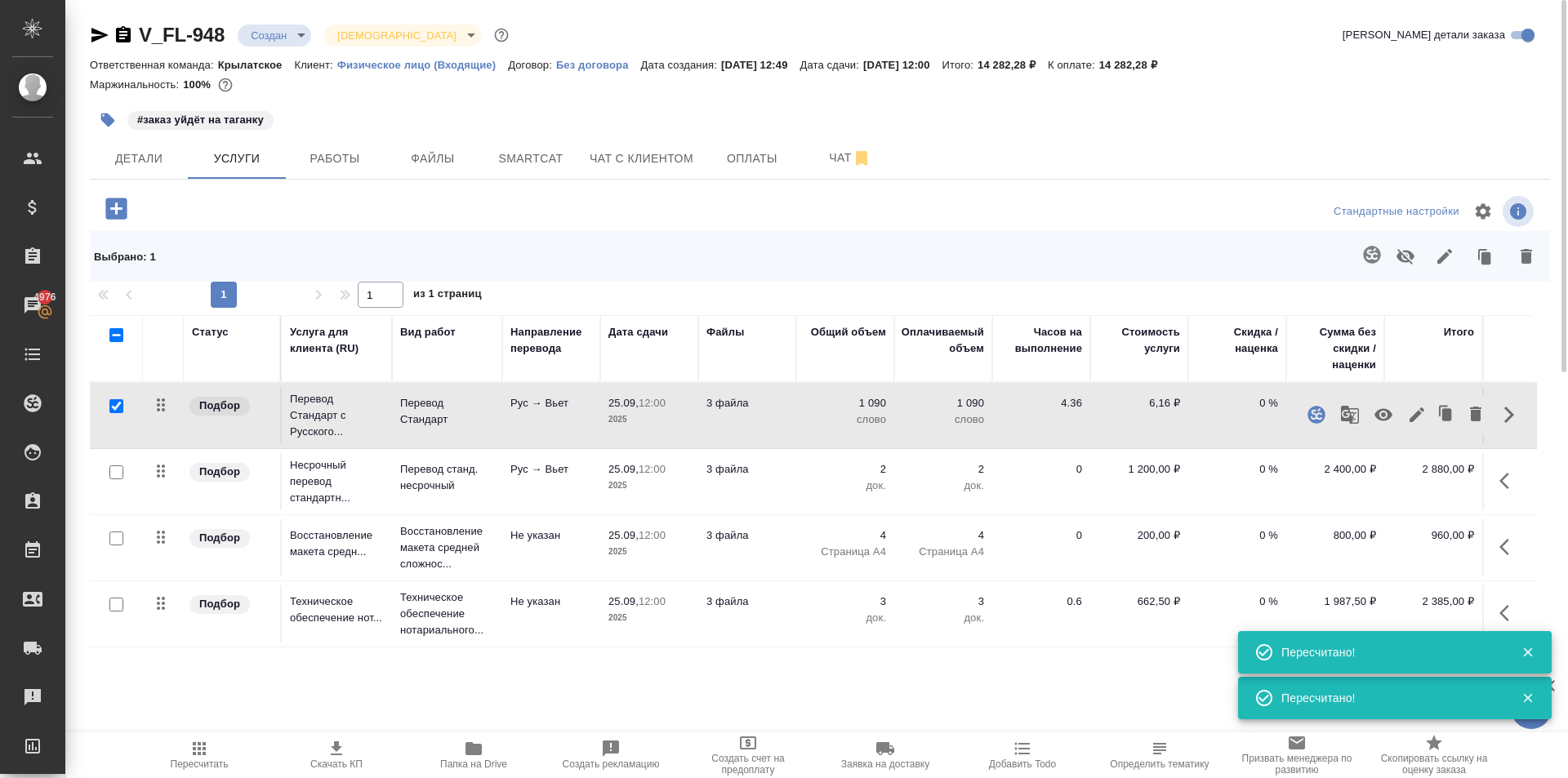
click at [1415, 421] on icon "button" at bounding box center [1417, 415] width 20 height 20
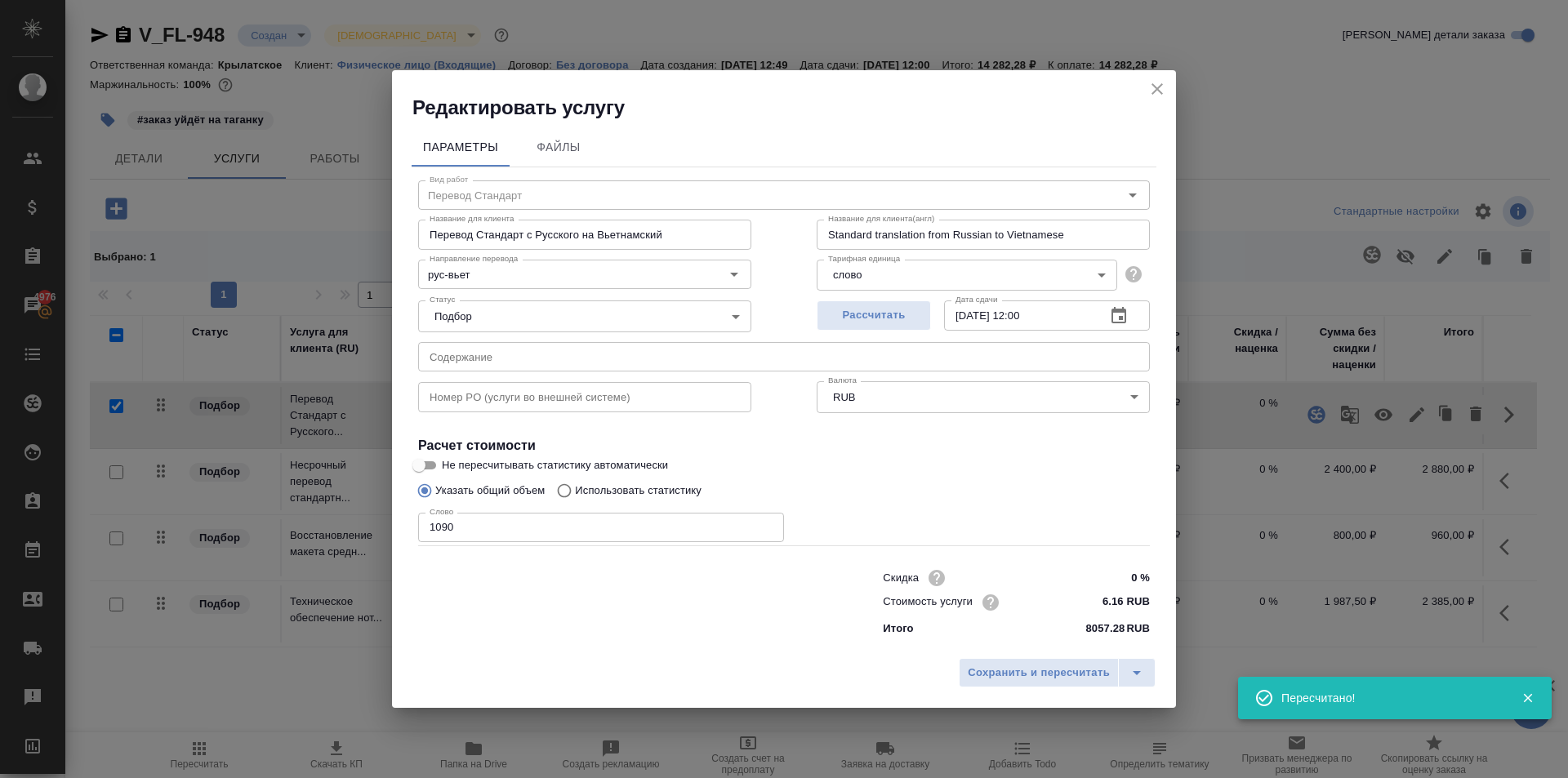
click at [541, 523] on input "1090" at bounding box center [601, 527] width 366 height 30
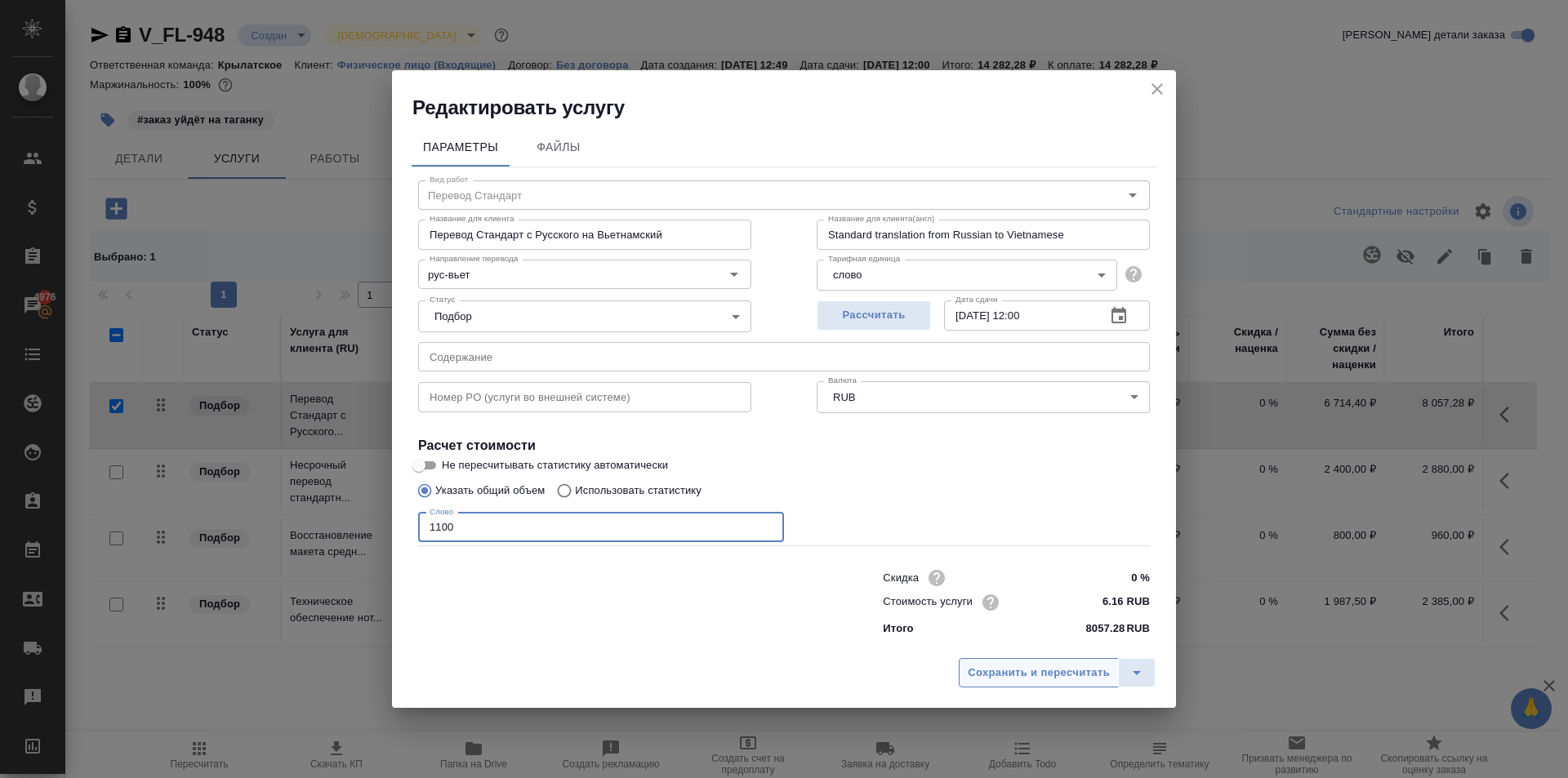
type input "1100"
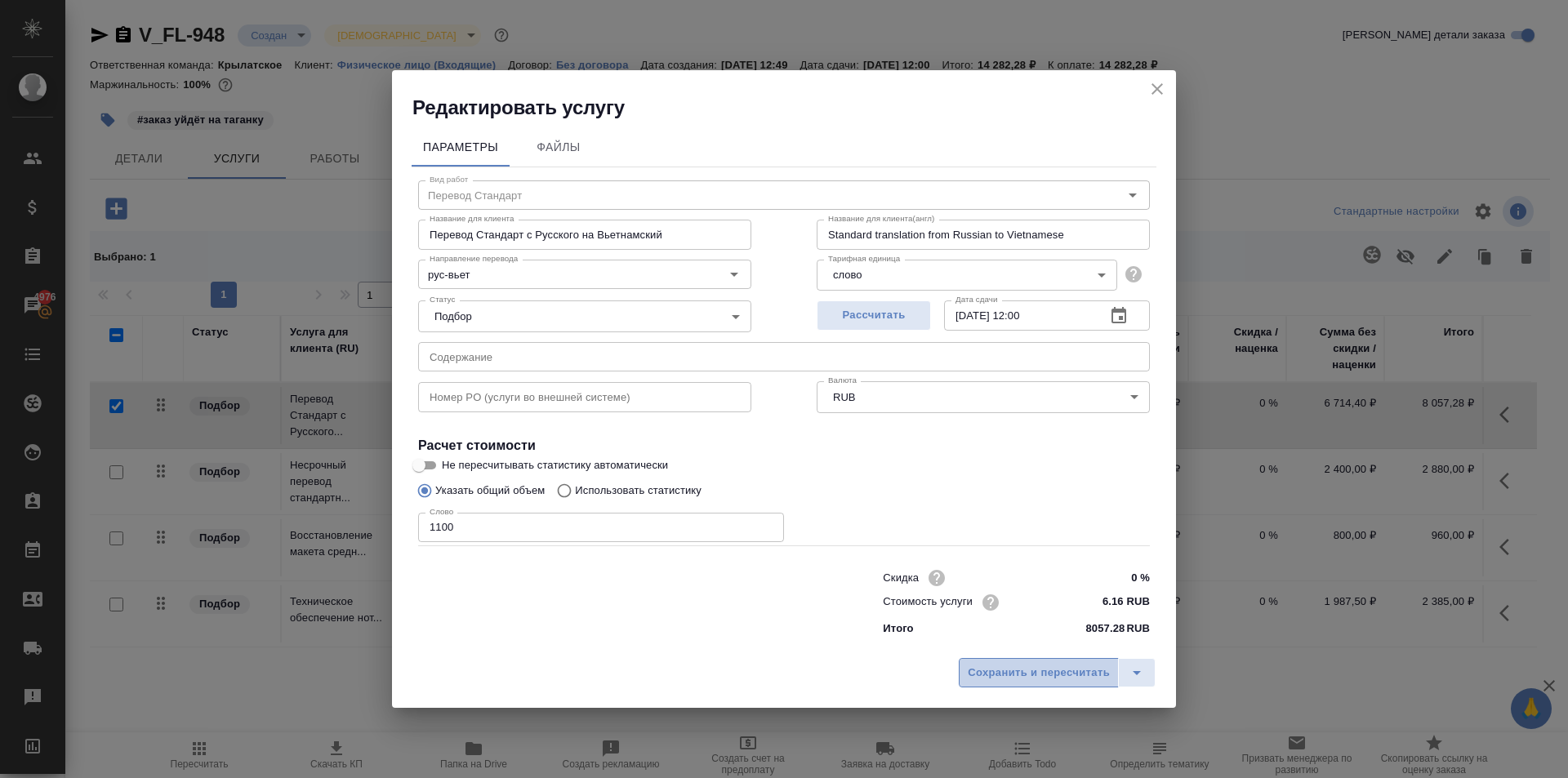
click at [974, 663] on span "Сохранить и пересчитать" at bounding box center [1039, 673] width 142 height 19
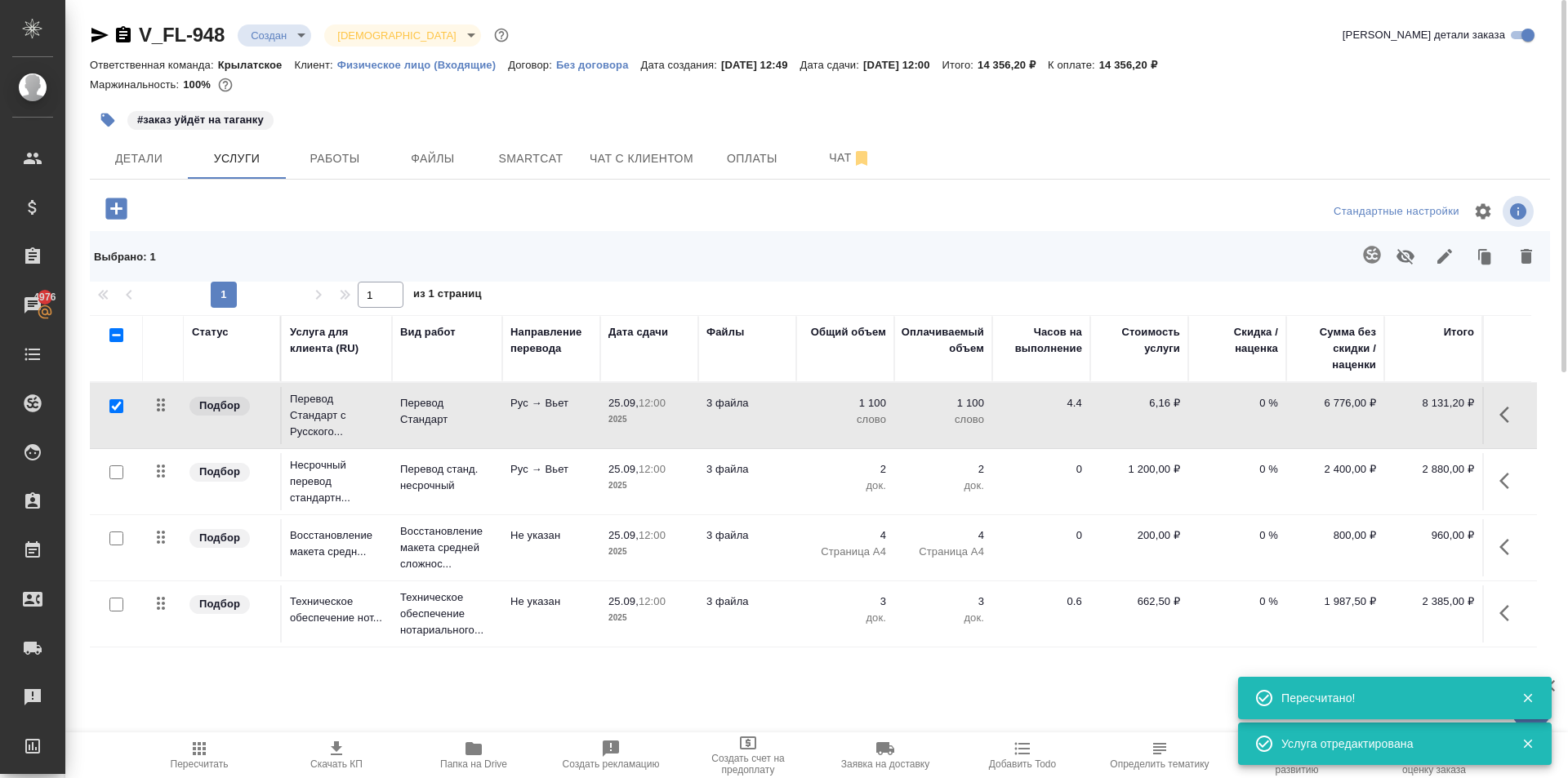
drag, startPoint x: 202, startPoint y: 744, endPoint x: 217, endPoint y: 740, distance: 15.5
click at [202, 745] on icon "button" at bounding box center [200, 748] width 20 height 20
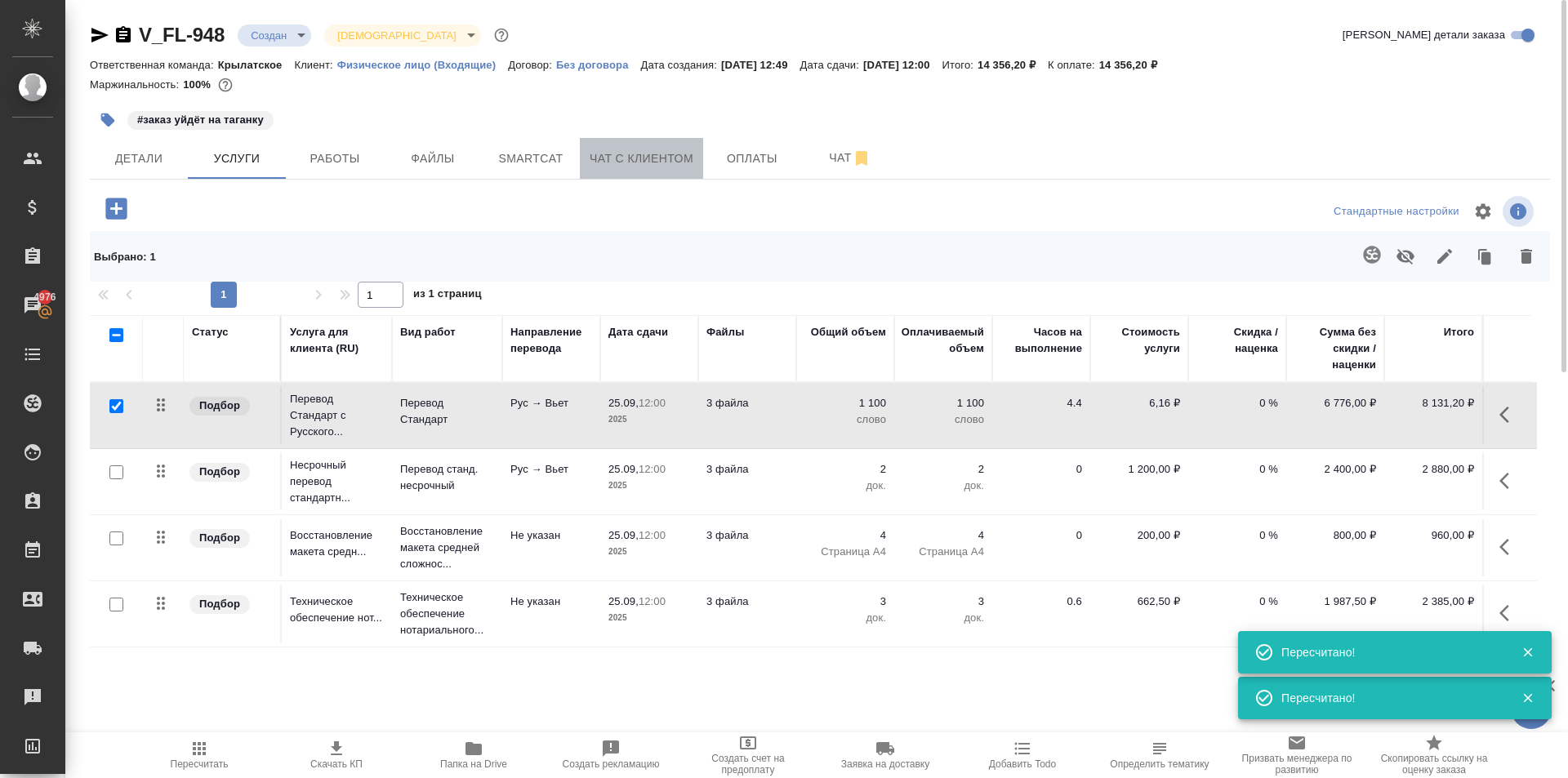
click at [645, 157] on span "Чат с клиентом" at bounding box center [641, 158] width 104 height 21
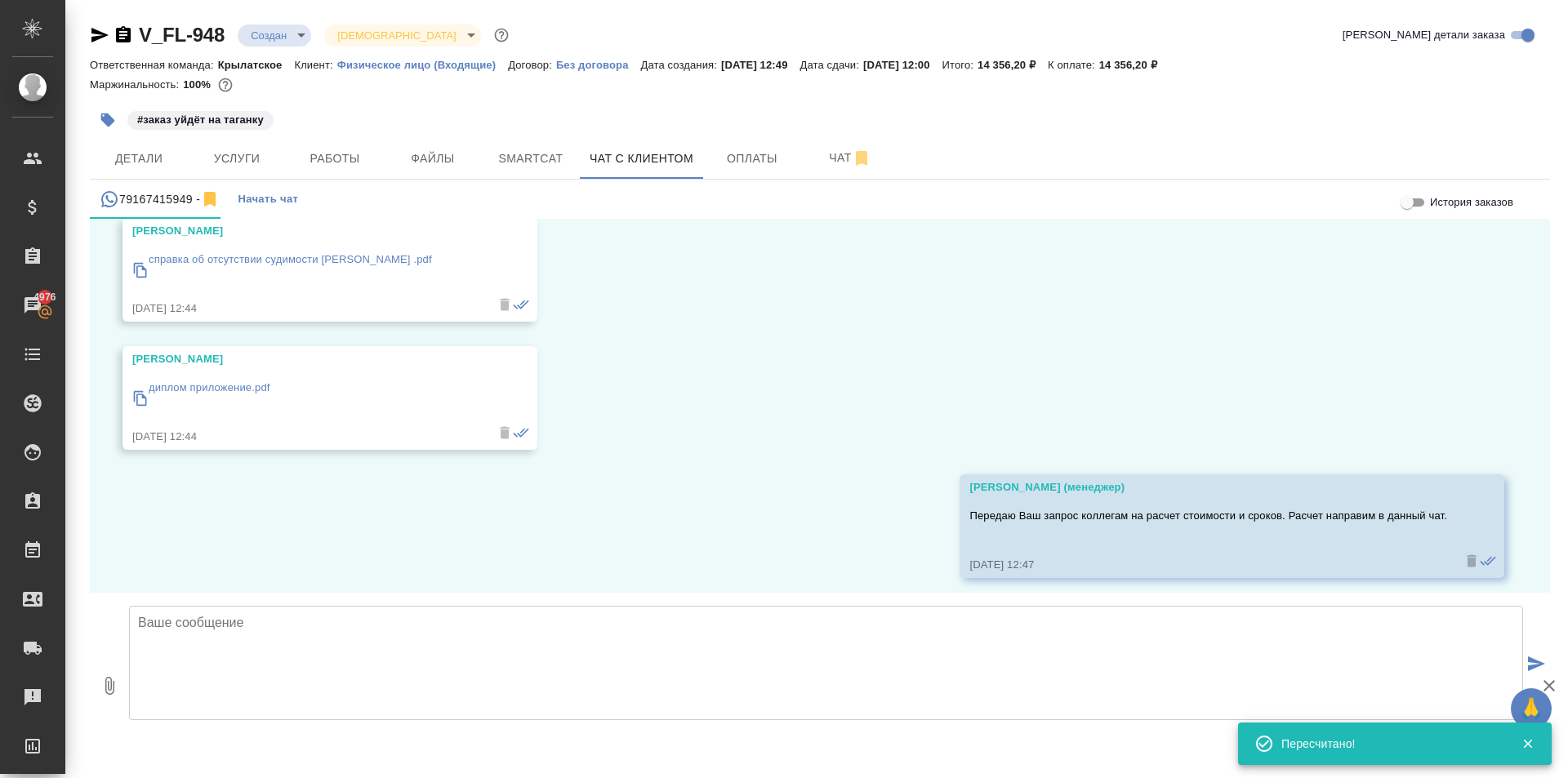
scroll to position [867, 0]
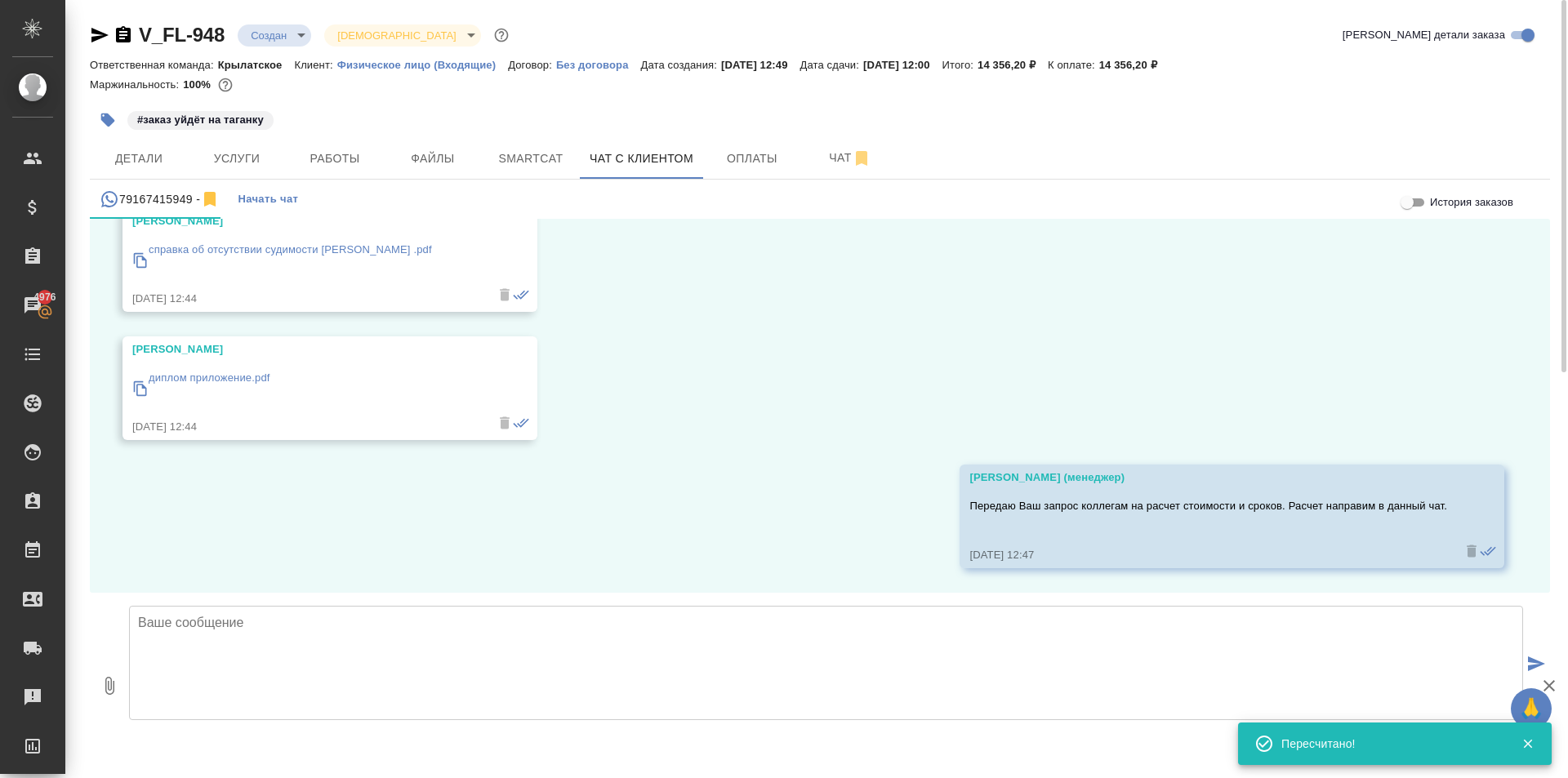
drag, startPoint x: 1457, startPoint y: 412, endPoint x: 1336, endPoint y: 410, distance: 121.0
click at [1454, 410] on div "24.09, среда Ярослава Добрый день, мне нужно перевести на Вьетнамский и нотариа…" at bounding box center [819, 405] width 1460 height 374
click at [310, 640] on textarea at bounding box center [825, 663] width 1394 height 115
paste textarea "Направляем расчёт стоимости по Вашему запросу. Срок исполнения: 3 рабочих дня. …"
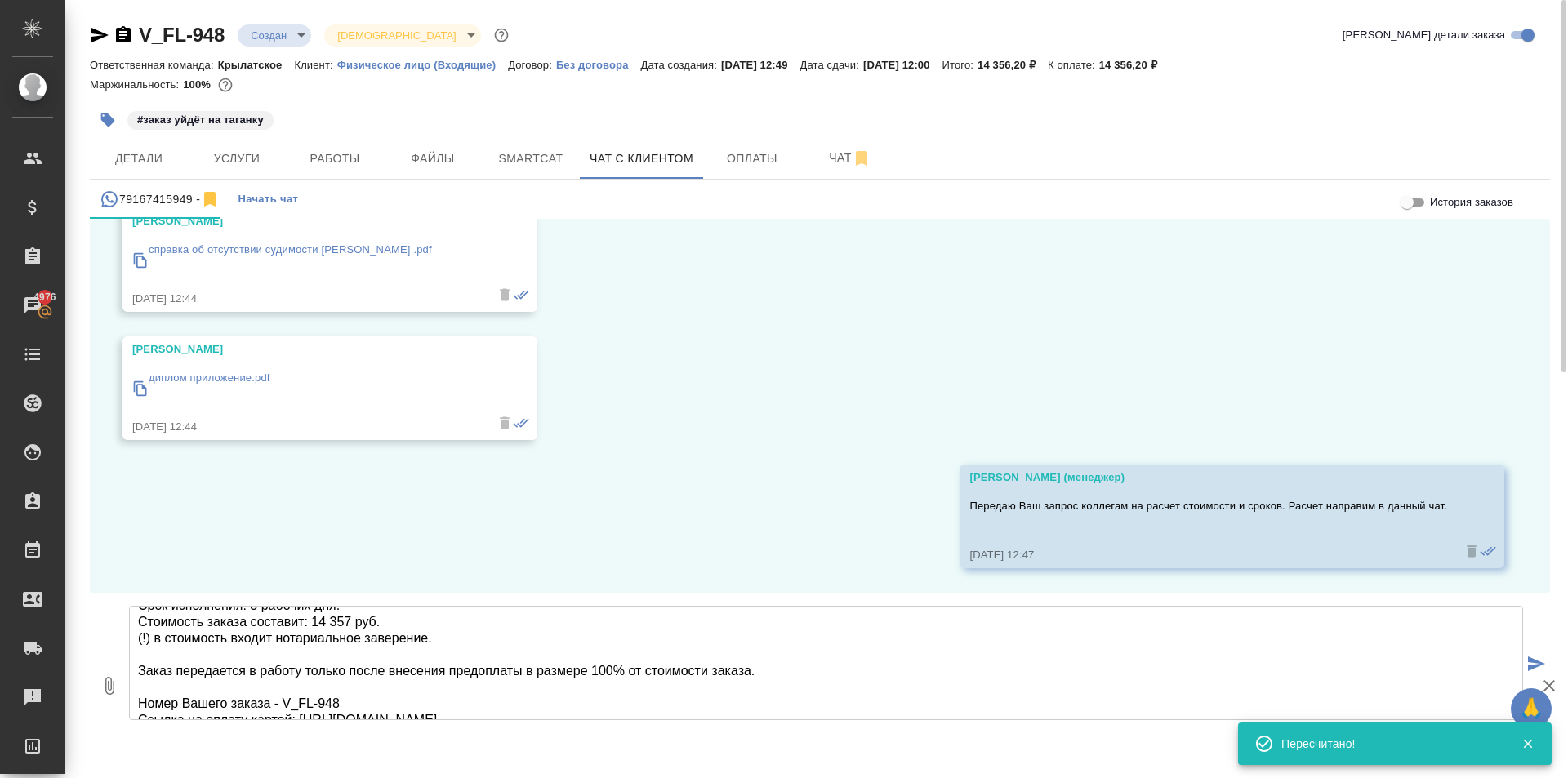
scroll to position [0, 0]
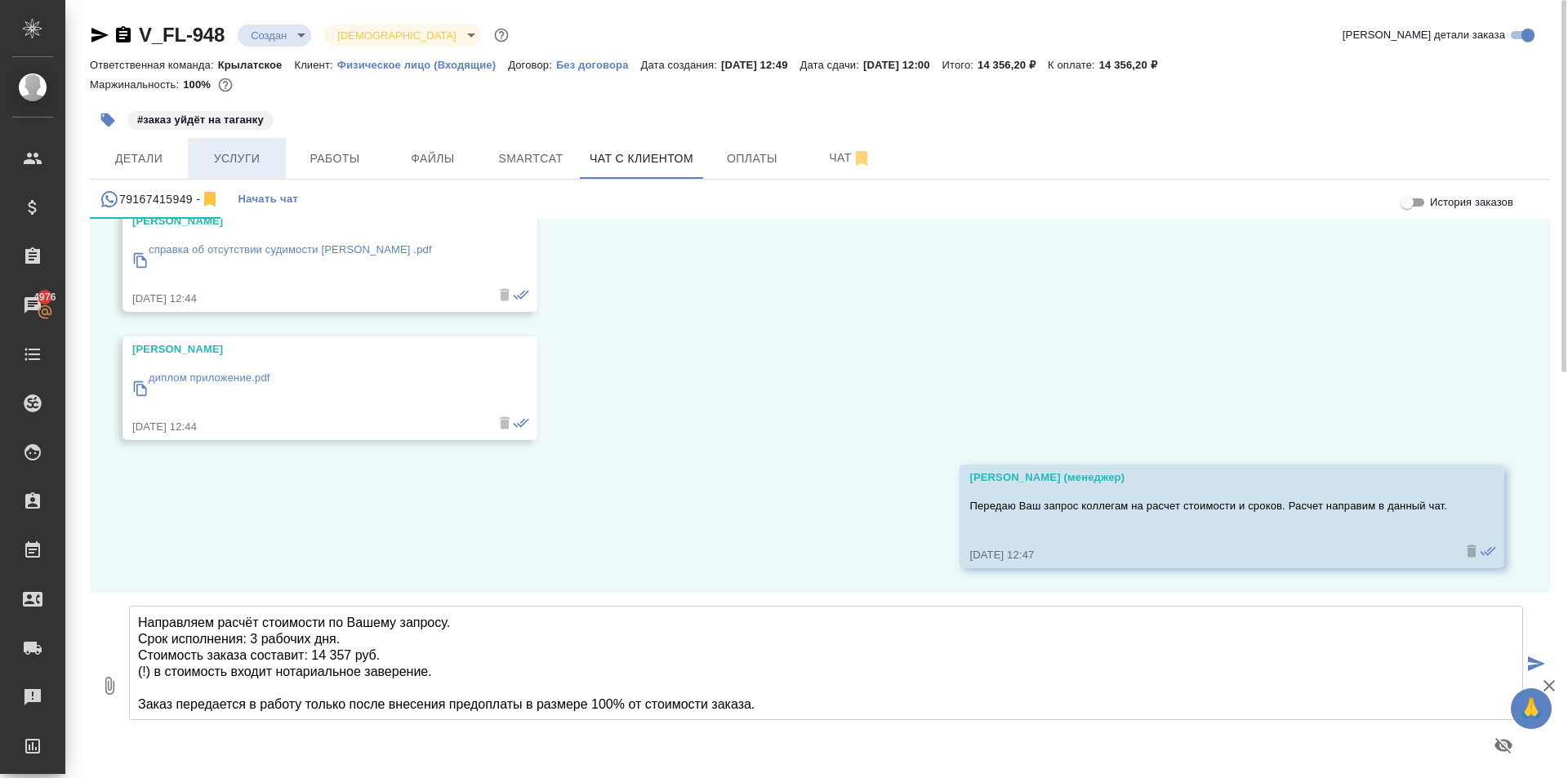
type textarea "Направляем расчёт стоимости по Вашему запросу. Срок исполнения: 3 рабочих дня. …"
click at [241, 143] on button "Услуги" at bounding box center [237, 158] width 98 height 41
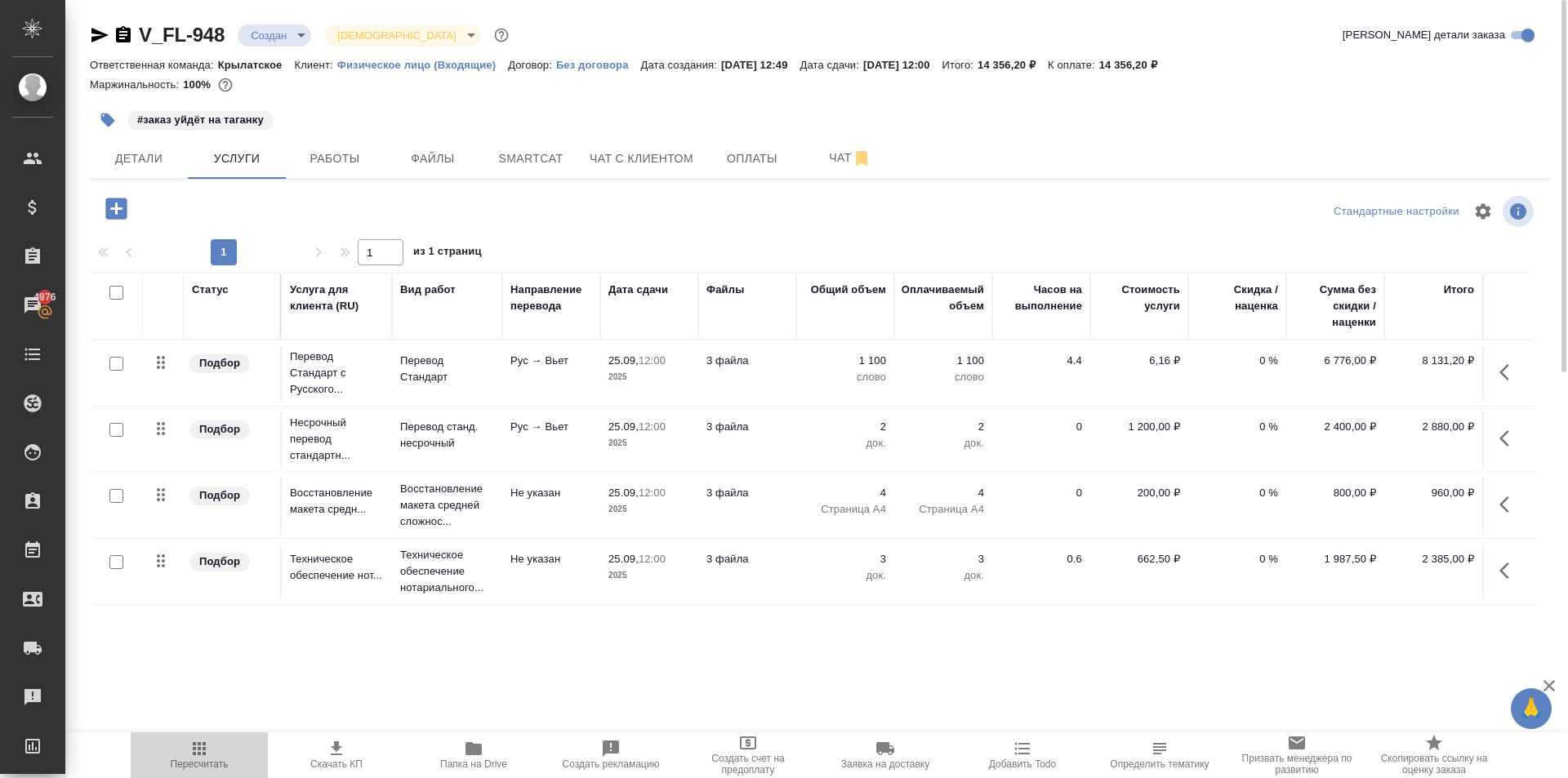
click at [226, 753] on span "Пересчитать" at bounding box center [199, 754] width 118 height 31
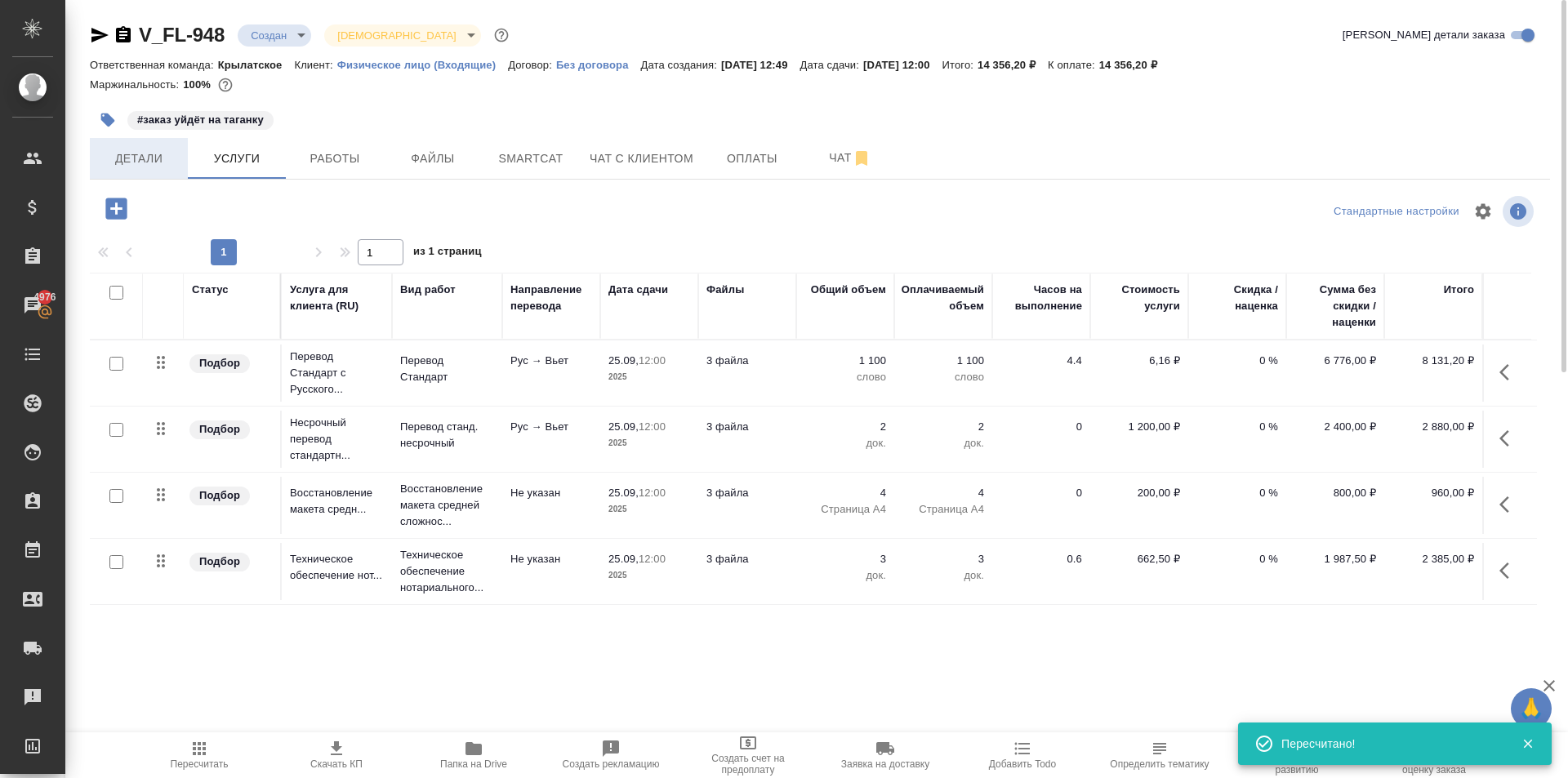
click at [137, 152] on span "Детали" at bounding box center [138, 158] width 78 height 21
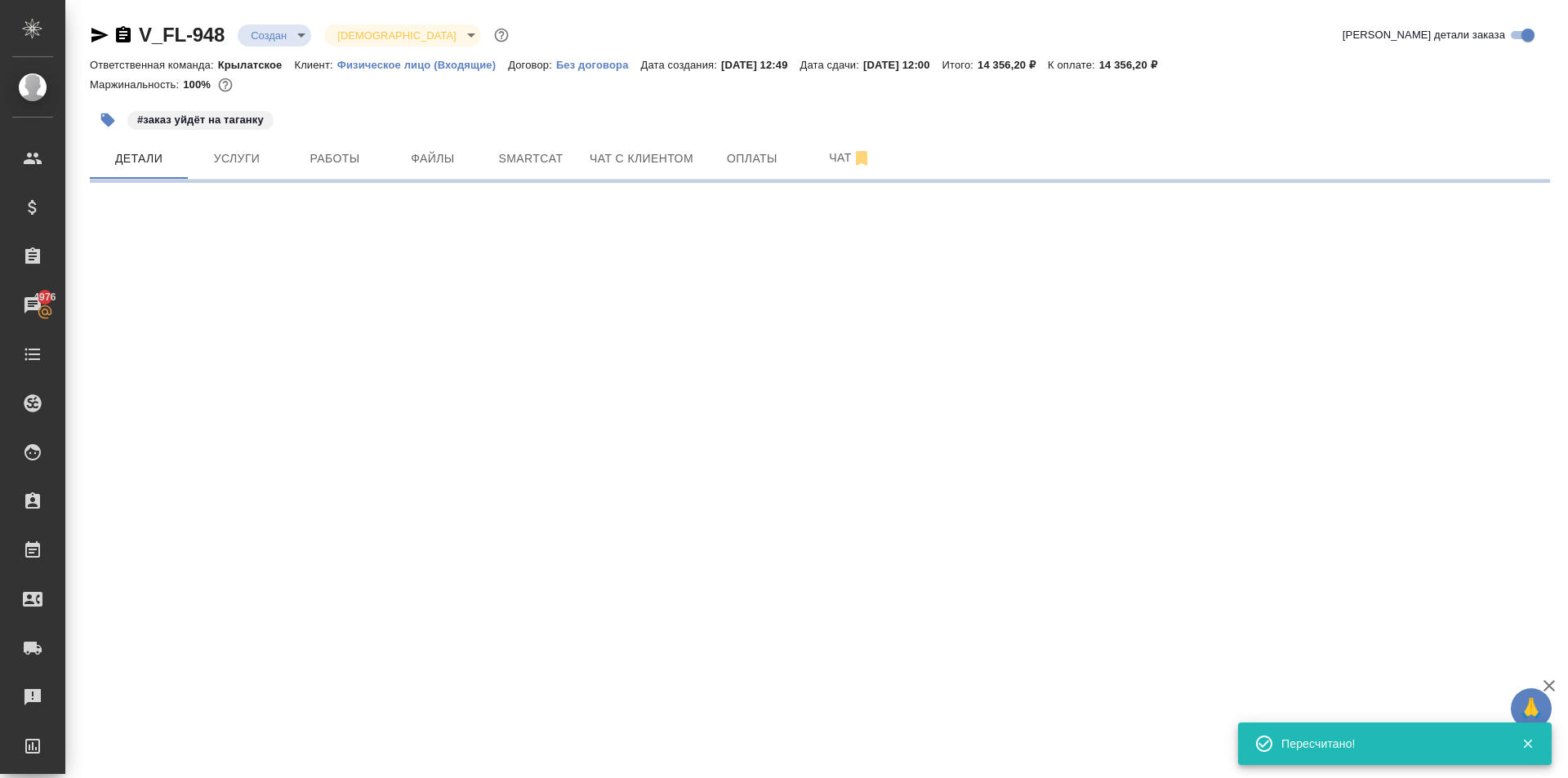
select select "RU"
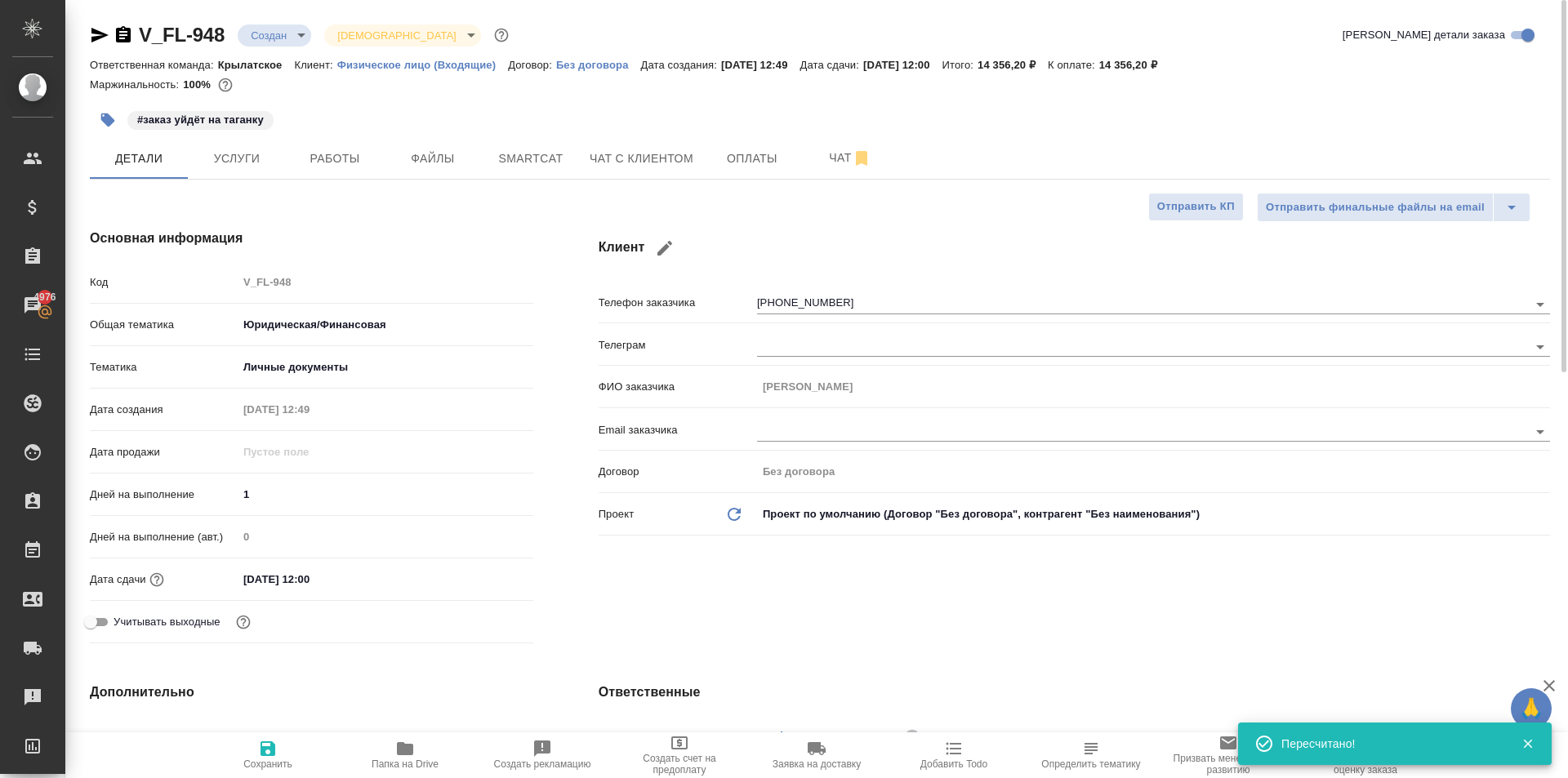
type textarea "x"
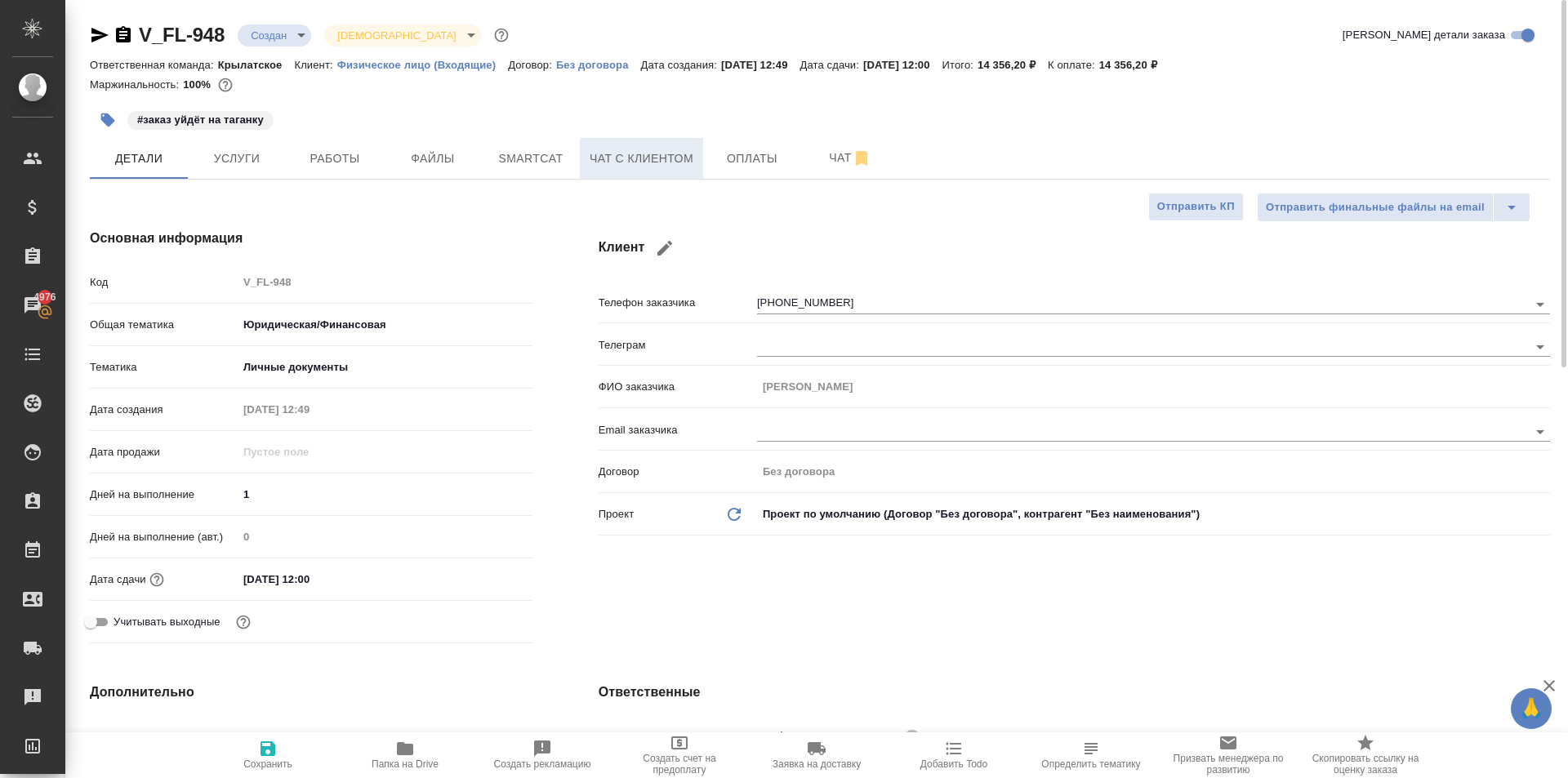
click at [601, 171] on button "Чат с клиентом" at bounding box center [641, 158] width 124 height 41
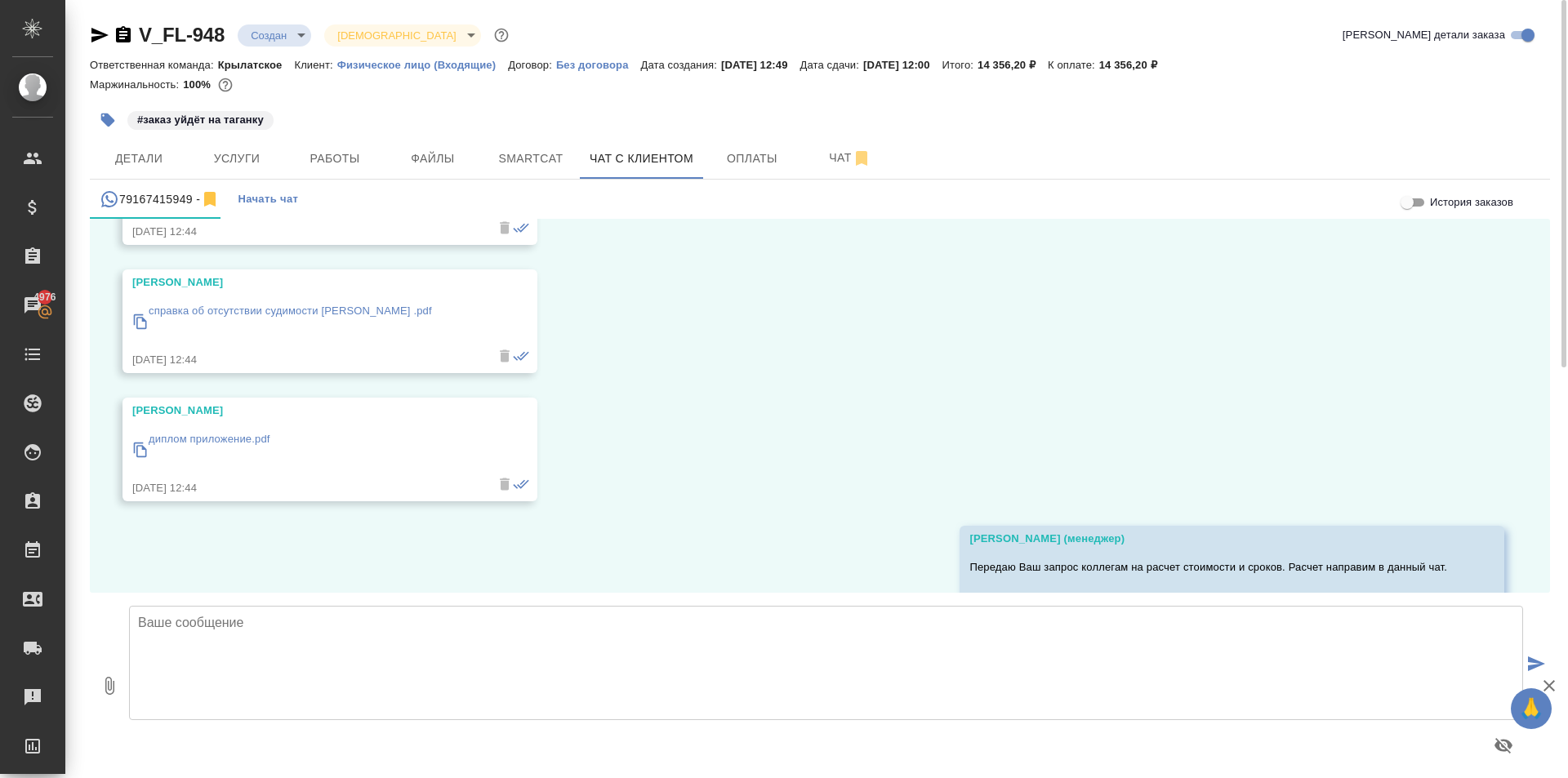
click at [248, 723] on div at bounding box center [826, 685] width 1407 height 172
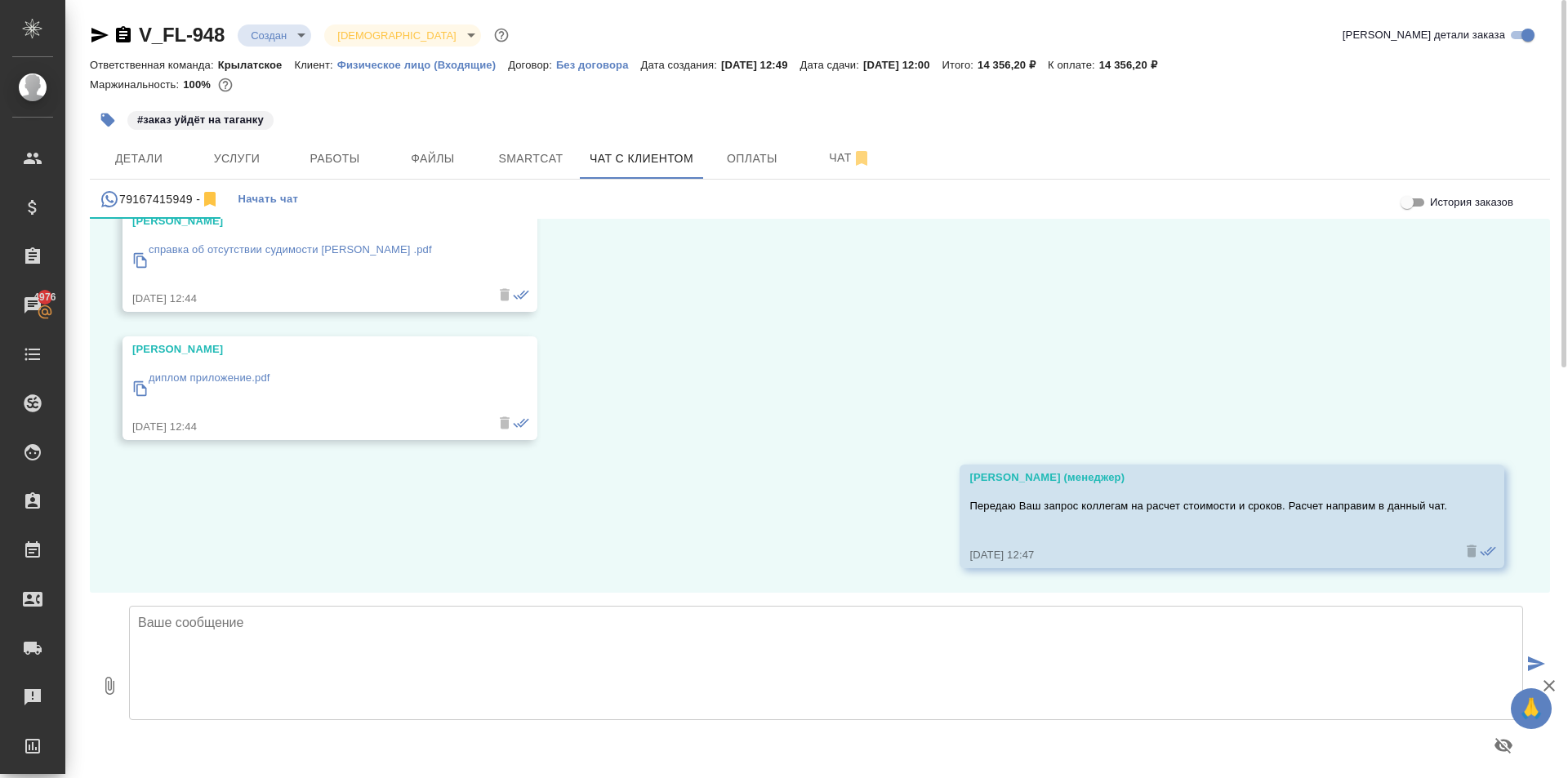
click at [255, 681] on textarea at bounding box center [825, 663] width 1394 height 115
paste textarea "Направляем расчёт стоимости по Вашему запросу. Срок исполнения: 3 рабочих дня. …"
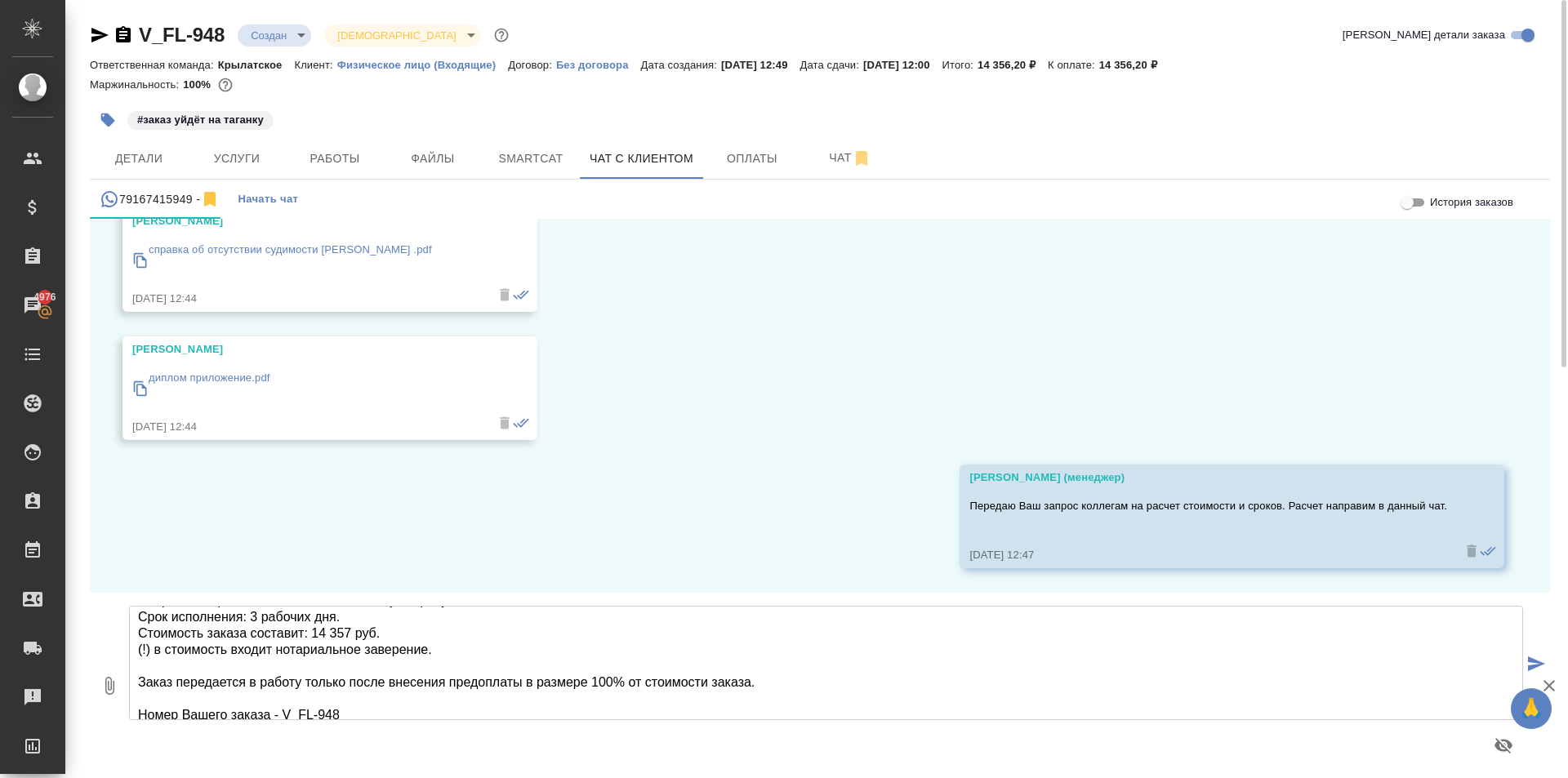
scroll to position [0, 0]
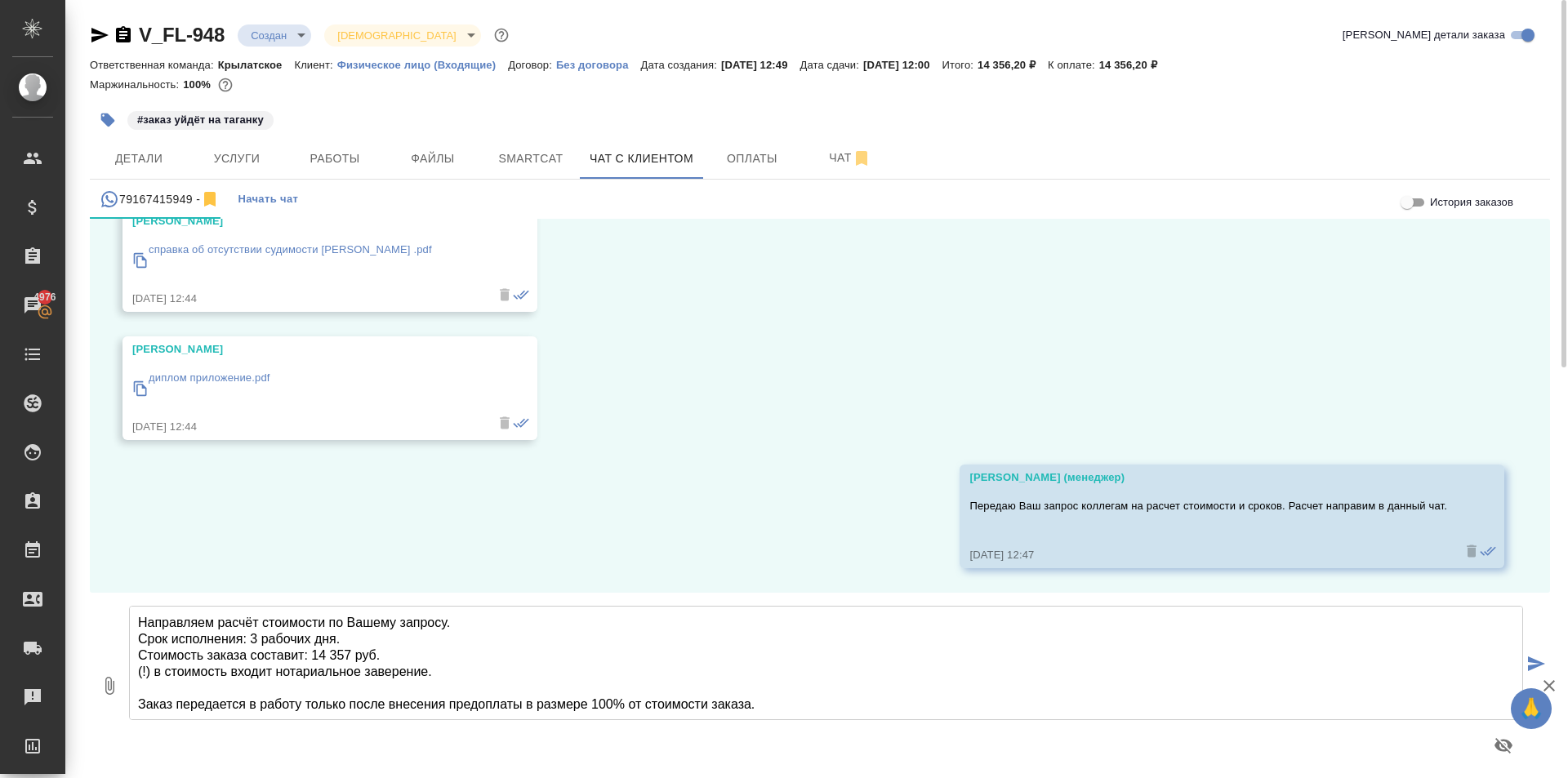
type textarea "Направляем расчёт стоимости по Вашему запросу. Срок исполнения: 3 рабочих дня. …"
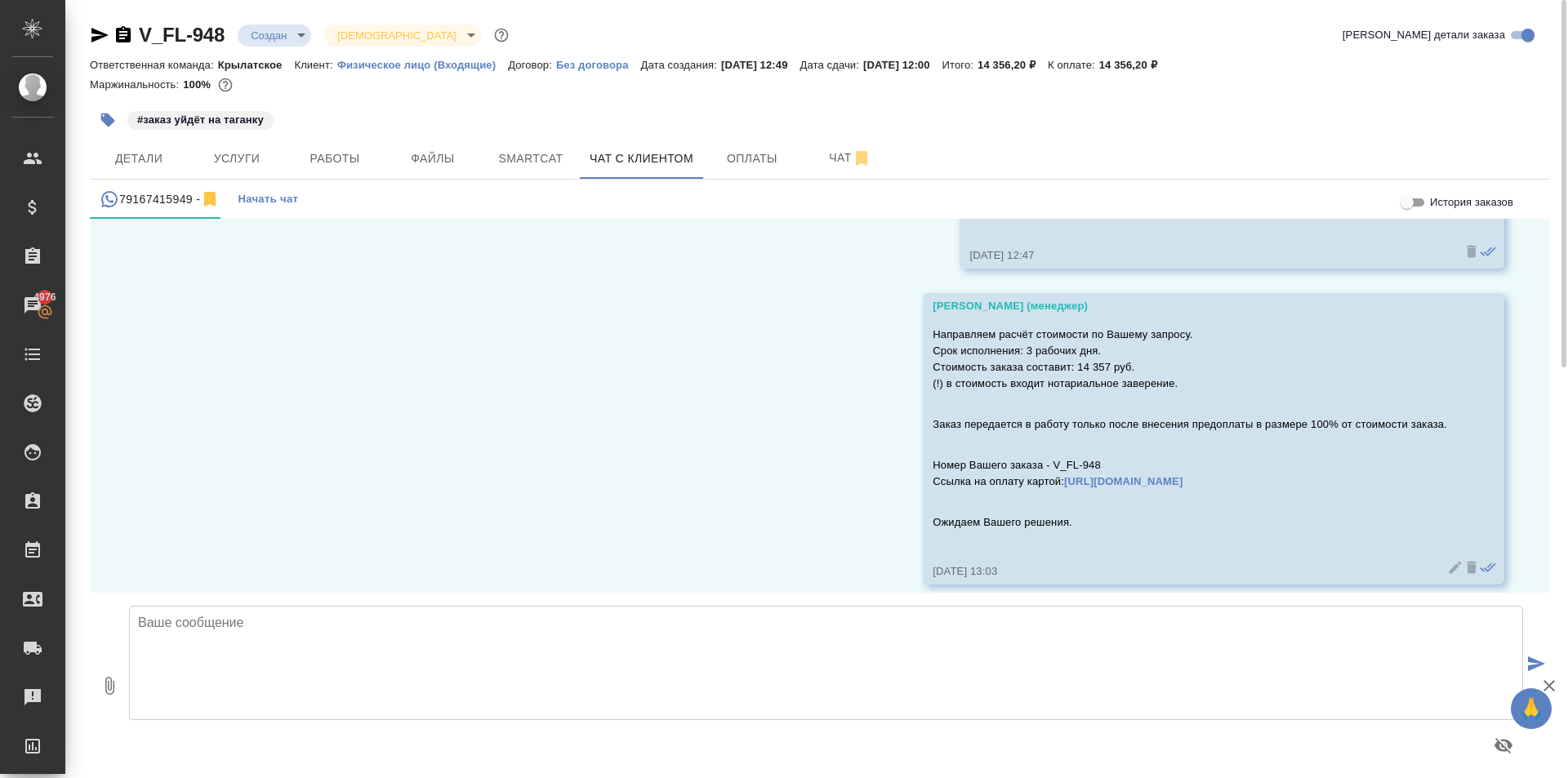
scroll to position [1183, 0]
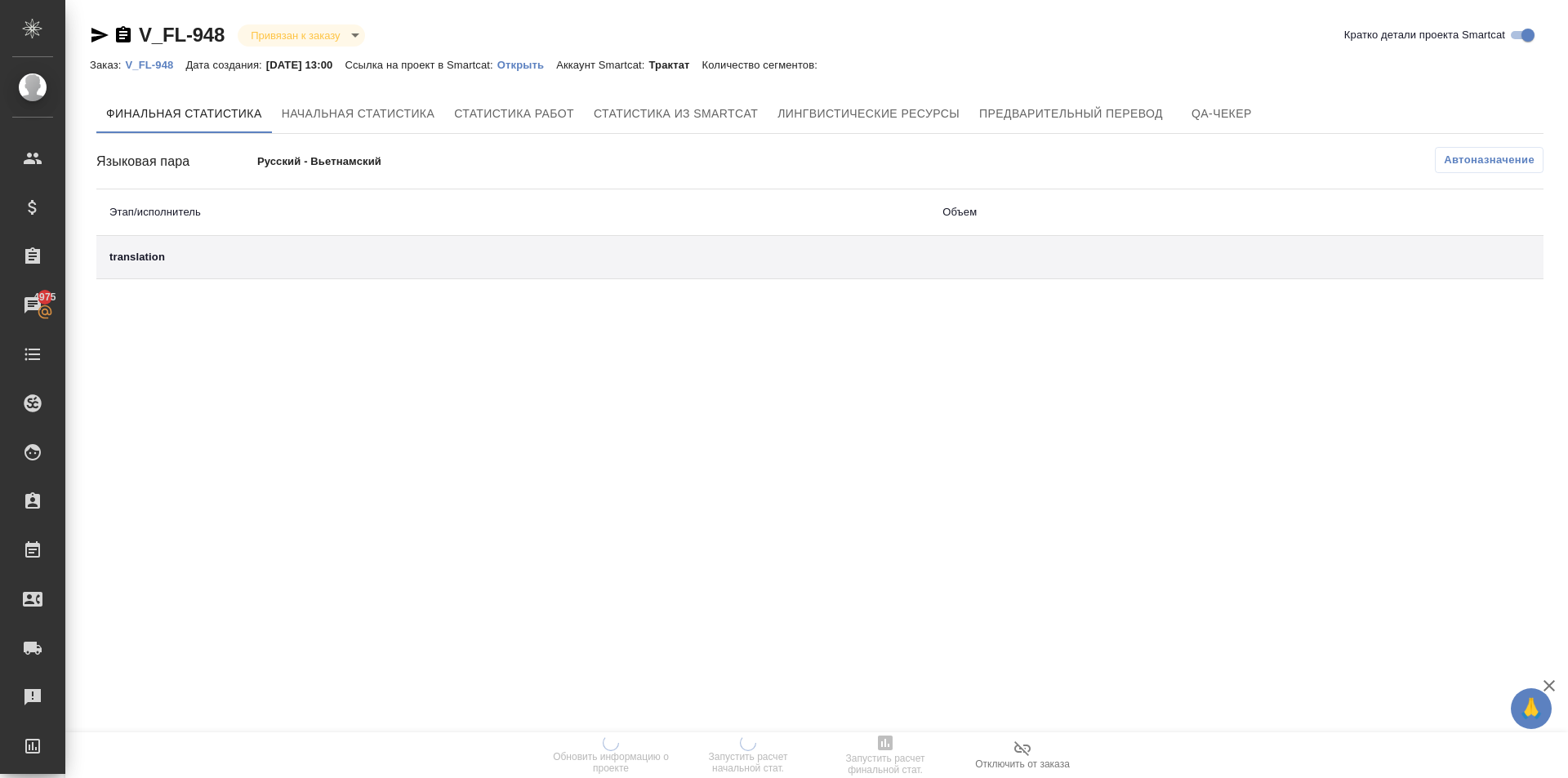
click at [583, 175] on div "Автоназначение" at bounding box center [1061, 161] width 965 height 29
click at [555, 63] on p "Открыть" at bounding box center [526, 64] width 59 height 12
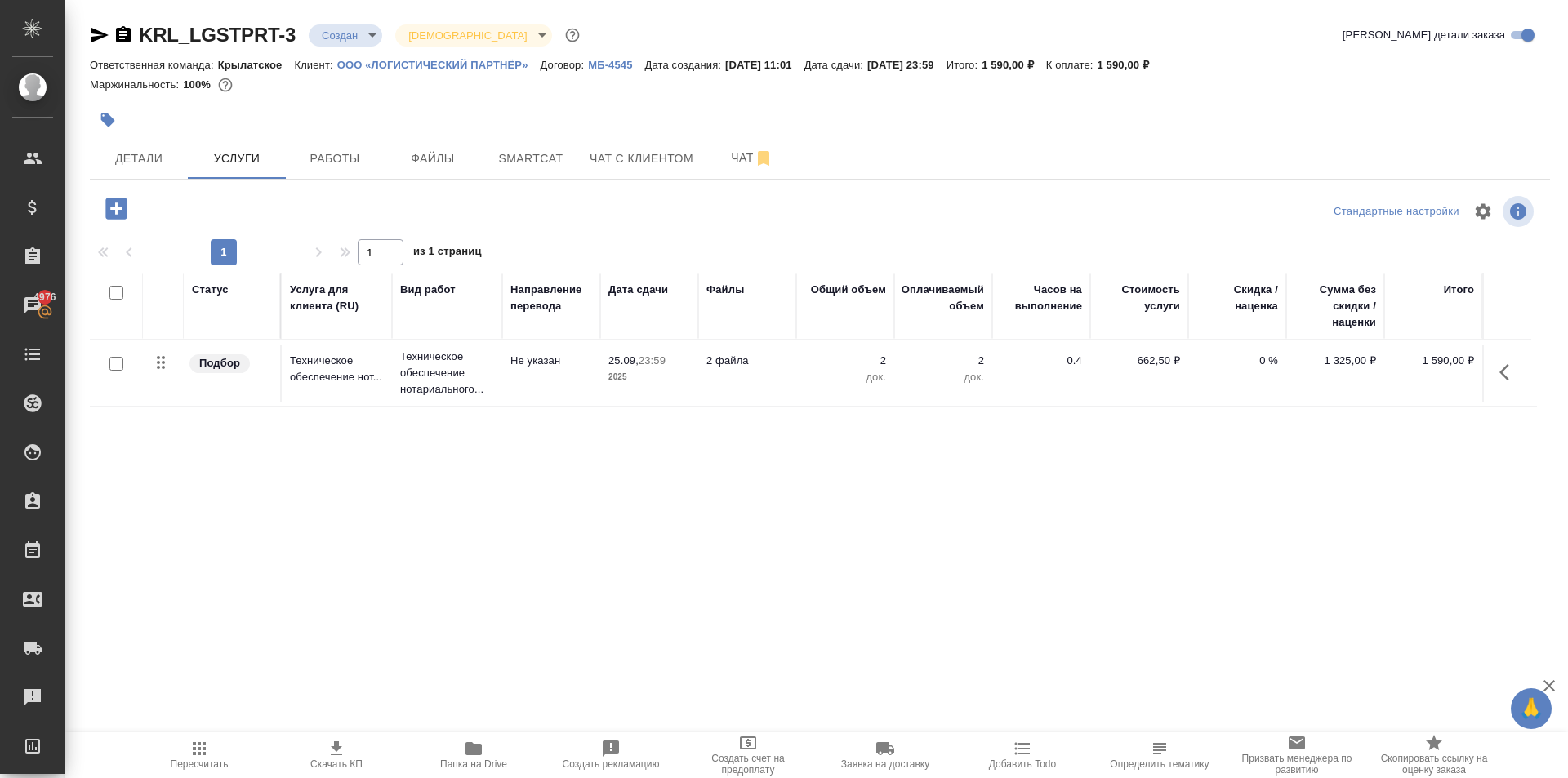
click at [97, 35] on icon "button" at bounding box center [100, 35] width 20 height 20
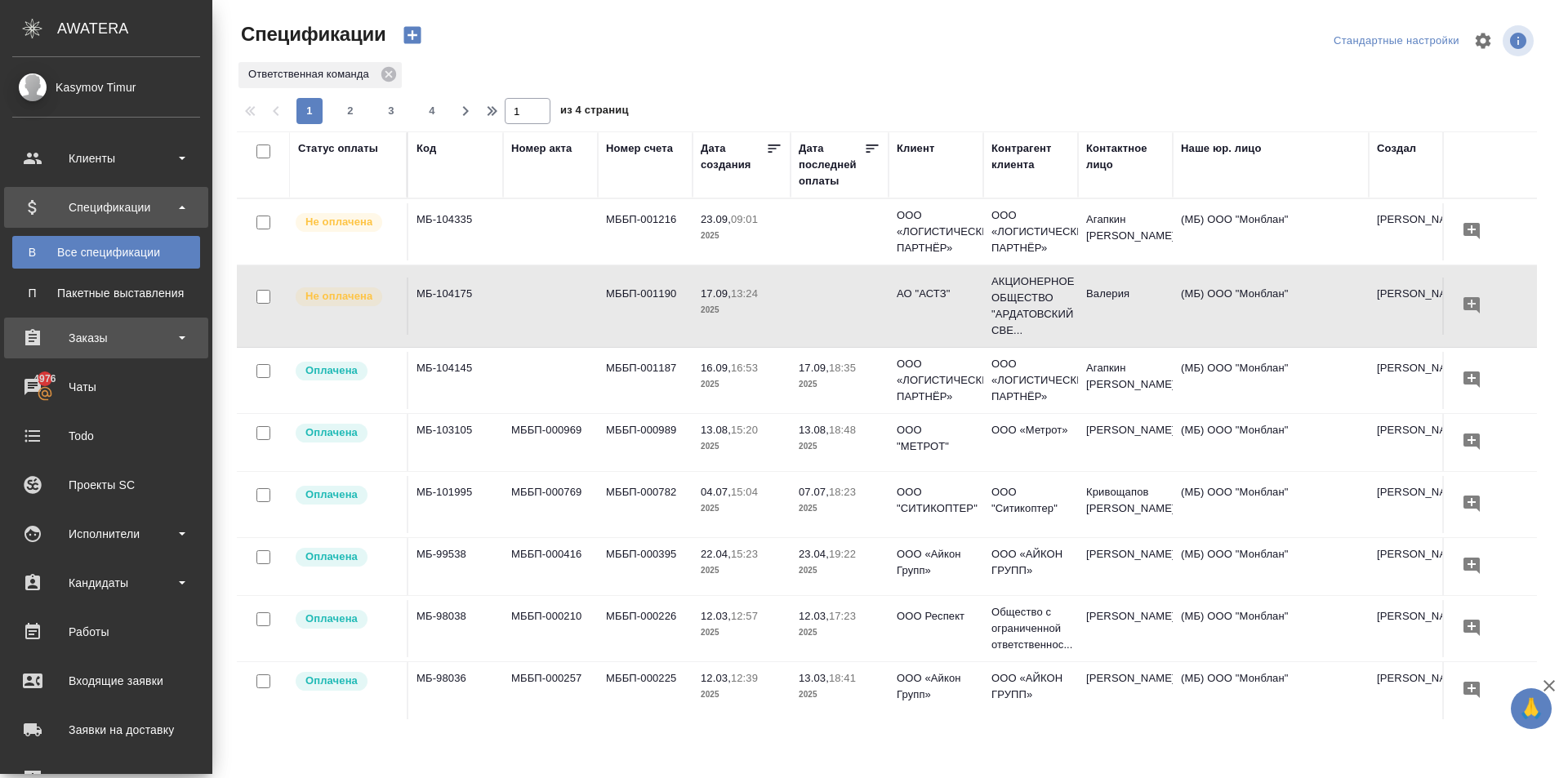
click at [137, 344] on div "Заказы" at bounding box center [106, 338] width 188 height 25
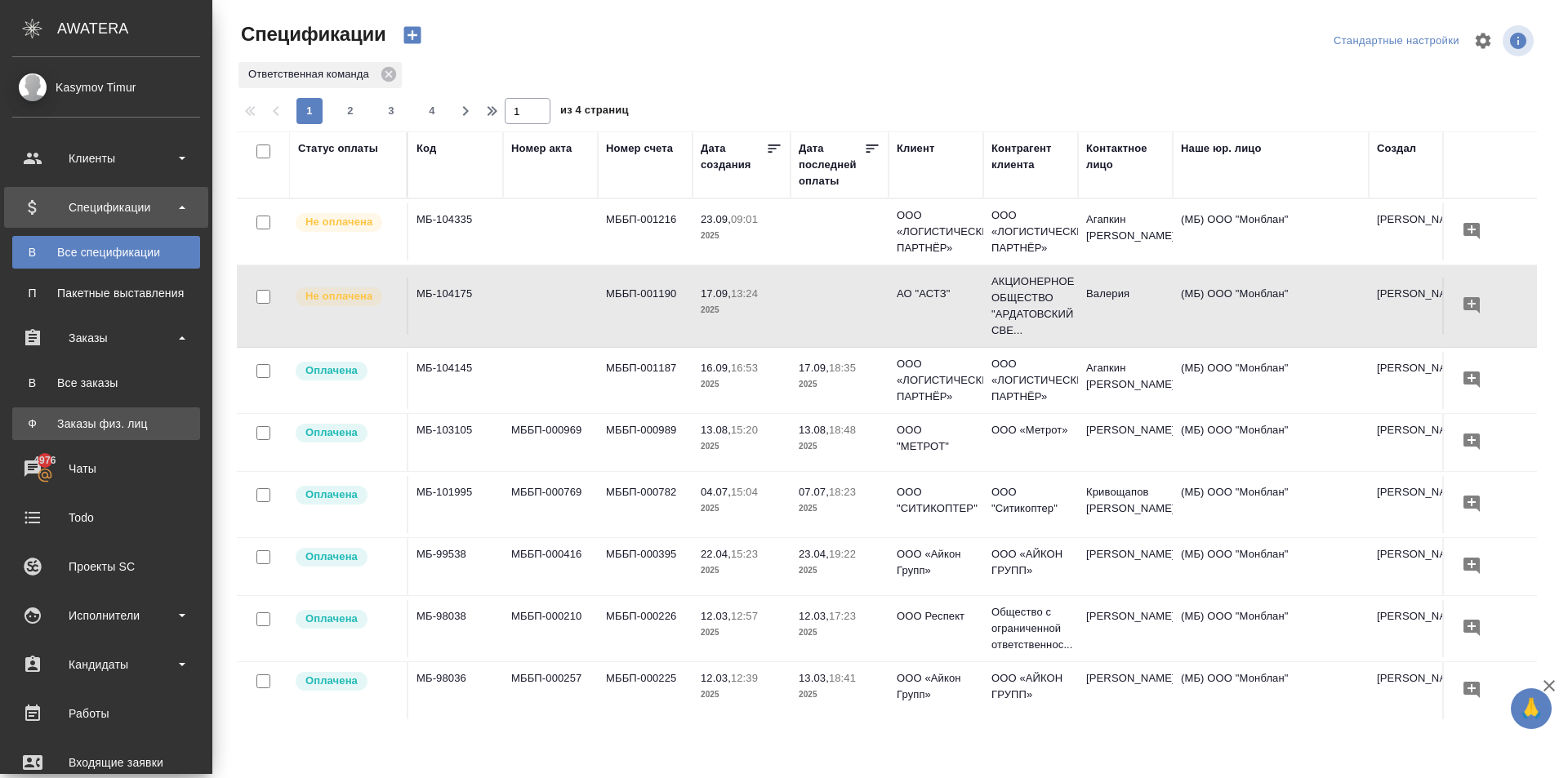
click at [103, 423] on div "Заказы физ. лиц" at bounding box center [106, 424] width 171 height 16
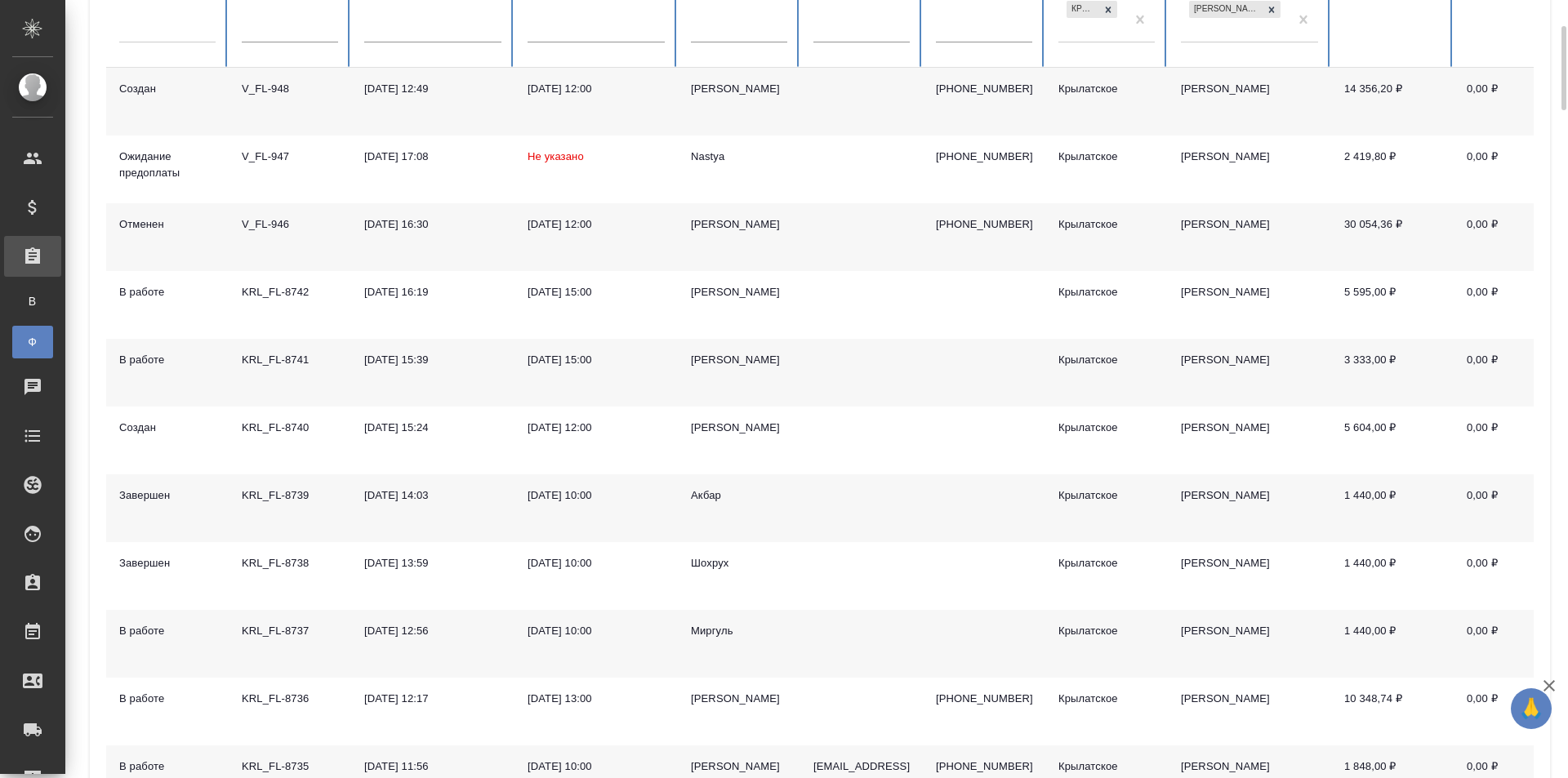
scroll to position [326, 0]
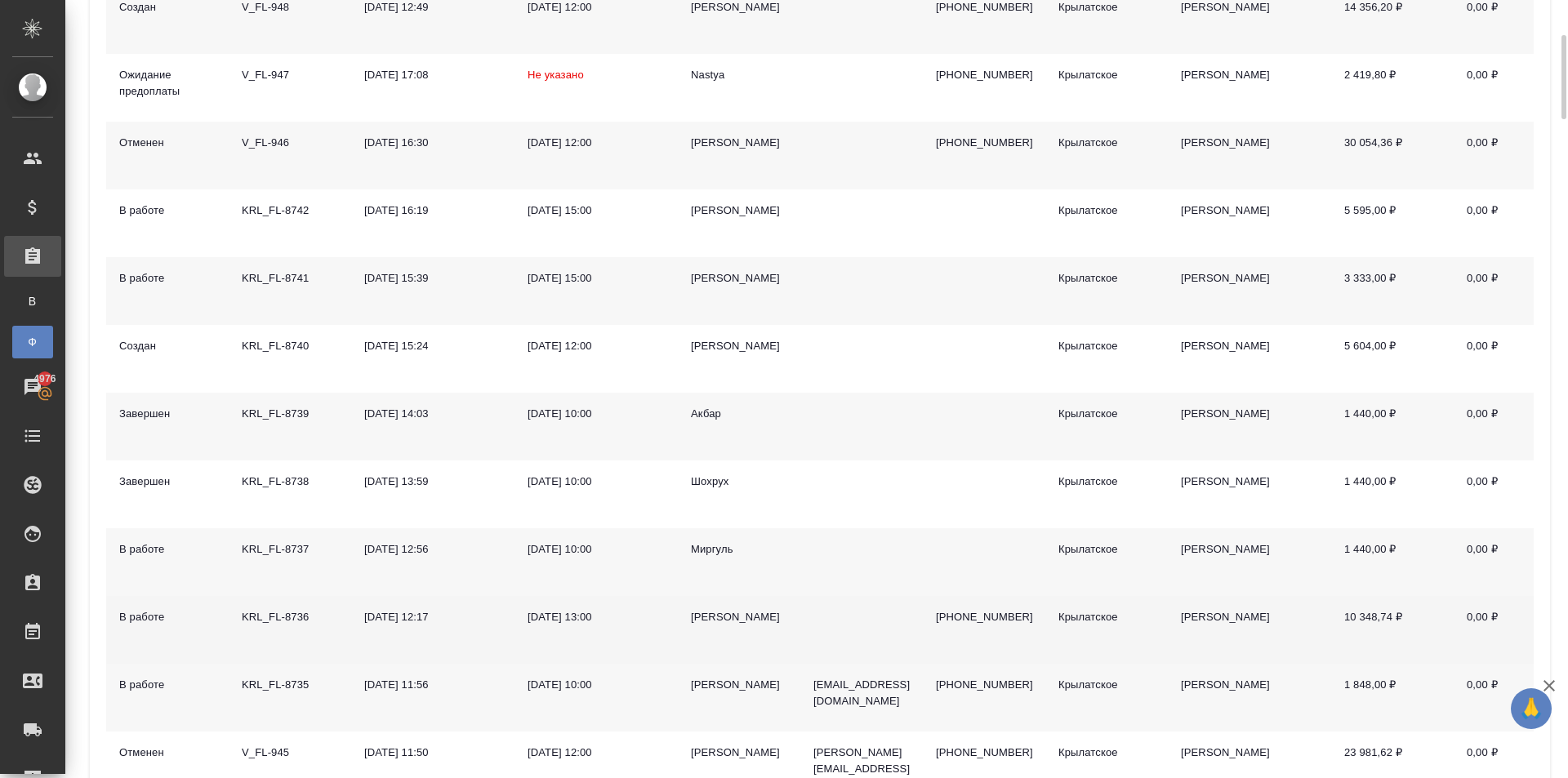
click at [743, 623] on div "Тарасов Артём" at bounding box center [739, 617] width 96 height 16
click at [742, 623] on div "Тарасов Артём" at bounding box center [739, 617] width 96 height 16
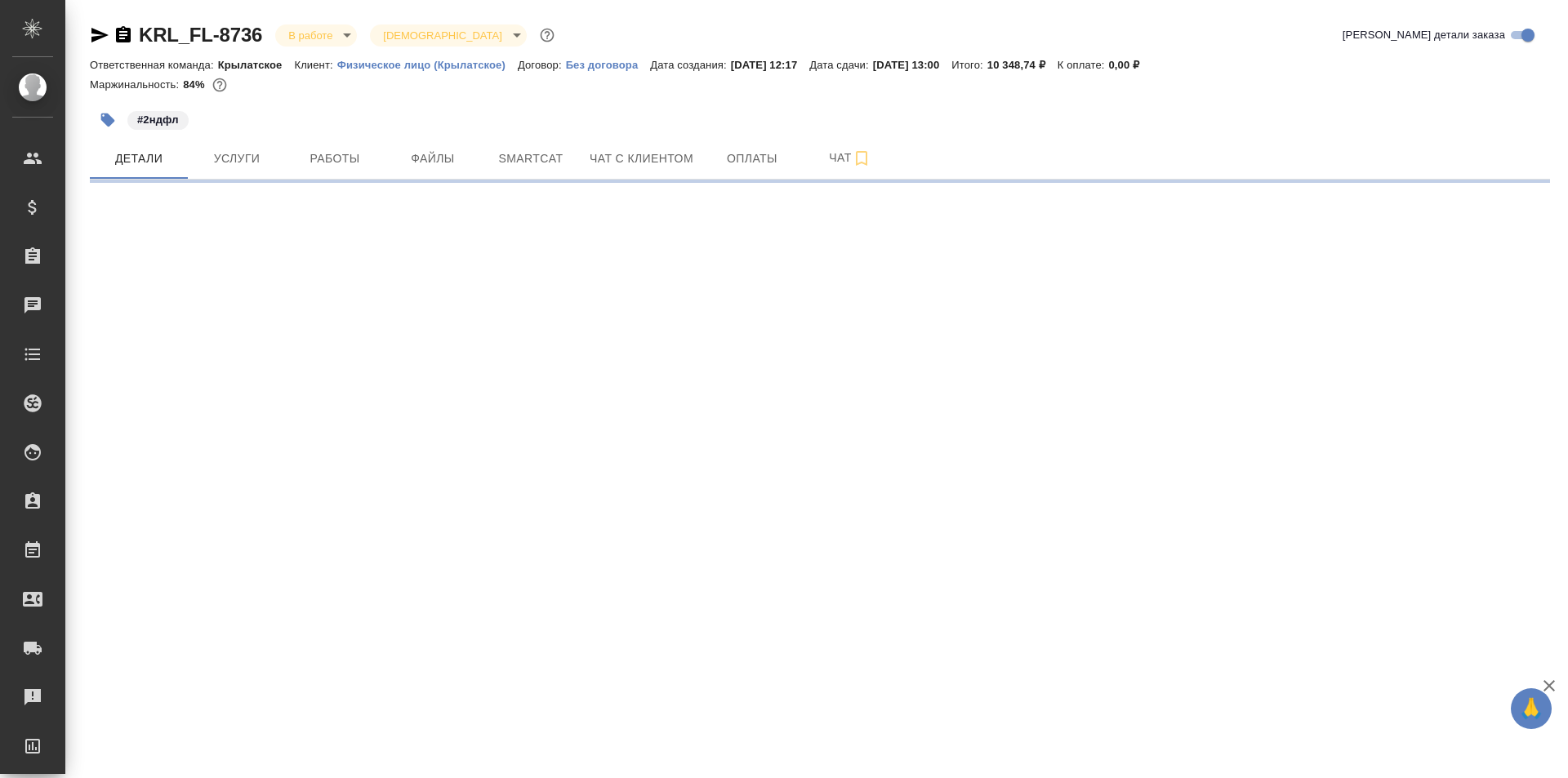
click at [99, 41] on icon "button" at bounding box center [100, 35] width 20 height 20
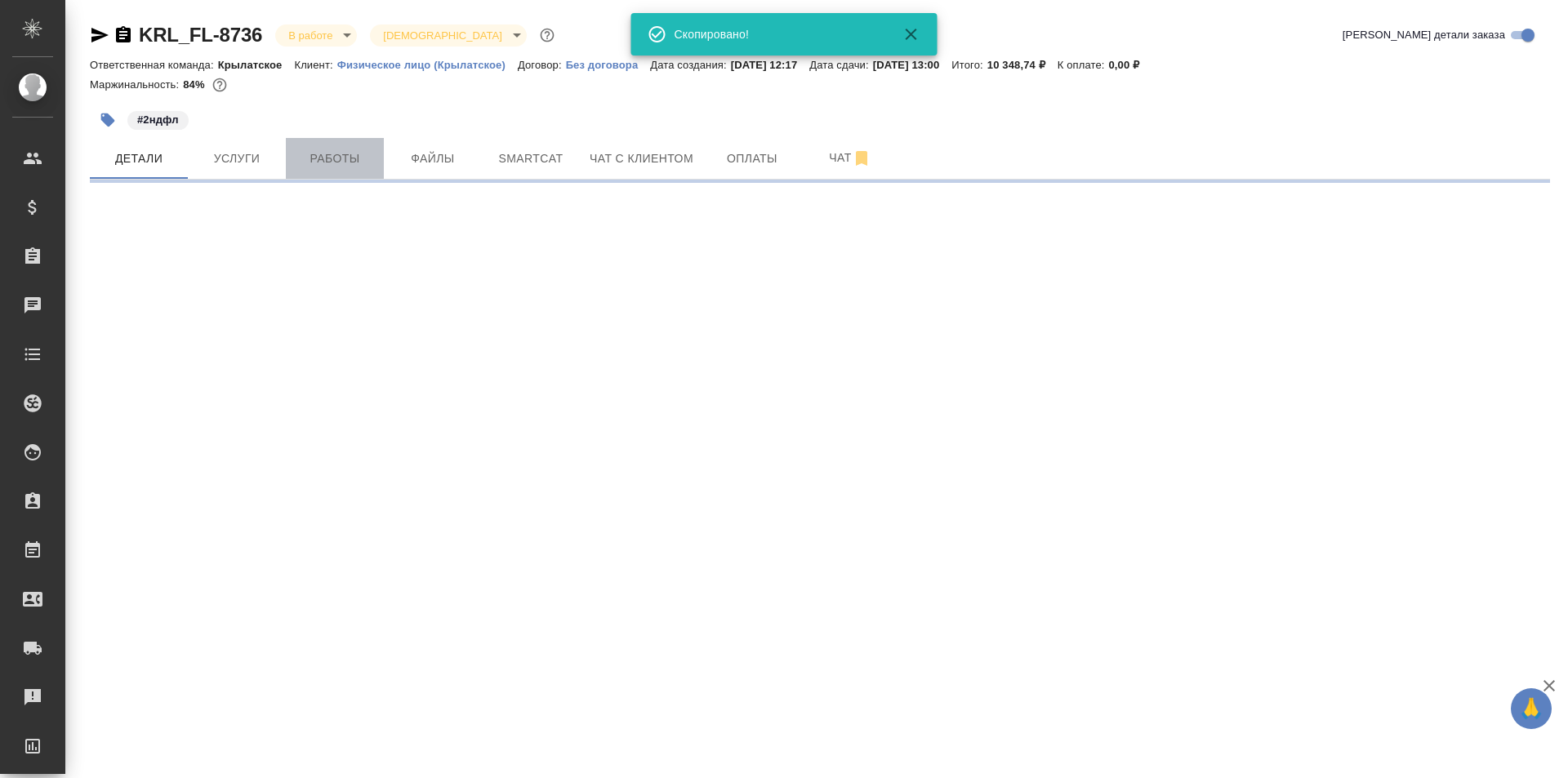
click at [304, 154] on span "Работы" at bounding box center [335, 158] width 78 height 21
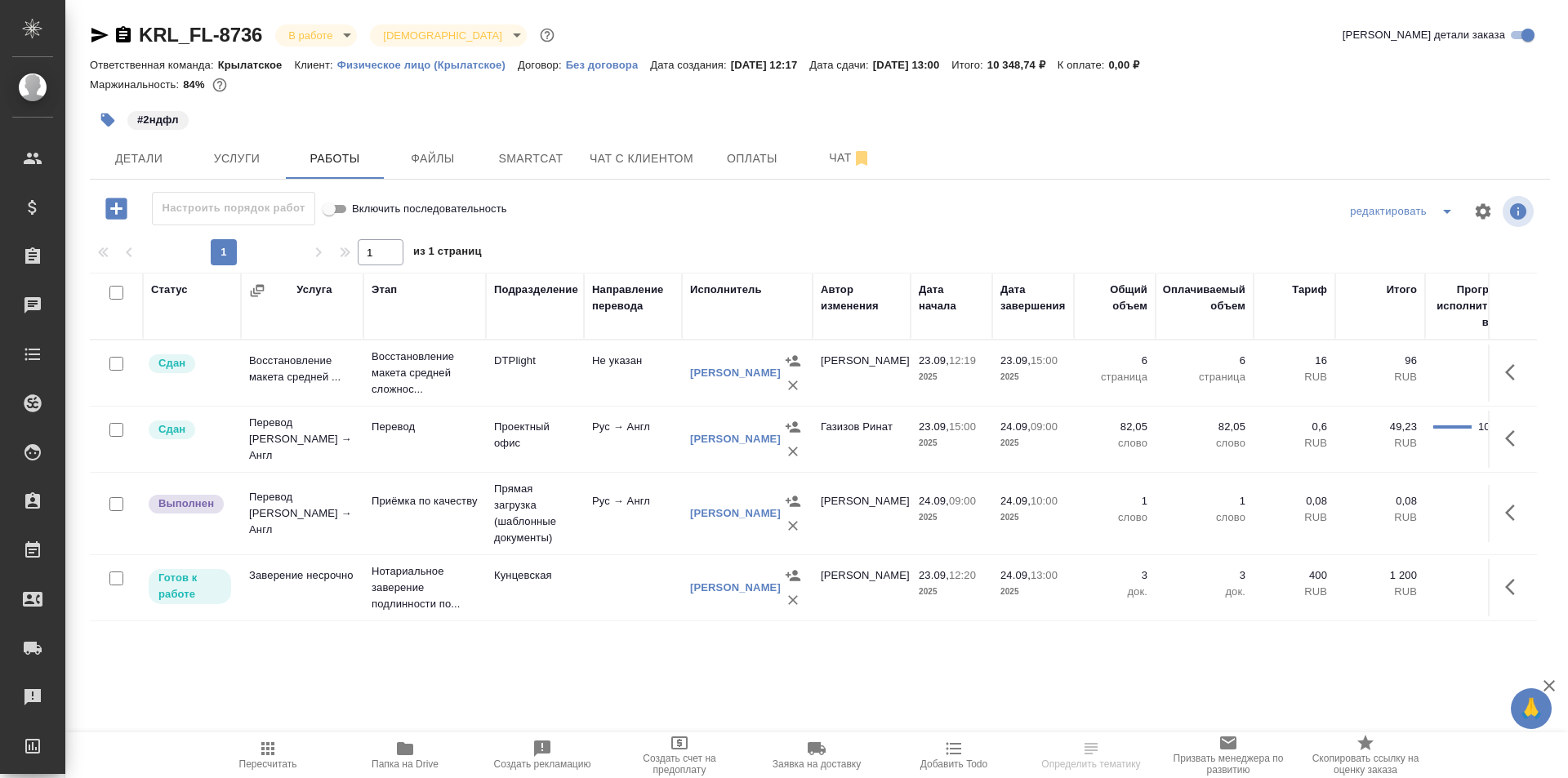
click at [232, 744] on span "Пересчитать" at bounding box center [268, 754] width 118 height 31
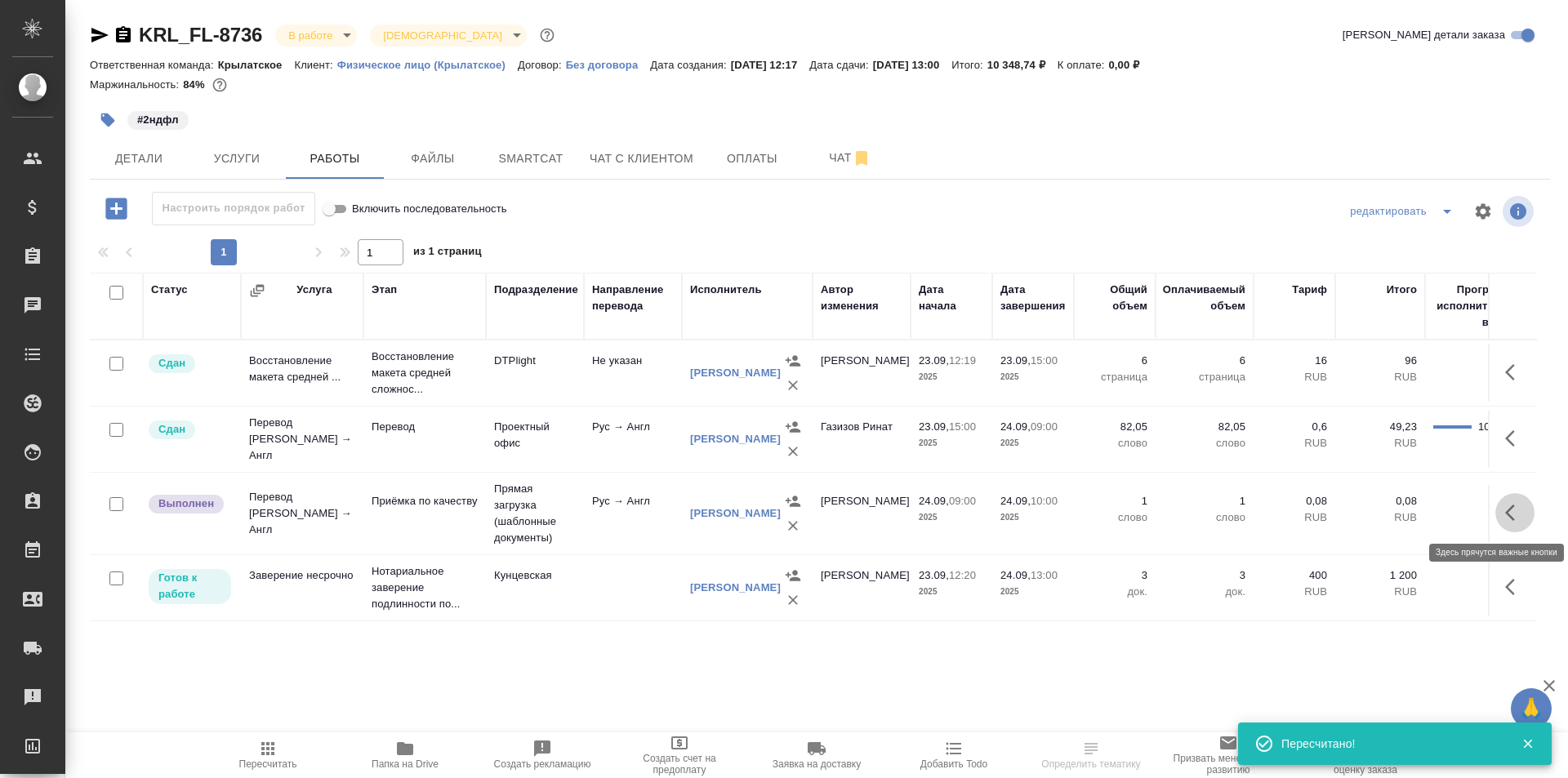
click at [1519, 523] on button "button" at bounding box center [1514, 513] width 40 height 40
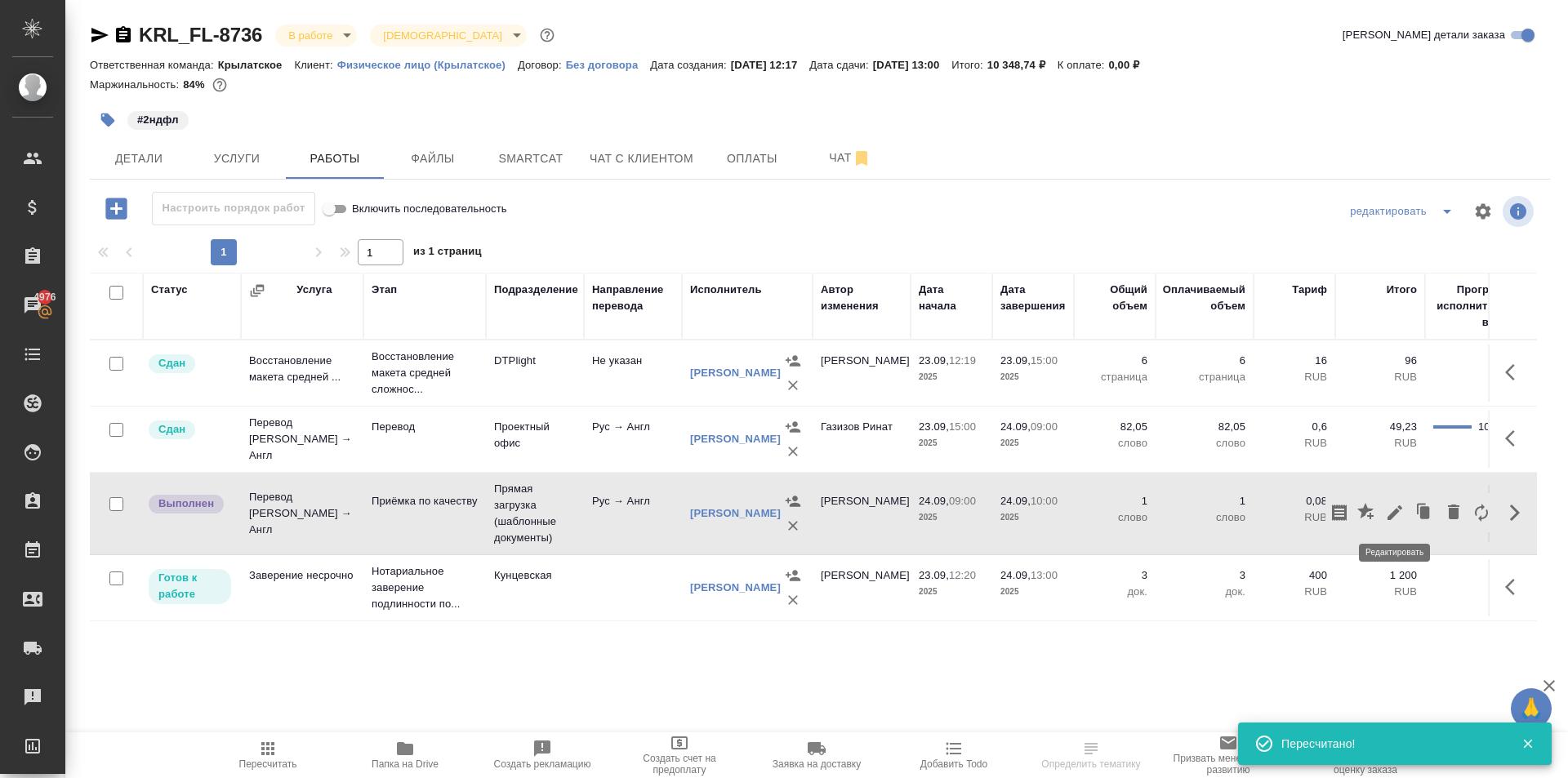
click at [1387, 503] on icon "button" at bounding box center [1395, 513] width 20 height 20
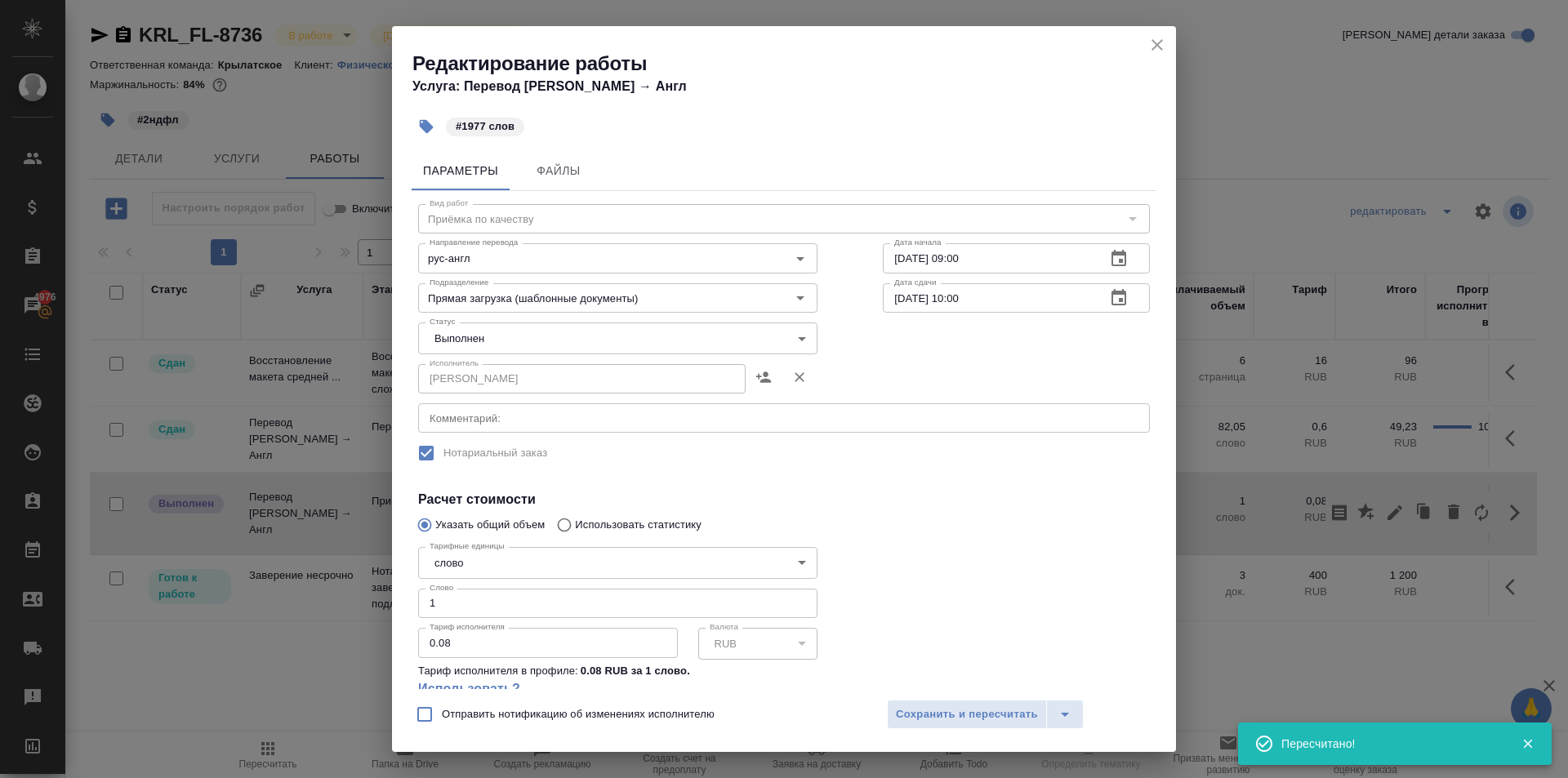
click at [462, 620] on div "Тарифные единицы слово 5a8b1489cc6b4906c91bfd90 Тарифные единицы Слово 1 Слово …" at bounding box center [617, 629] width 399 height 177
click at [467, 593] on input "1" at bounding box center [617, 603] width 399 height 30
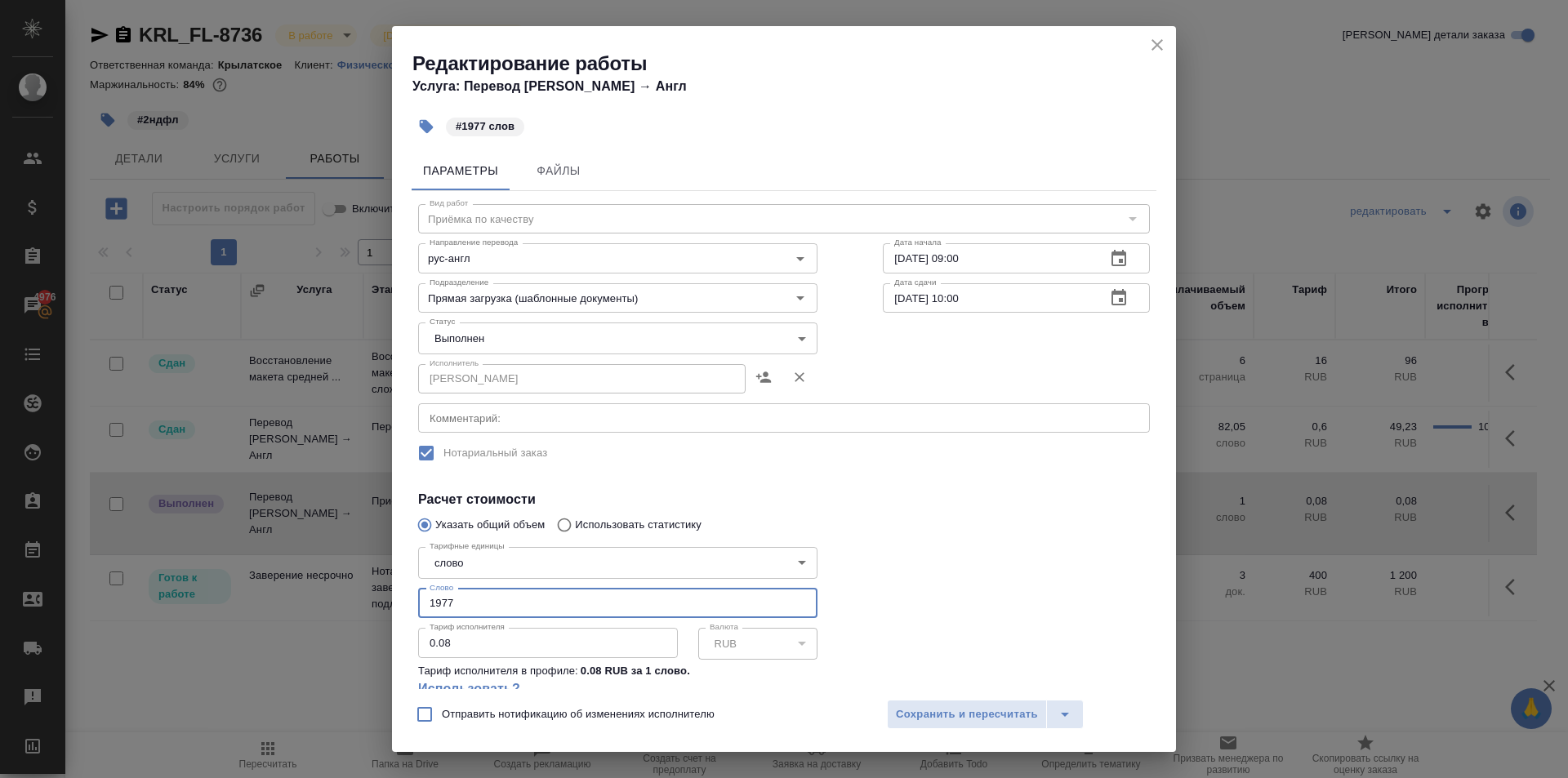
type input "1977"
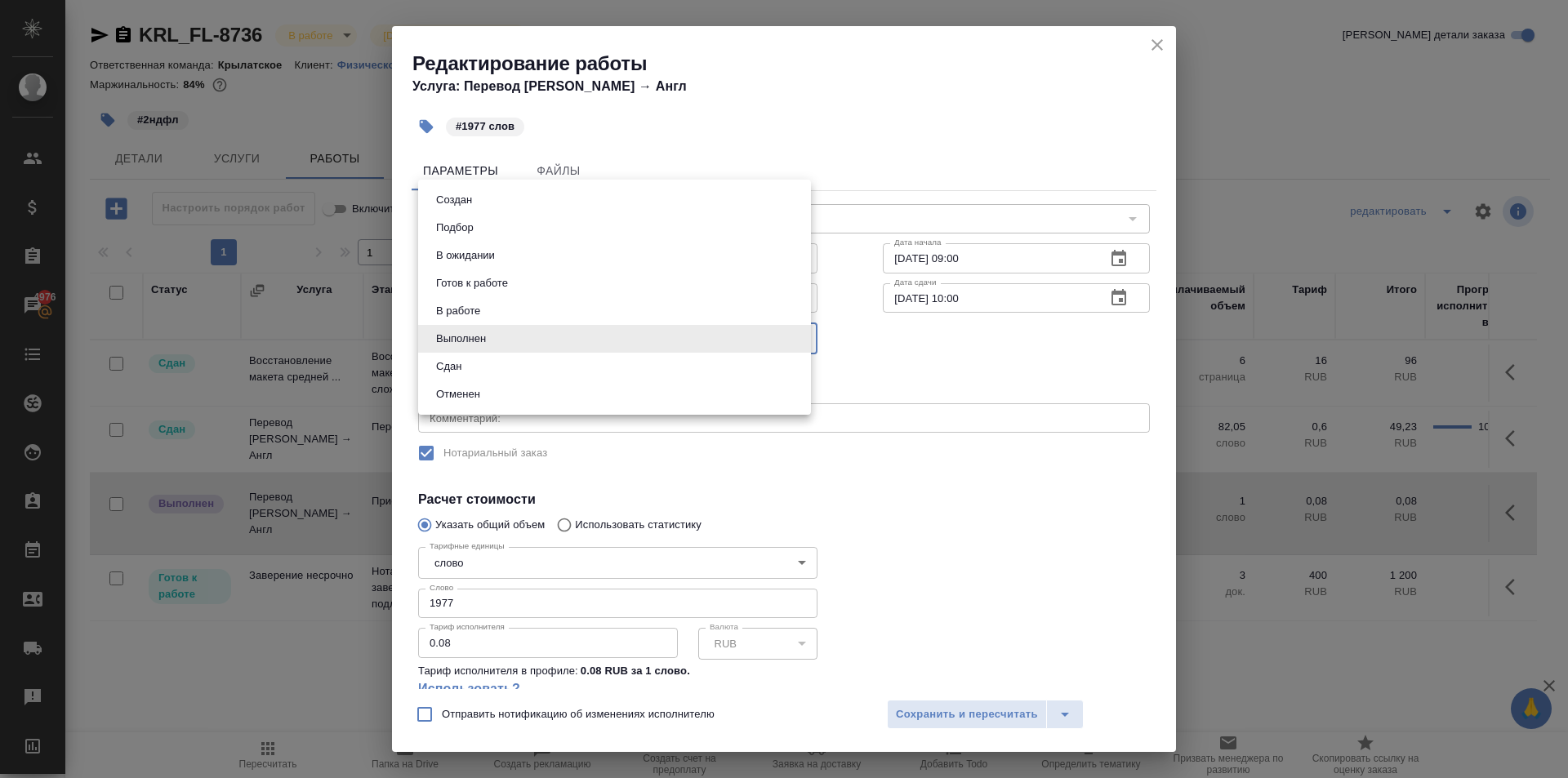
click at [456, 344] on body "🙏 .cls-1 fill:#fff; AWATERA Kasymov Timur Клиенты Спецификации Заказы 4976 Чаты…" at bounding box center [784, 389] width 1568 height 778
click at [471, 383] on li "Отменен" at bounding box center [614, 395] width 392 height 28
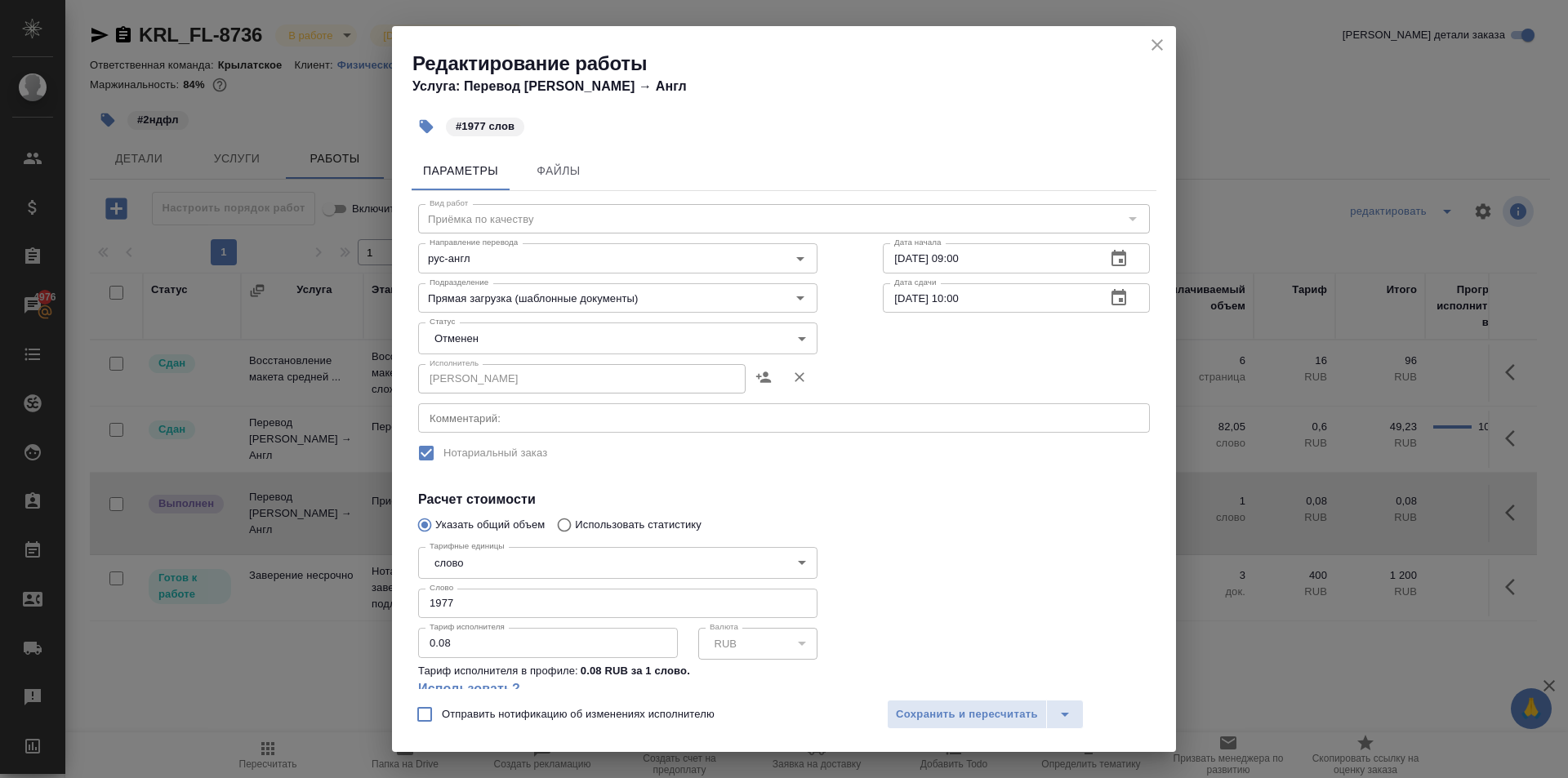
click at [459, 331] on body "🙏 .cls-1 fill:#fff; AWATERA Kasymov Timur Клиенты Спецификации Заказы 4976 Чаты…" at bounding box center [784, 389] width 1568 height 778
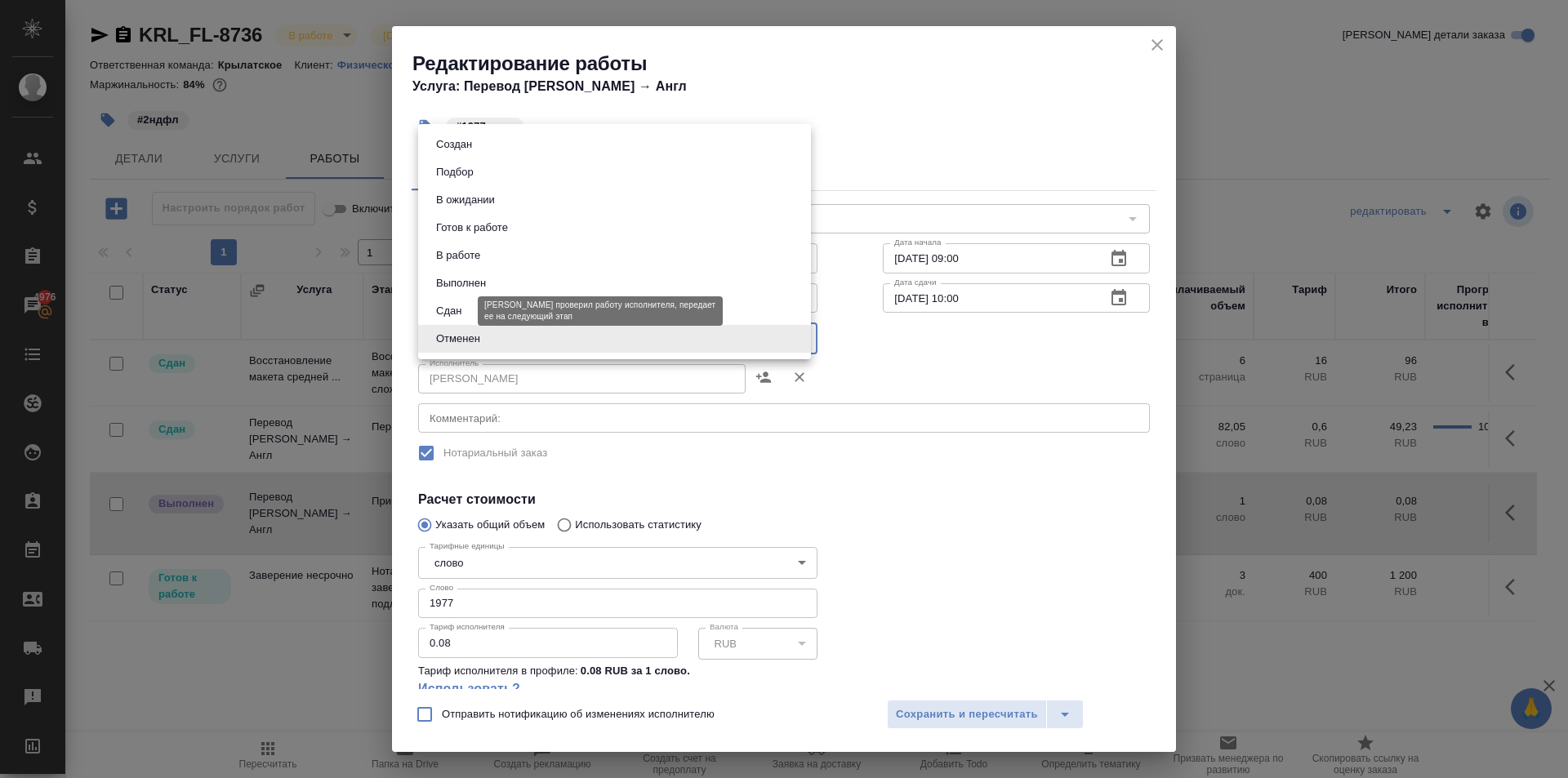
click at [447, 306] on button "Сдан" at bounding box center [448, 311] width 35 height 18
type input "closed"
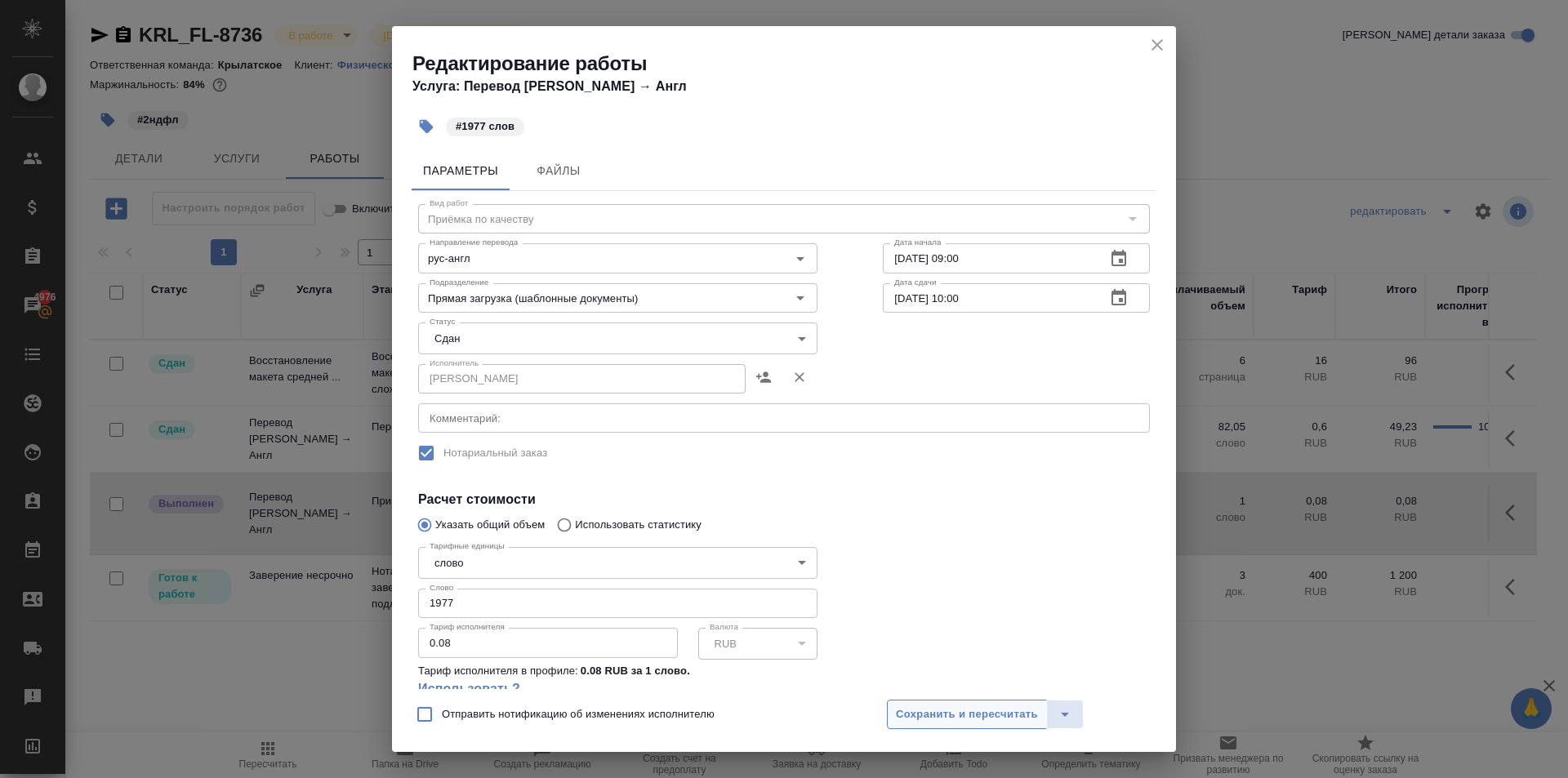
drag, startPoint x: 946, startPoint y: 729, endPoint x: 939, endPoint y: 724, distance: 8.6
click at [942, 727] on div "Отправить нотификацию об изменениях исполнителю Сохранить и пересчитать" at bounding box center [783, 720] width 784 height 63
click at [935, 723] on span "Сохранить и пересчитать" at bounding box center [967, 715] width 142 height 19
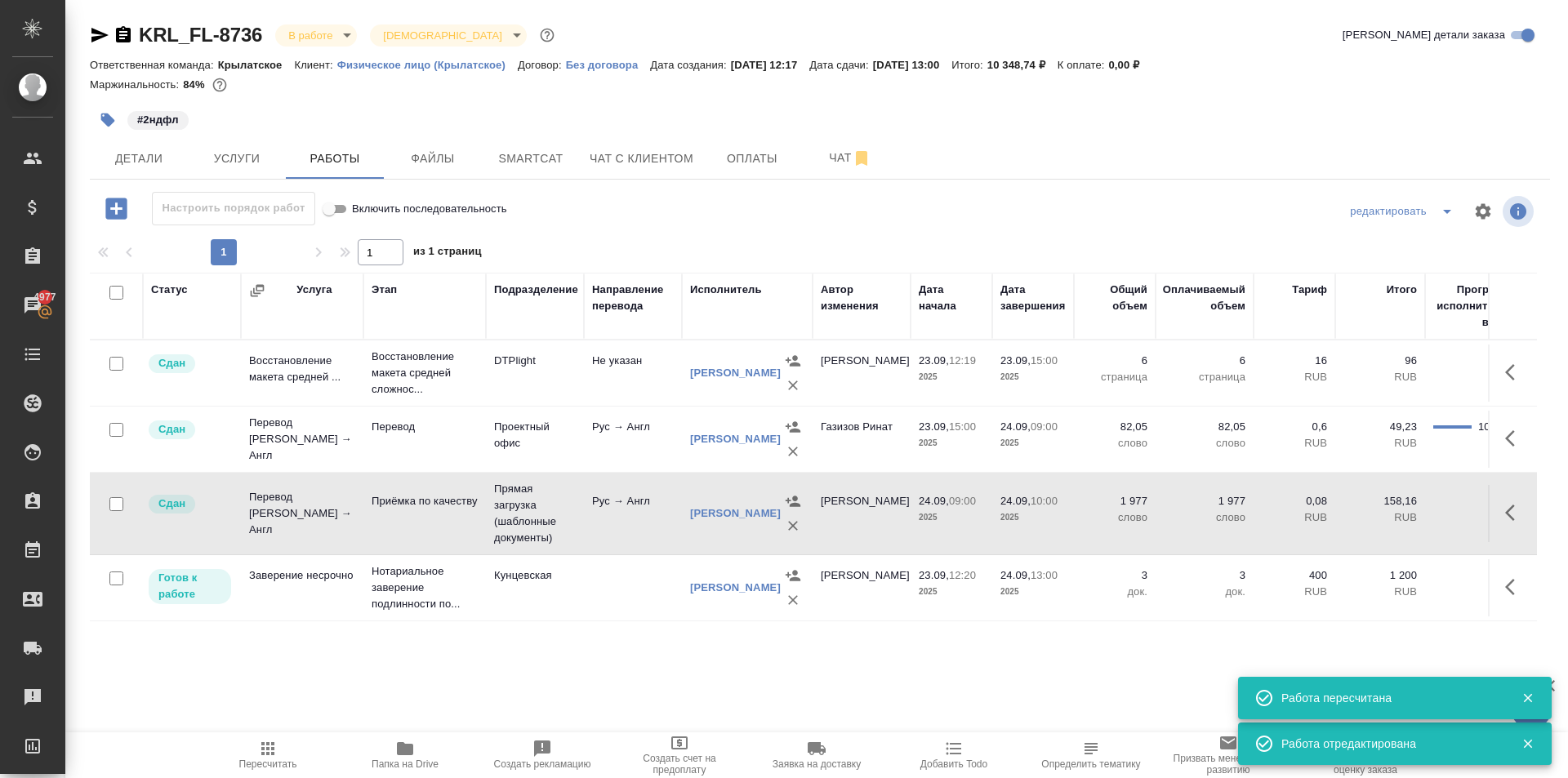
click at [282, 748] on span "Пересчитать" at bounding box center [268, 754] width 118 height 31
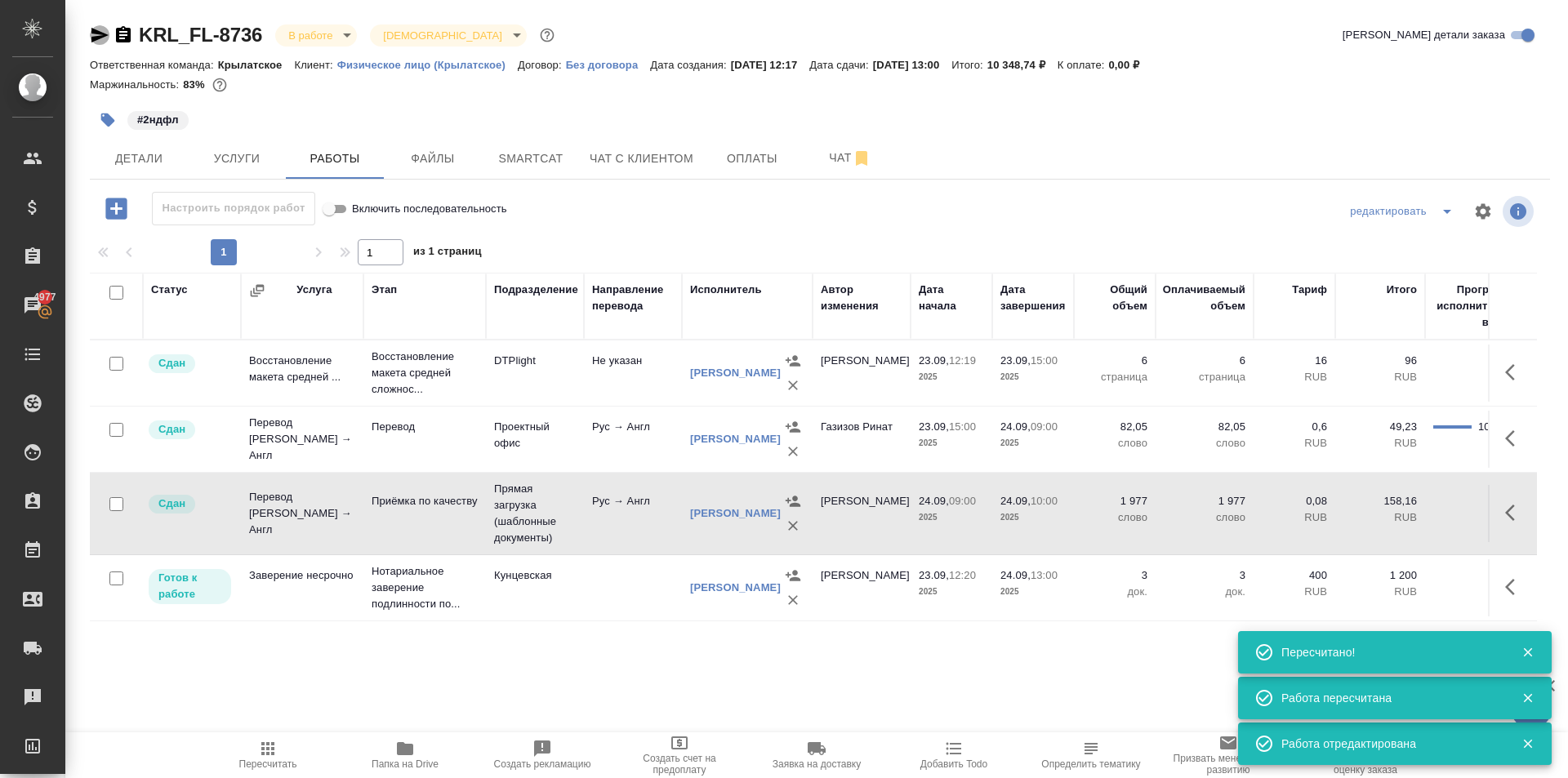
click at [93, 41] on icon "button" at bounding box center [100, 35] width 17 height 15
